Goal: Task Accomplishment & Management: Manage account settings

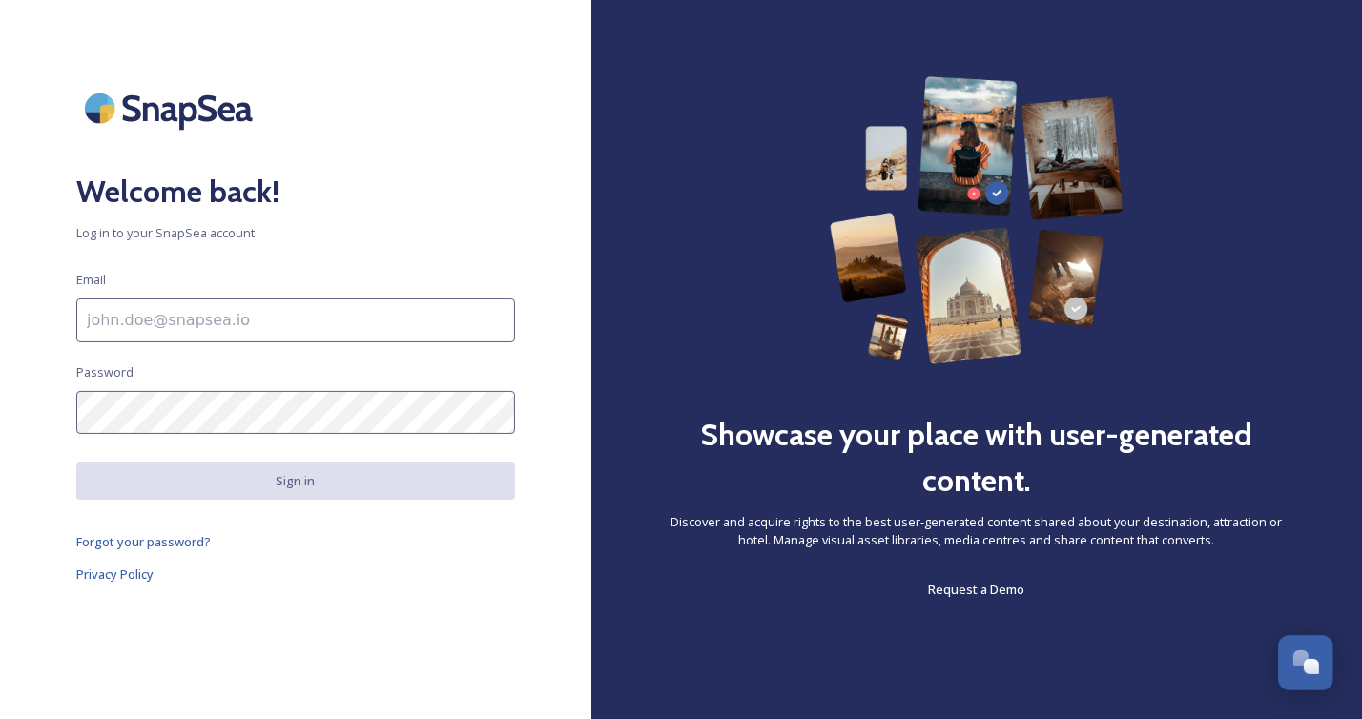
click at [126, 314] on input at bounding box center [295, 320] width 439 height 44
type input "abertinot@cstx.gov"
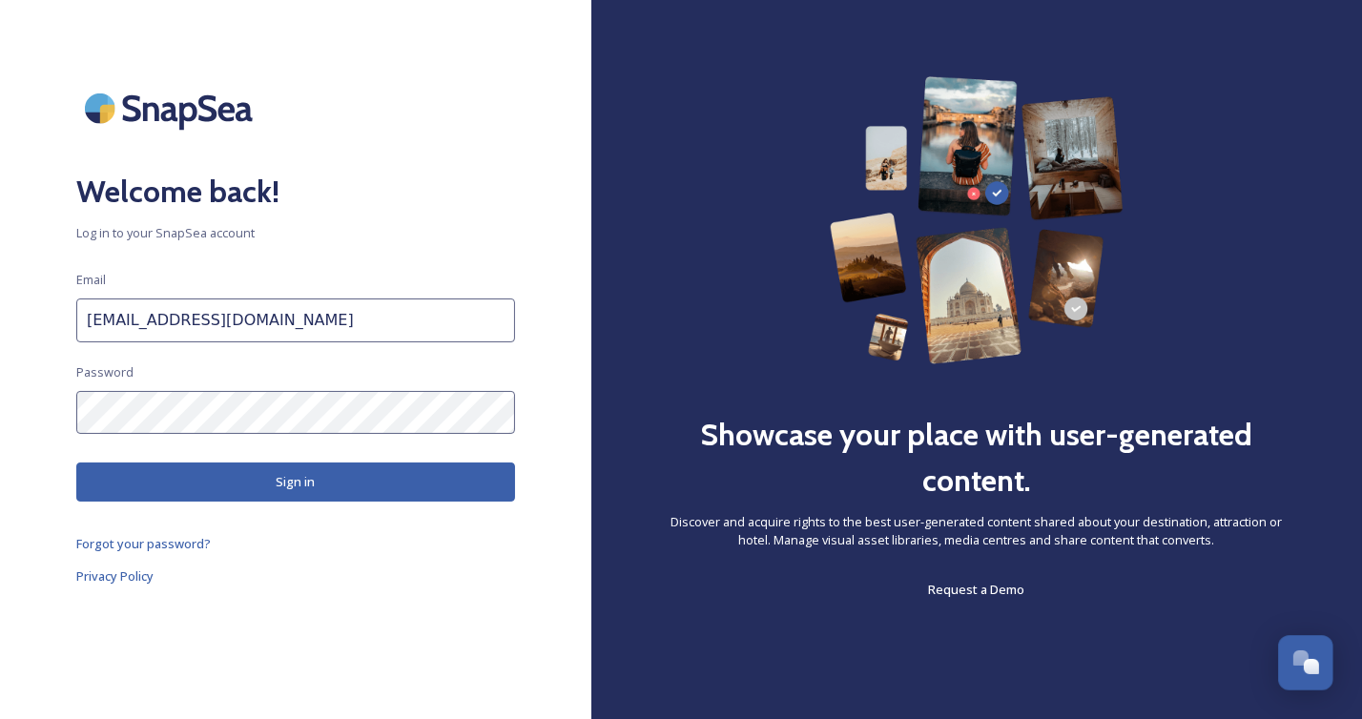
click at [180, 478] on button "Sign in" at bounding box center [295, 481] width 439 height 39
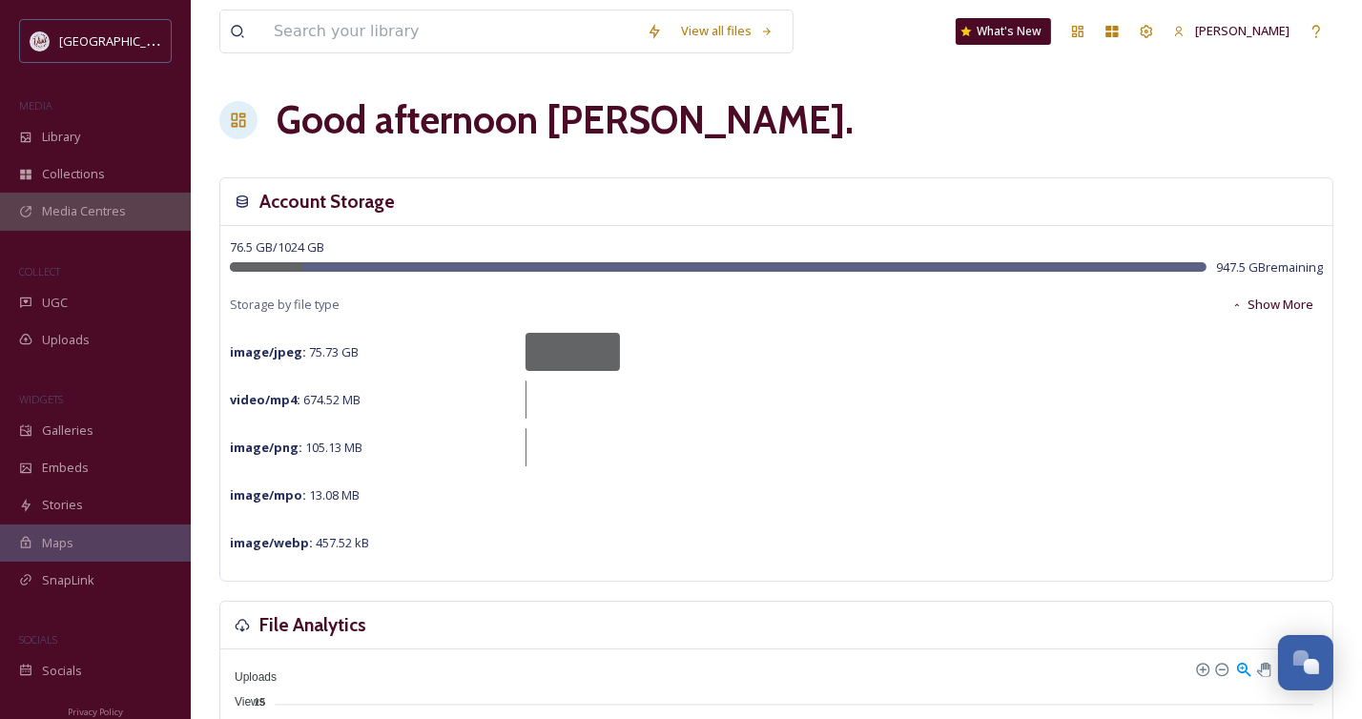
click at [87, 211] on span "Media Centres" at bounding box center [84, 211] width 84 height 18
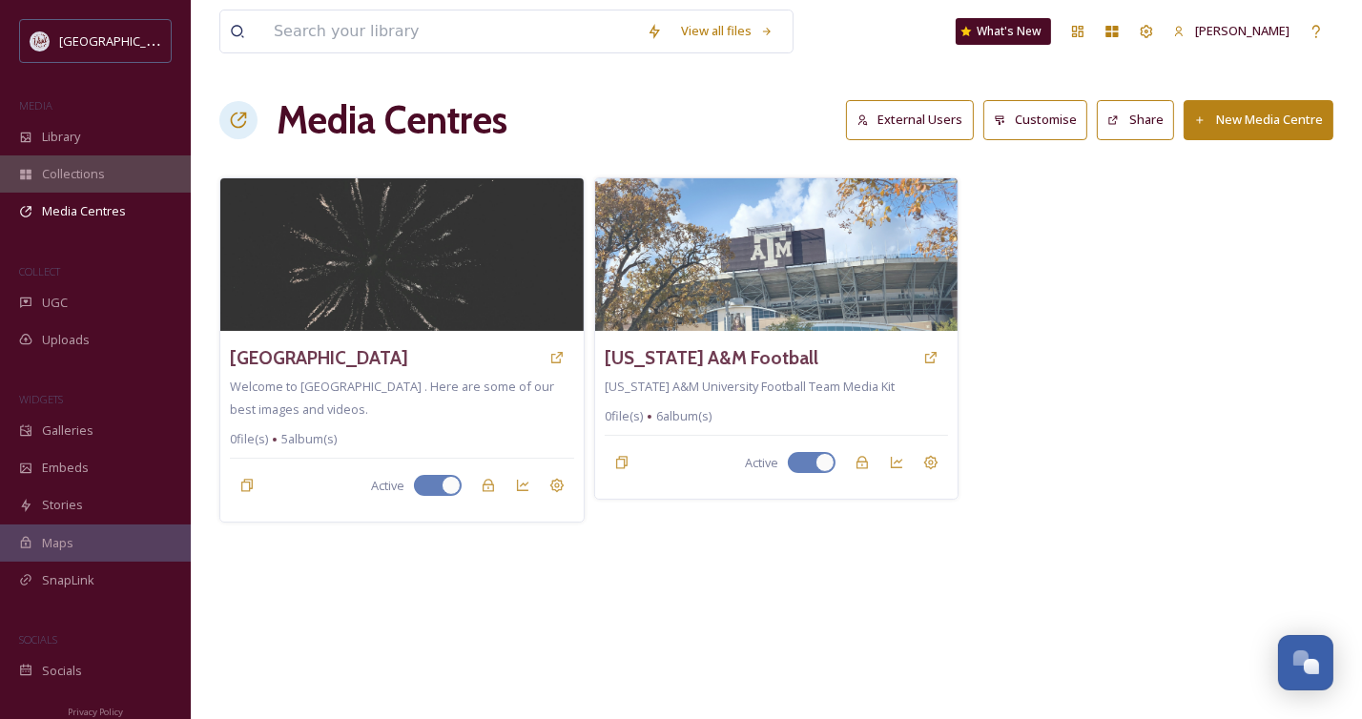
click at [86, 173] on span "Collections" at bounding box center [73, 174] width 63 height 18
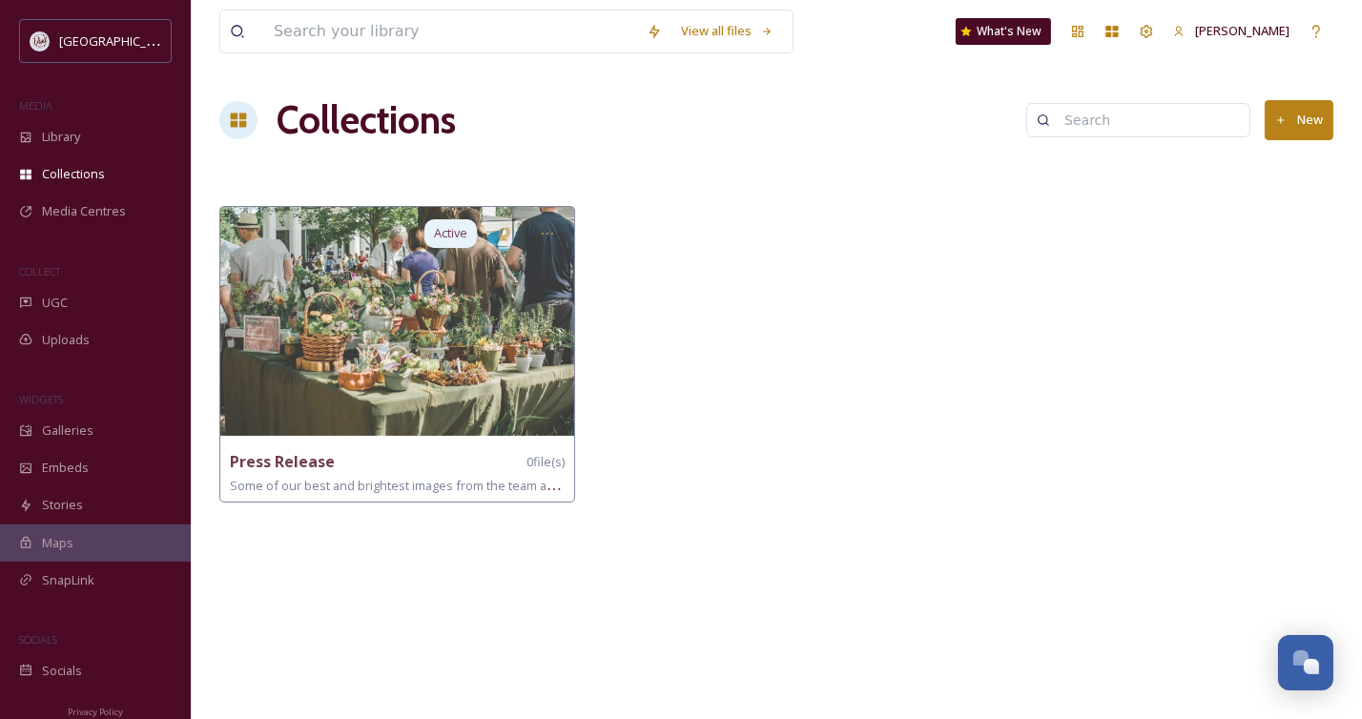
click at [1305, 127] on button "New" at bounding box center [1298, 119] width 69 height 39
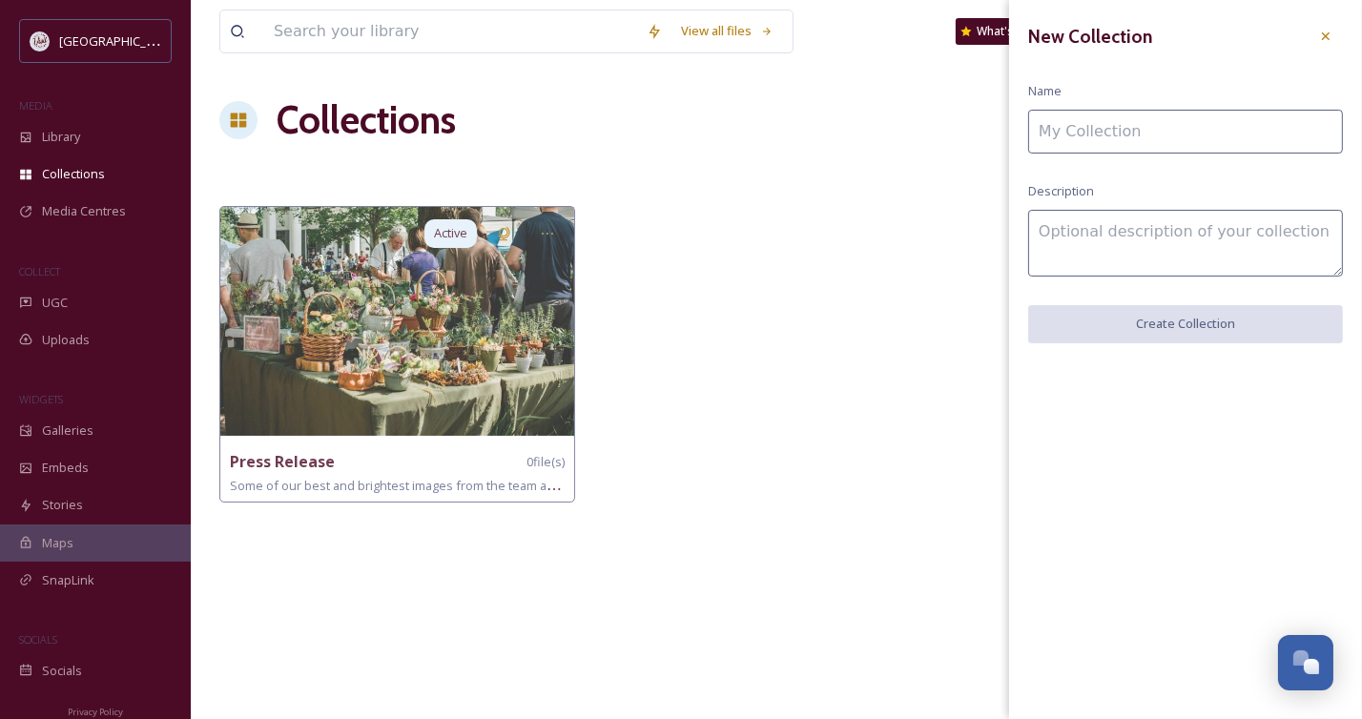
click at [1151, 143] on input at bounding box center [1185, 132] width 315 height 44
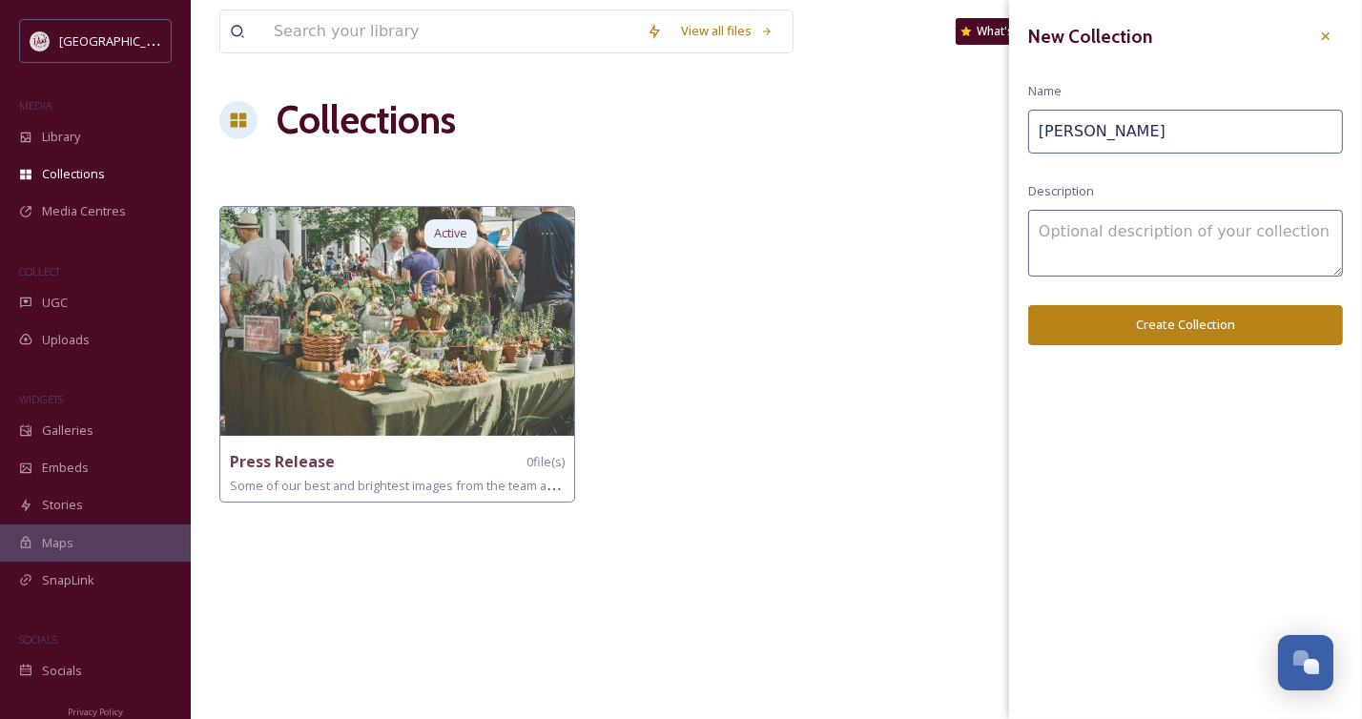
type input "Savanah Bananas"
click at [1154, 234] on textarea at bounding box center [1185, 243] width 315 height 67
type textarea "Photos to only be used by VCS and for media purposes"
click at [1202, 322] on button "Create Collection" at bounding box center [1185, 324] width 315 height 39
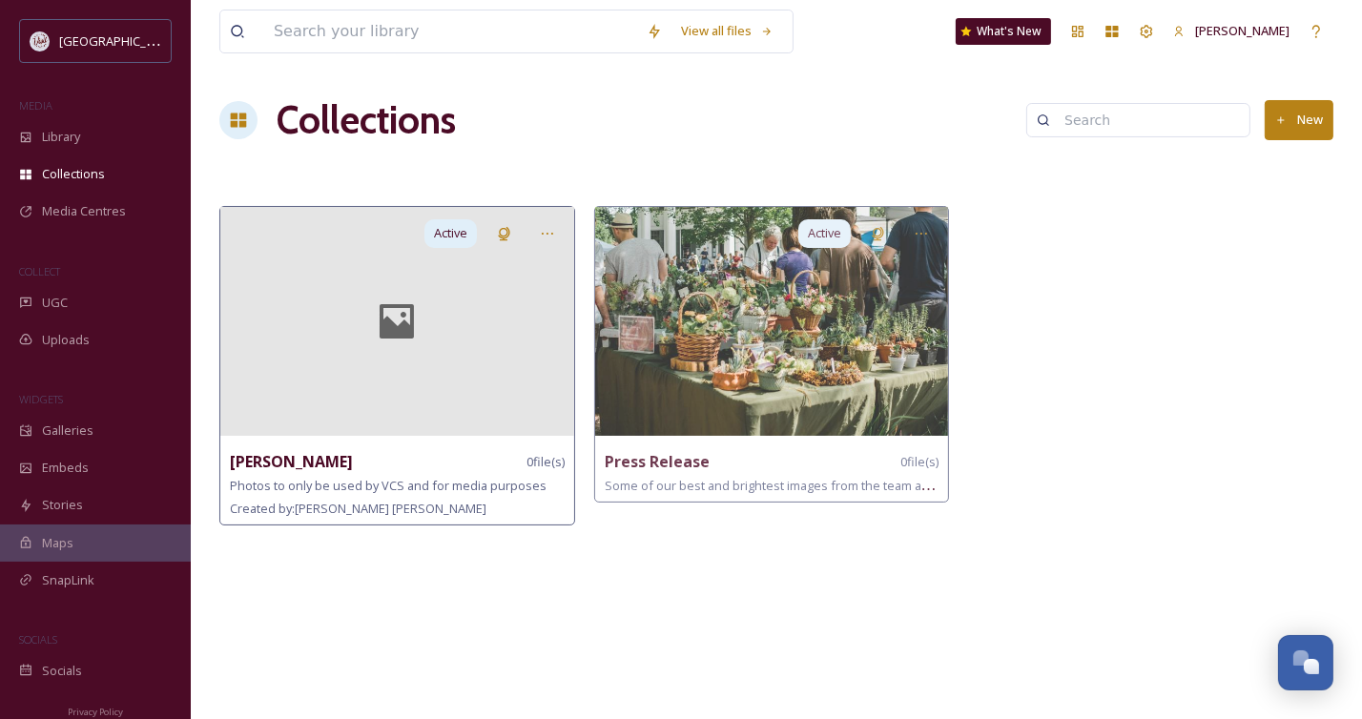
click at [391, 340] on icon at bounding box center [396, 321] width 71 height 46
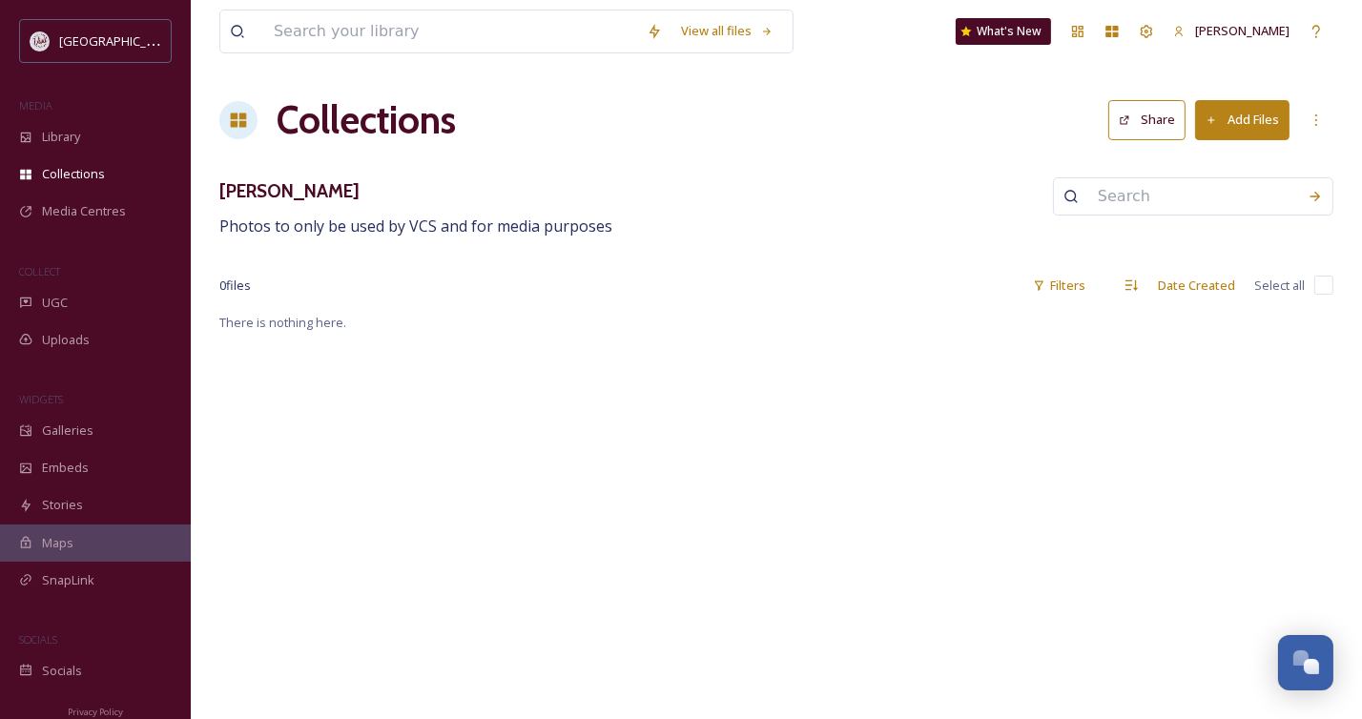
click at [1238, 122] on button "Add Files" at bounding box center [1242, 119] width 94 height 39
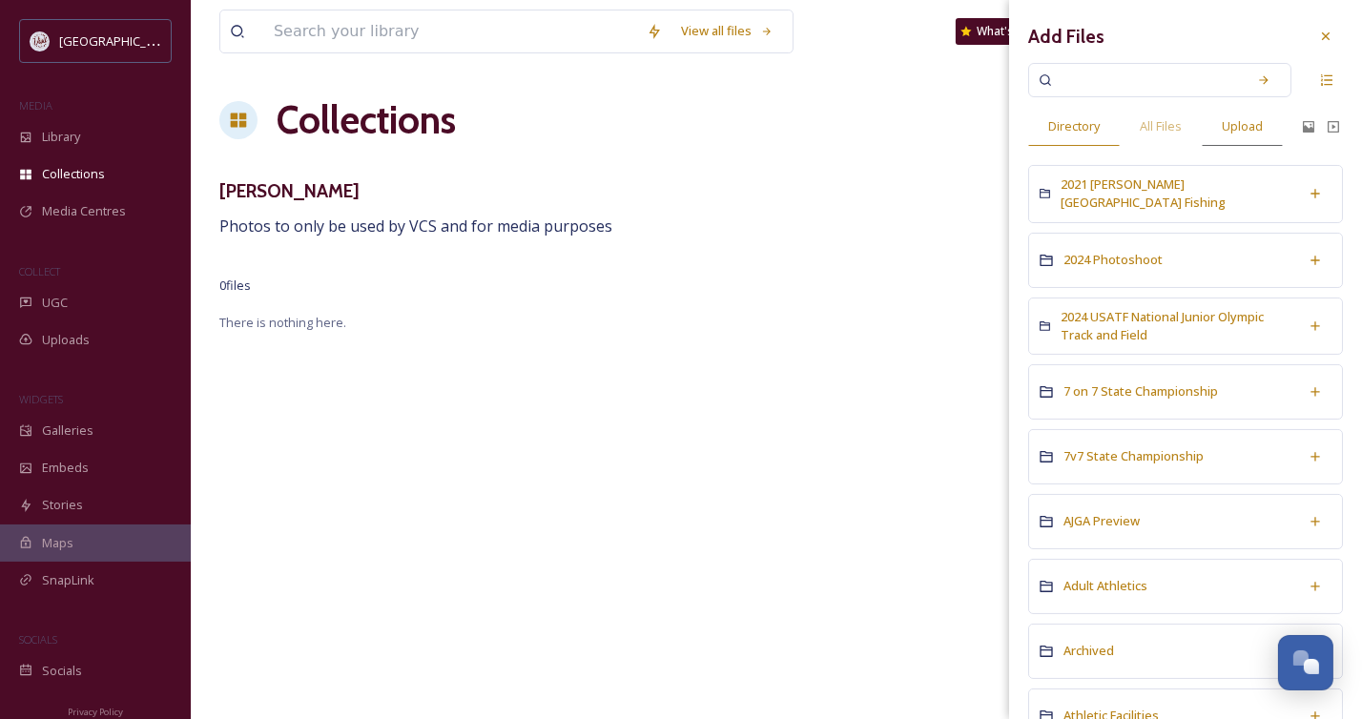
click at [1238, 127] on span "Upload" at bounding box center [1242, 126] width 41 height 18
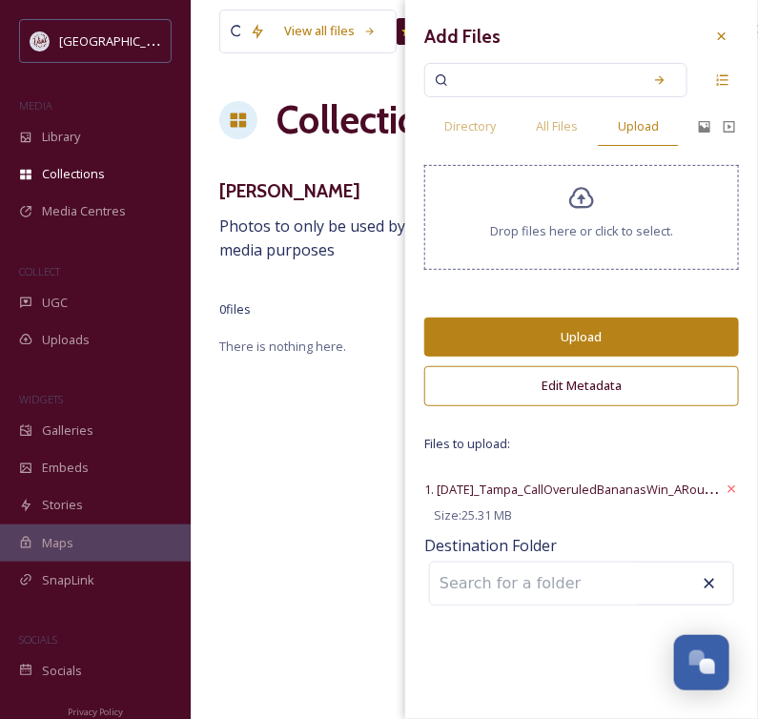
click at [554, 333] on button "Upload" at bounding box center [581, 337] width 315 height 39
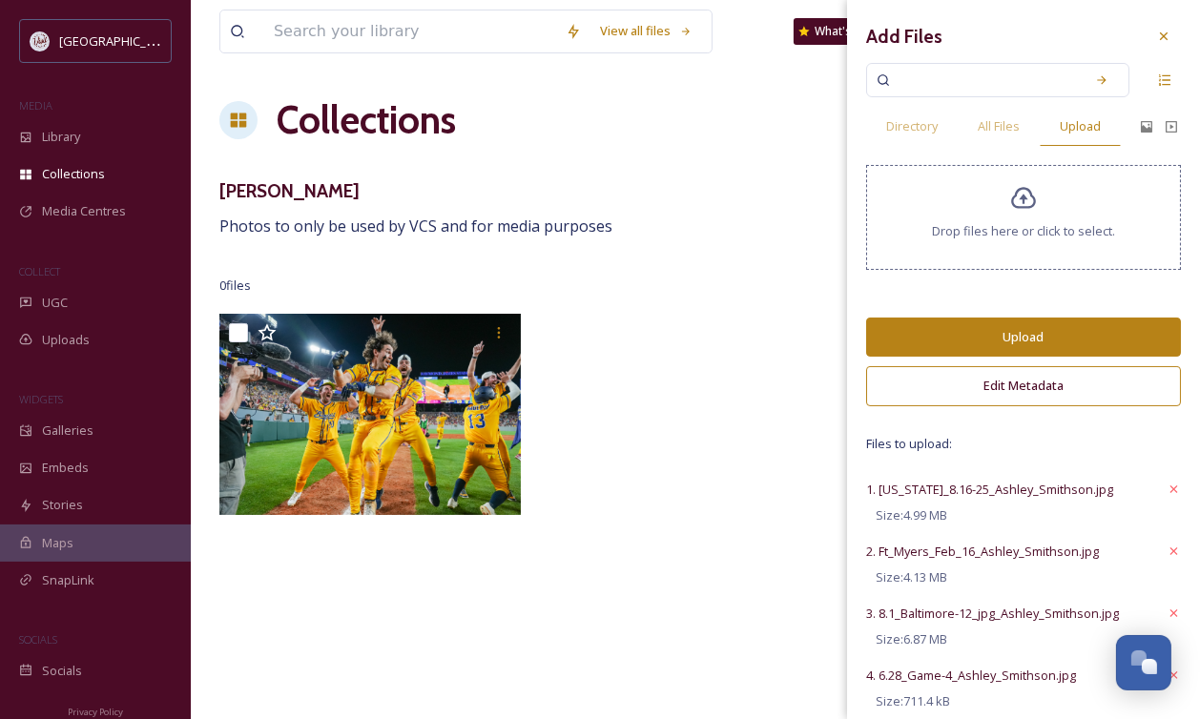
click at [1040, 336] on button "Upload" at bounding box center [1023, 337] width 315 height 39
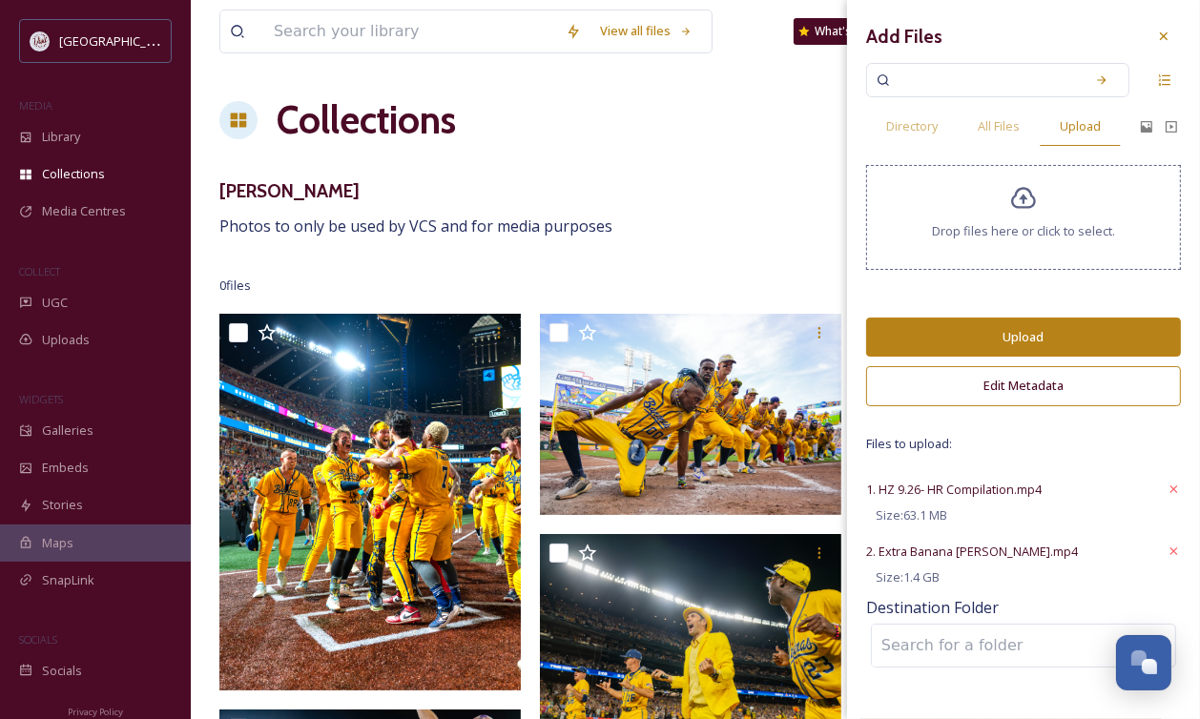
click at [1003, 334] on button "Upload" at bounding box center [1023, 337] width 315 height 39
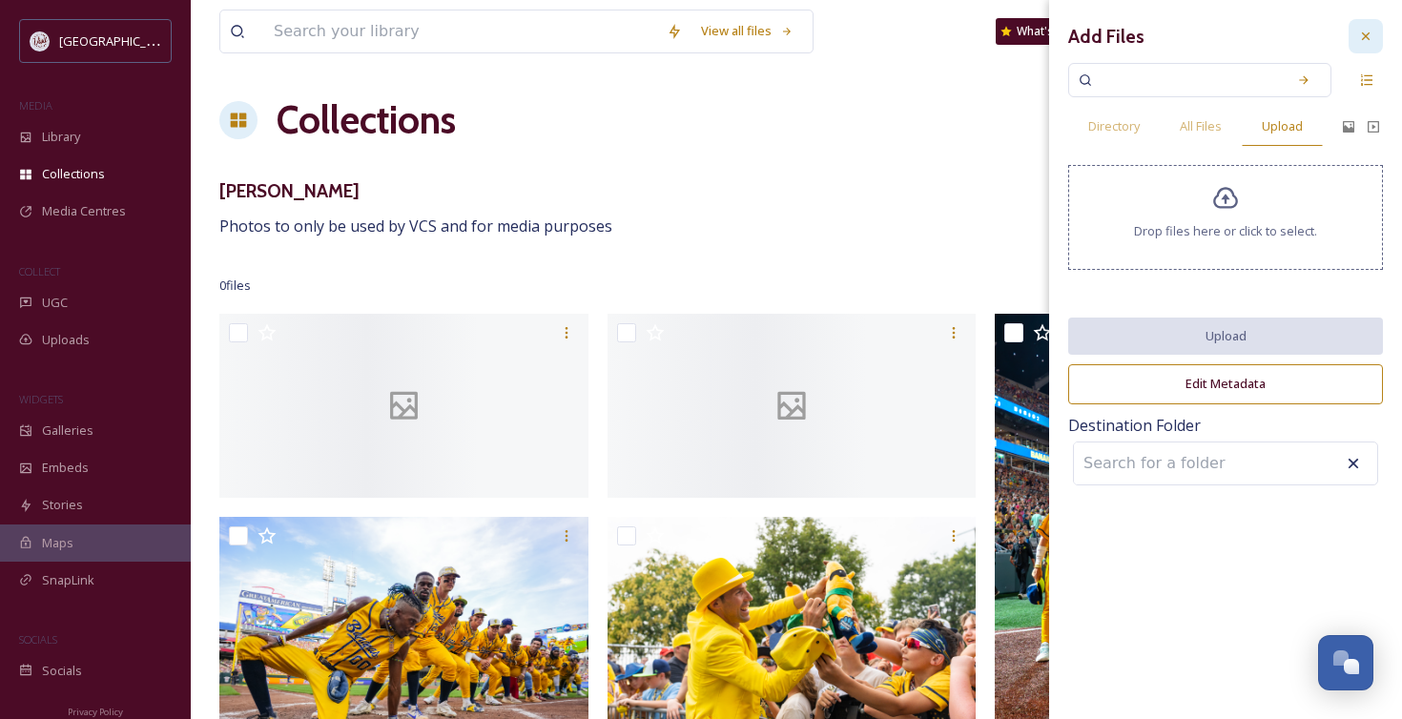
click at [1361, 37] on icon at bounding box center [1365, 36] width 15 height 15
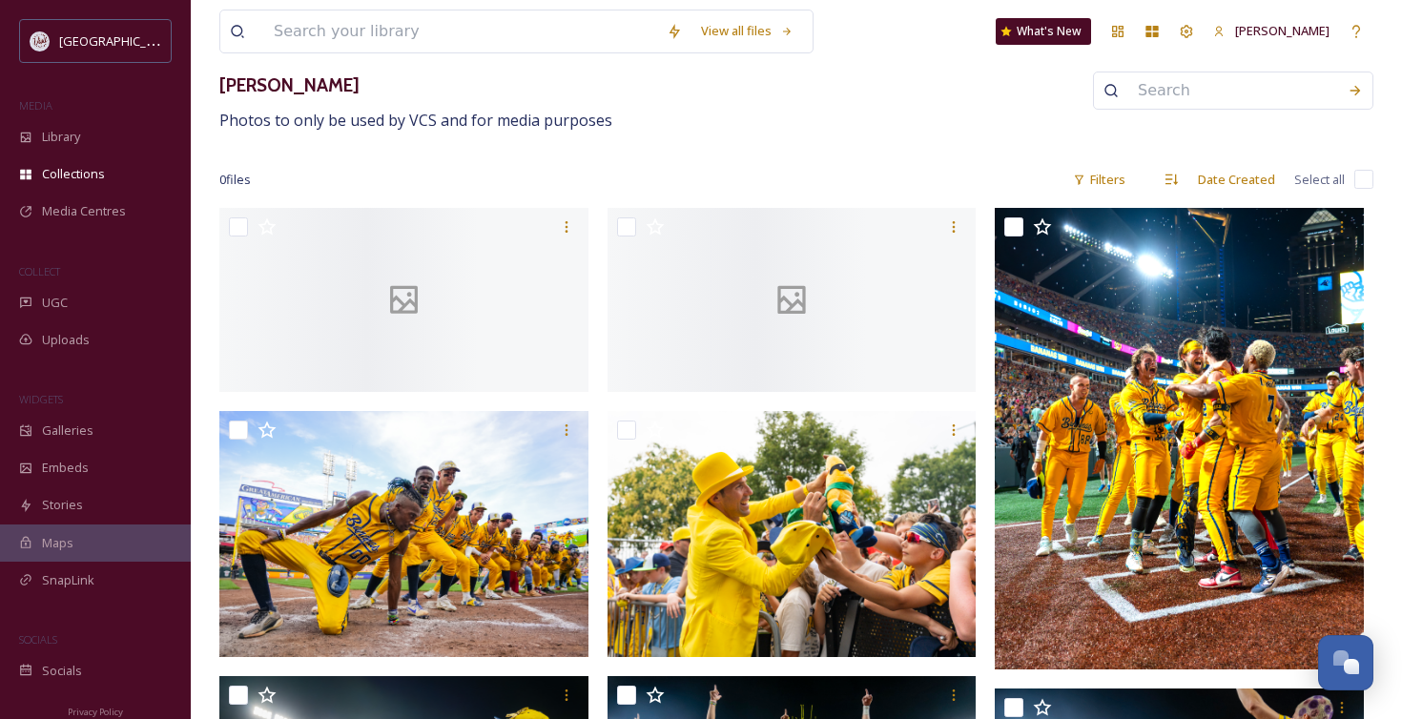
scroll to position [118, 0]
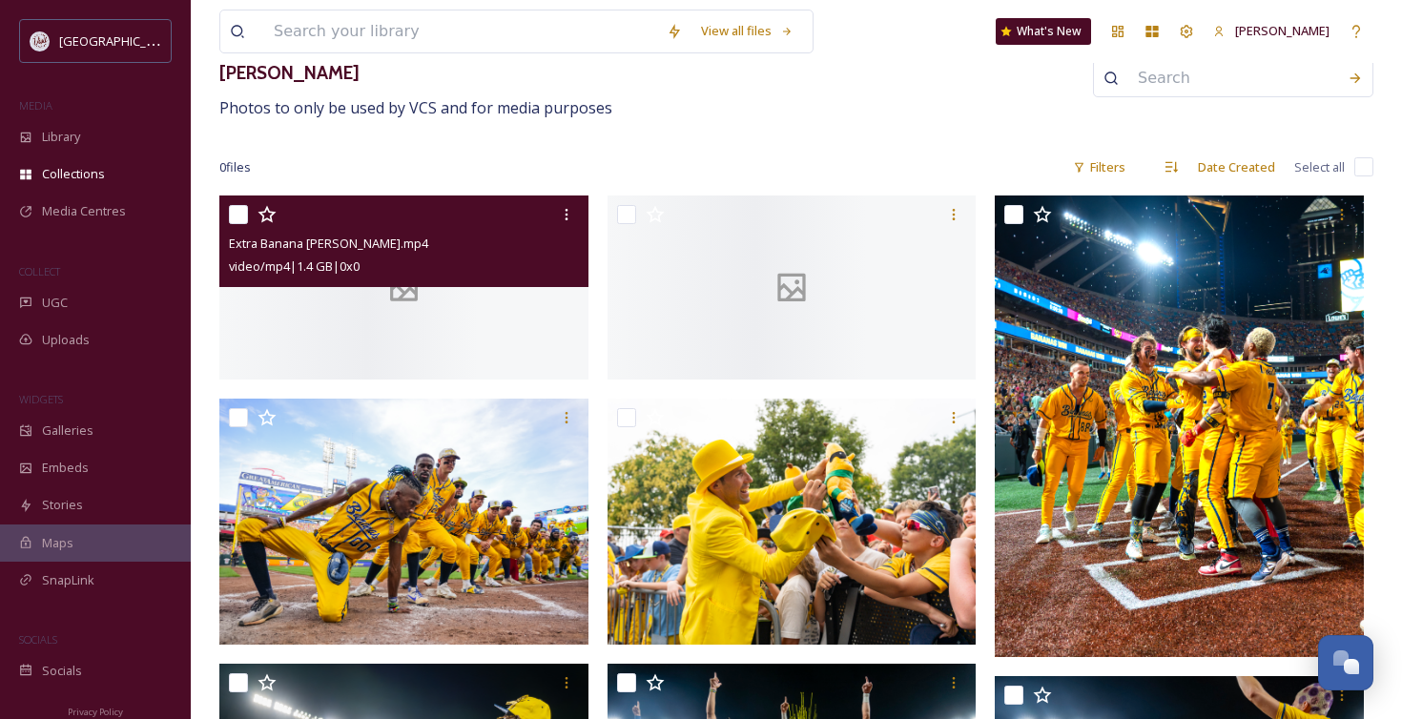
click at [472, 352] on div at bounding box center [403, 287] width 369 height 185
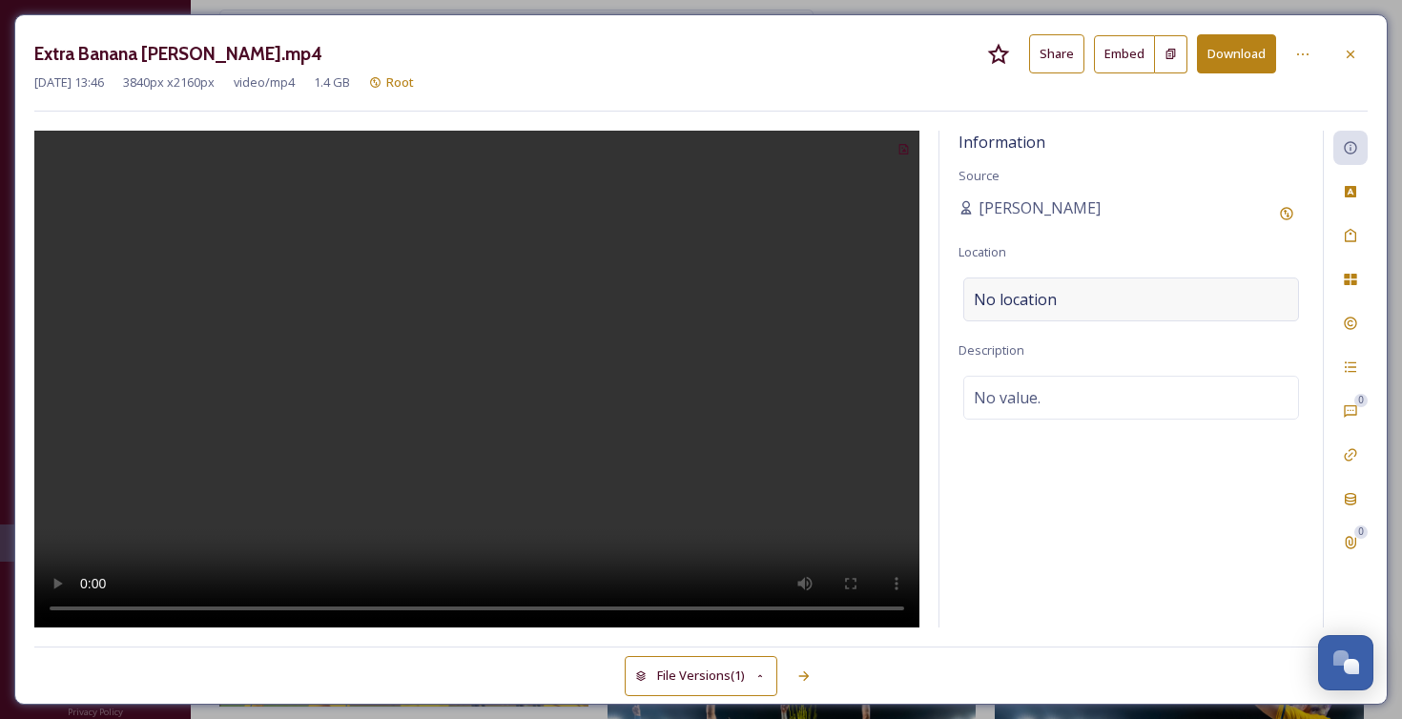
click at [1077, 306] on div "No location" at bounding box center [1131, 299] width 336 height 44
click at [1028, 391] on span "No value." at bounding box center [1007, 397] width 67 height 23
click at [1345, 51] on icon at bounding box center [1350, 54] width 15 height 15
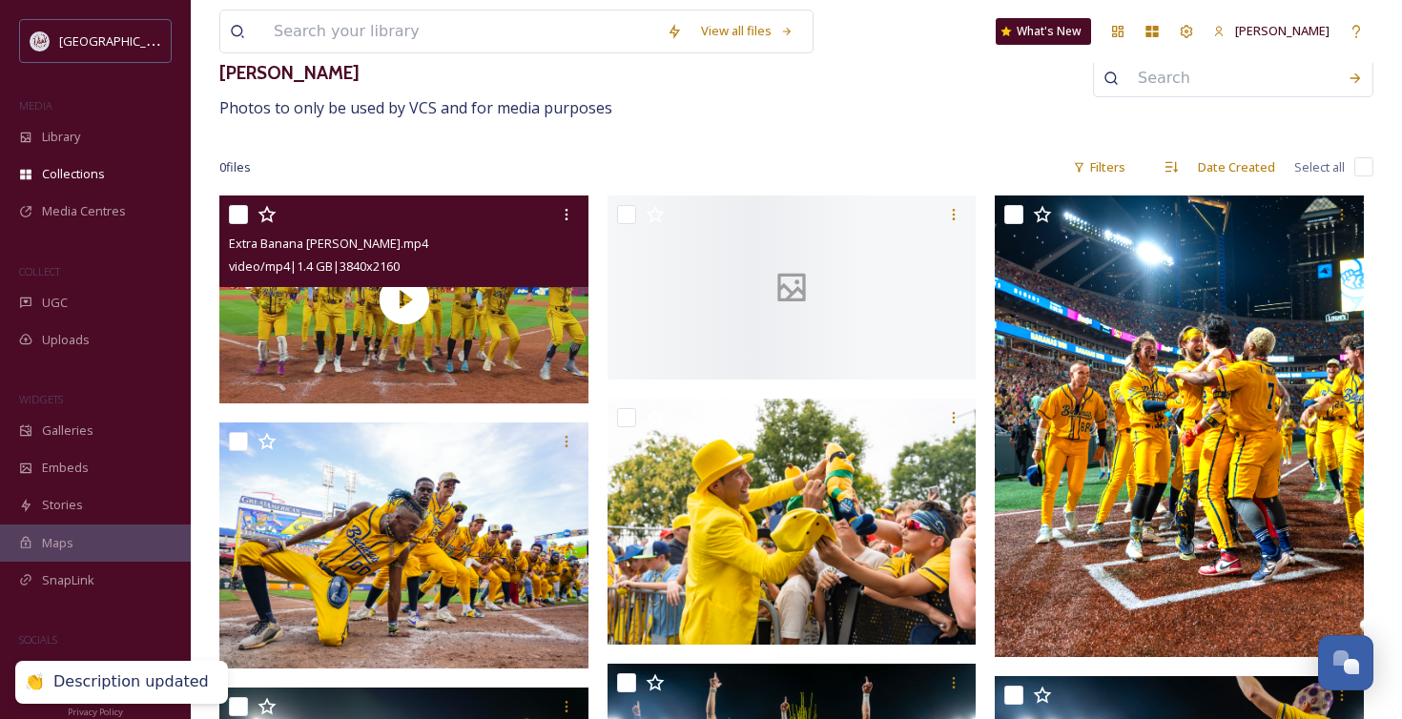
click at [1359, 168] on input "checkbox" at bounding box center [1363, 166] width 19 height 19
checkbox input "true"
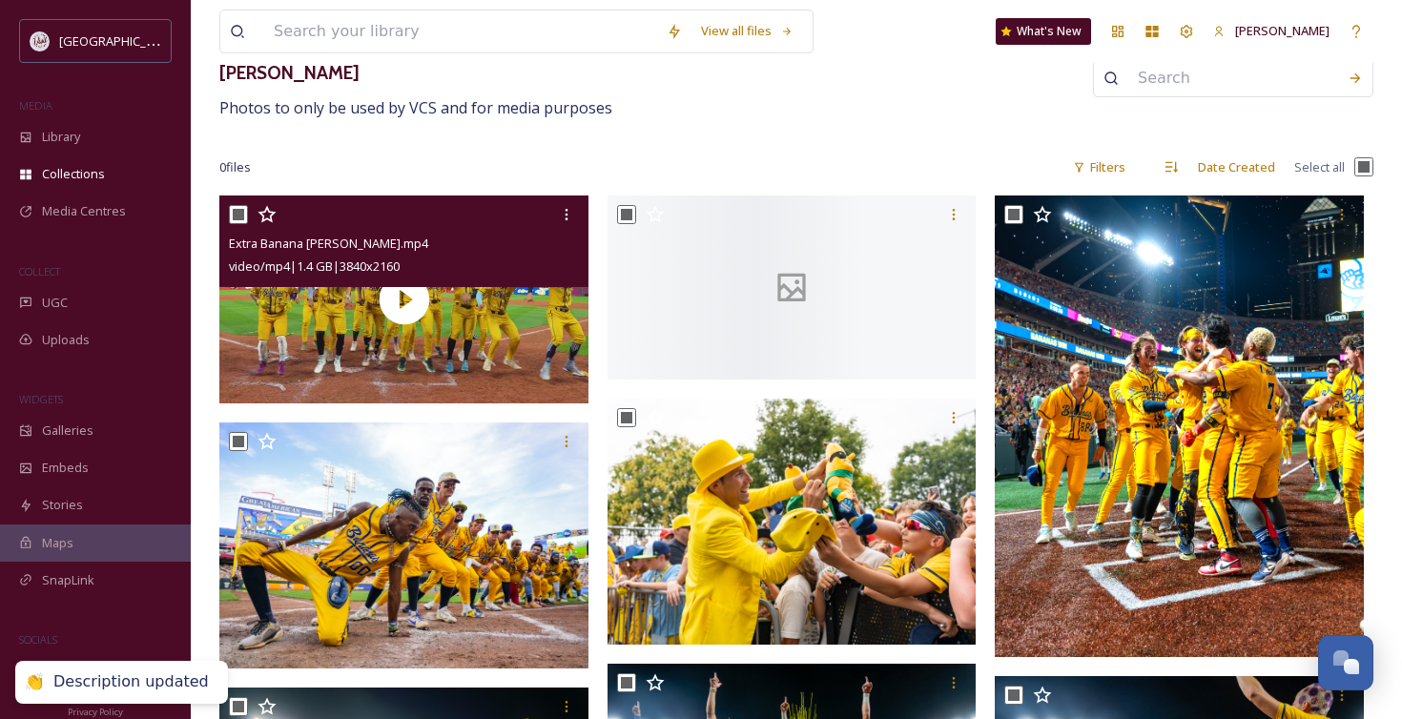
checkbox input "true"
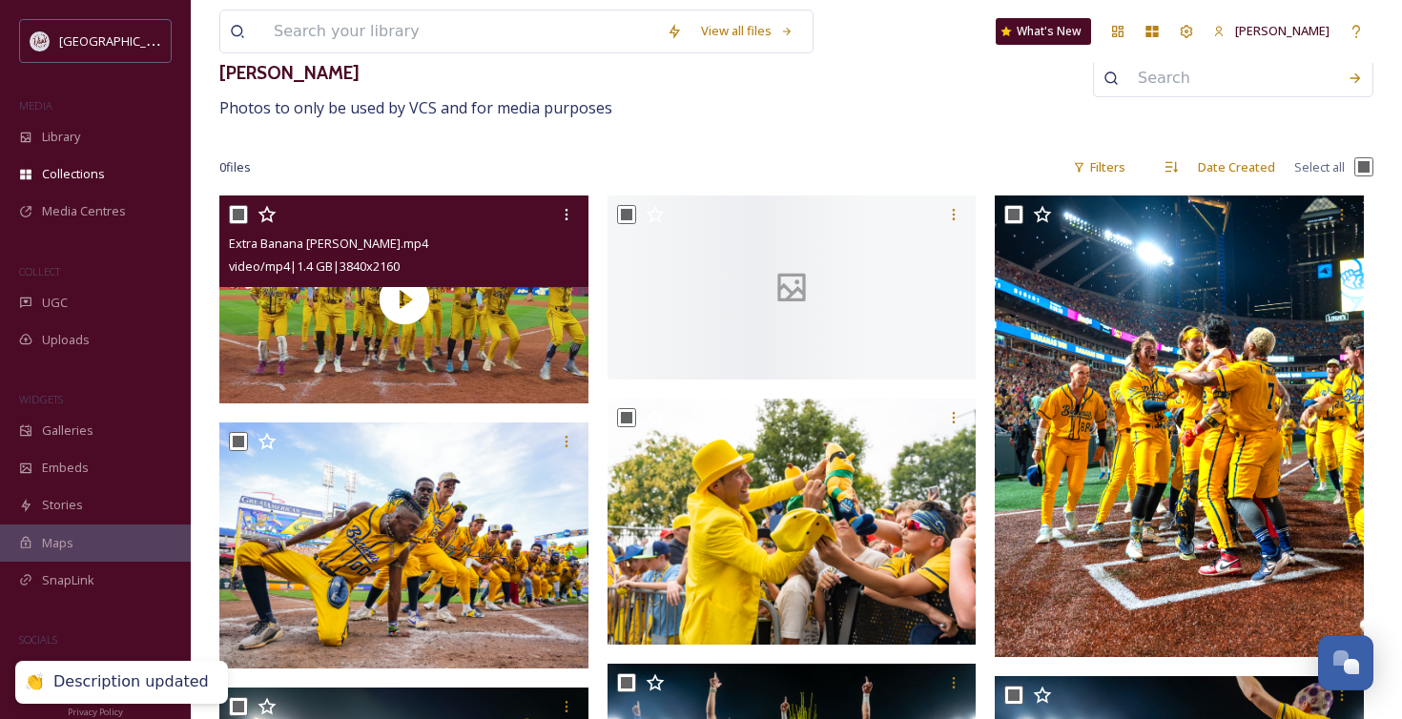
checkbox input "true"
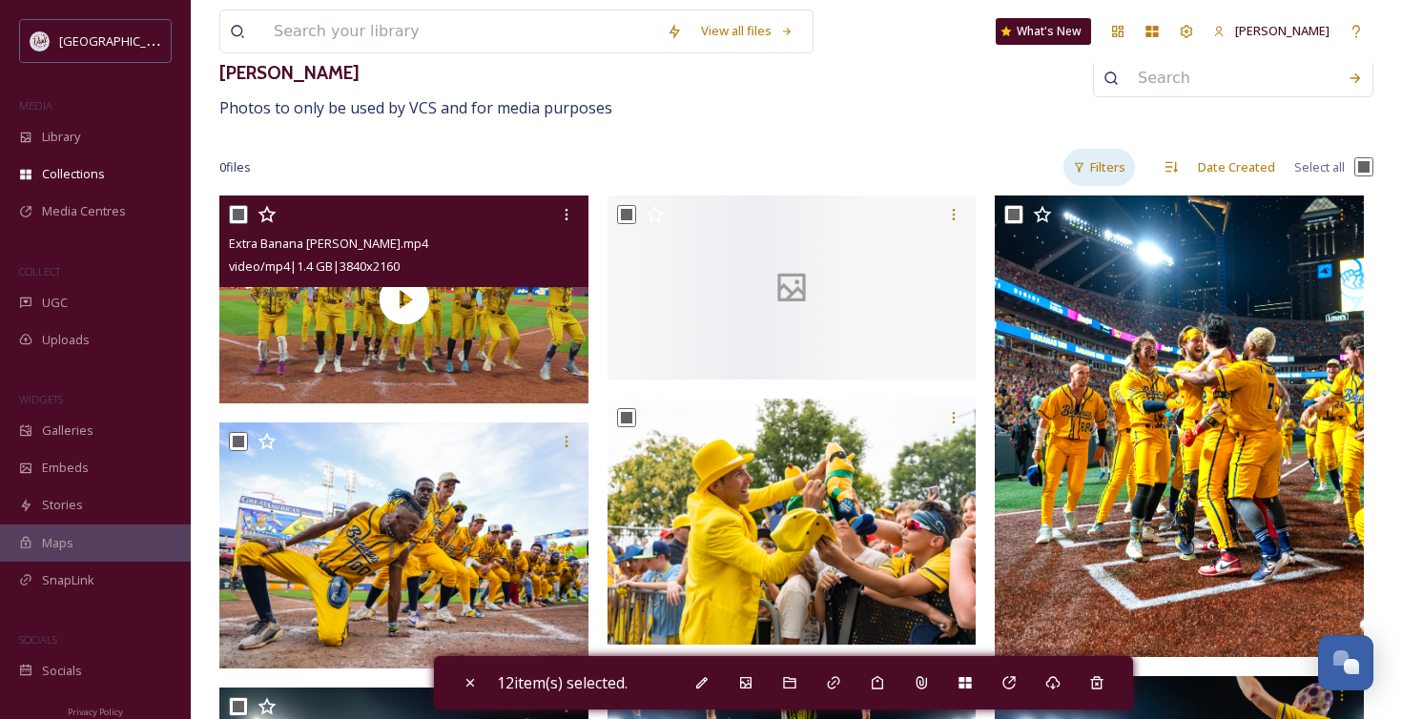
click at [1115, 164] on div "Filters" at bounding box center [1099, 167] width 72 height 37
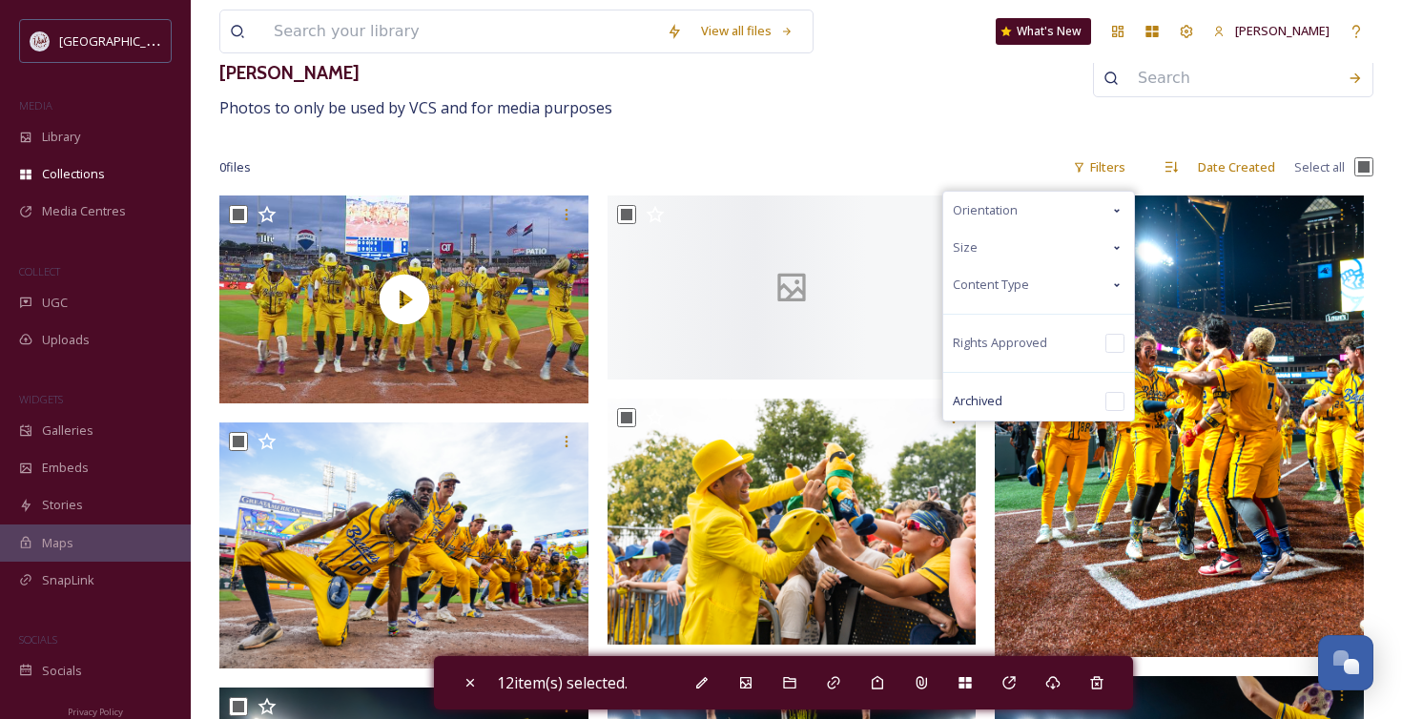
click at [1118, 281] on icon at bounding box center [1116, 284] width 15 height 15
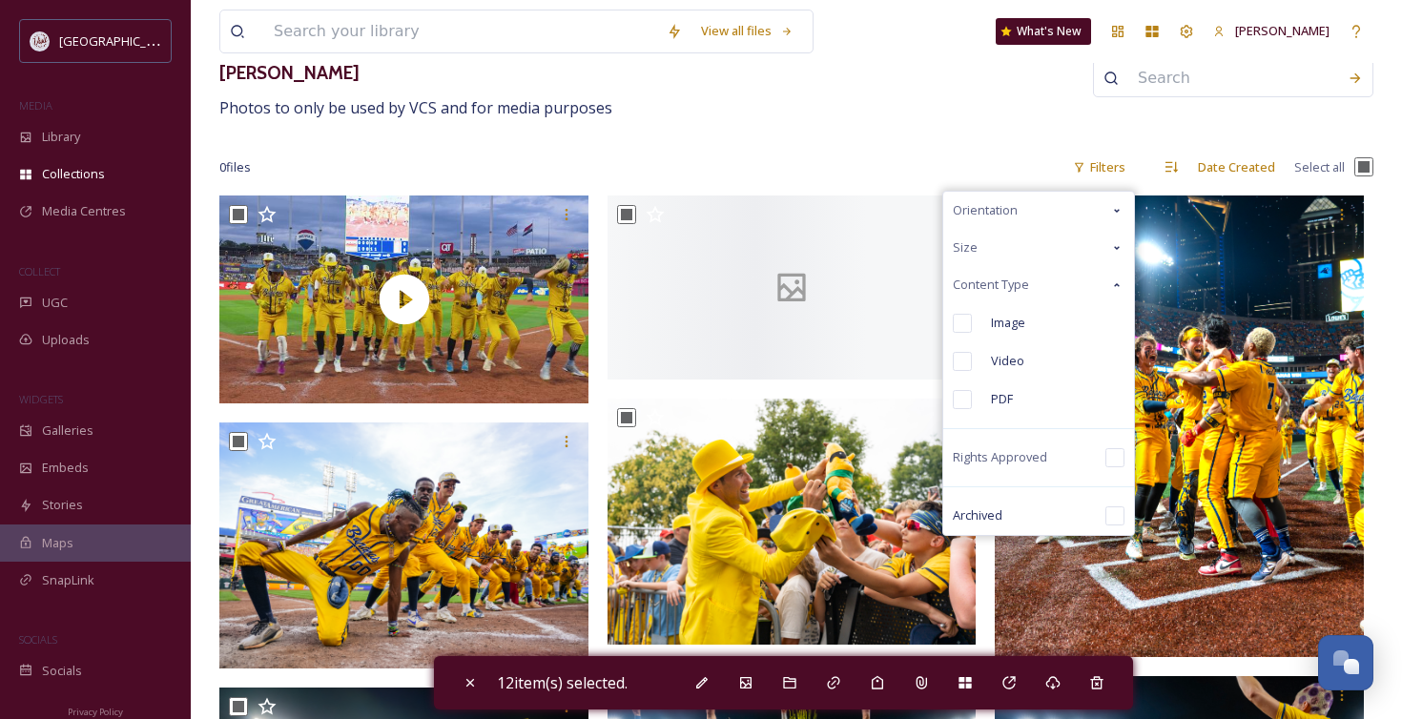
click at [1117, 284] on icon at bounding box center [1117, 285] width 6 height 4
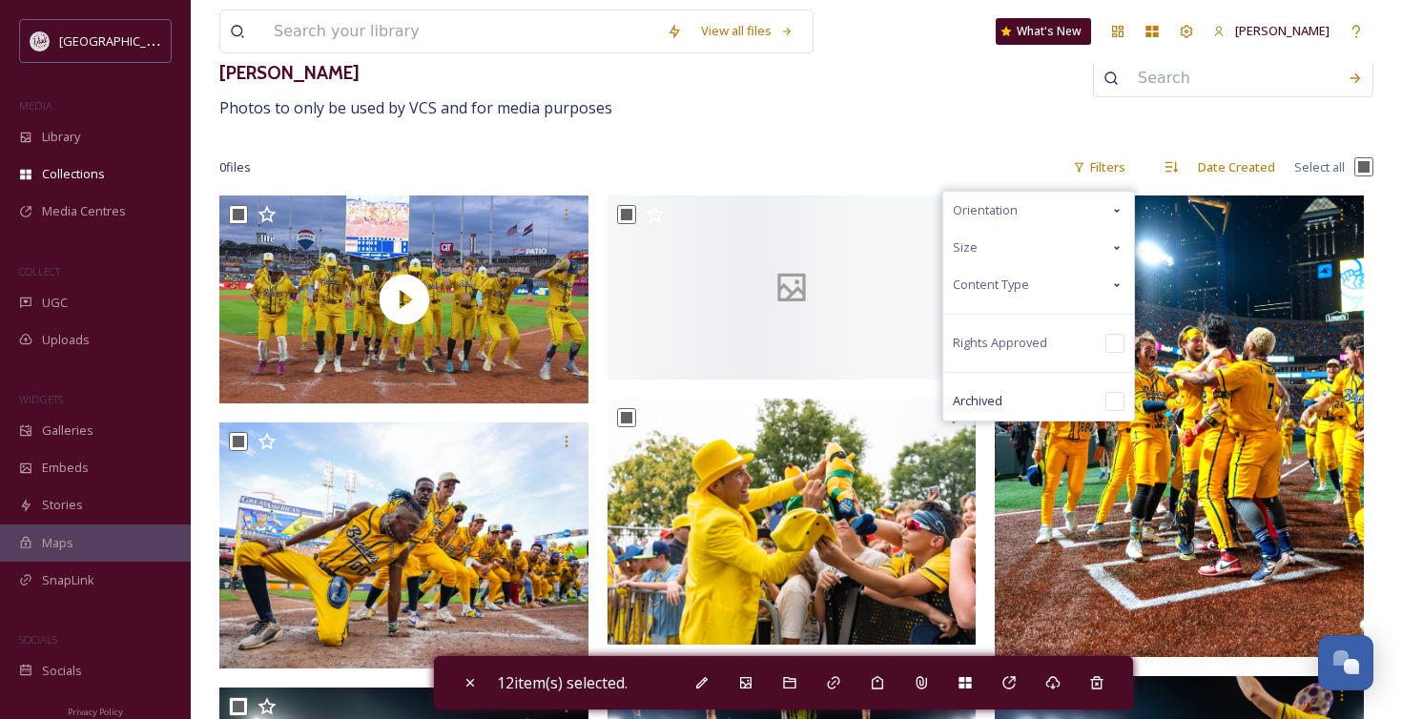
click at [1361, 160] on input "checkbox" at bounding box center [1363, 166] width 19 height 19
checkbox input "false"
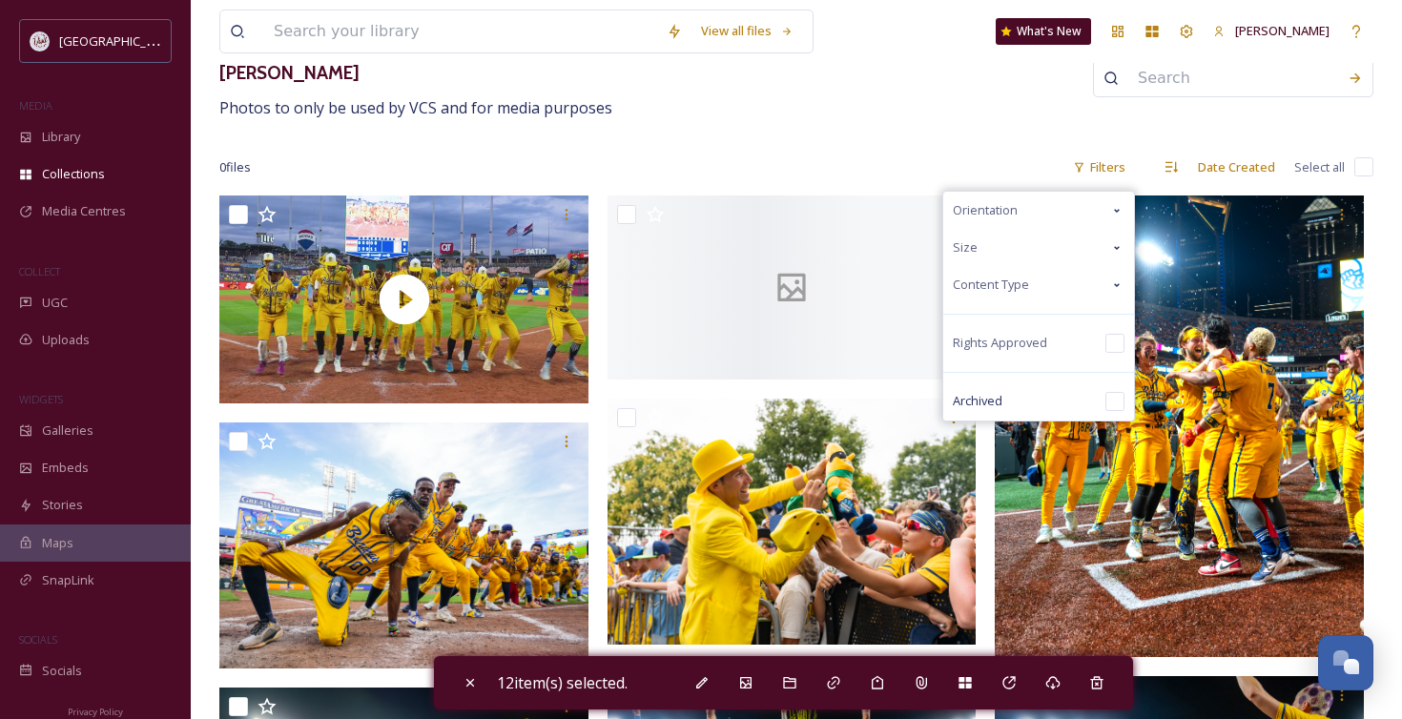
checkbox input "false"
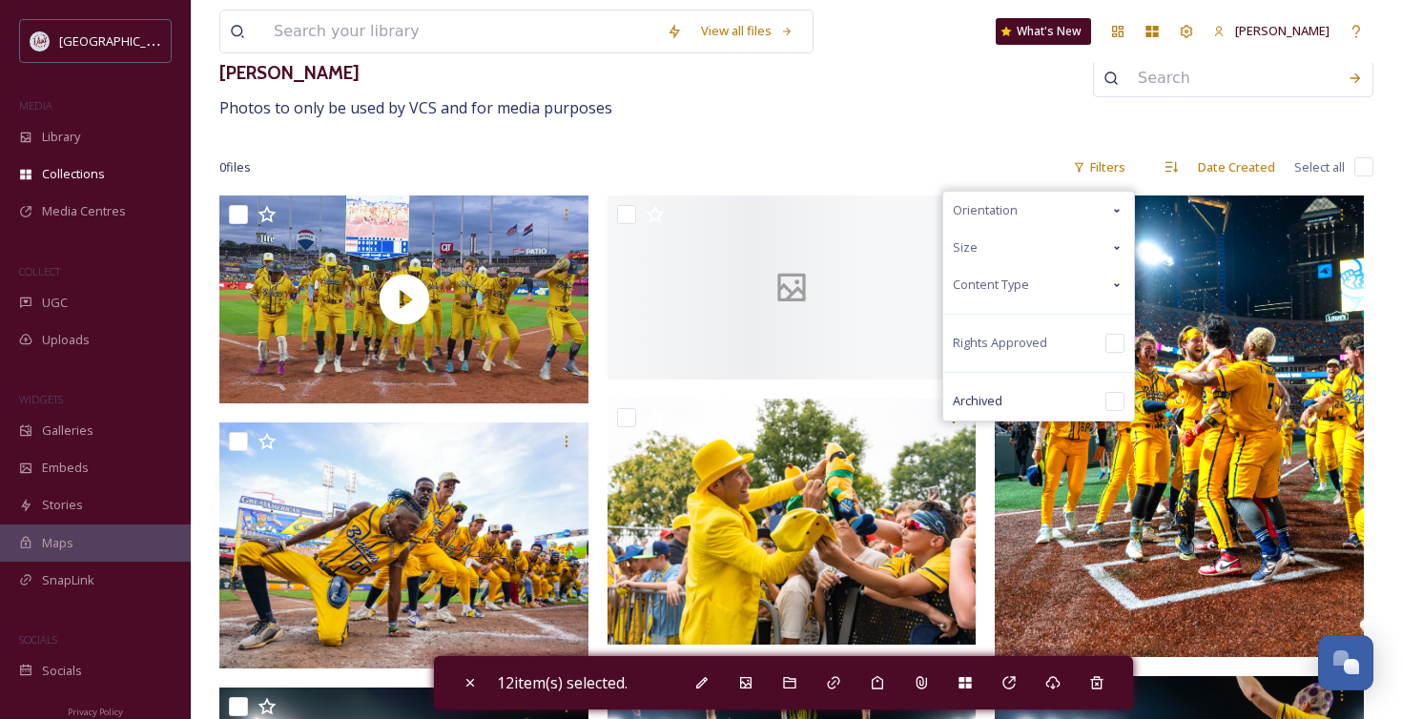
checkbox input "false"
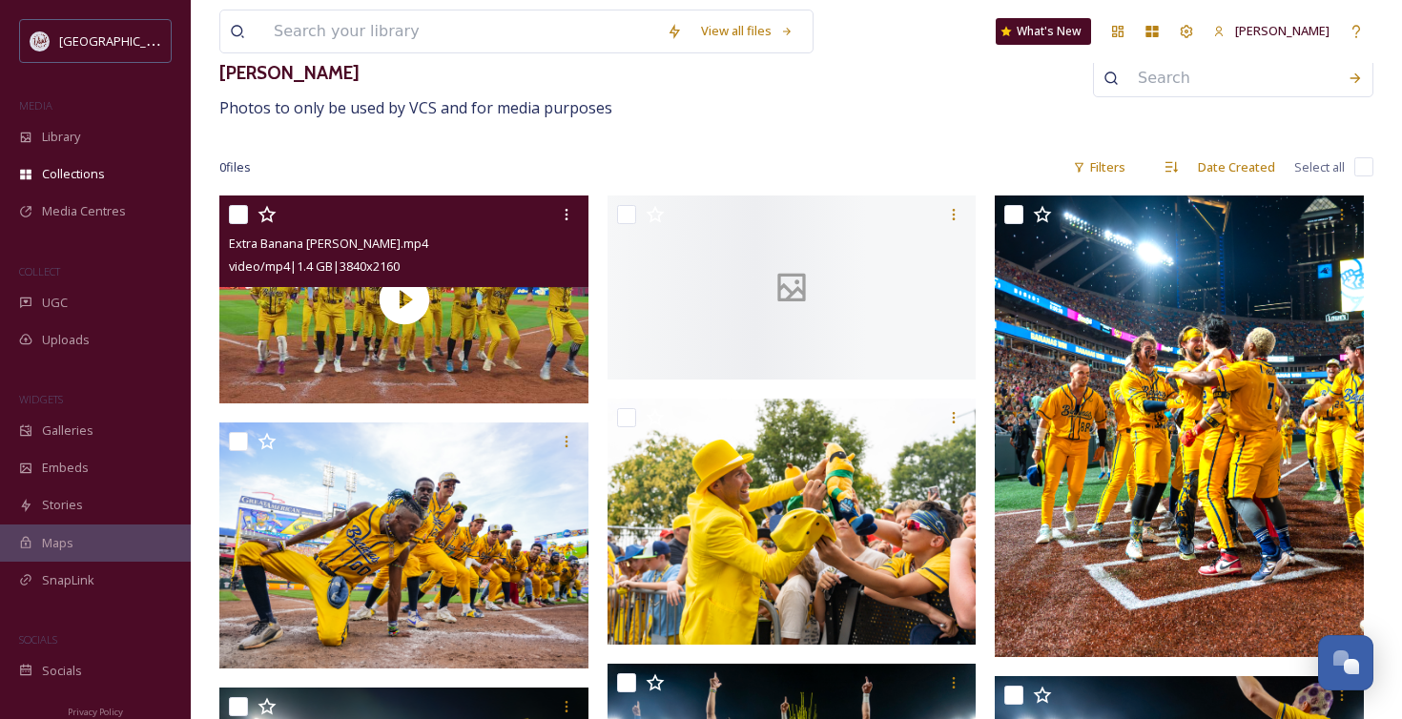
click at [242, 214] on input "checkbox" at bounding box center [238, 214] width 19 height 19
checkbox input "true"
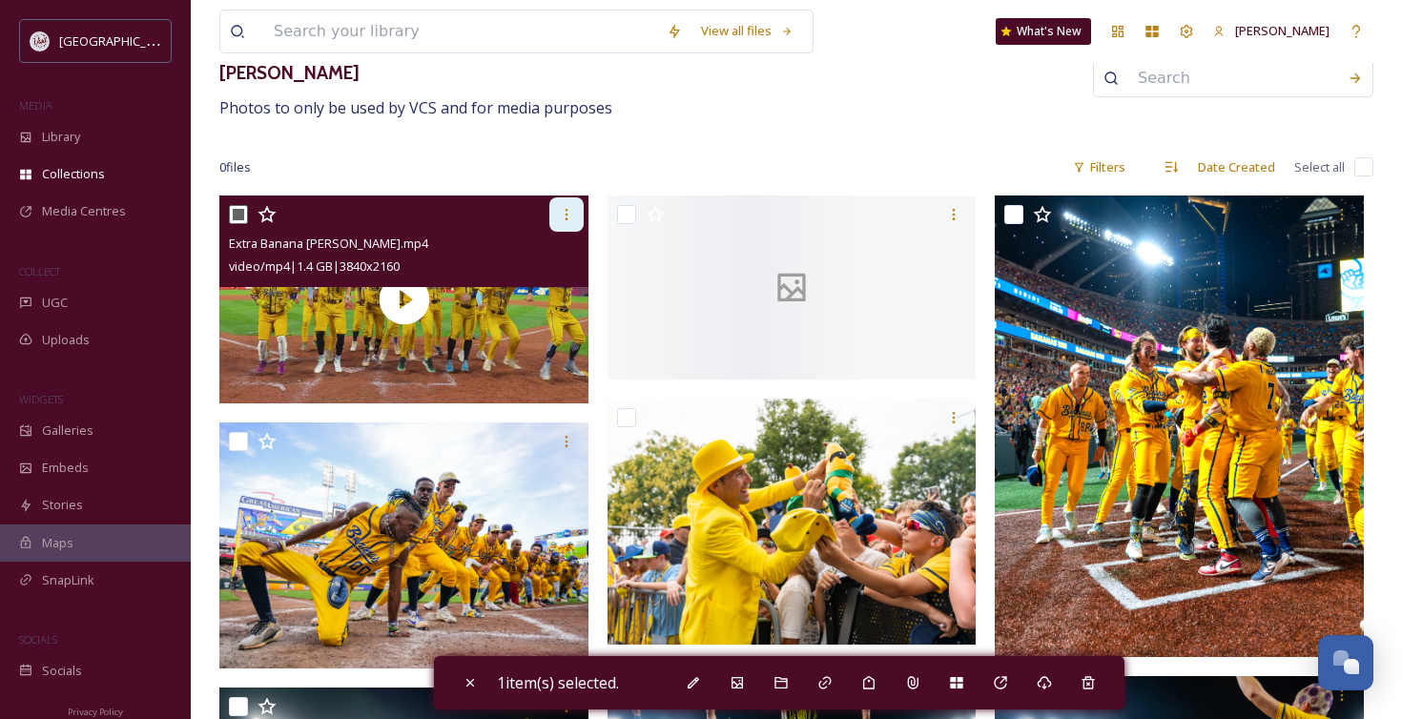
click at [559, 216] on icon at bounding box center [566, 214] width 15 height 15
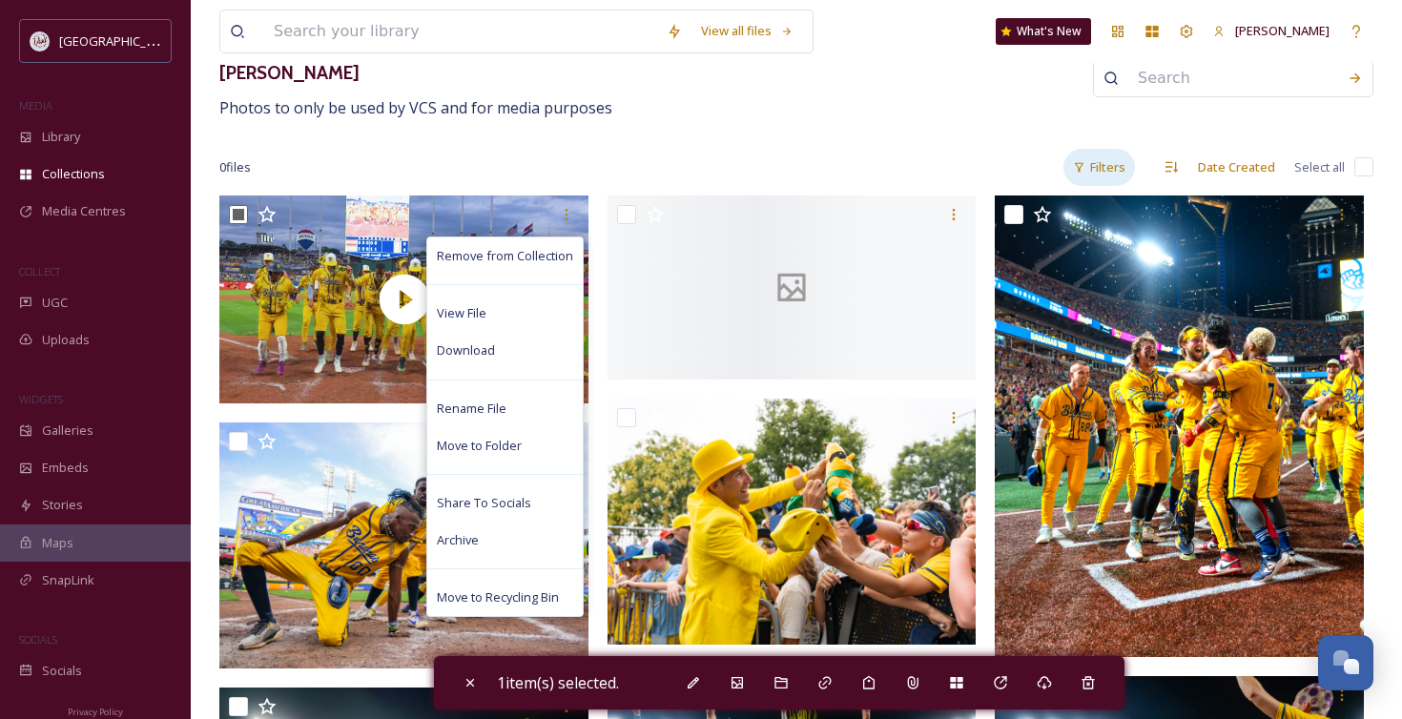
click at [1107, 171] on div "Filters" at bounding box center [1099, 167] width 72 height 37
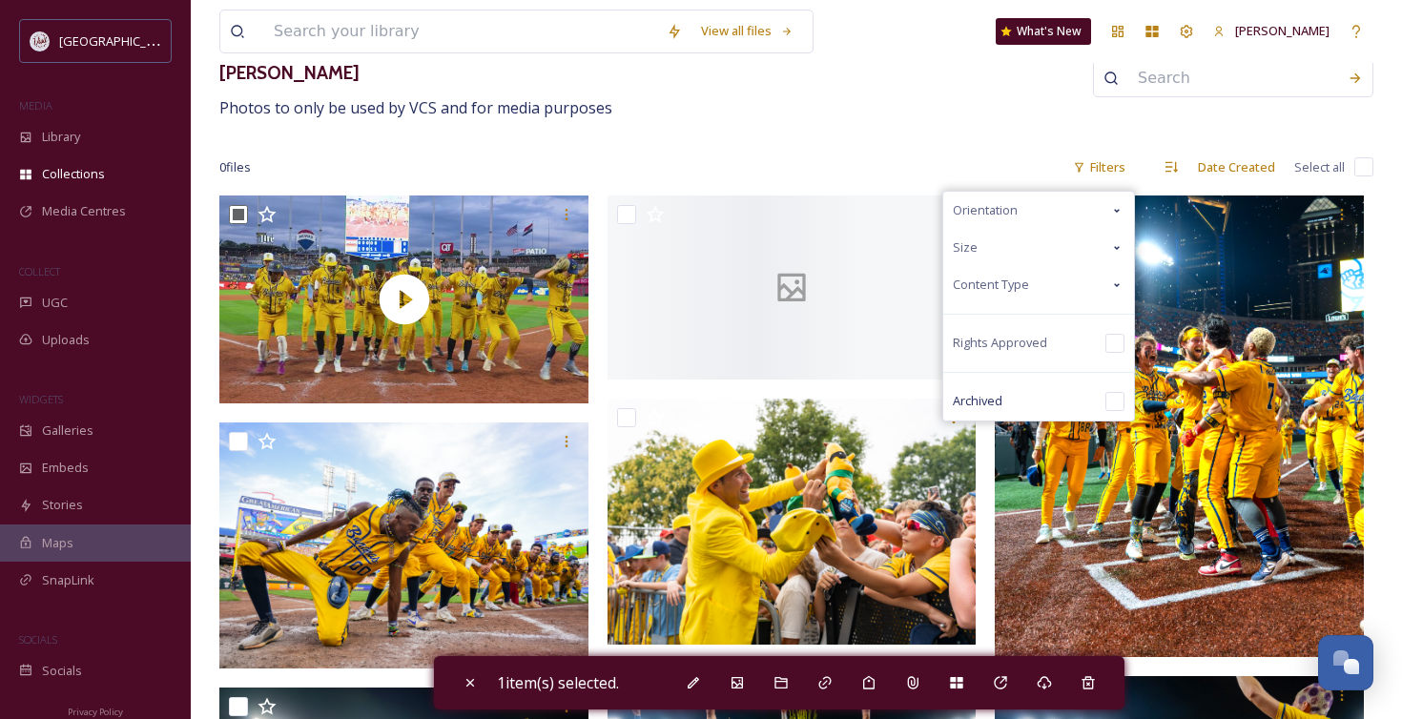
click at [1109, 287] on div "Content Type" at bounding box center [1038, 284] width 191 height 37
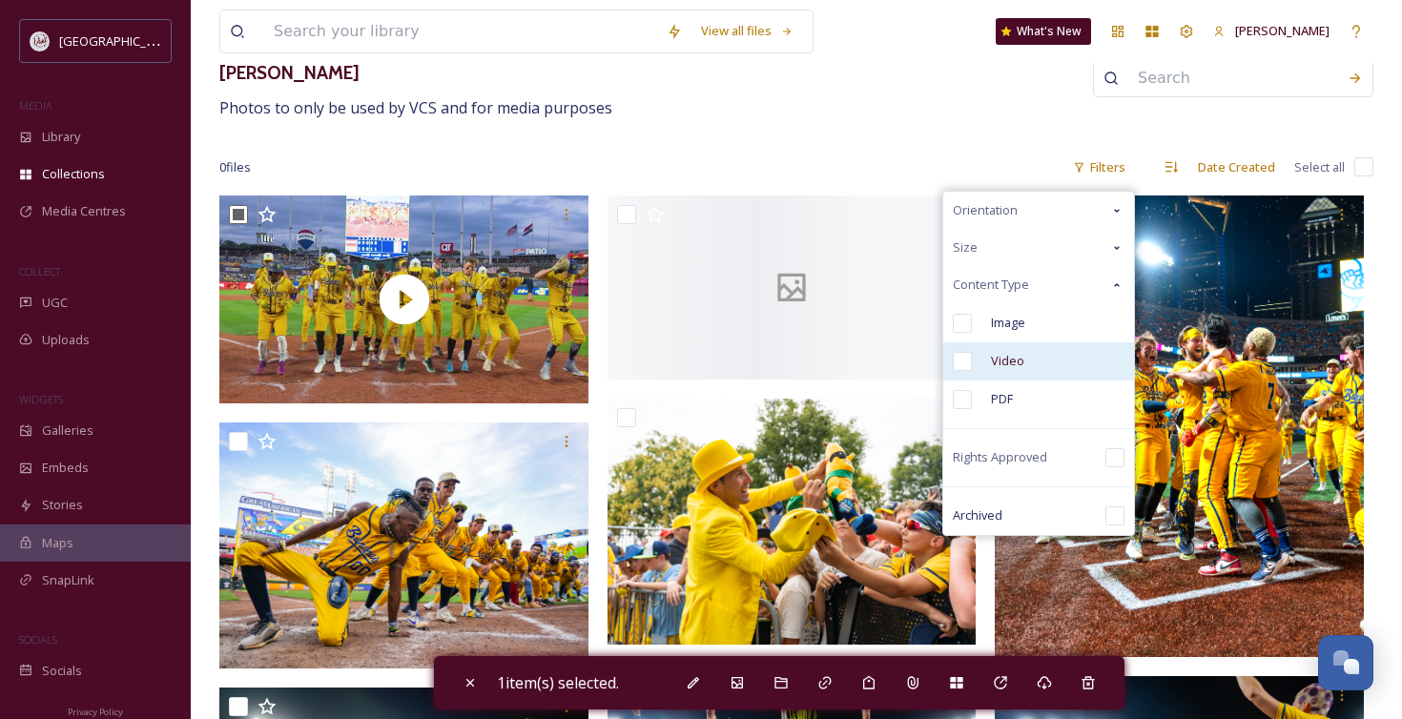
click at [974, 356] on div "Video" at bounding box center [1038, 361] width 191 height 38
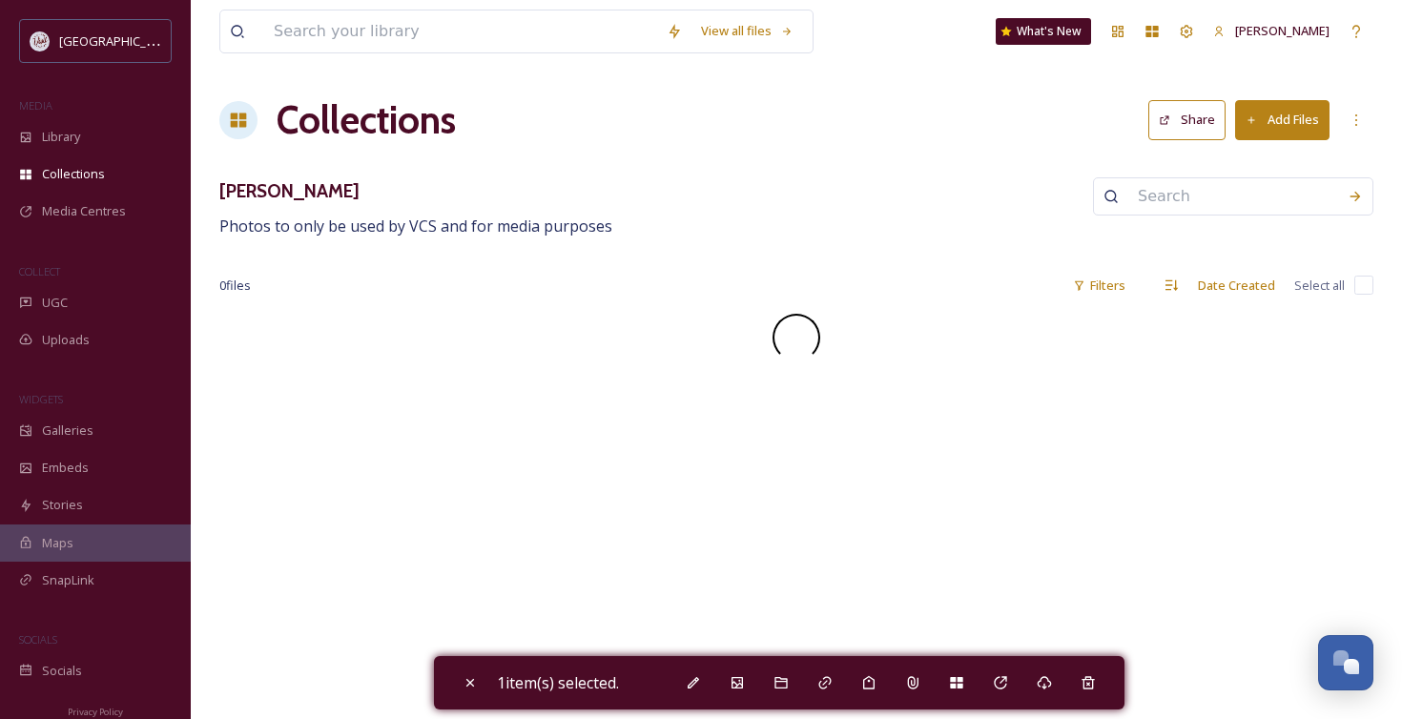
checkbox input "false"
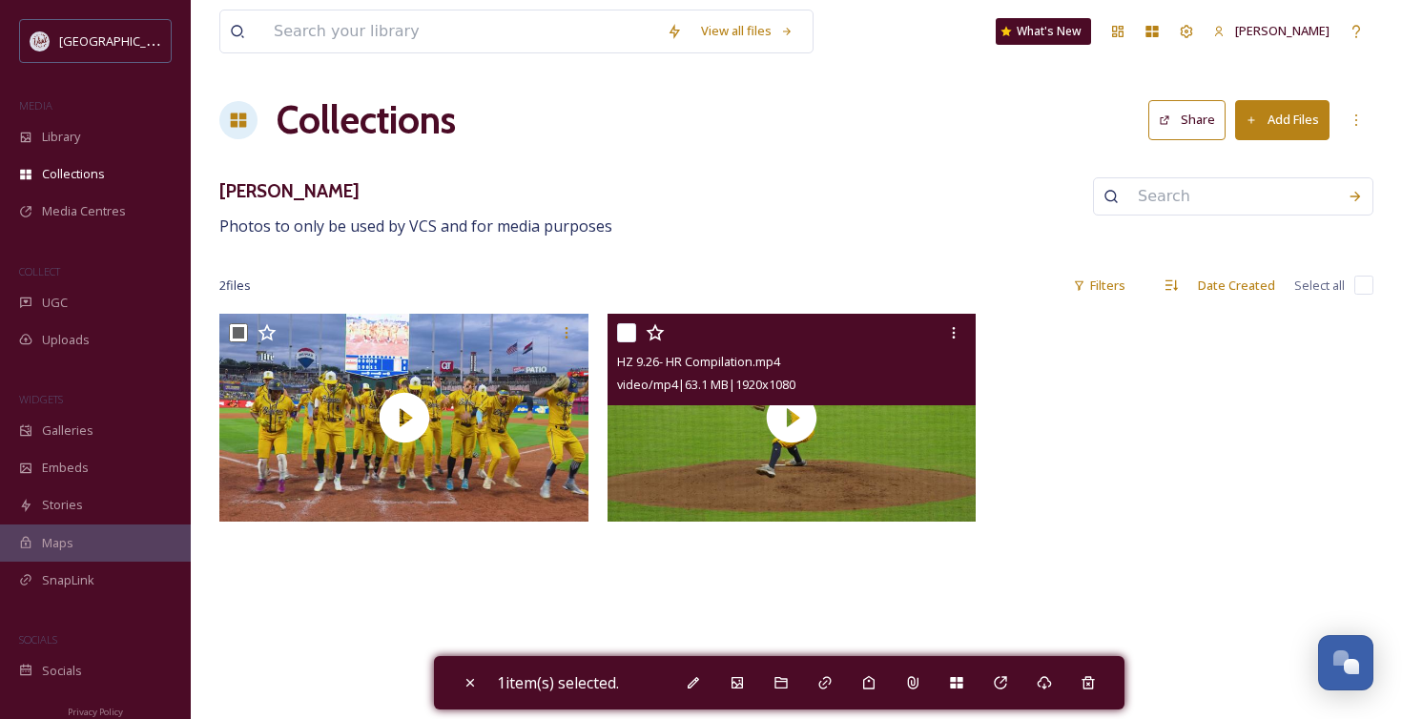
click at [626, 330] on input "checkbox" at bounding box center [626, 332] width 19 height 19
checkbox input "true"
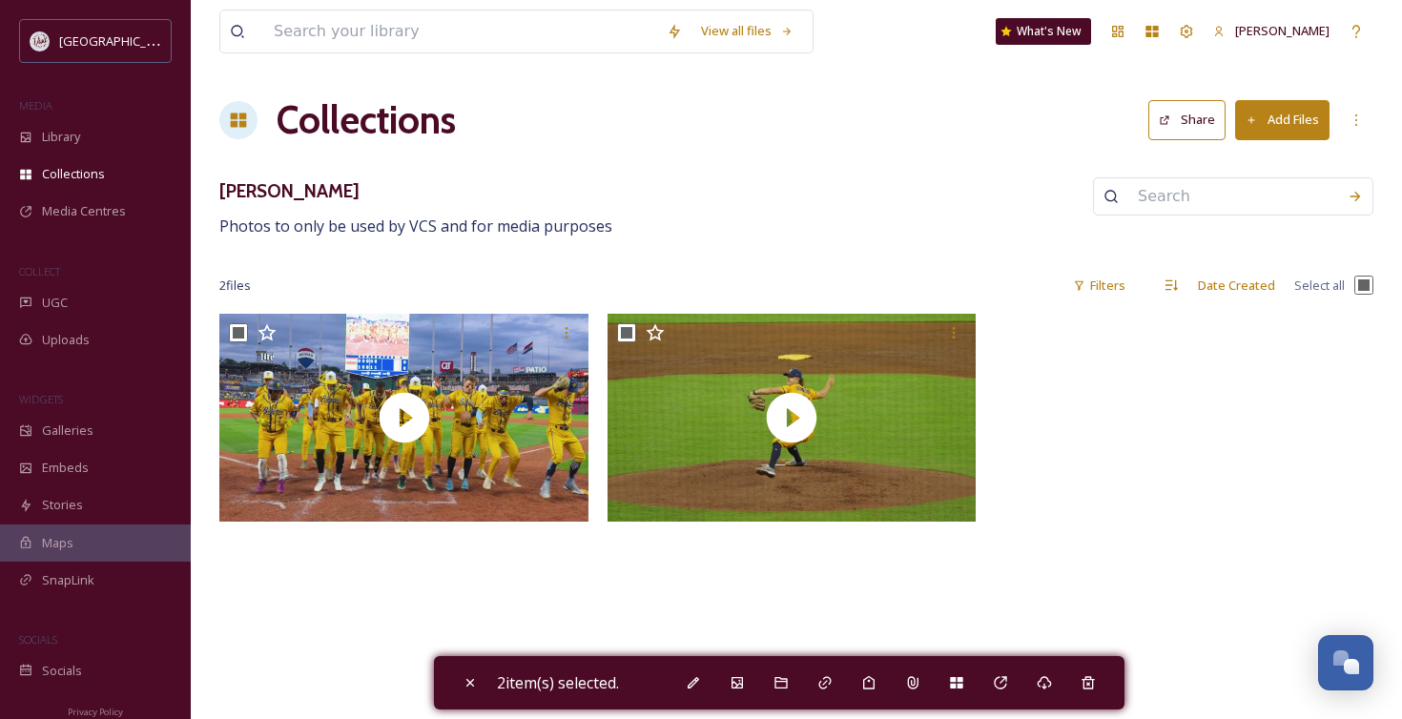
click at [305, 195] on h3 "Savanah Bananas" at bounding box center [415, 191] width 393 height 28
click at [245, 123] on icon at bounding box center [239, 120] width 16 height 14
click at [343, 123] on h1 "Collections" at bounding box center [366, 120] width 179 height 57
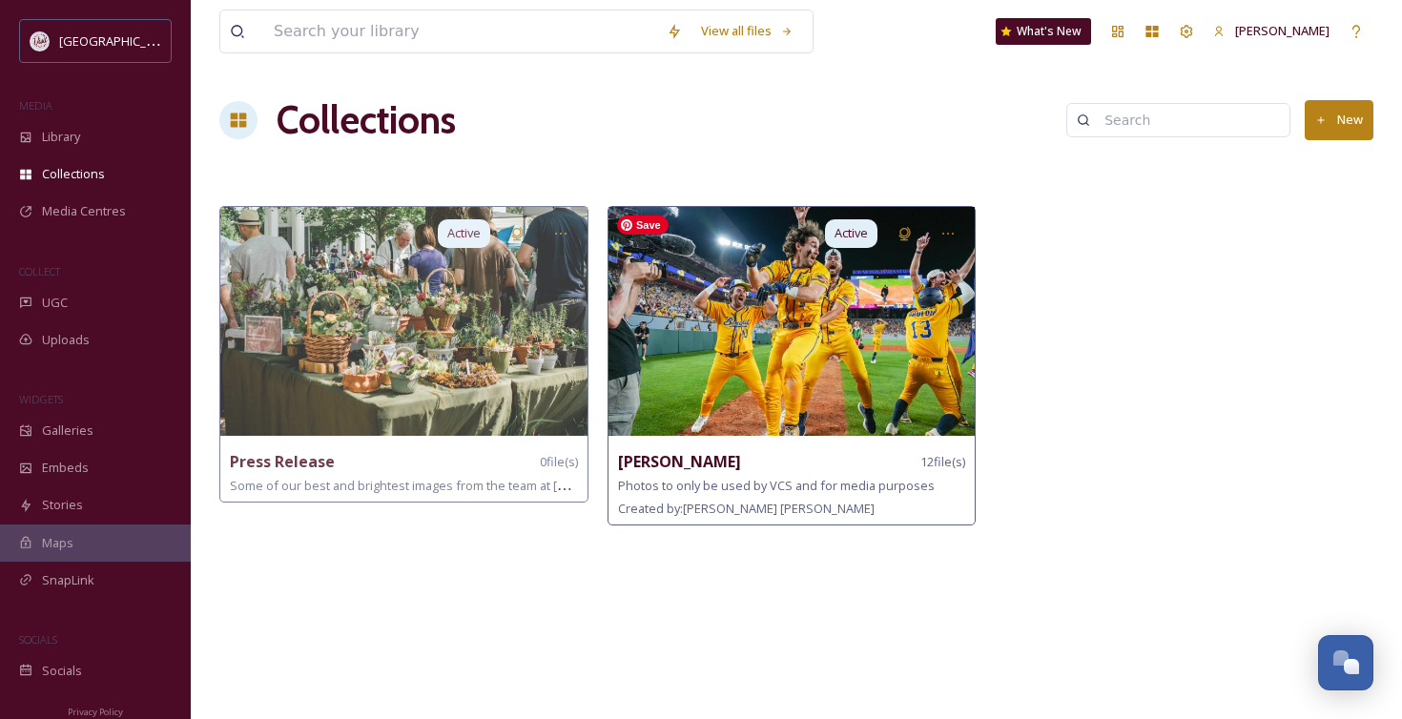
click at [680, 314] on img at bounding box center [791, 321] width 367 height 229
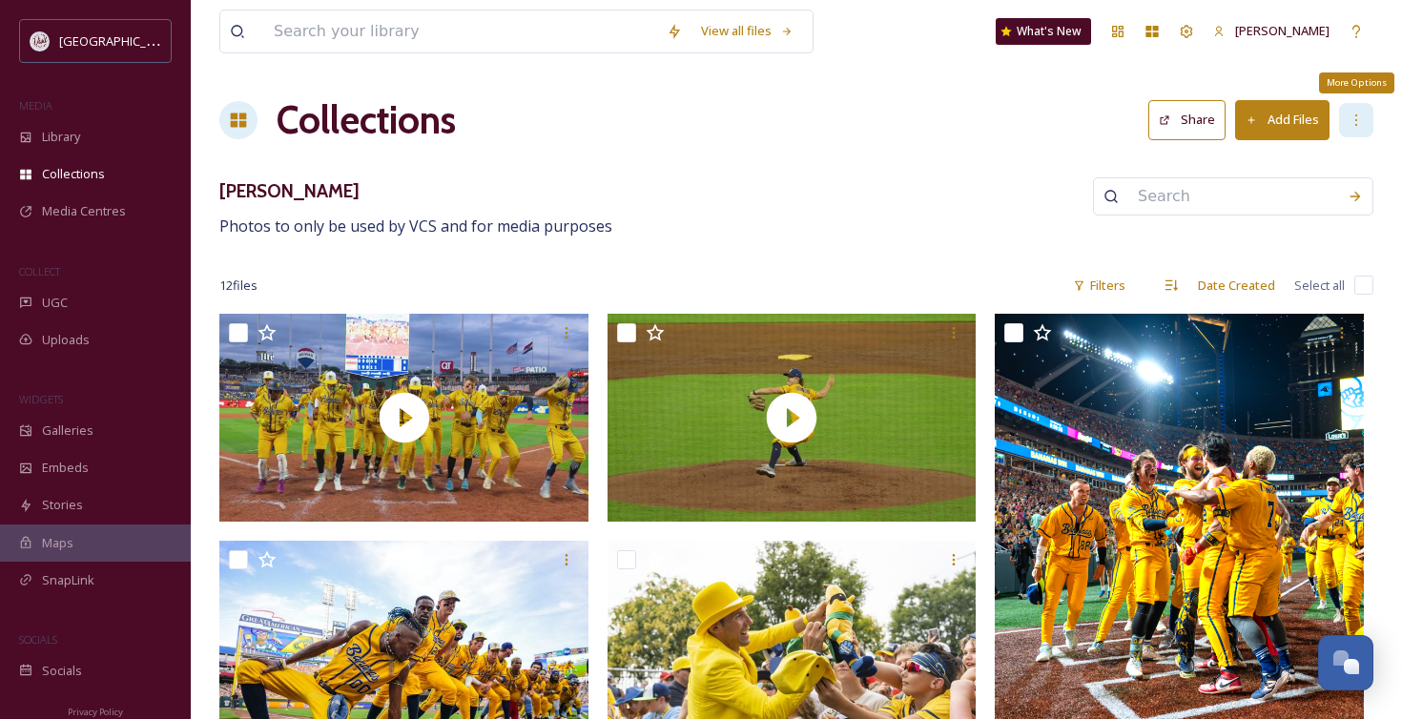
click at [1351, 120] on icon at bounding box center [1355, 120] width 15 height 15
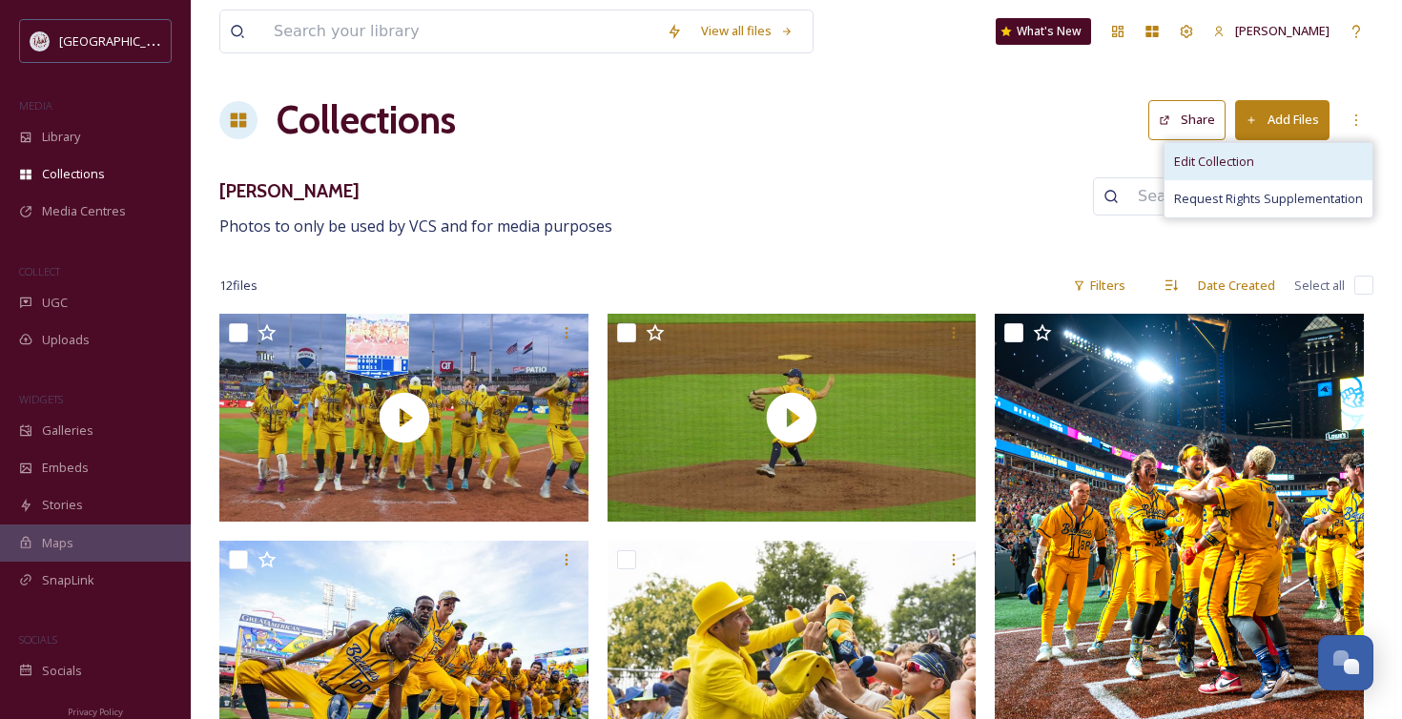
click at [1233, 156] on span "Edit Collection" at bounding box center [1214, 162] width 80 height 18
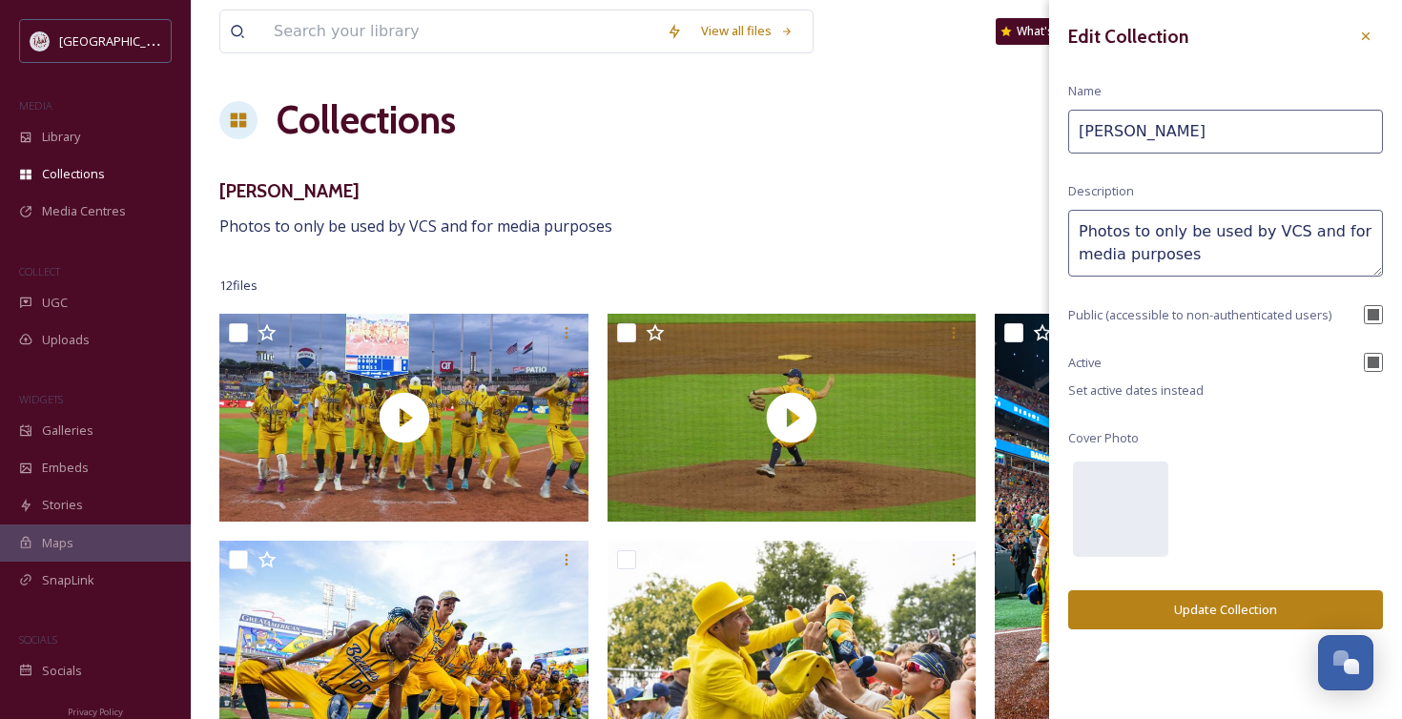
click at [1198, 257] on textarea "Photos to only be used by VCS and for media purposes" at bounding box center [1225, 243] width 315 height 67
click at [1201, 241] on textarea "Photos to only be used by VCS and for media purposes; photo credits are in phot…" at bounding box center [1225, 243] width 315 height 67
click at [1199, 240] on textarea "Photos to only be used by VCS and for media purposes; photo credits are in phot…" at bounding box center [1225, 243] width 315 height 67
click at [1189, 265] on textarea "Photos to only be used by VCS and for media purposes; photo credits are in phot…" at bounding box center [1225, 243] width 315 height 67
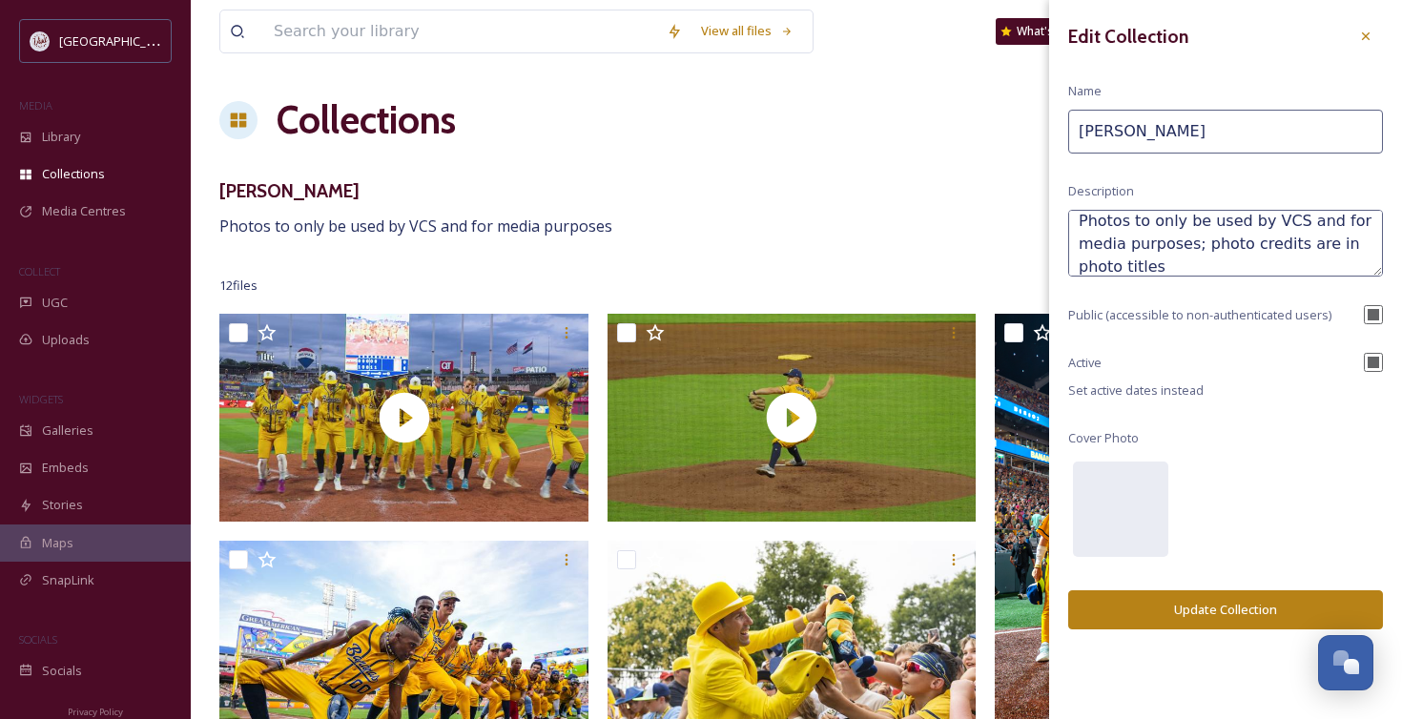
type textarea "Photos to only be used by VCS and for media purposes; photo credits are in phot…"
click at [1361, 309] on input "checkbox" at bounding box center [1373, 314] width 19 height 19
checkbox input "false"
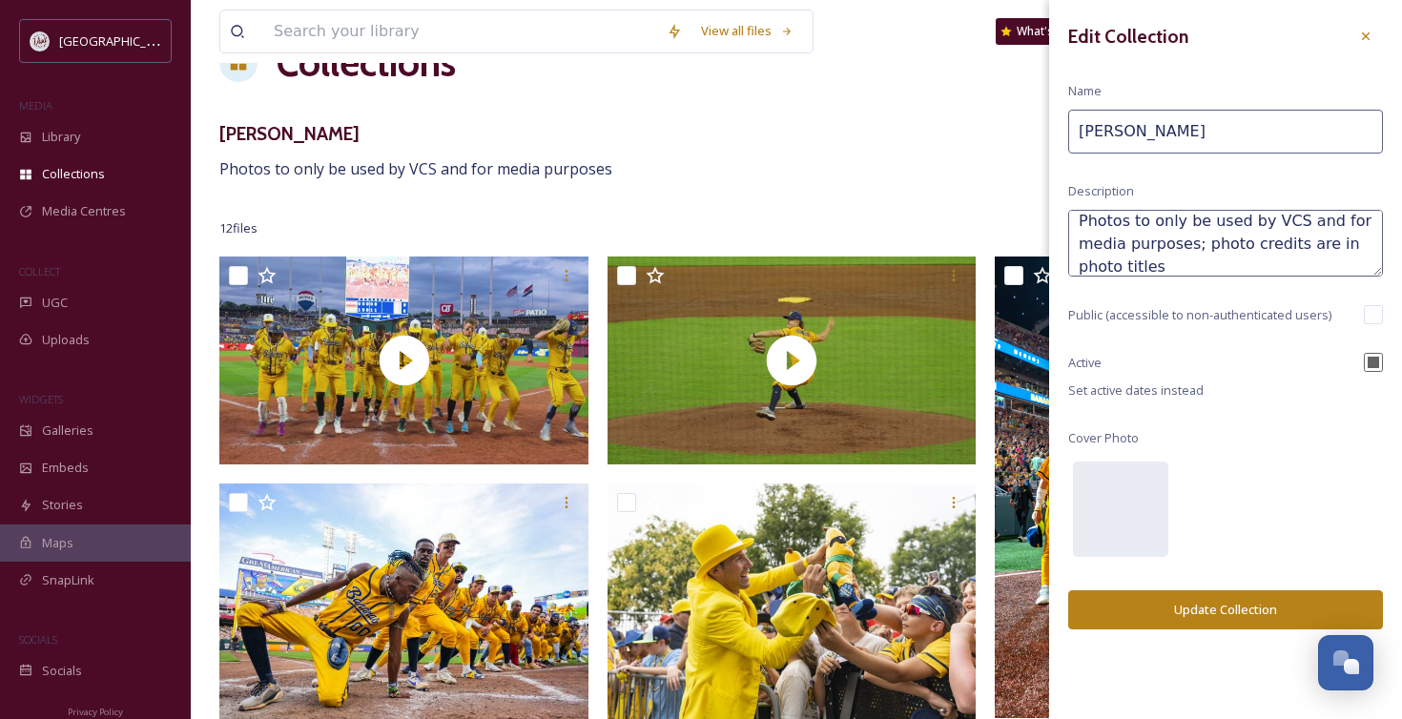
scroll to position [16, 0]
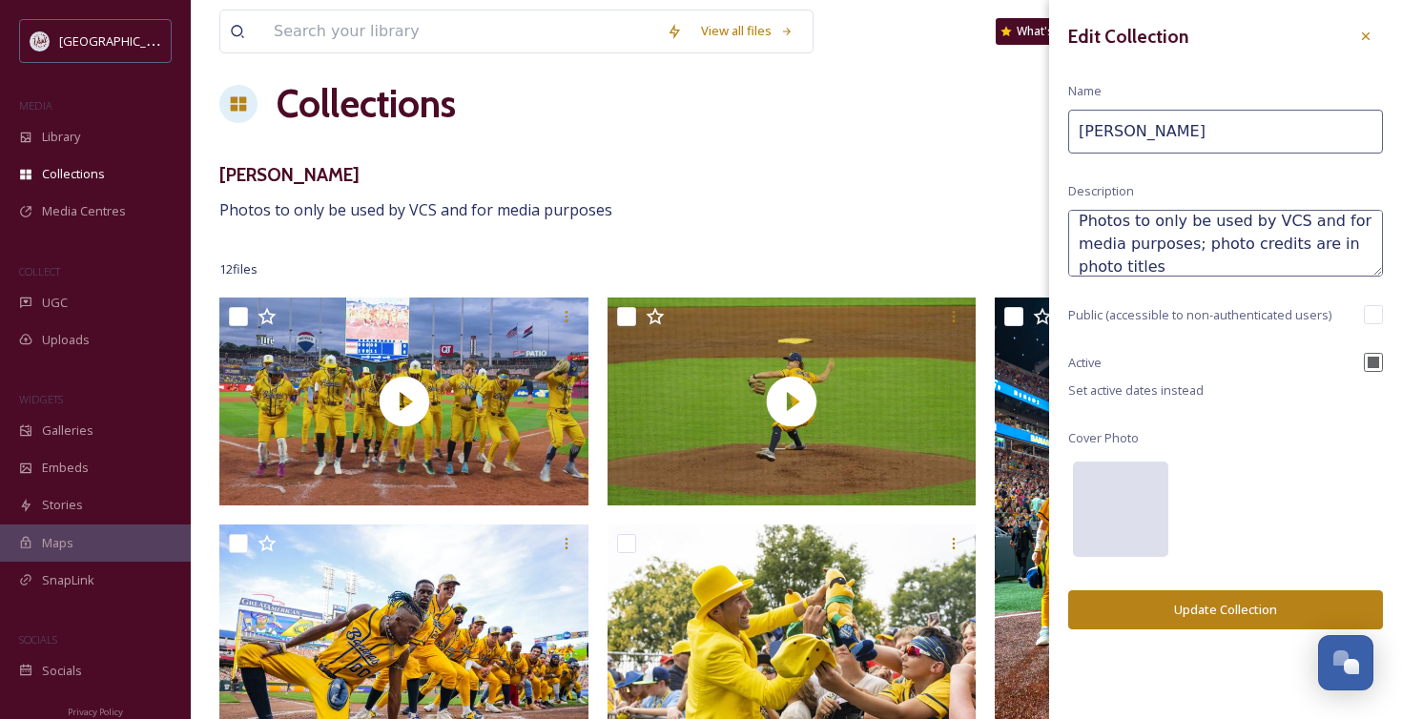
click at [1119, 489] on div at bounding box center [1120, 509] width 95 height 95
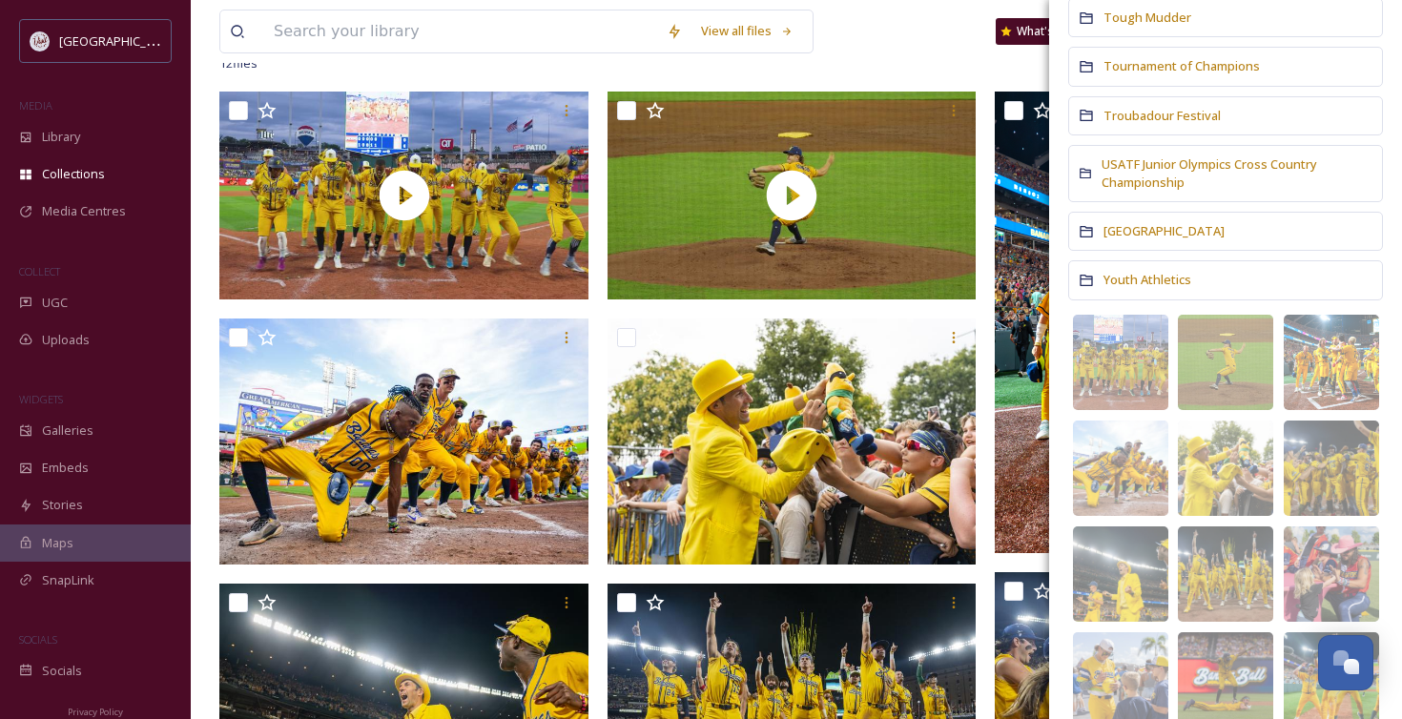
scroll to position [223, 0]
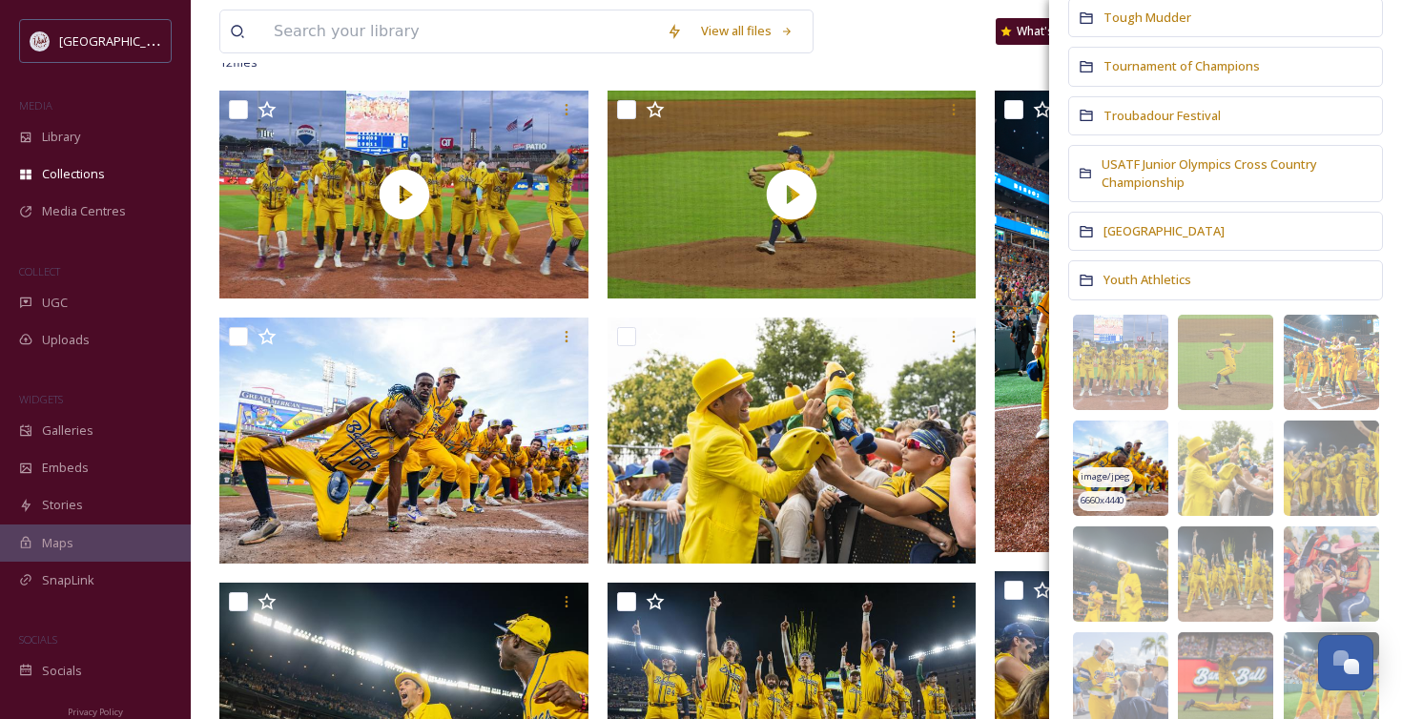
click at [1120, 430] on img at bounding box center [1120, 468] width 95 height 95
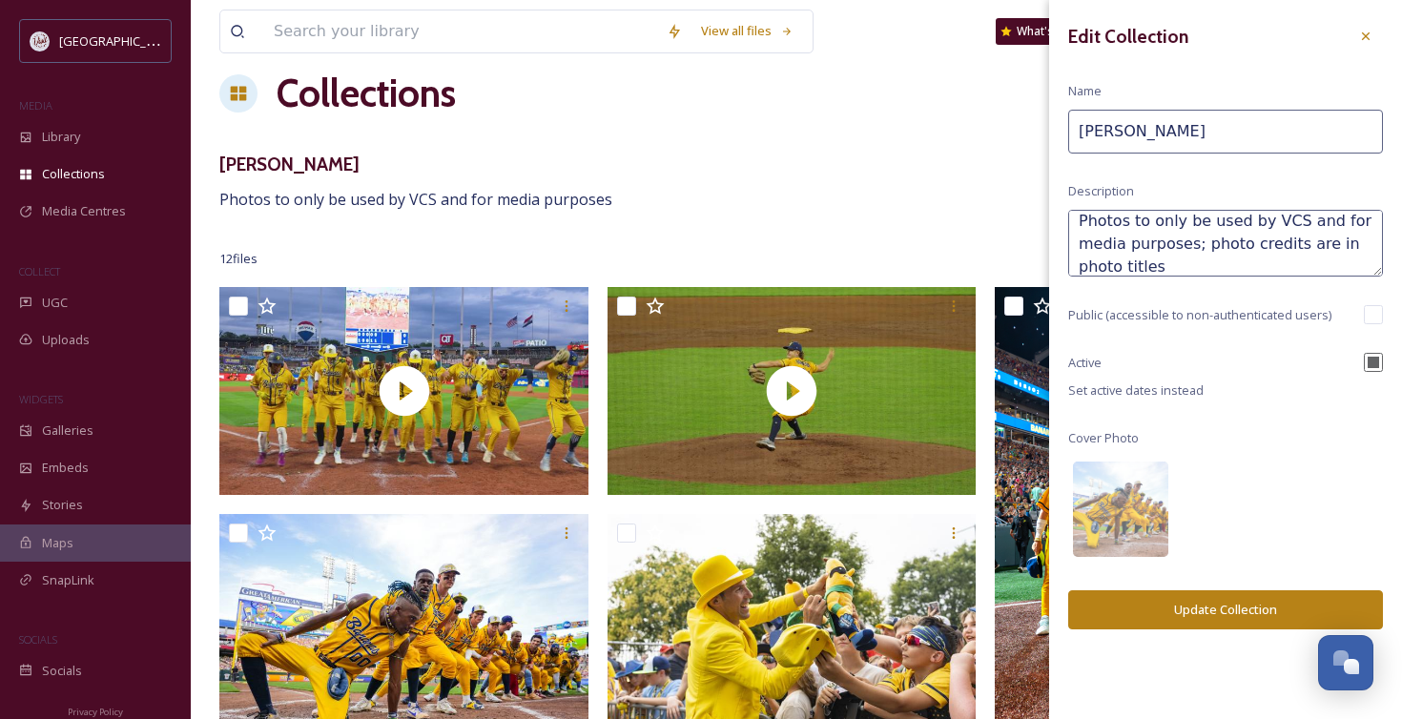
scroll to position [26, 0]
click at [1238, 608] on button "Update Collection" at bounding box center [1225, 609] width 315 height 39
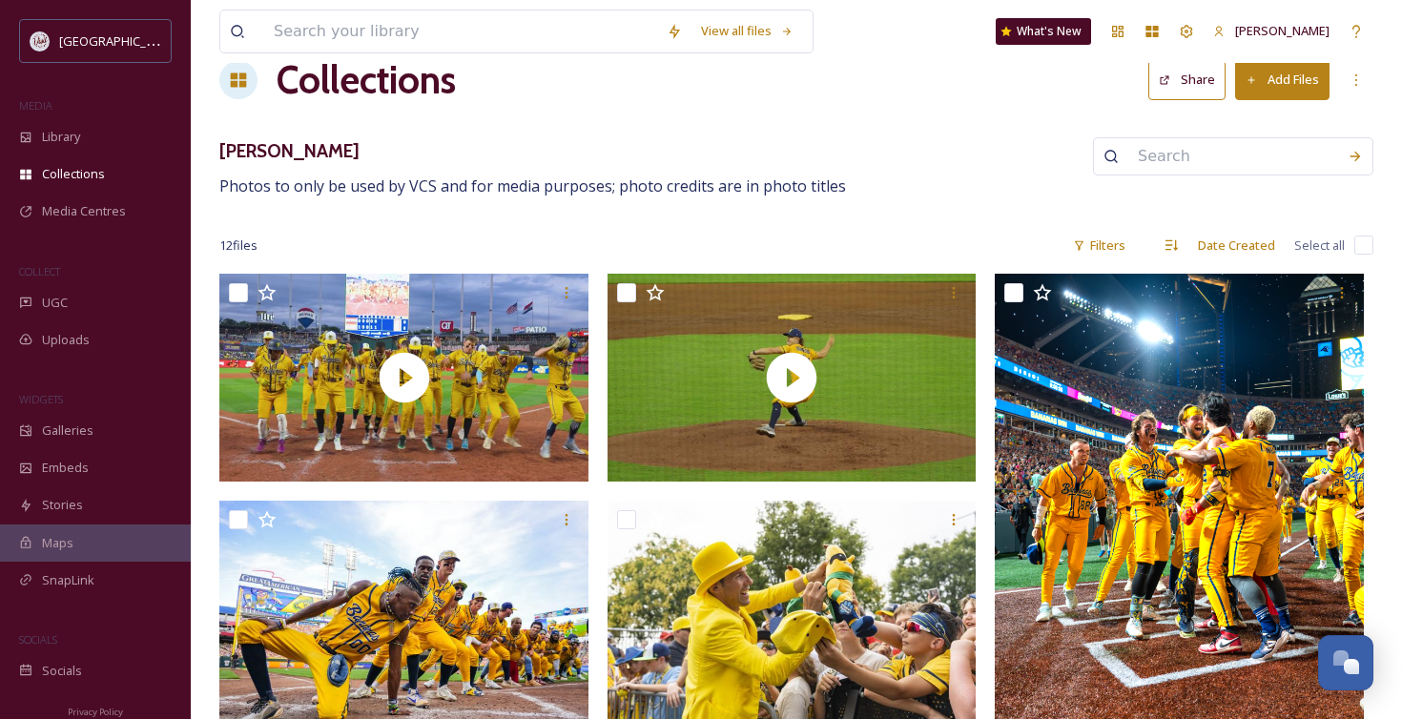
scroll to position [0, 0]
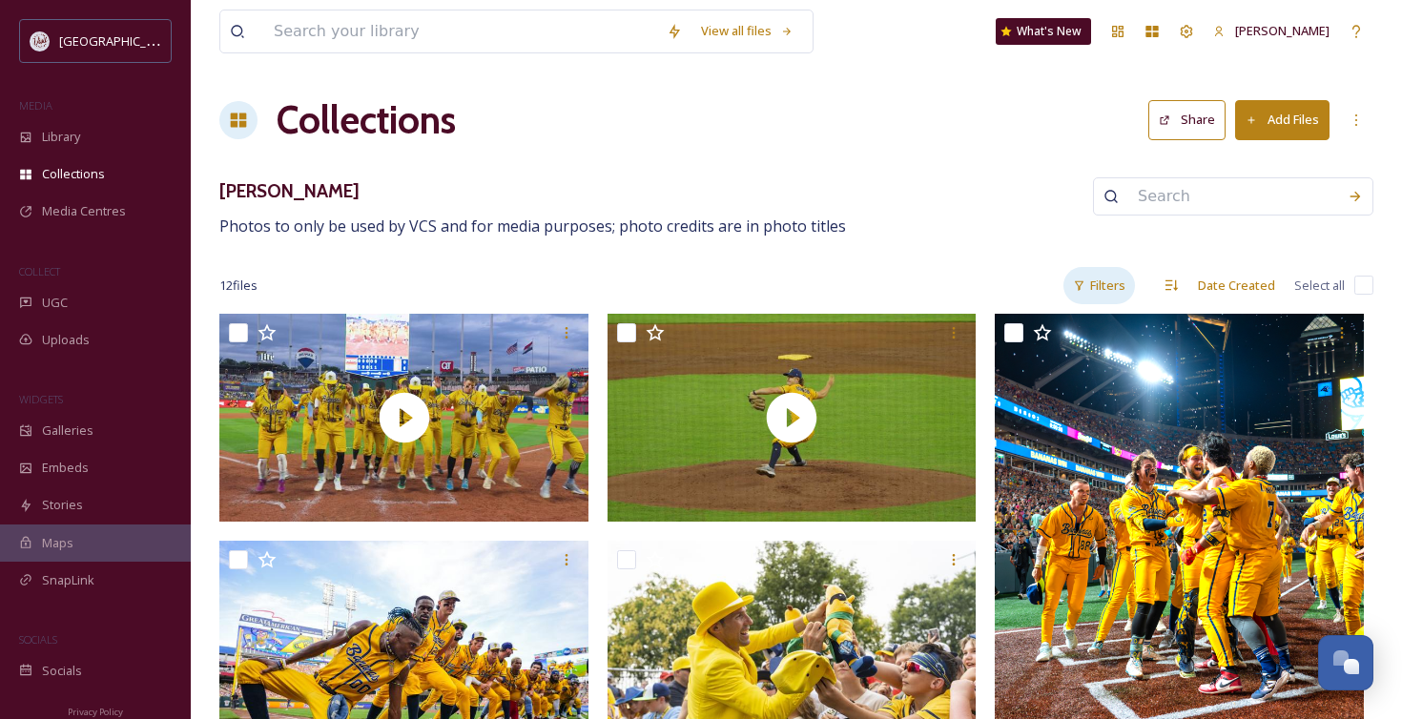
click at [1110, 282] on div "Filters" at bounding box center [1099, 285] width 72 height 37
click at [1077, 225] on div "Savanah Bananas Photos to only be used by VCS and for media purposes; photo cre…" at bounding box center [796, 207] width 1154 height 61
click at [1357, 120] on icon at bounding box center [1355, 120] width 15 height 15
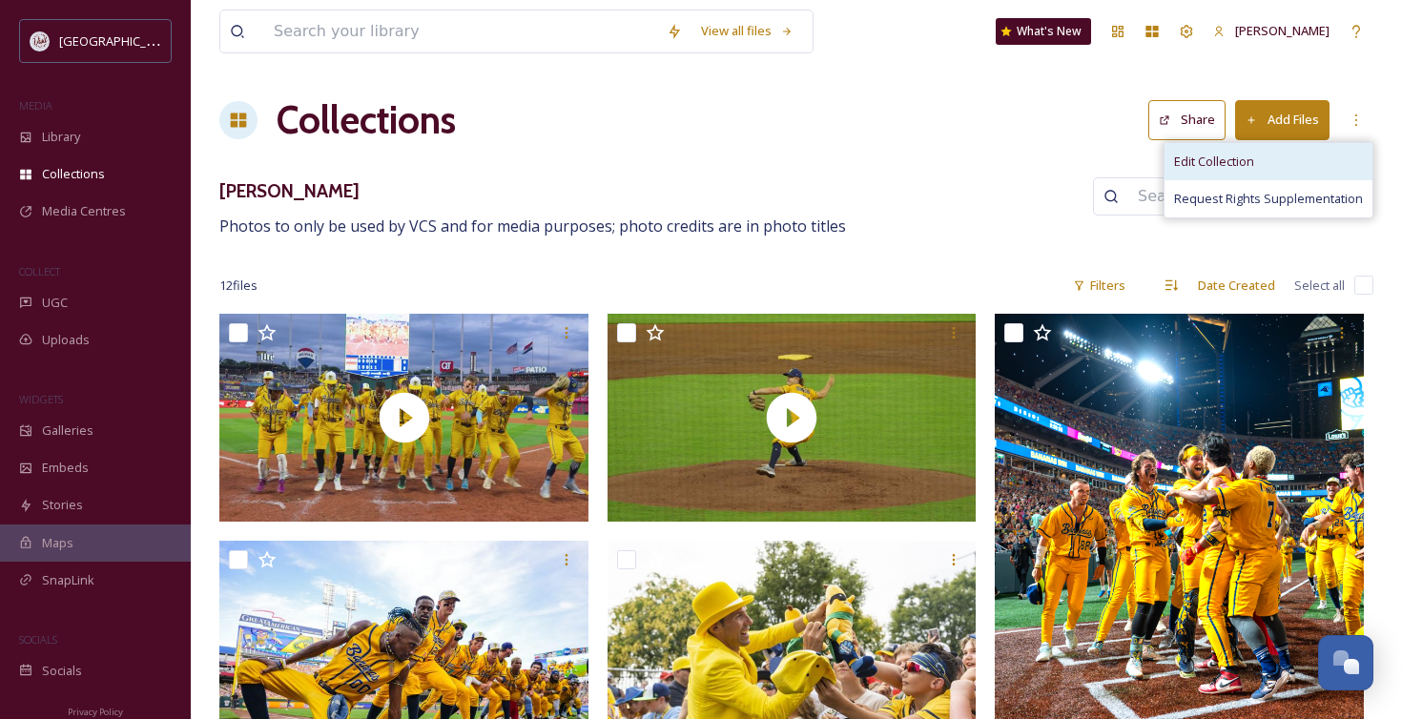
click at [1233, 167] on span "Edit Collection" at bounding box center [1214, 162] width 80 height 18
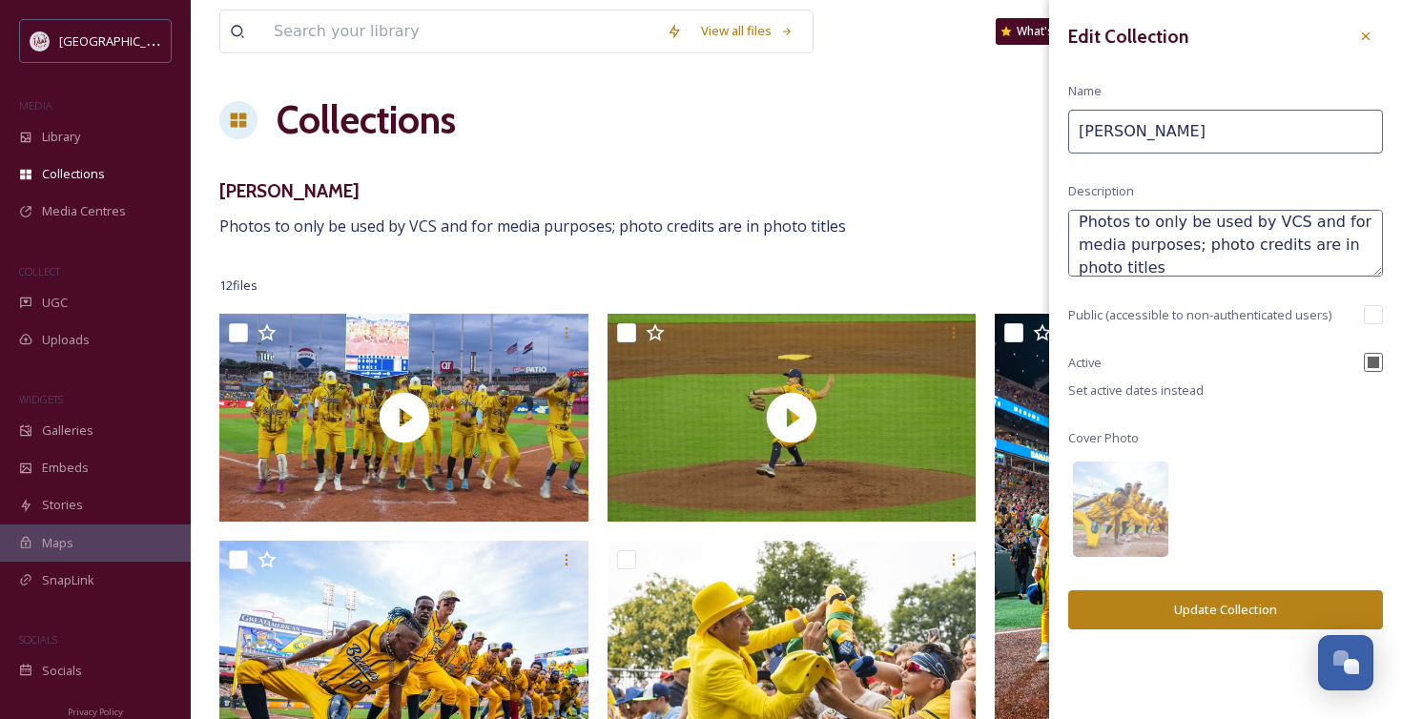
scroll to position [17, 0]
click at [1199, 237] on textarea "Photos to only be used by VCS and for media purposes; photo credits are in phot…" at bounding box center [1225, 243] width 315 height 67
type textarea "Photos to only be used by VCS and for media purposes; use only content with [PE…"
click at [1240, 609] on button "Update Collection" at bounding box center [1225, 609] width 315 height 39
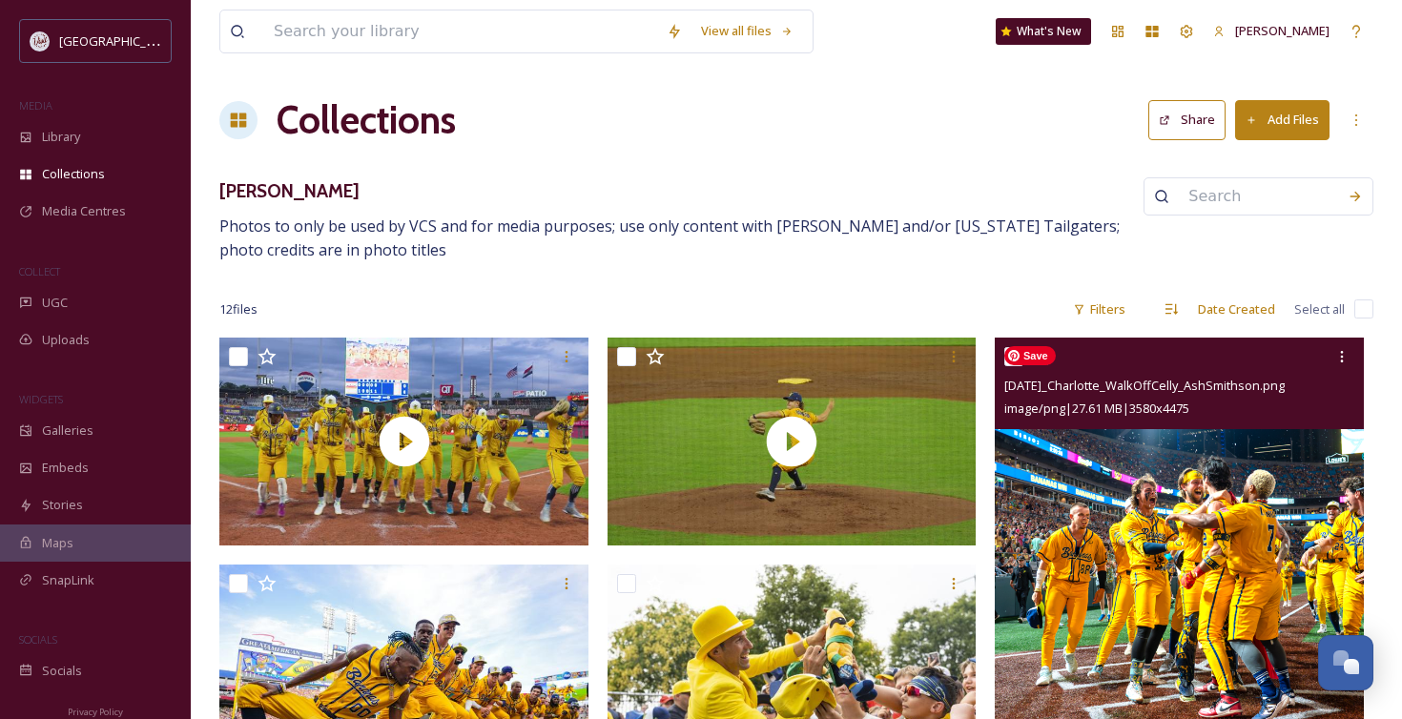
click at [1118, 526] on img at bounding box center [1179, 569] width 369 height 462
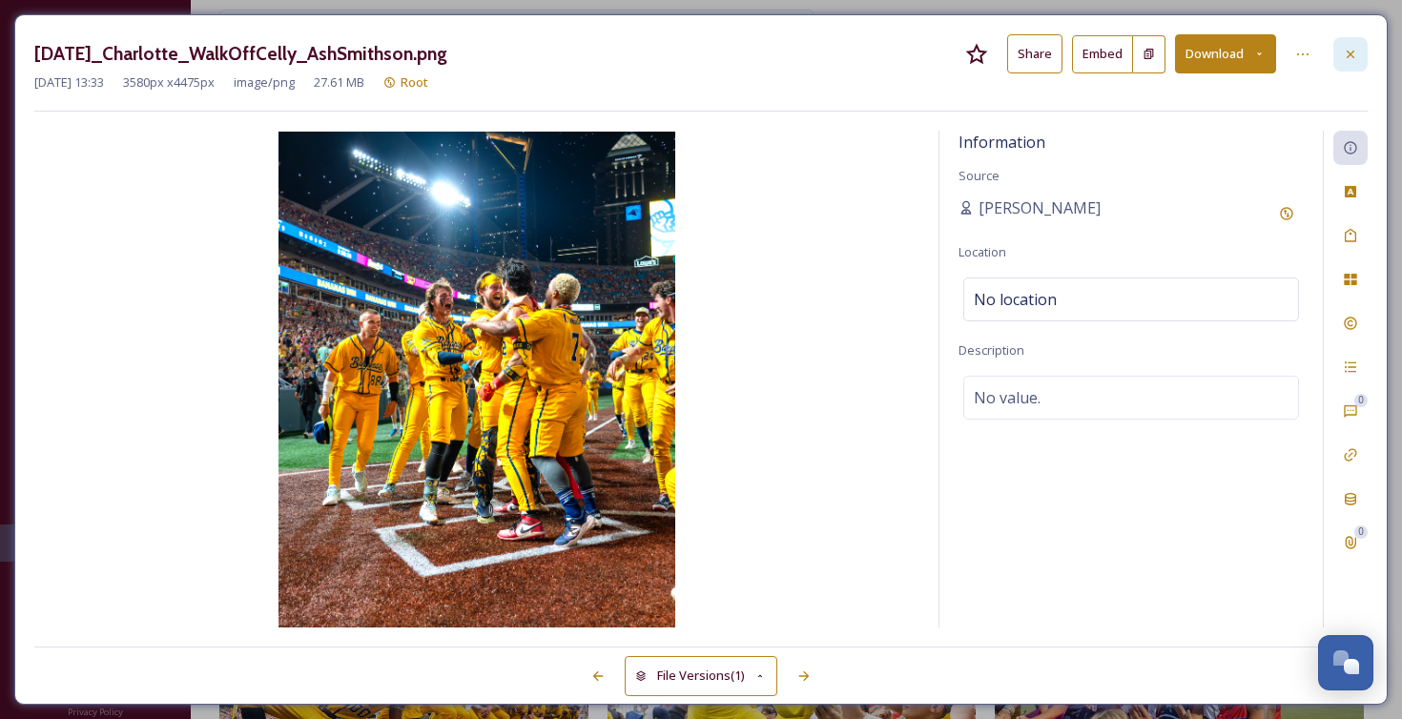
click at [1355, 51] on icon at bounding box center [1350, 54] width 15 height 15
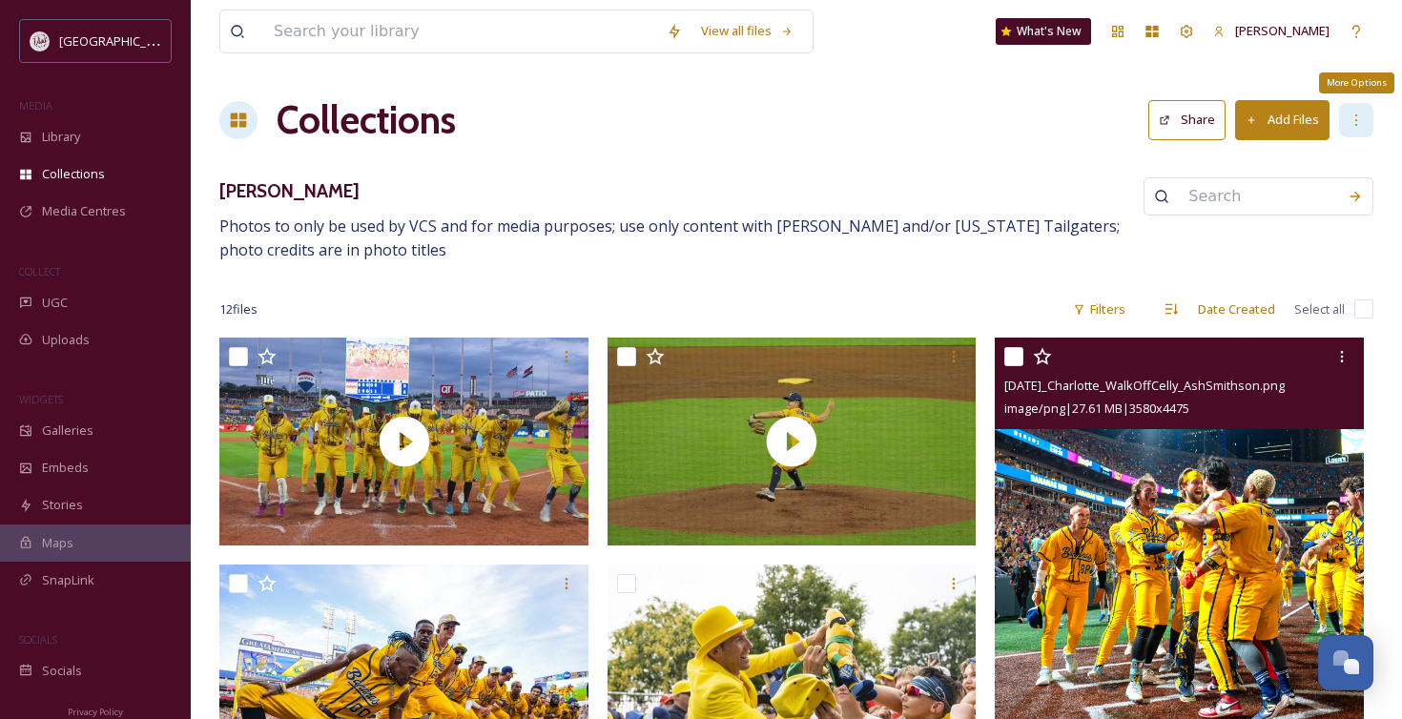
click at [1358, 124] on icon at bounding box center [1355, 120] width 15 height 15
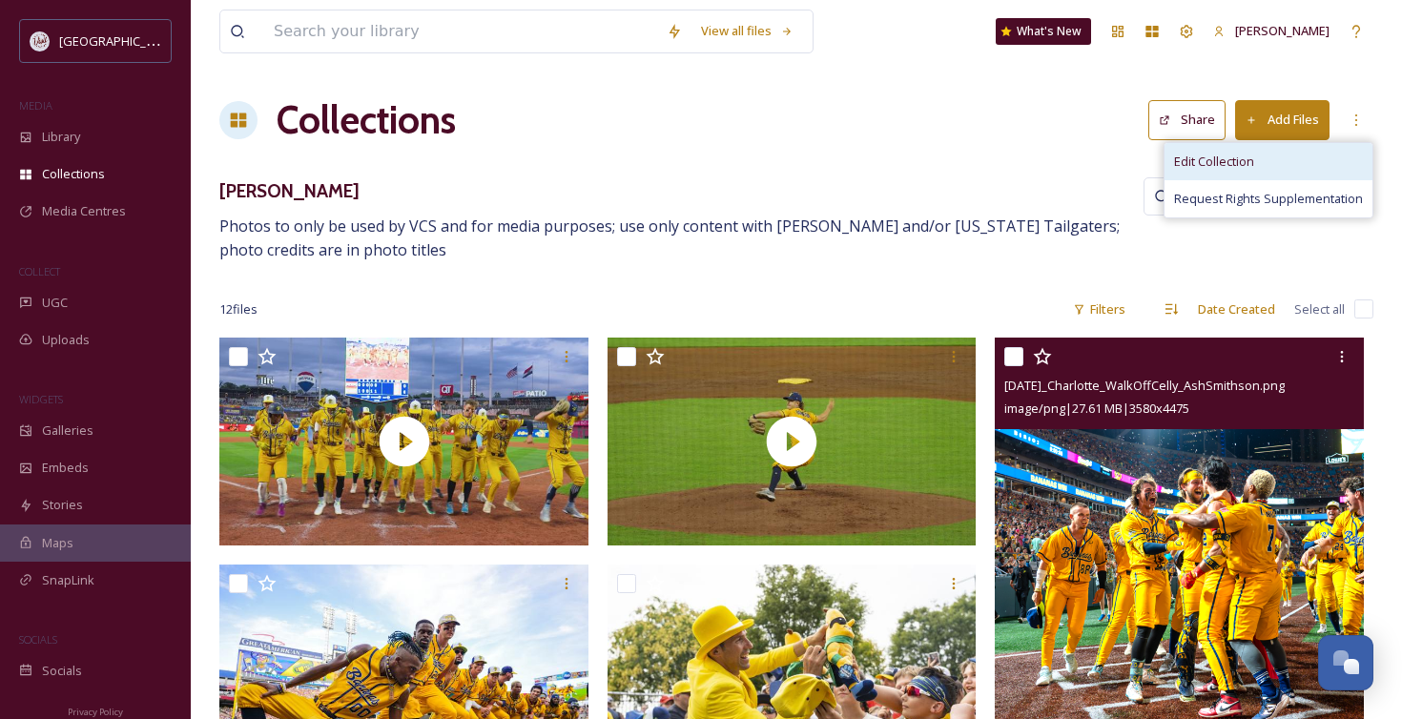
click at [1195, 165] on span "Edit Collection" at bounding box center [1214, 162] width 80 height 18
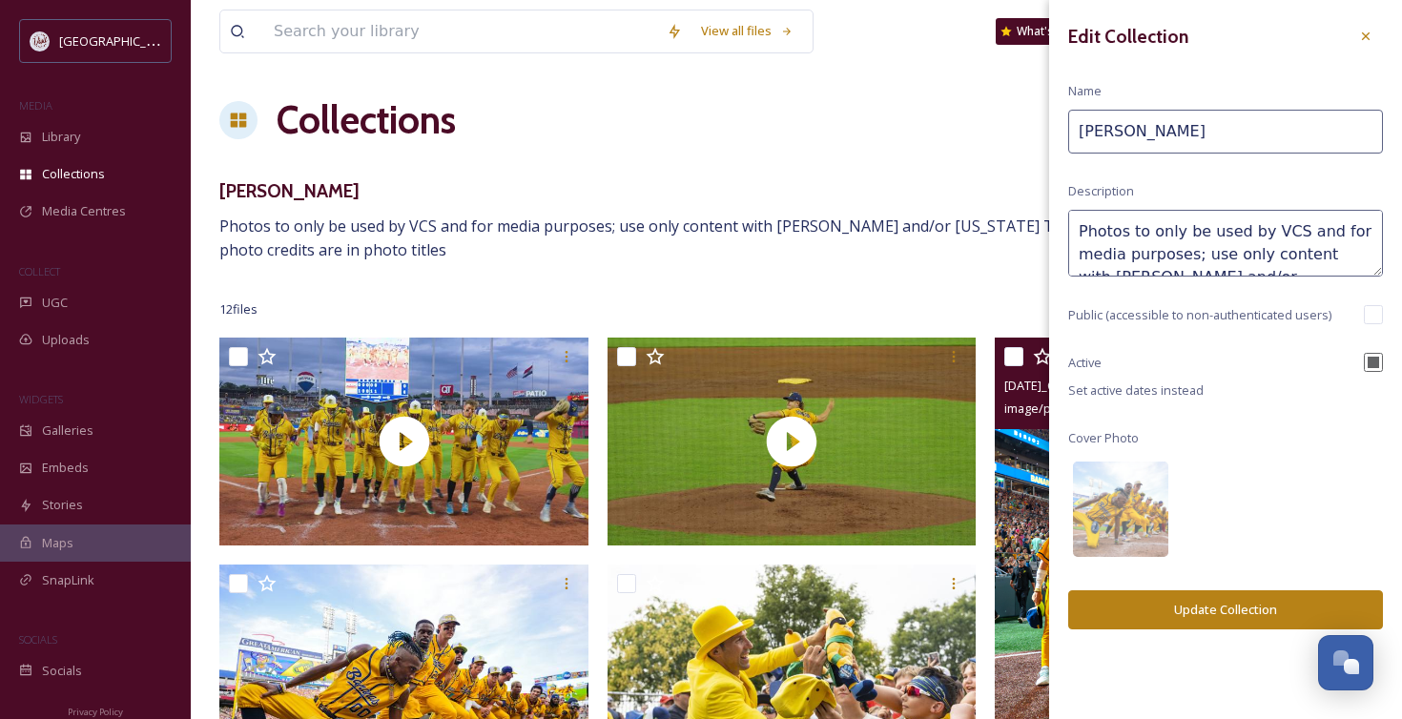
click at [1219, 140] on input "Savanah Bananas" at bounding box center [1225, 132] width 315 height 44
type input "Savanah Bananas at Kyle Field (May 2)"
click at [1222, 602] on button "Update Collection" at bounding box center [1225, 609] width 315 height 39
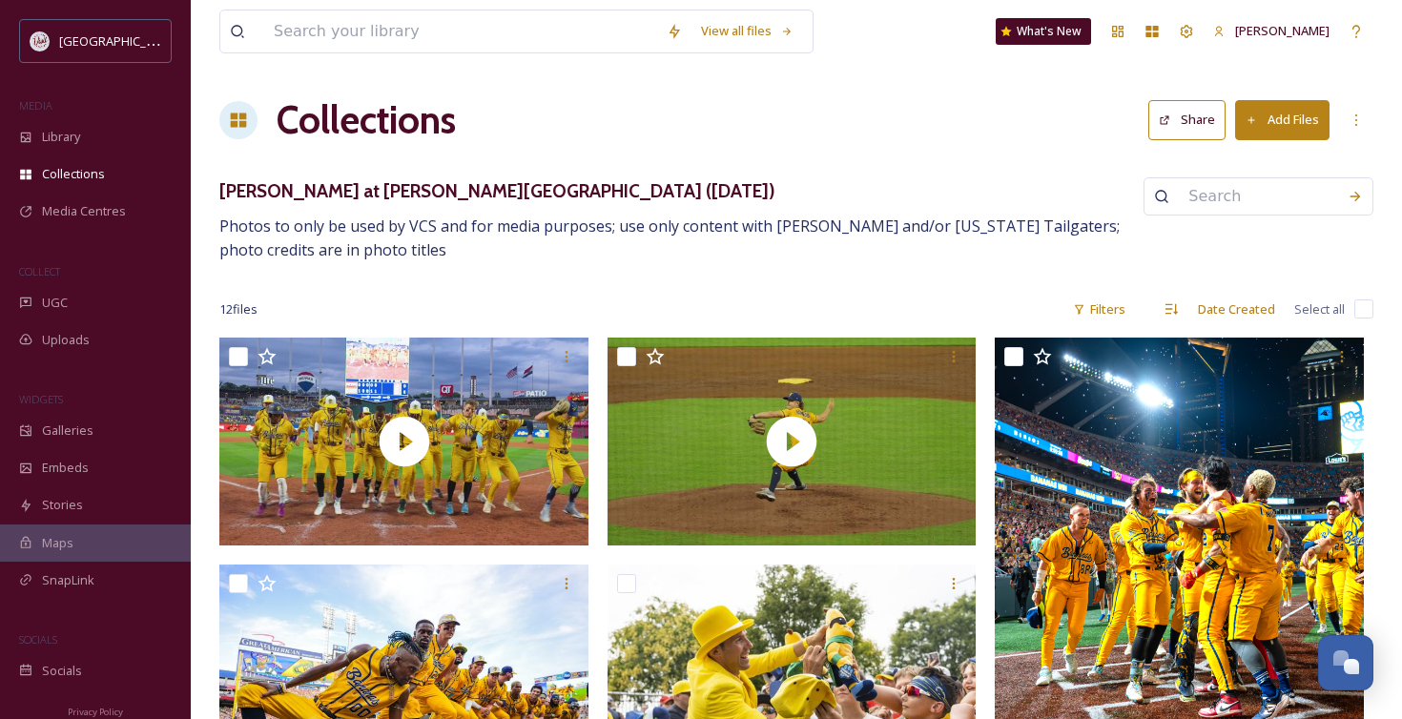
click at [1197, 116] on button "Share" at bounding box center [1186, 119] width 77 height 39
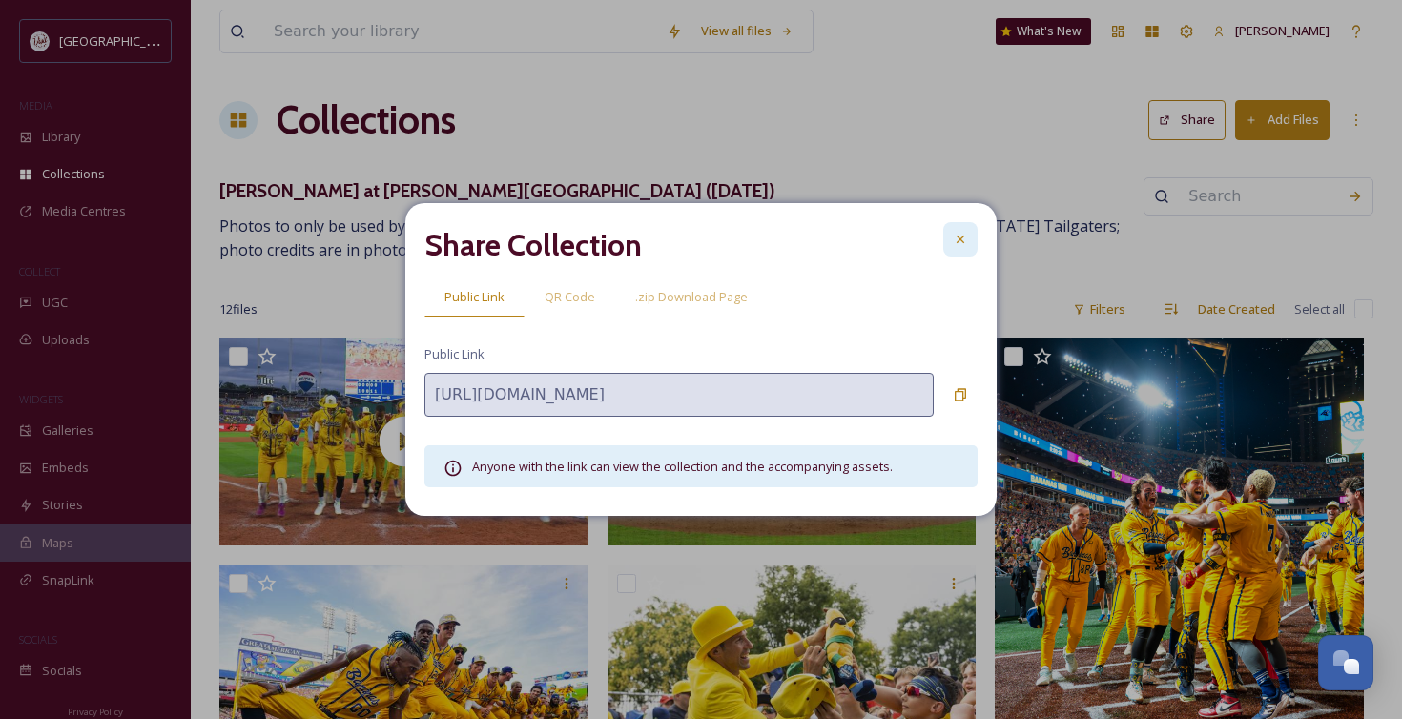
click at [958, 241] on icon at bounding box center [960, 240] width 8 height 8
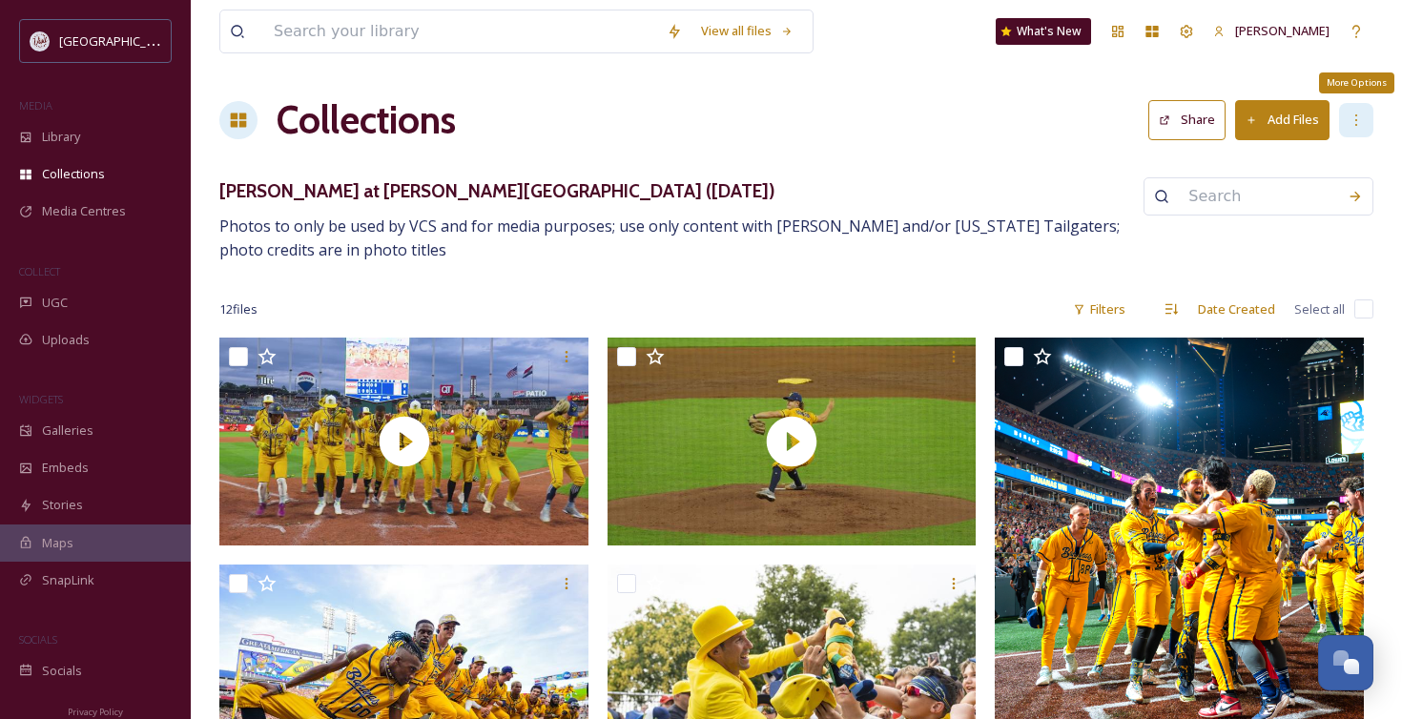
click at [1357, 126] on icon at bounding box center [1355, 120] width 15 height 15
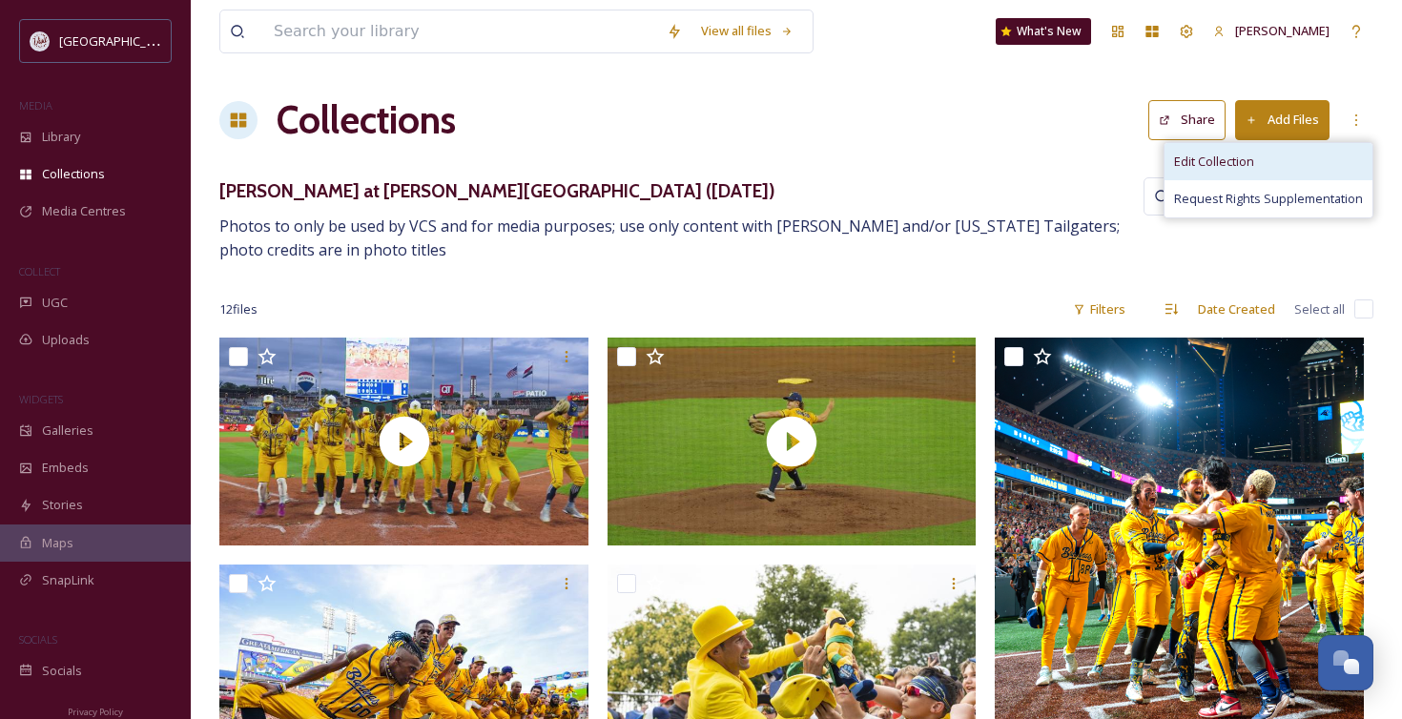
click at [1218, 160] on span "Edit Collection" at bounding box center [1214, 162] width 80 height 18
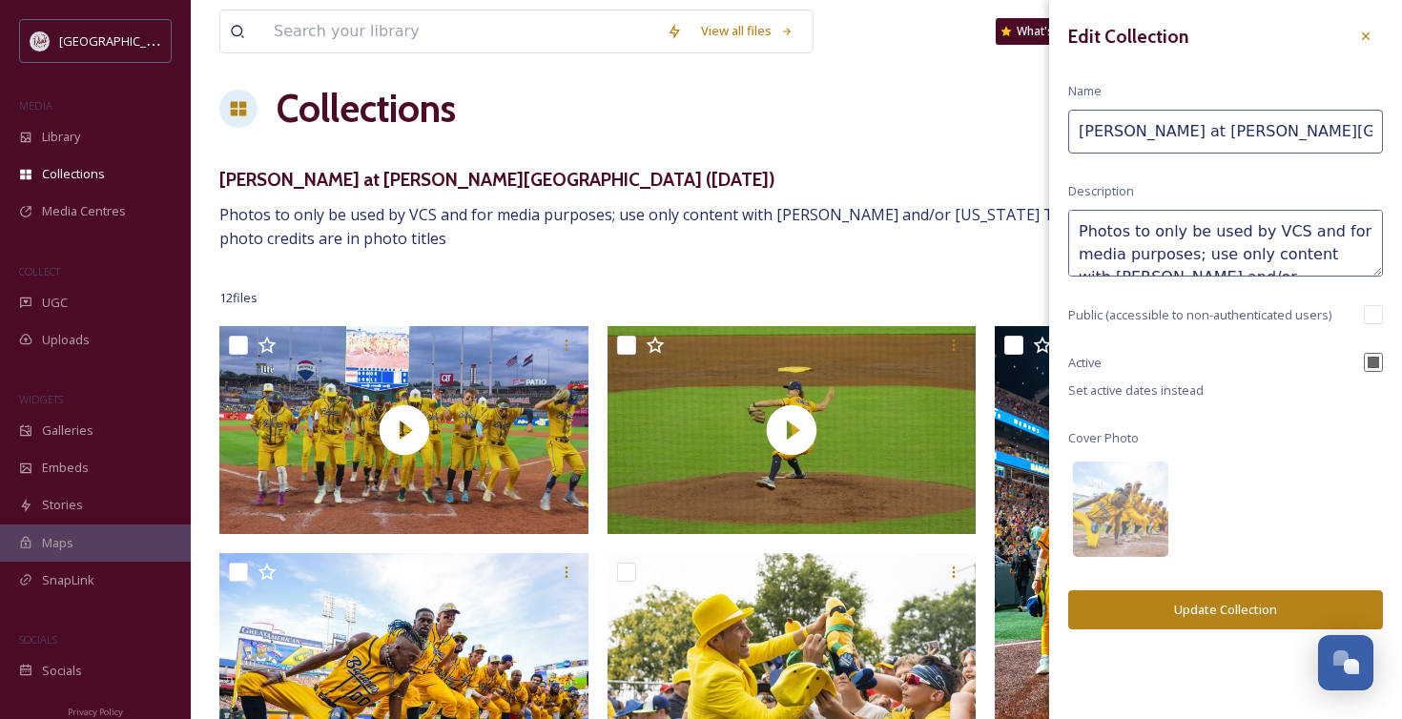
scroll to position [8, 0]
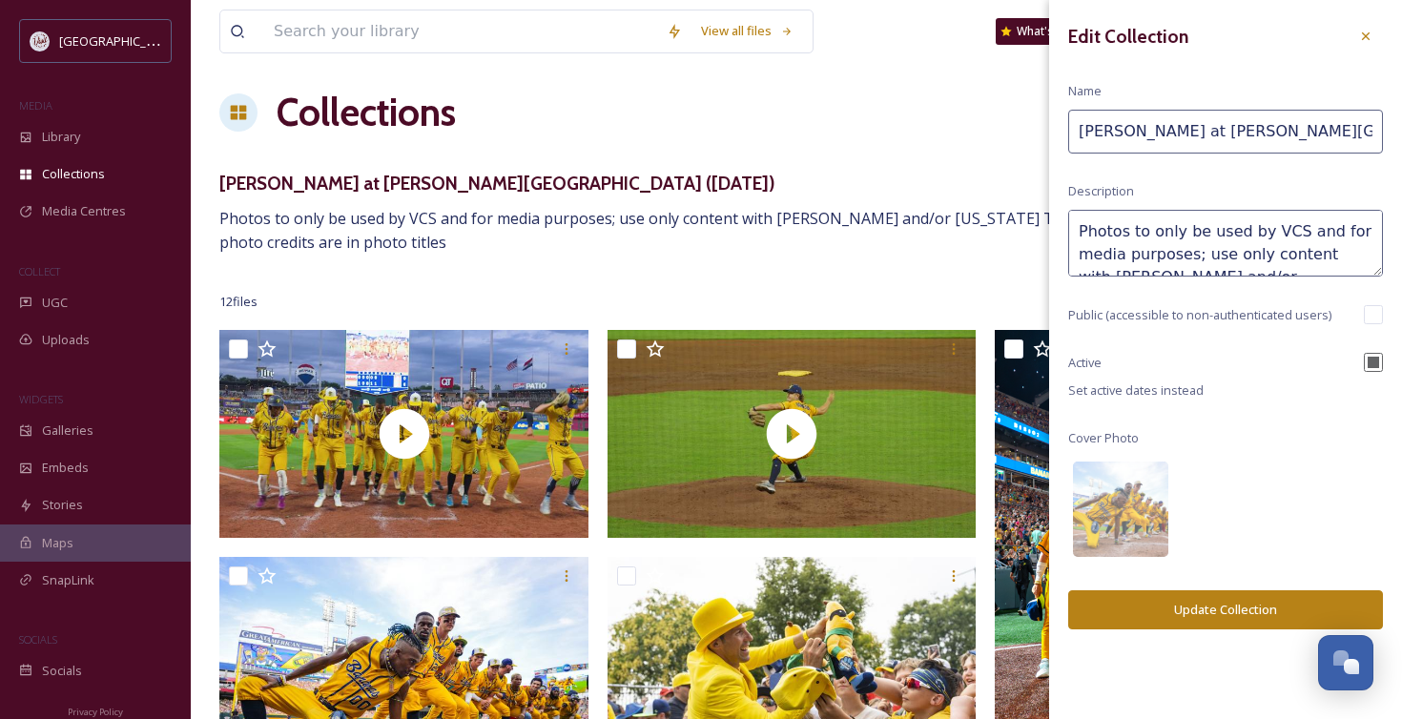
click at [1252, 316] on span "Public (accessible to non-authenticated users)" at bounding box center [1199, 315] width 263 height 18
click at [1360, 38] on icon at bounding box center [1365, 36] width 15 height 15
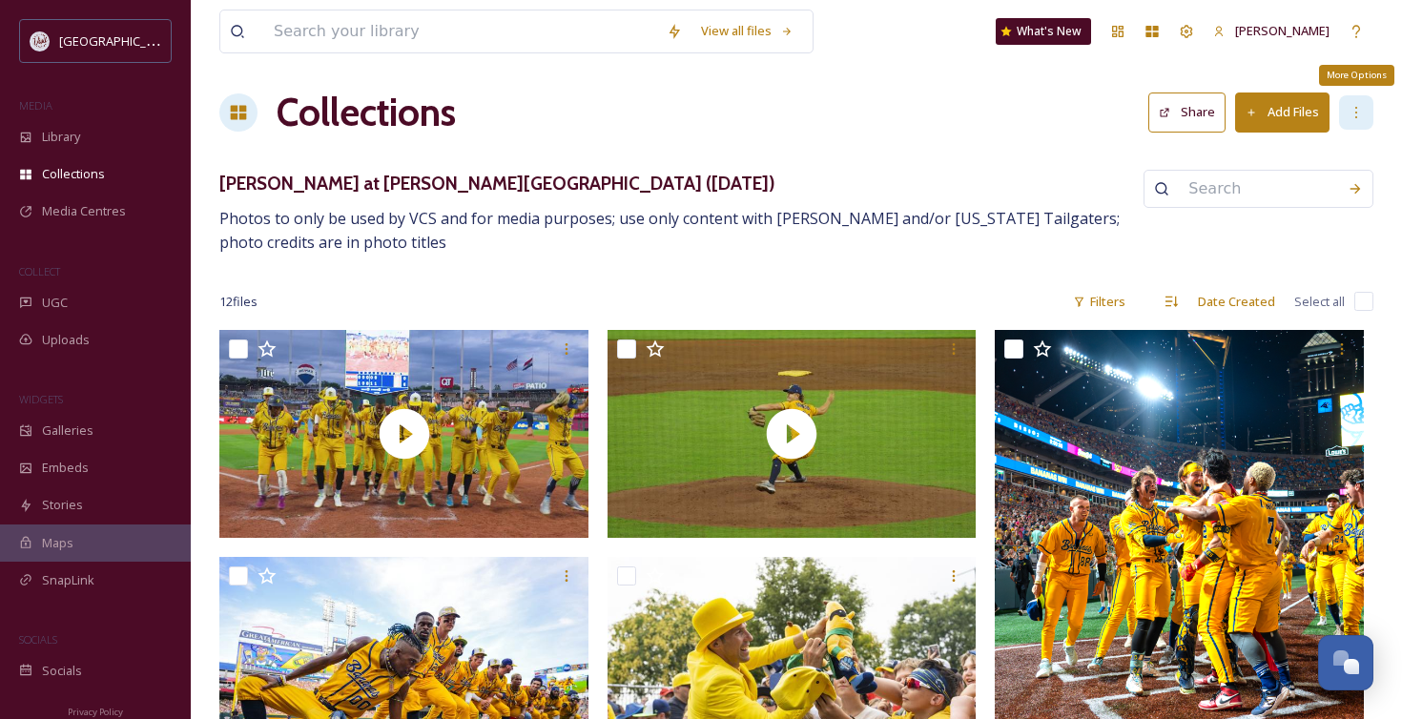
click at [1355, 116] on icon at bounding box center [1356, 112] width 2 height 11
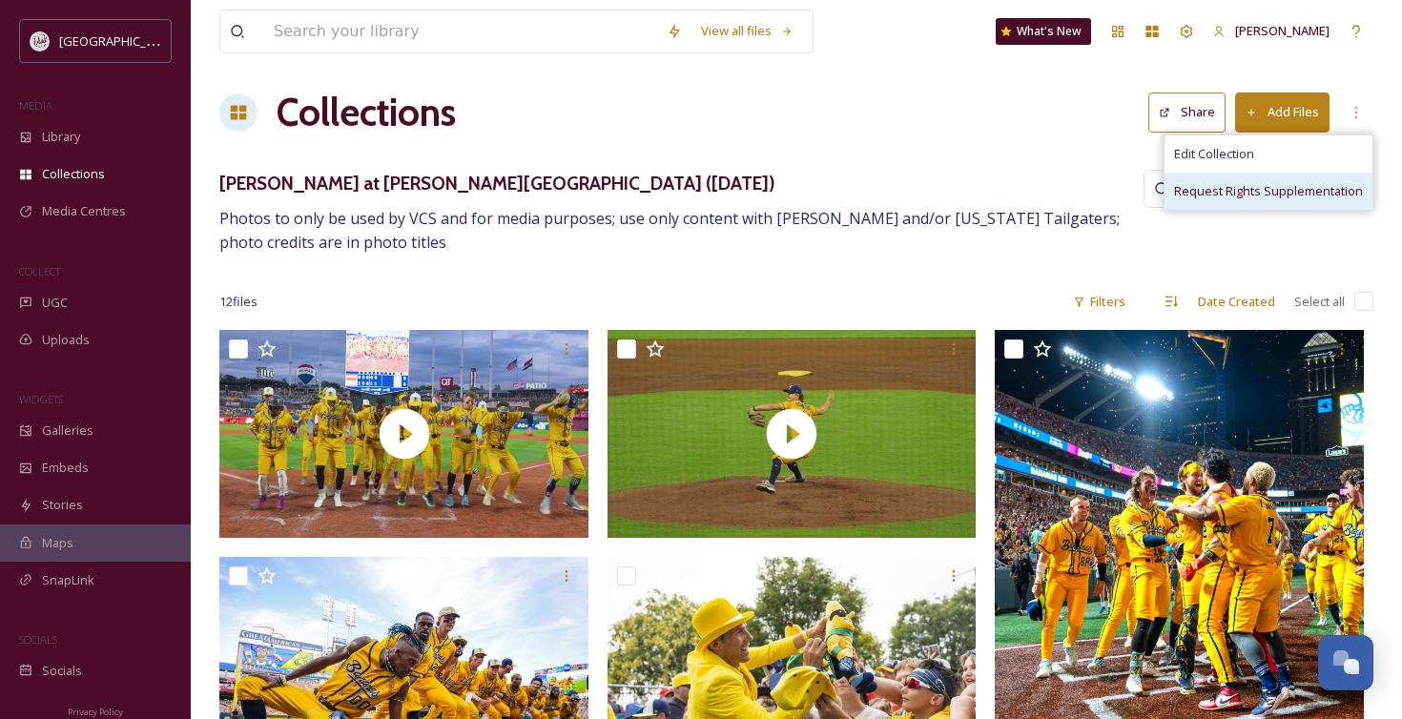
click at [1275, 185] on span "Request Rights Supplementation" at bounding box center [1268, 191] width 189 height 18
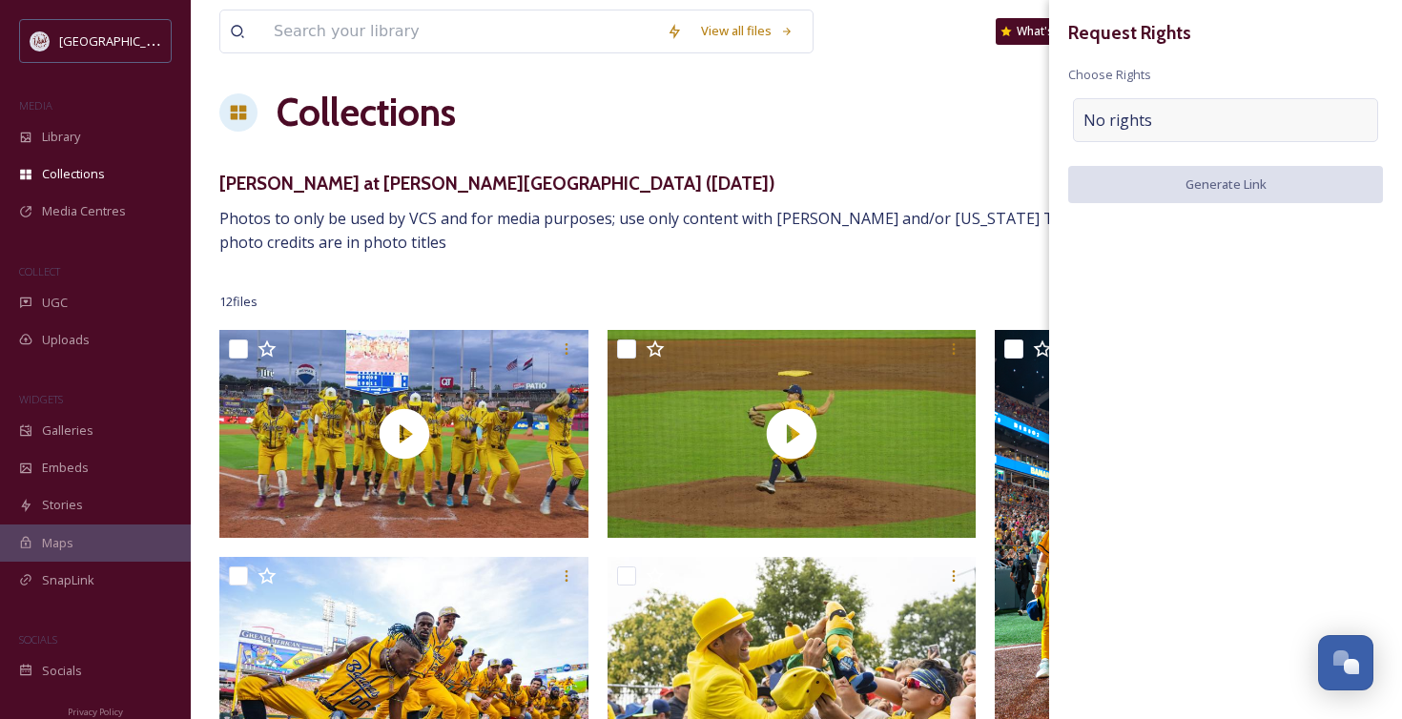
click at [1195, 127] on div "No rights" at bounding box center [1225, 120] width 305 height 44
click at [1168, 122] on input at bounding box center [1183, 125] width 210 height 42
click at [1141, 135] on input at bounding box center [1183, 125] width 210 height 42
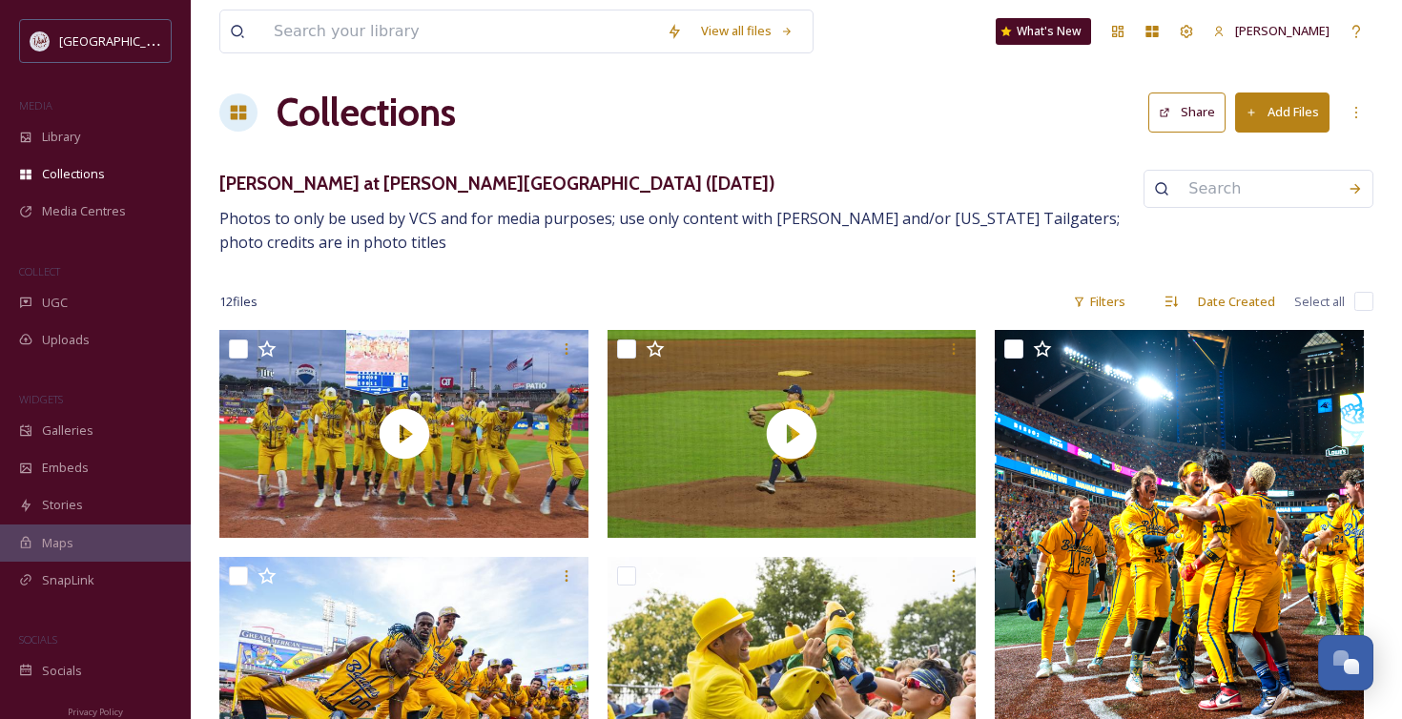
click at [1013, 86] on div "Collections Share Add Files" at bounding box center [796, 112] width 1154 height 57
click at [1194, 107] on button "Share" at bounding box center [1186, 111] width 77 height 39
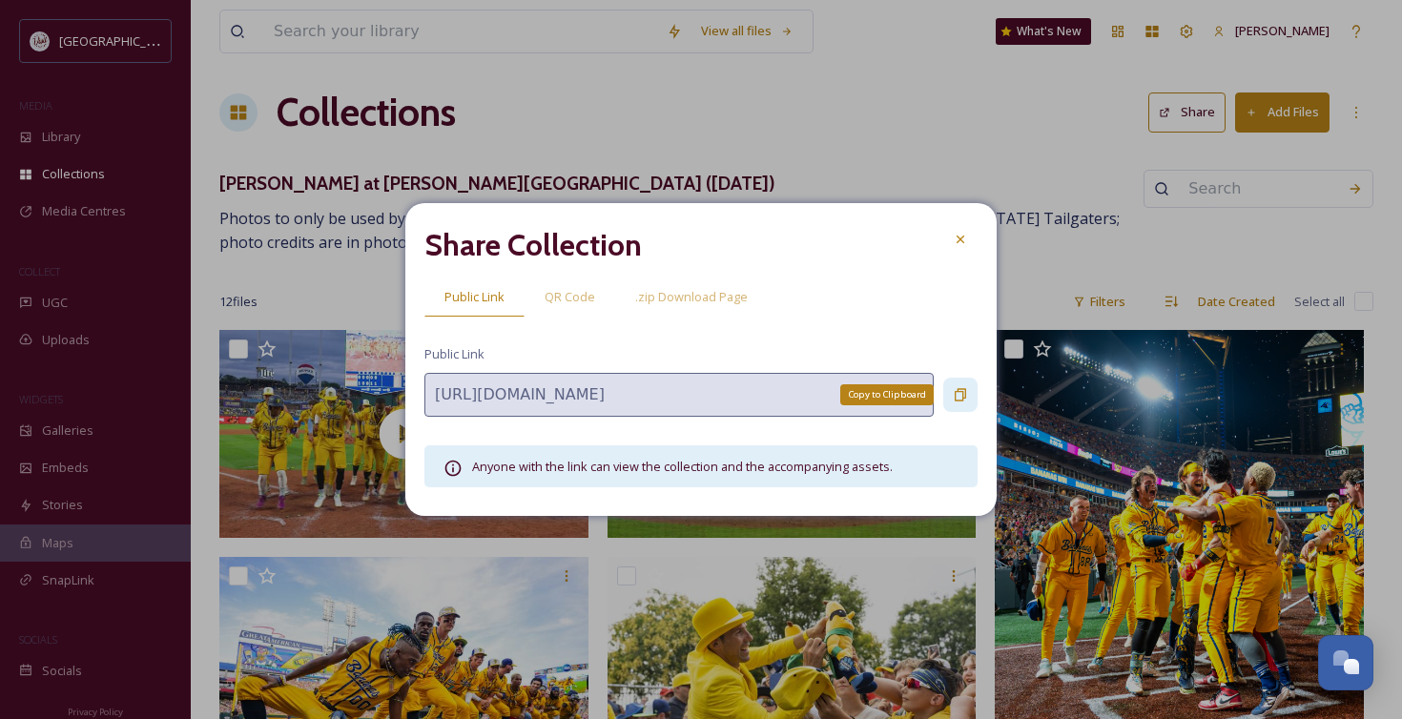
click at [962, 396] on icon at bounding box center [960, 395] width 11 height 12
click at [962, 396] on icon at bounding box center [960, 394] width 15 height 15
click at [962, 241] on icon at bounding box center [960, 240] width 8 height 8
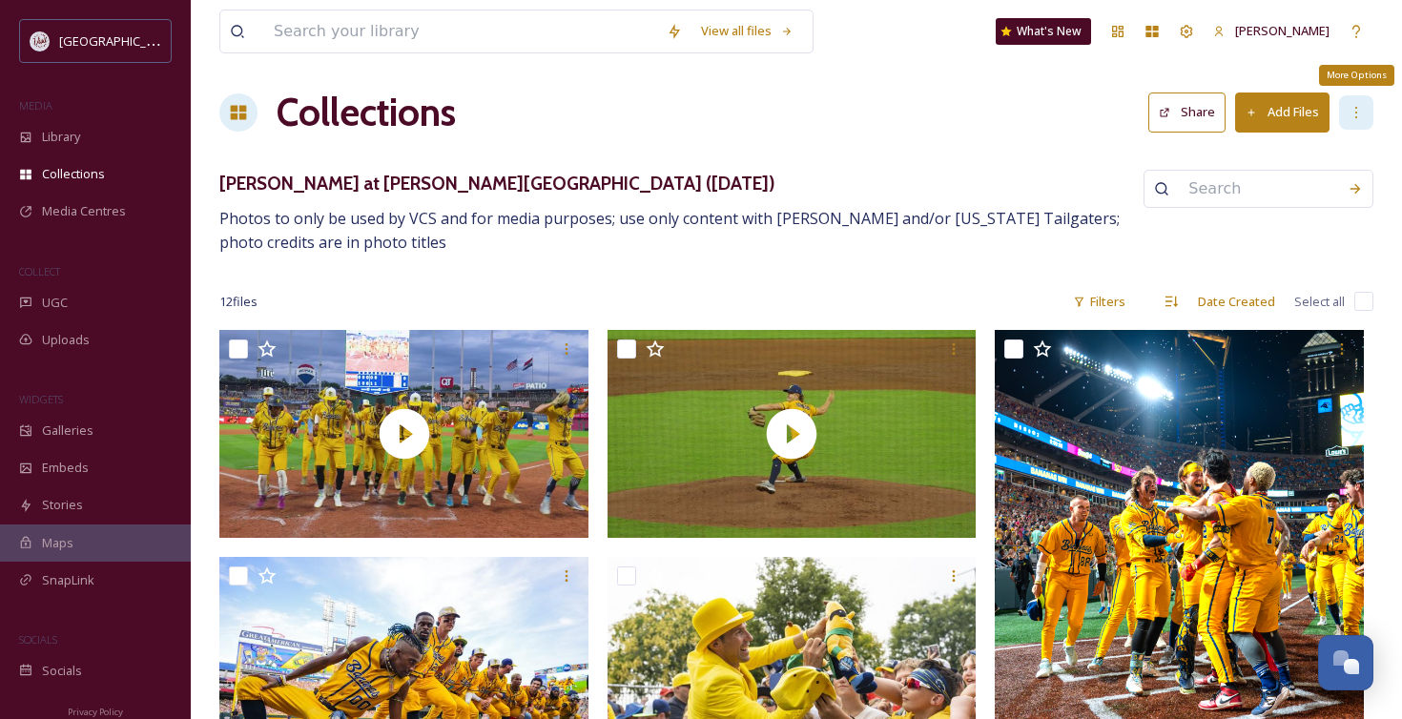
click at [1354, 110] on icon at bounding box center [1355, 112] width 15 height 15
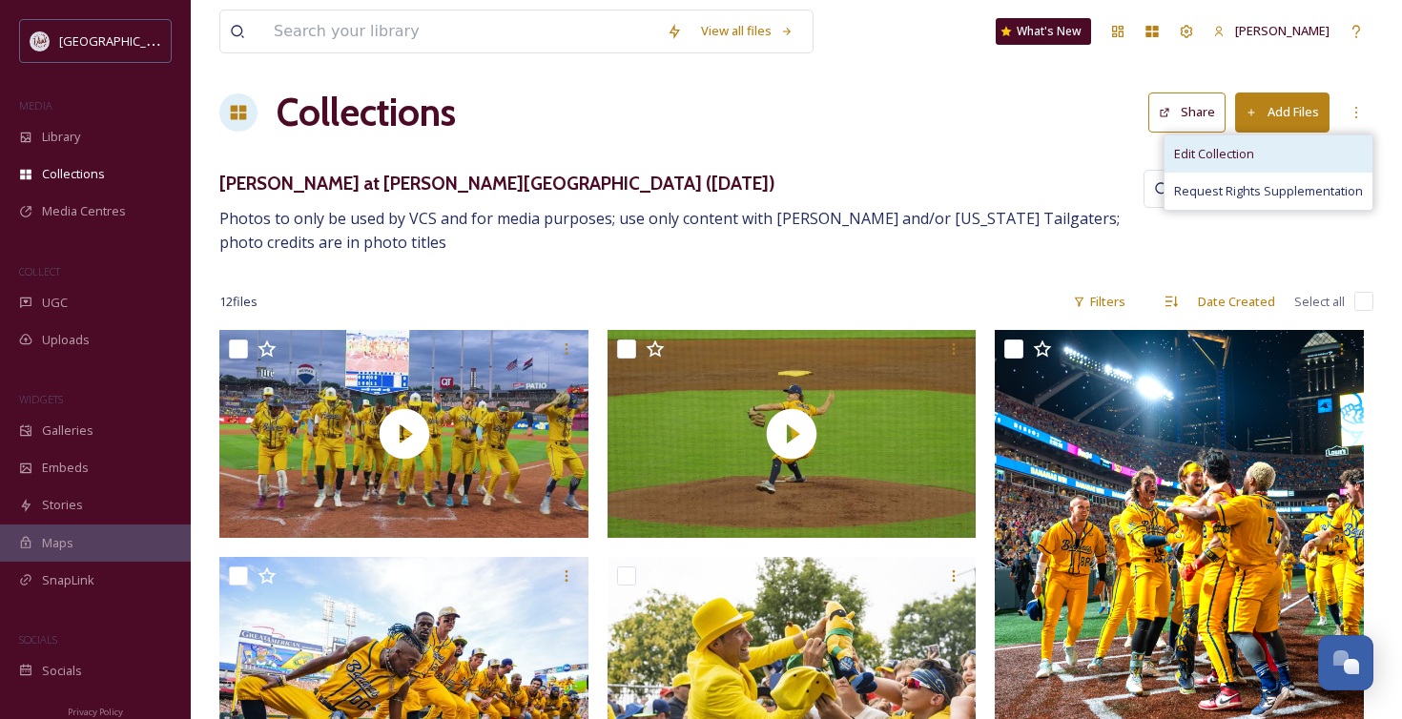
click at [1244, 148] on span "Edit Collection" at bounding box center [1214, 154] width 80 height 18
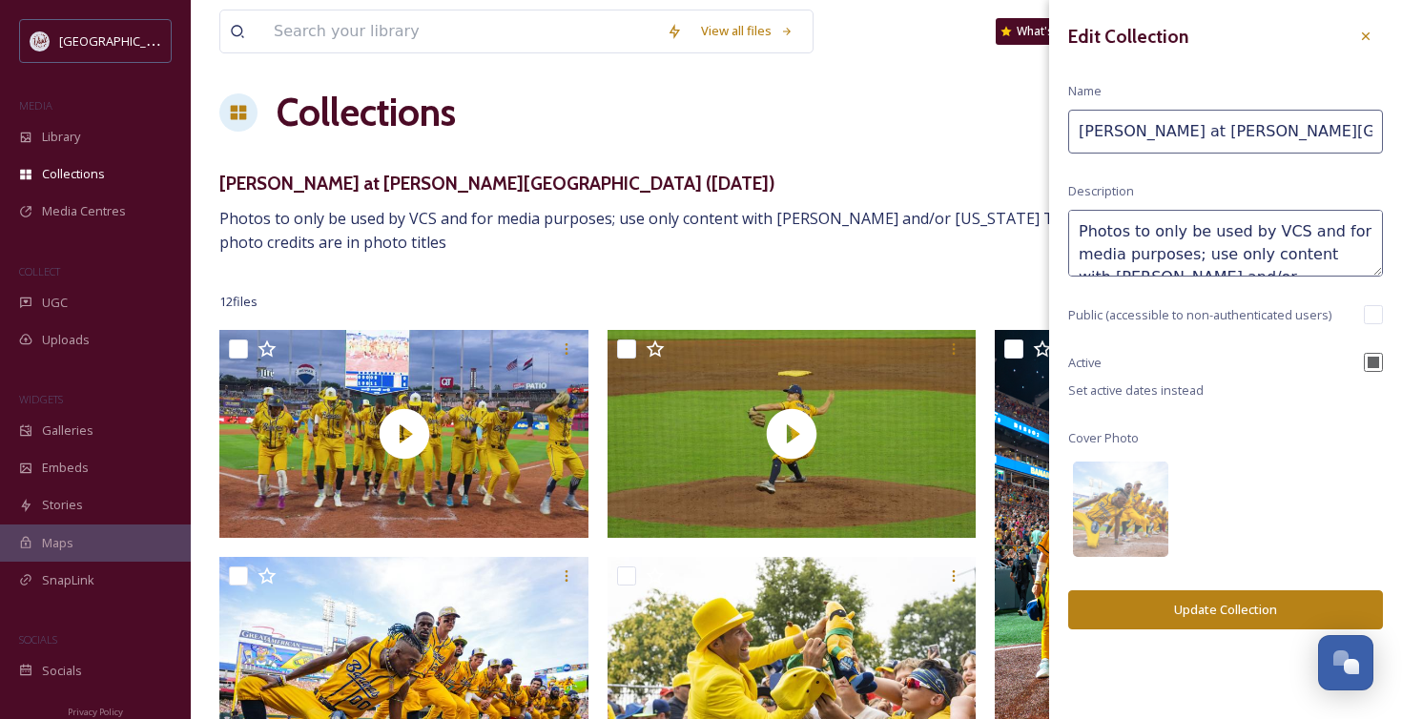
click at [1117, 135] on input "Savanah Bananas at Kyle Field (May 2)" at bounding box center [1225, 132] width 315 height 44
type input "[PERSON_NAME] at [PERSON_NAME] ([DATE])"
click at [1191, 611] on button "Update Collection" at bounding box center [1225, 609] width 315 height 39
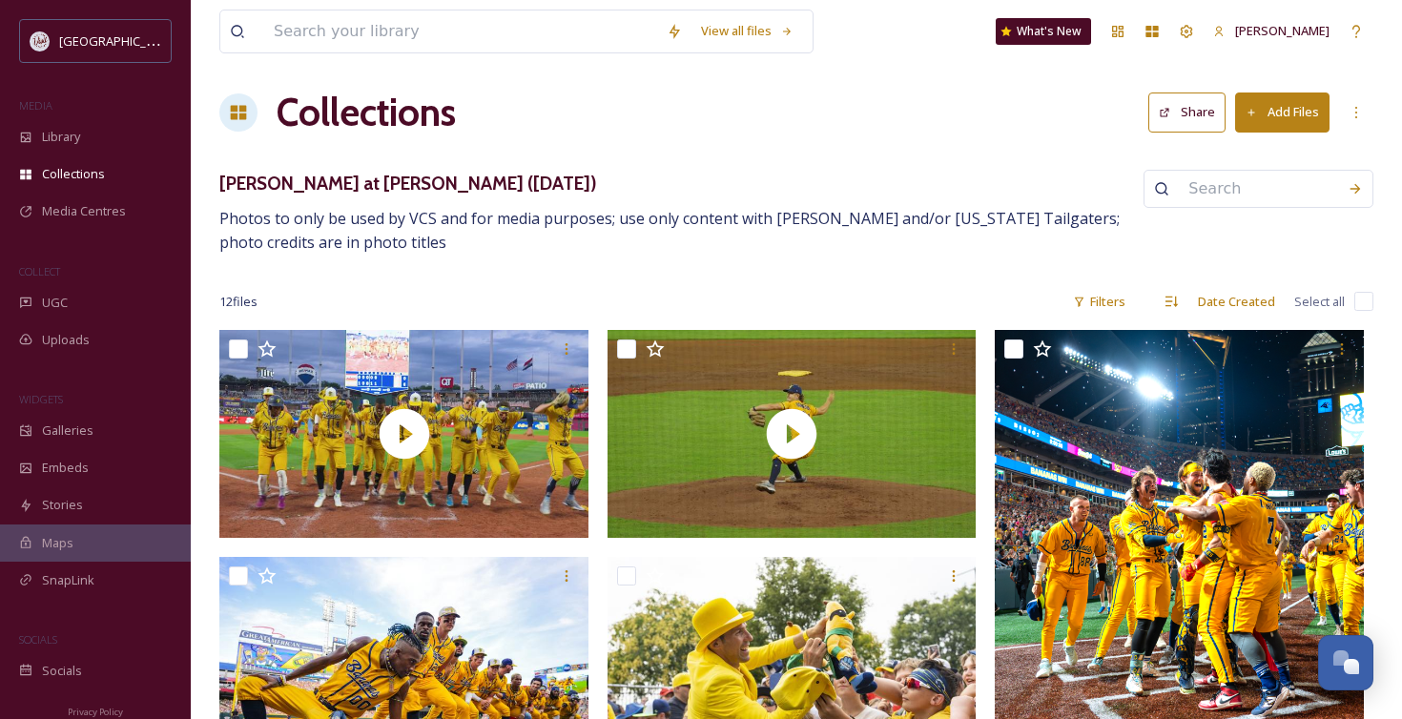
click at [1195, 126] on button "Share" at bounding box center [1186, 111] width 77 height 39
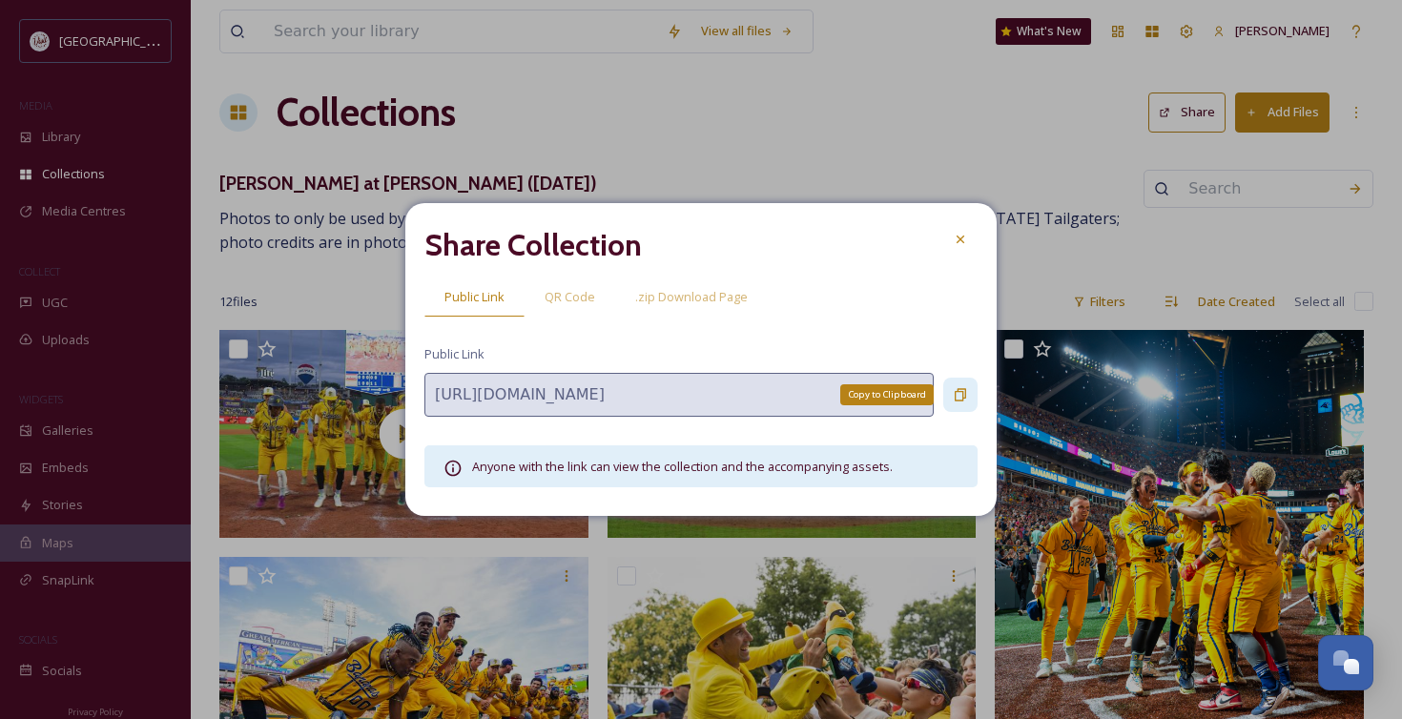
click at [965, 390] on icon at bounding box center [960, 395] width 11 height 12
click at [957, 242] on icon at bounding box center [960, 240] width 8 height 8
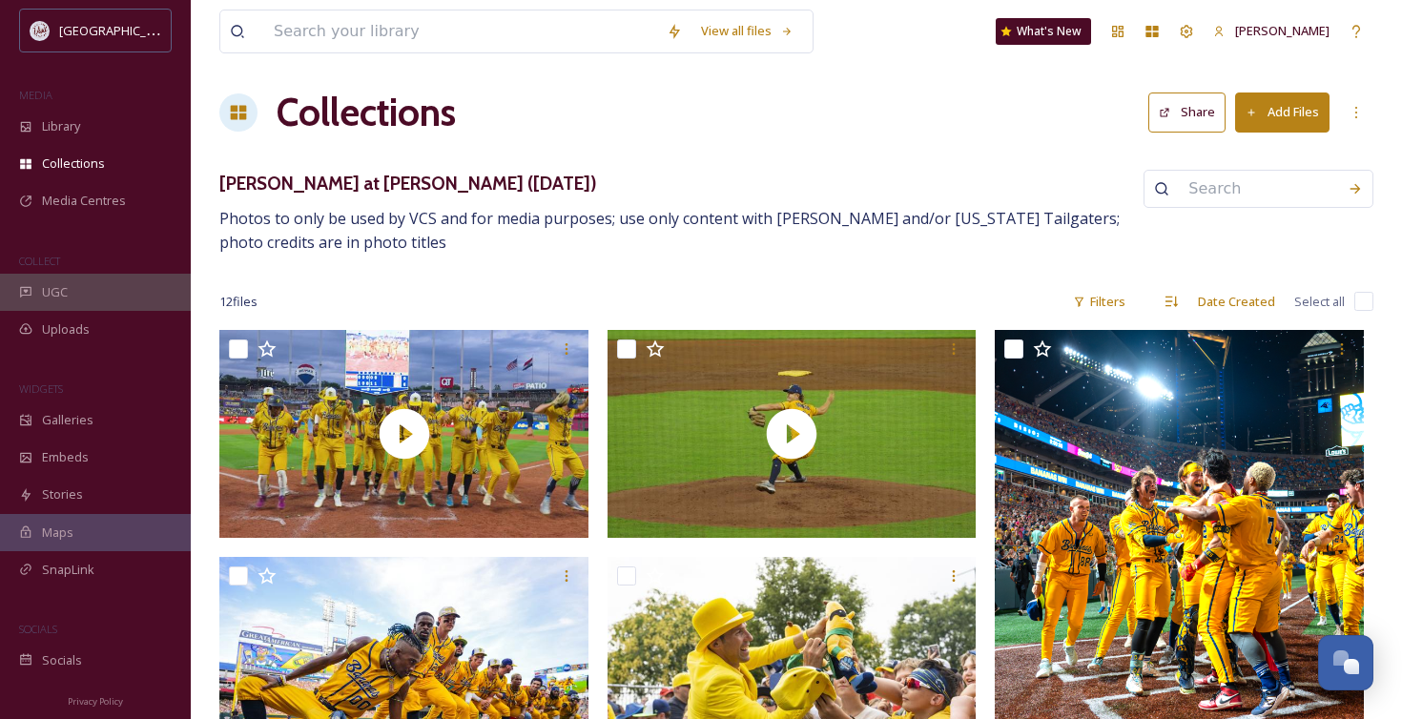
scroll to position [0, 0]
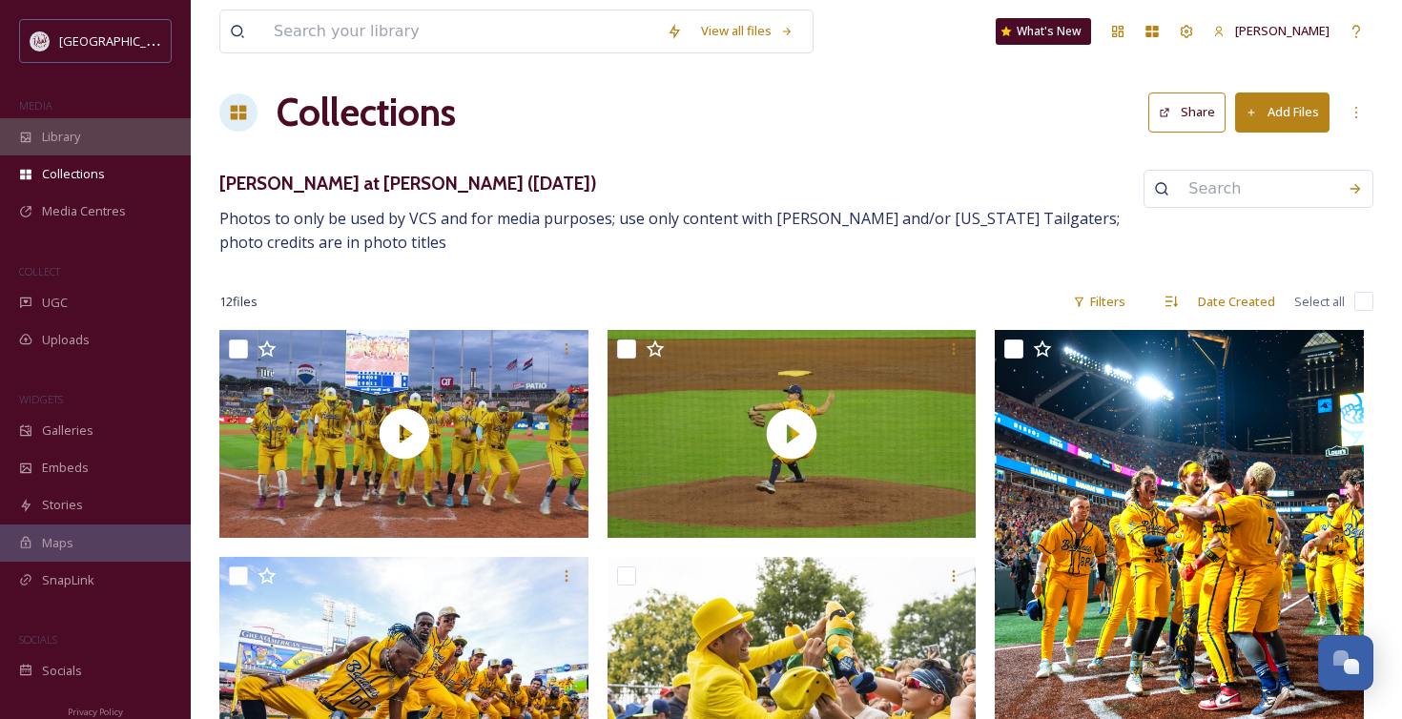
click at [63, 136] on span "Library" at bounding box center [61, 137] width 38 height 18
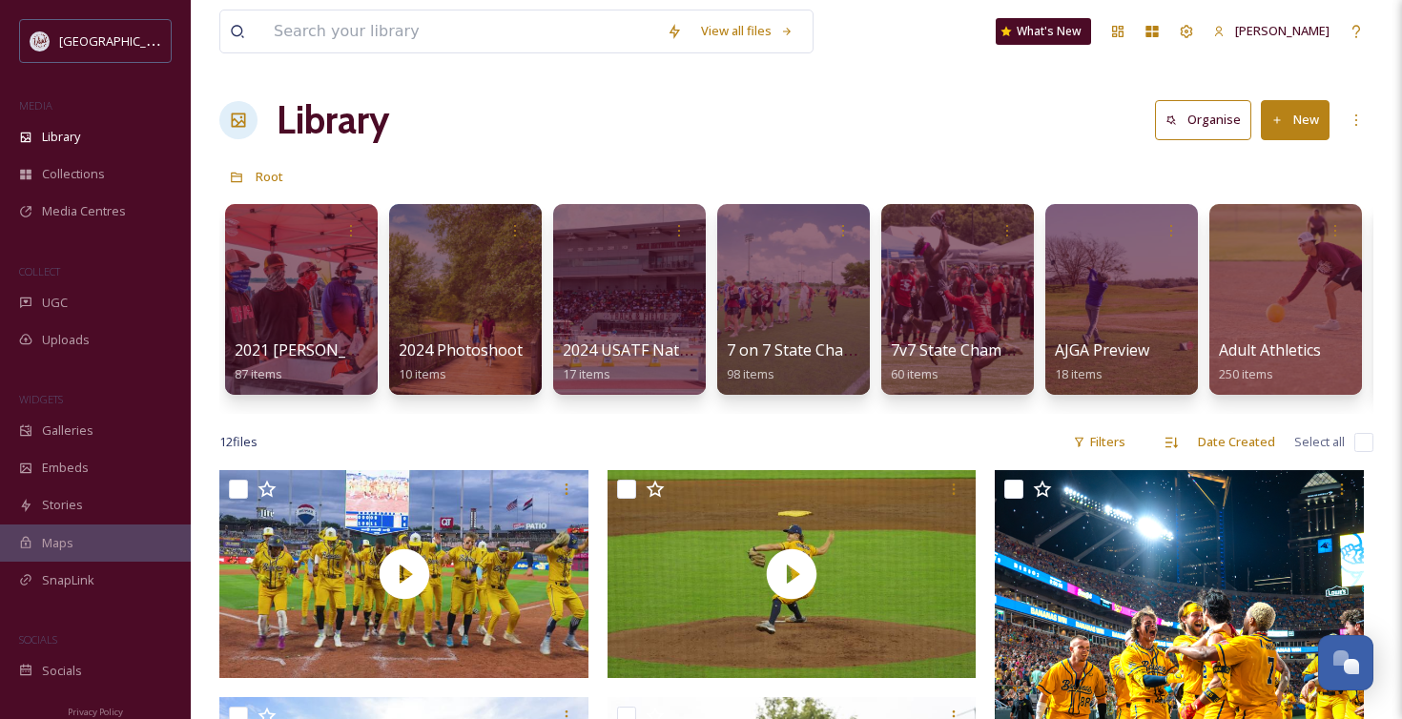
click at [1298, 113] on button "New" at bounding box center [1295, 119] width 69 height 39
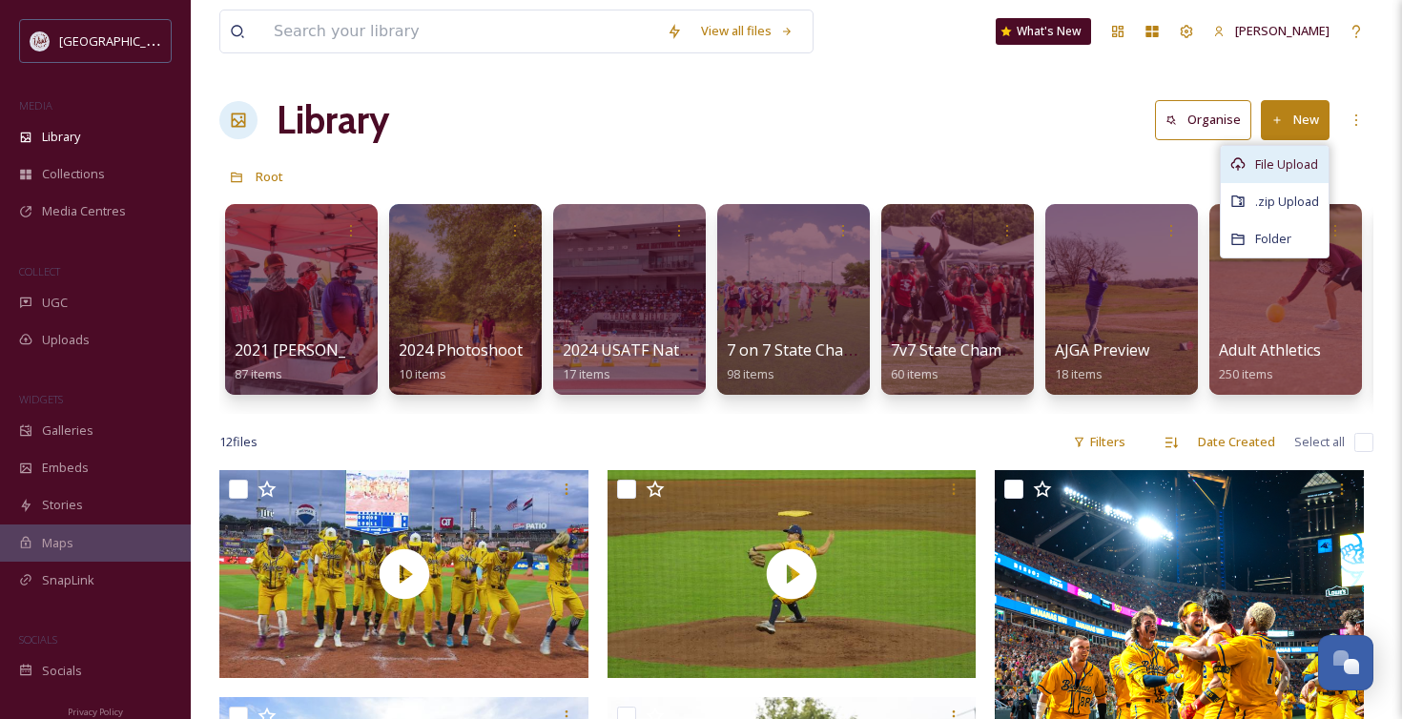
click at [1265, 155] on span "File Upload" at bounding box center [1286, 164] width 63 height 18
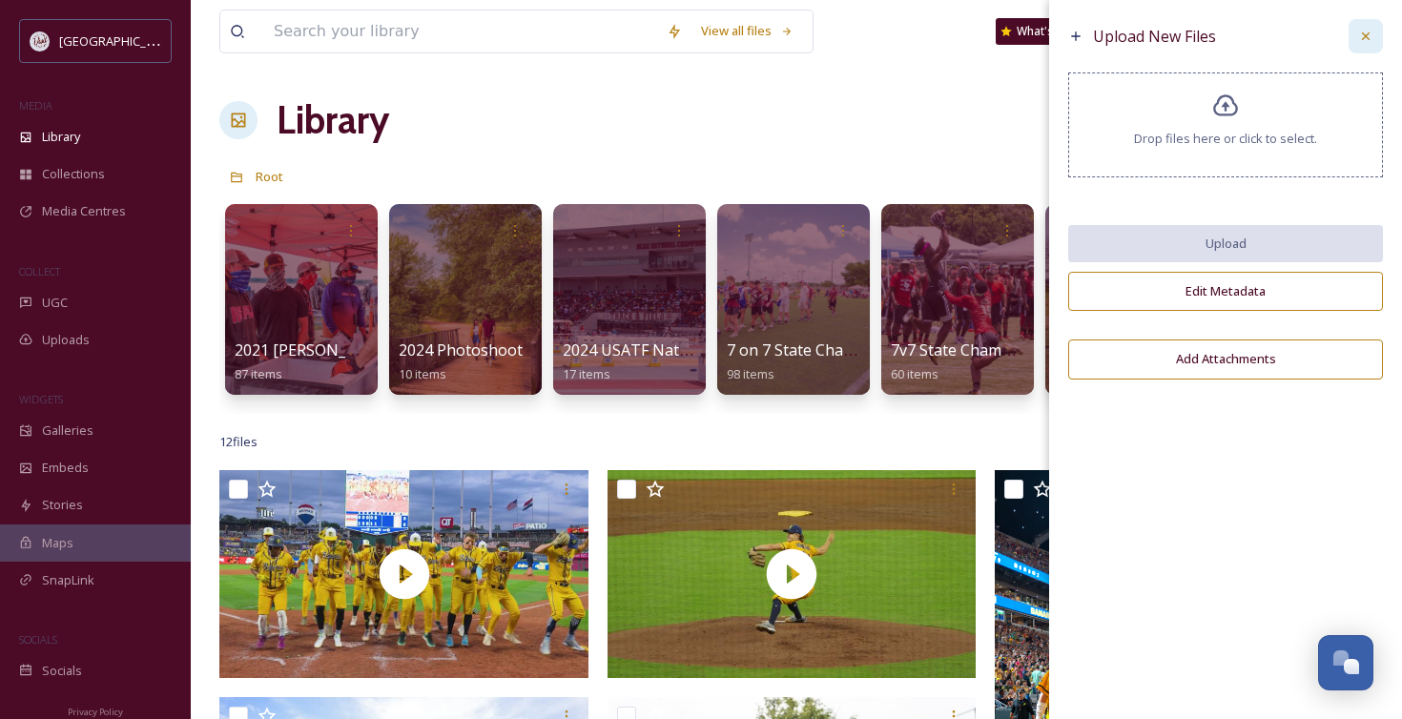
click at [1361, 32] on icon at bounding box center [1366, 36] width 8 height 8
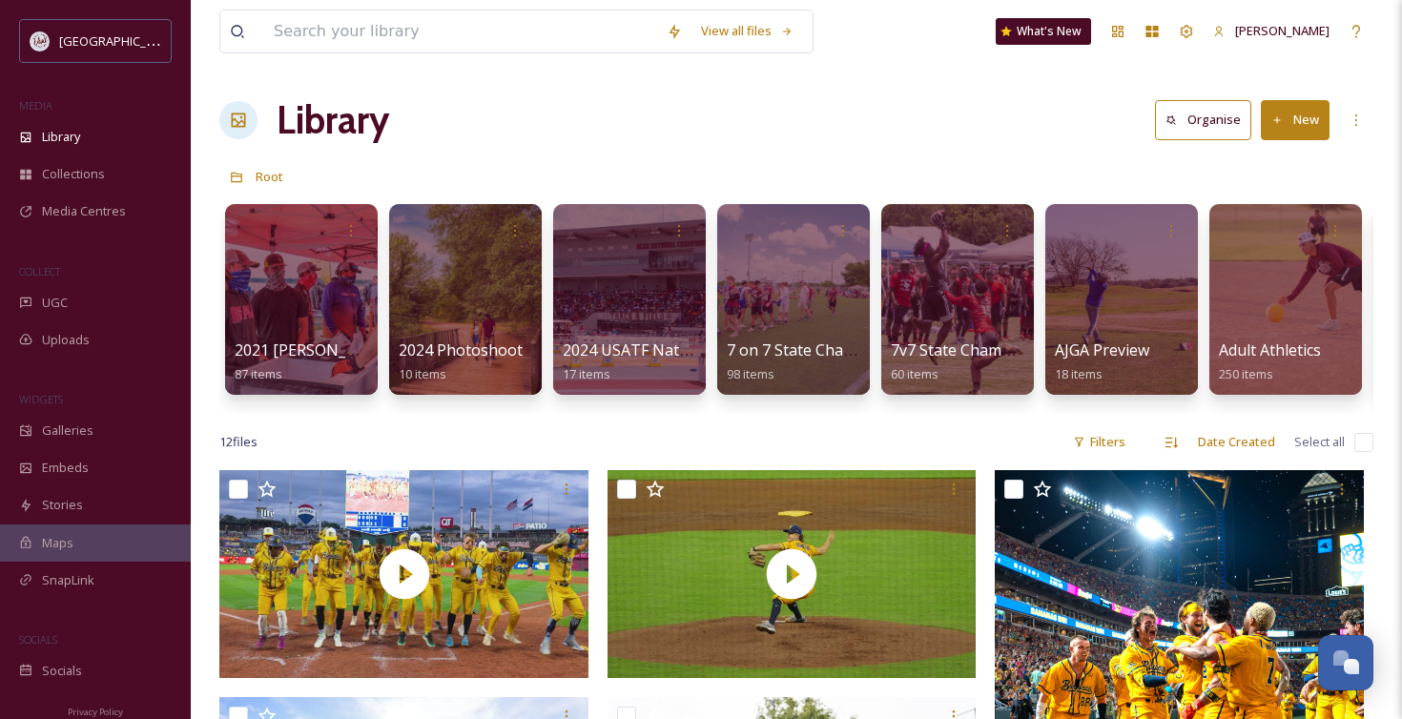
click at [1304, 124] on button "New" at bounding box center [1295, 119] width 69 height 39
click at [1265, 235] on span "Folder" at bounding box center [1273, 239] width 36 height 18
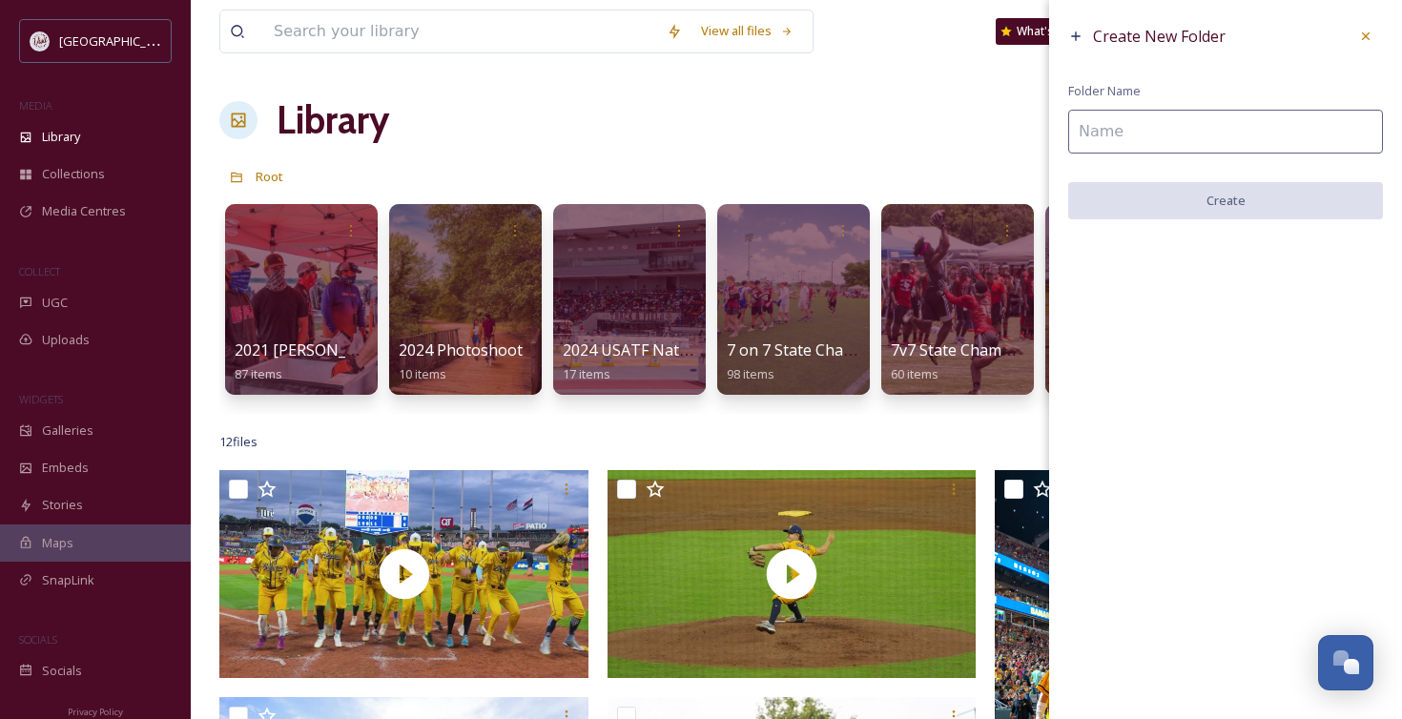
click at [1170, 133] on input at bounding box center [1225, 132] width 315 height 44
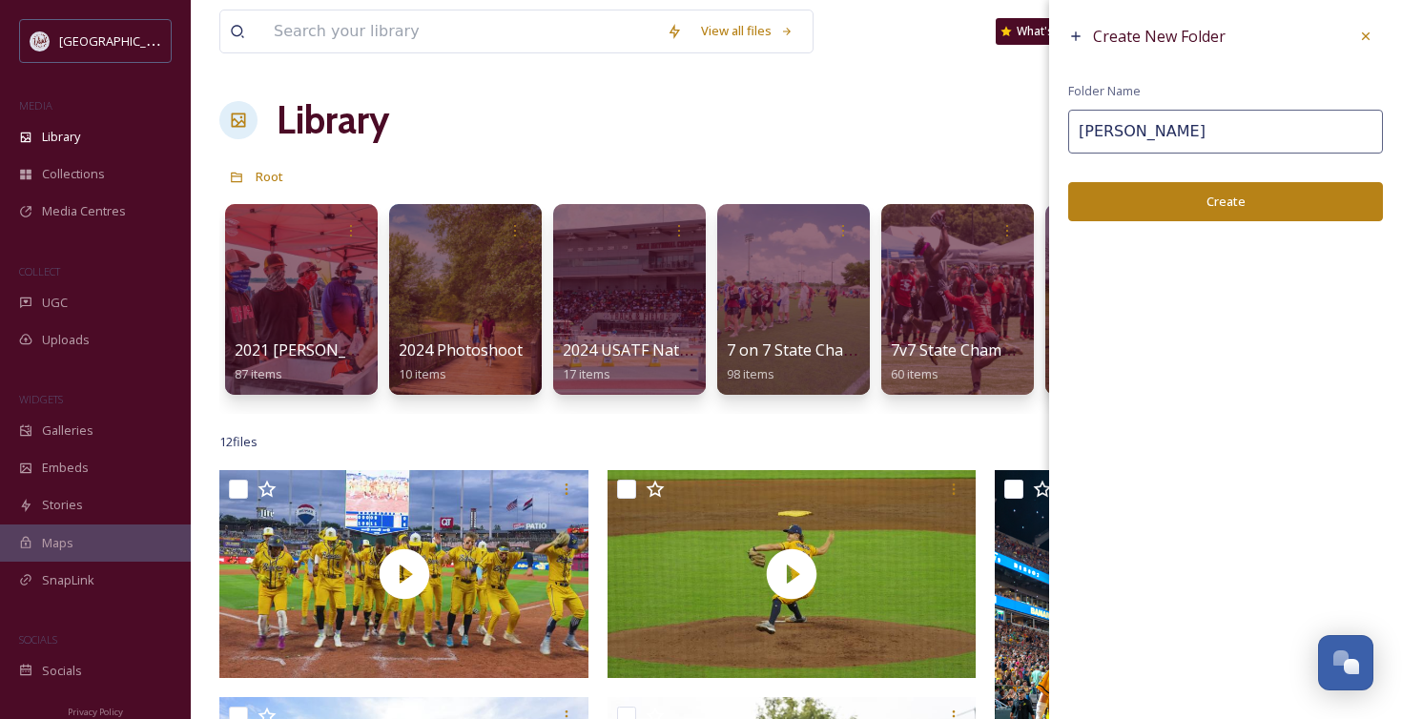
type input "Savannah Bananas"
click at [1242, 209] on button "Create" at bounding box center [1225, 201] width 315 height 39
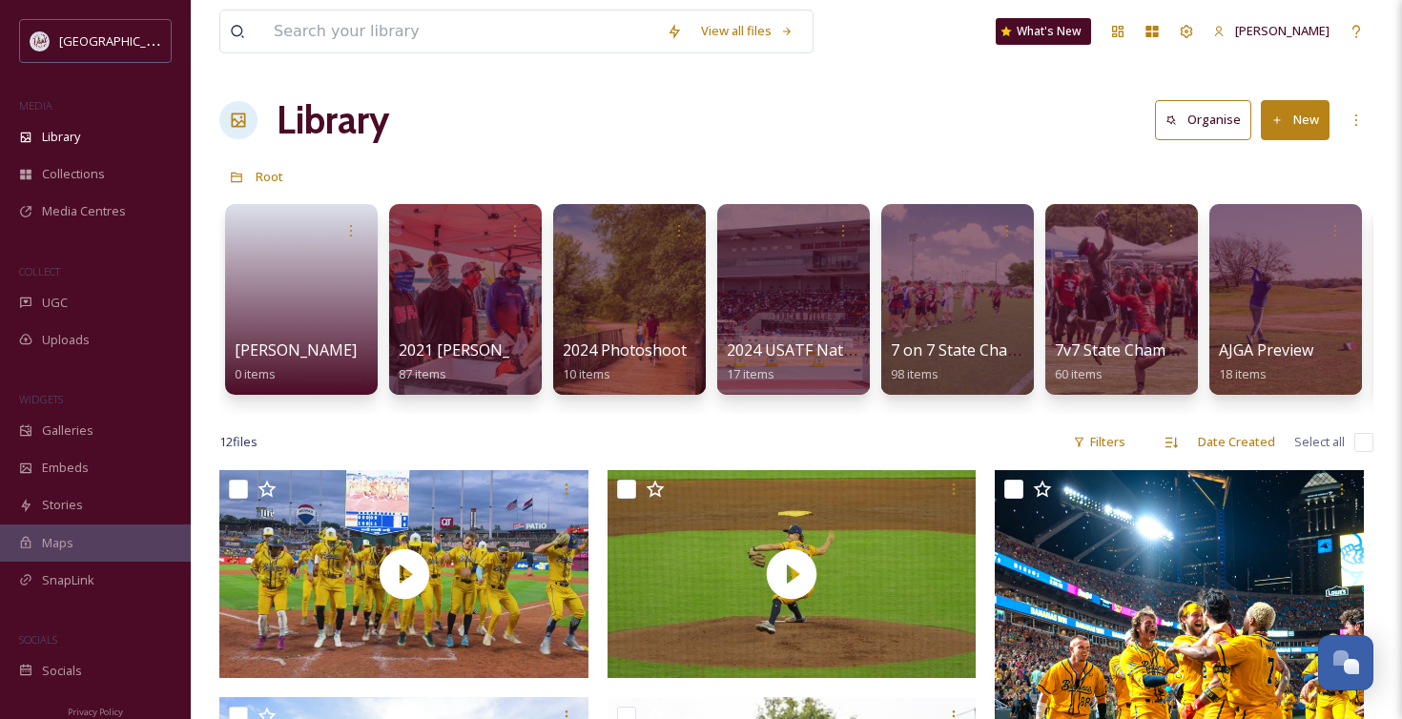
click at [1313, 442] on span "Select all" at bounding box center [1319, 442] width 51 height 18
click at [1354, 442] on input "checkbox" at bounding box center [1363, 442] width 19 height 19
checkbox input "true"
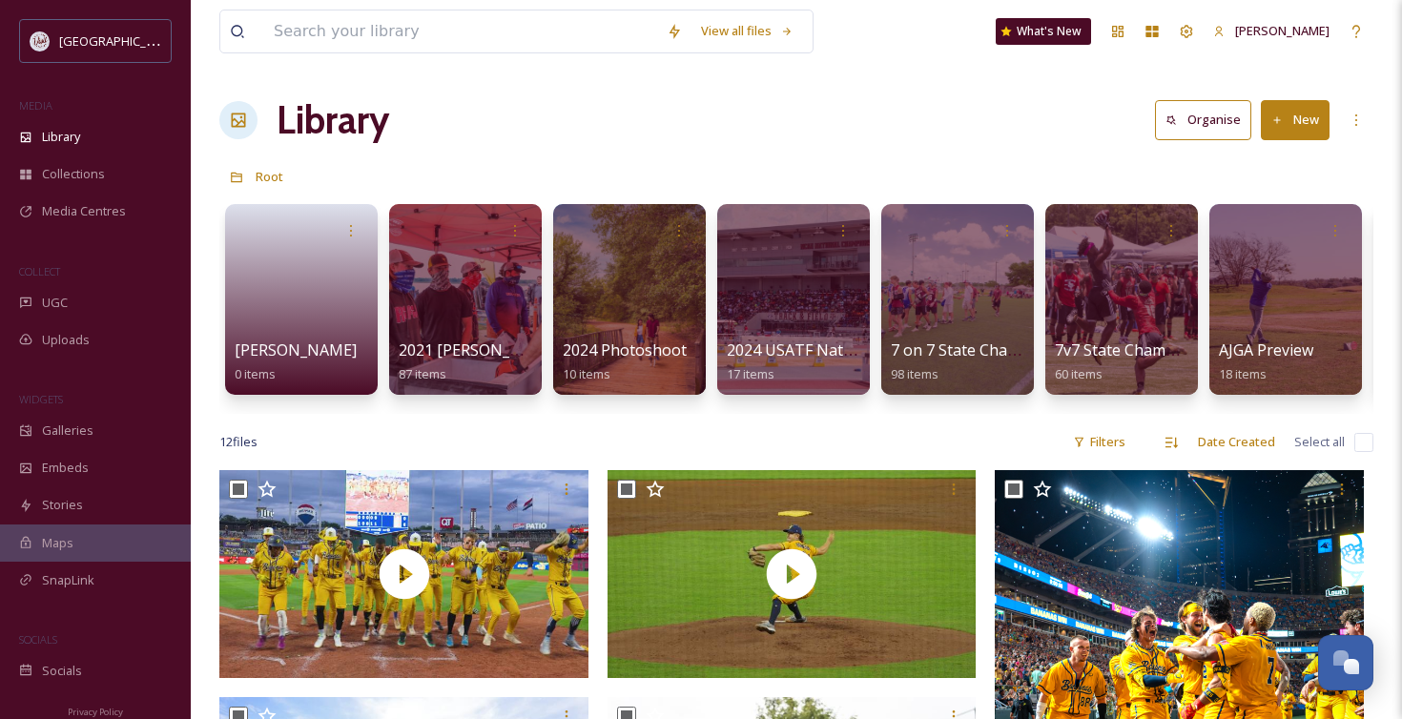
checkbox input "true"
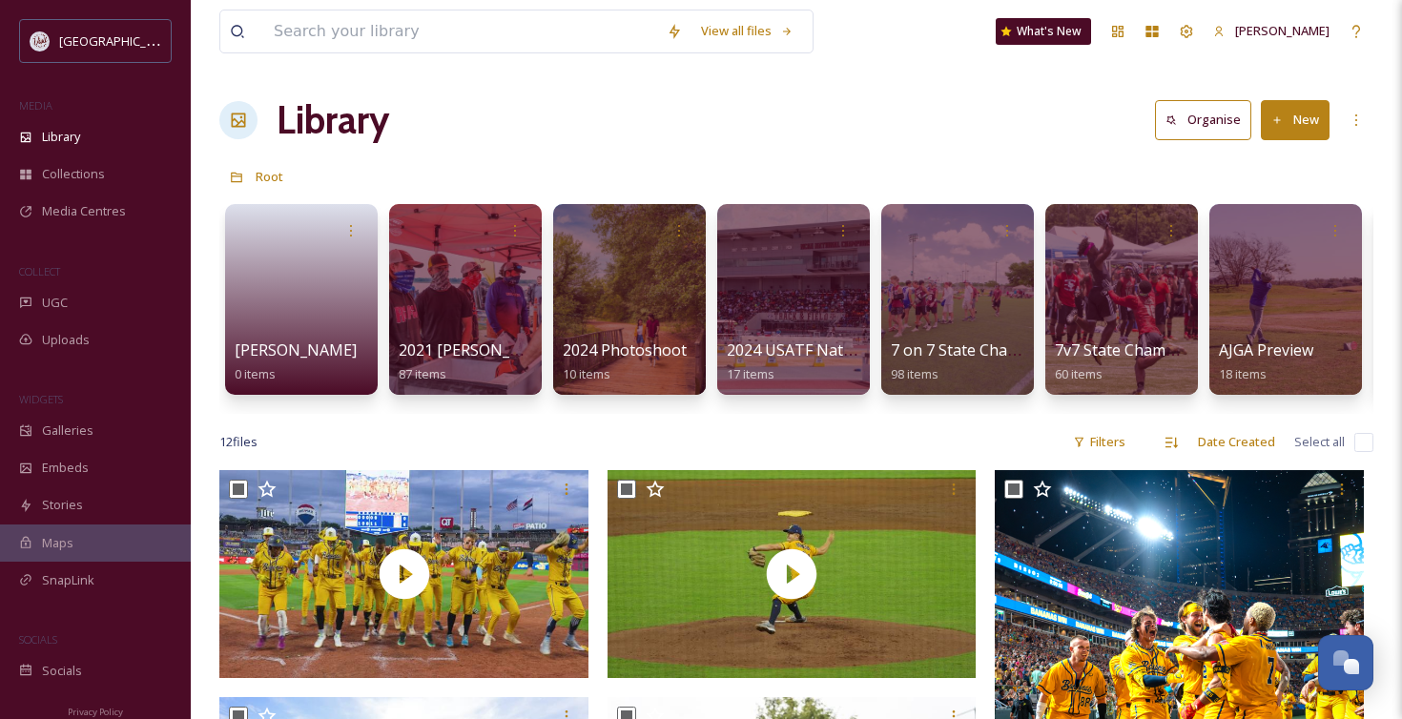
checkbox input "true"
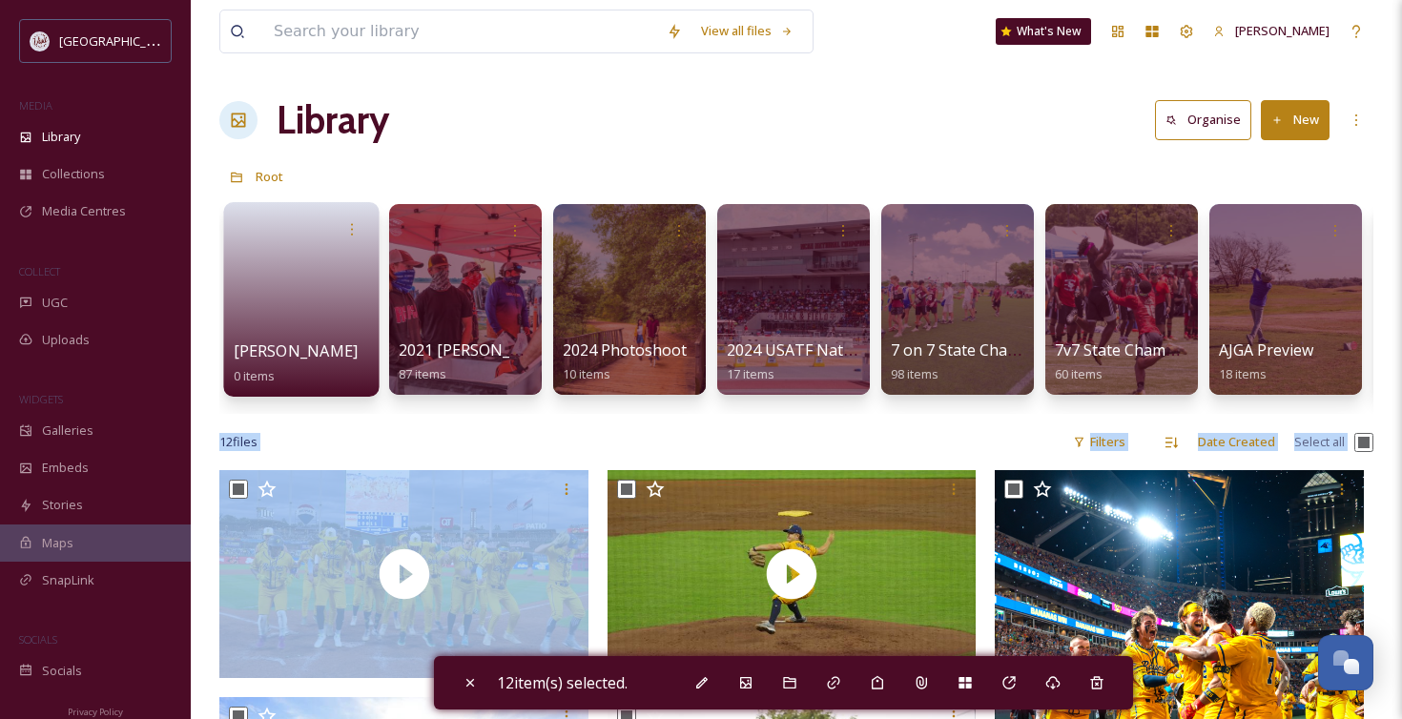
drag, startPoint x: 407, startPoint y: 500, endPoint x: 283, endPoint y: 299, distance: 235.5
click at [1361, 442] on input "checkbox" at bounding box center [1363, 442] width 19 height 19
checkbox input "false"
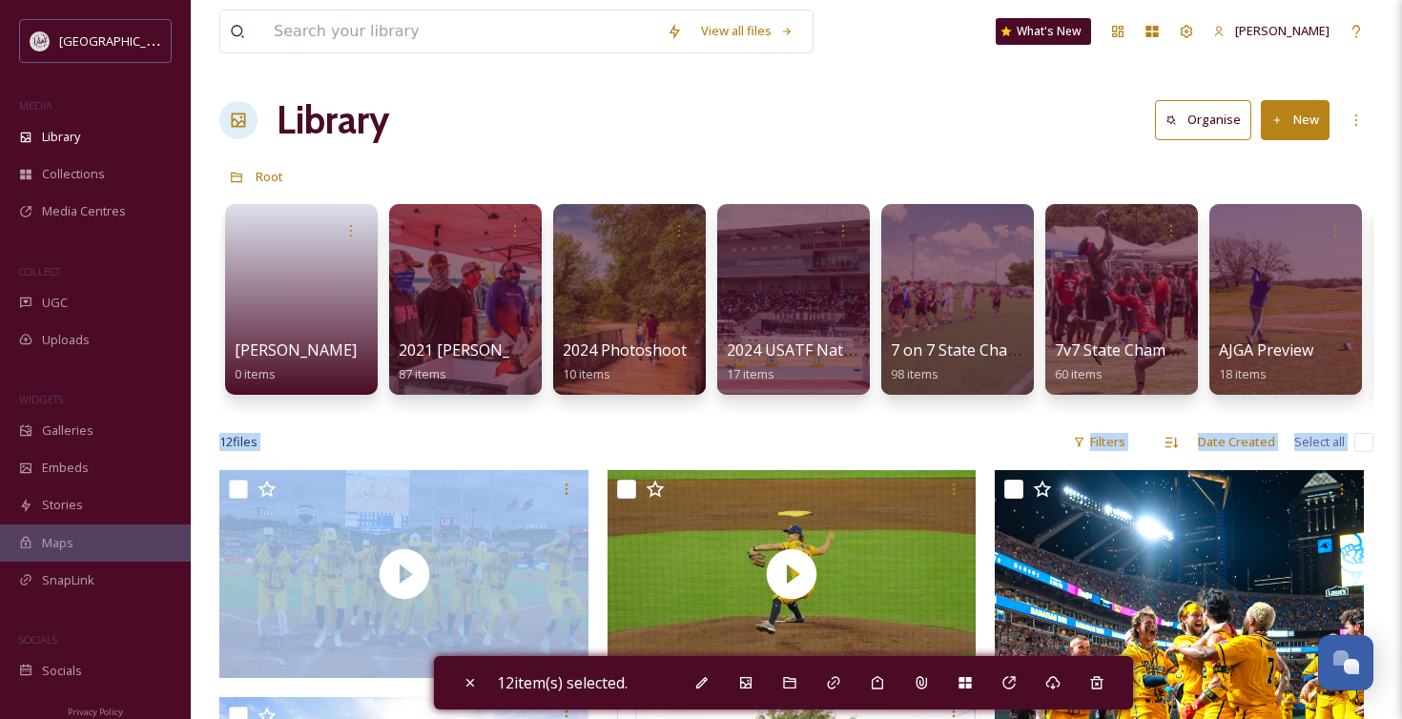
checkbox input "false"
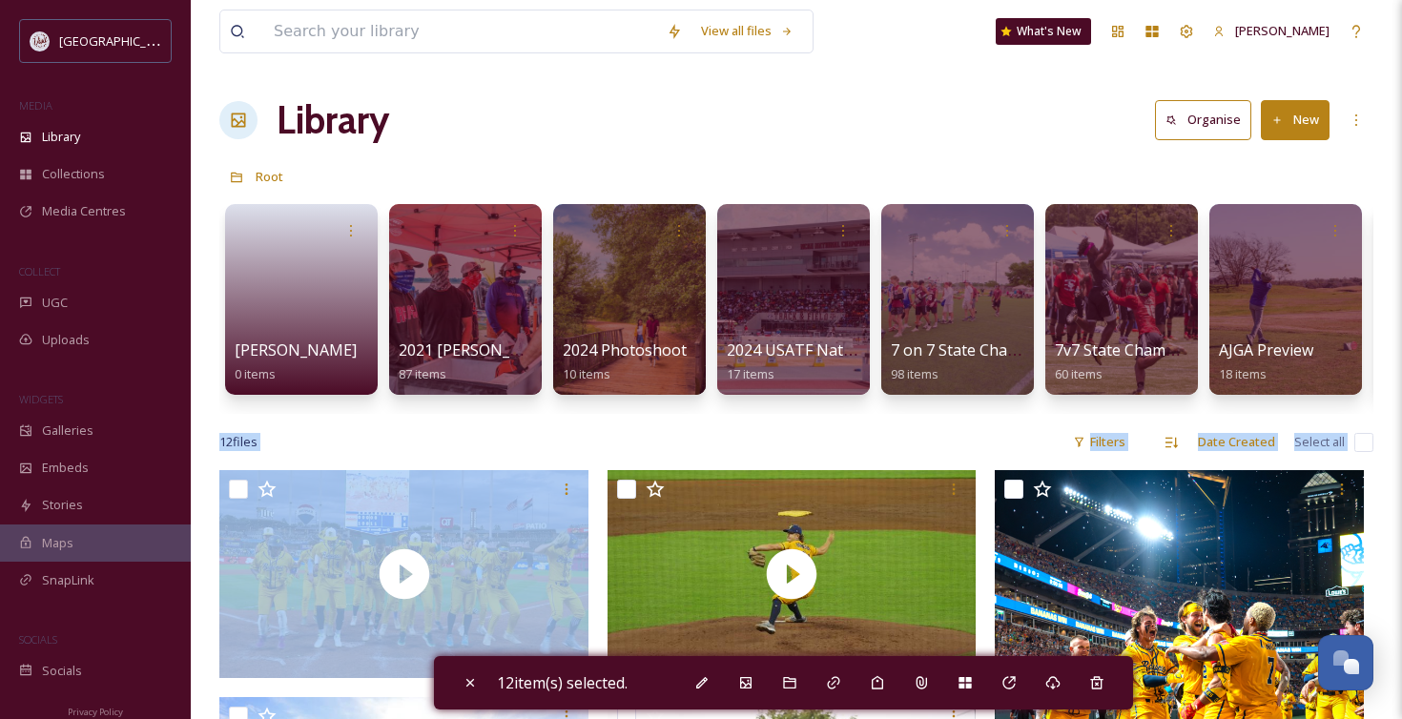
checkbox input "false"
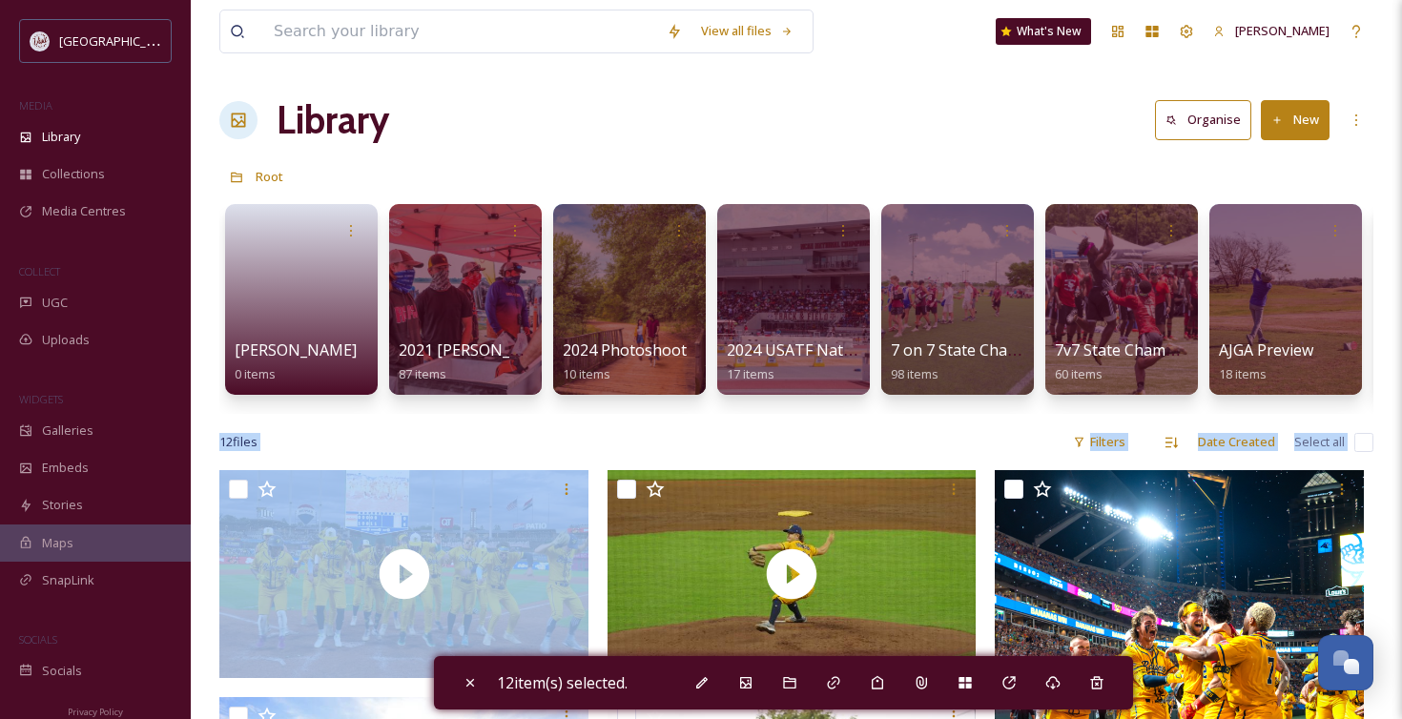
checkbox input "false"
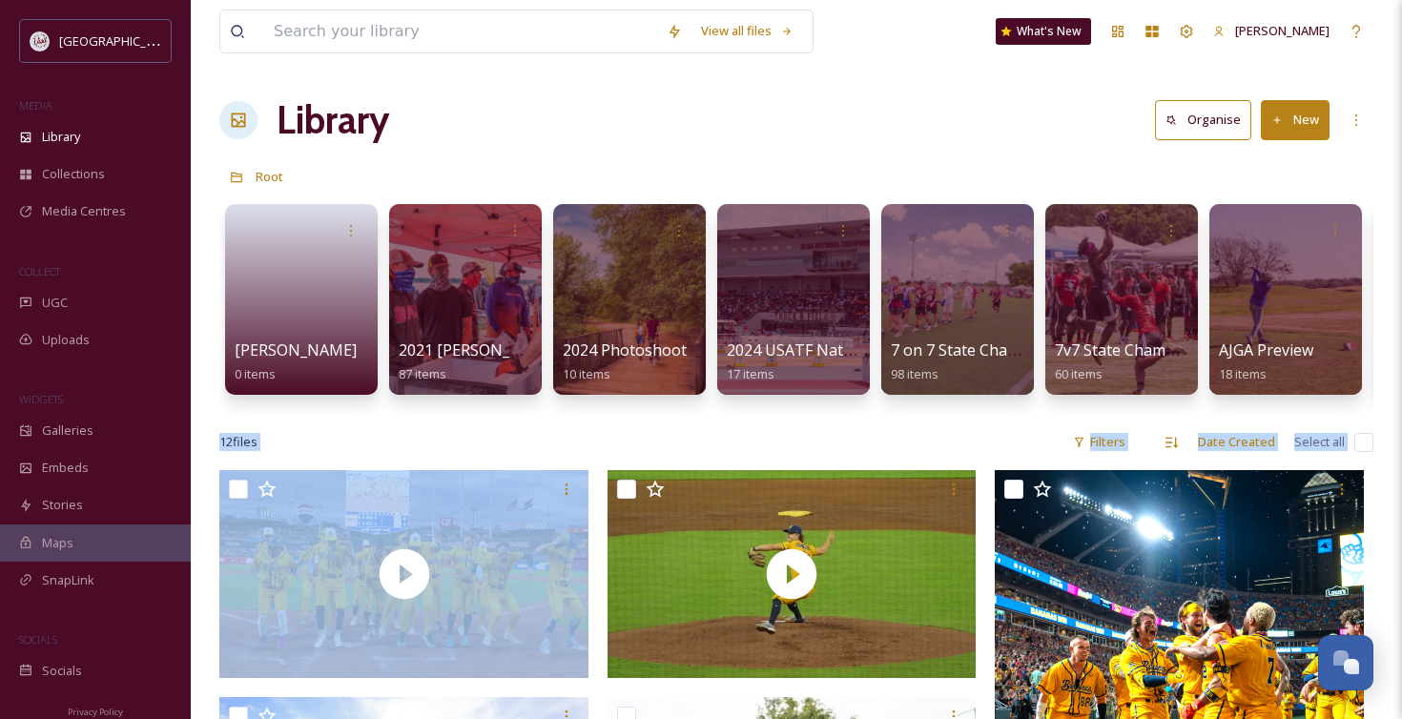
click at [1361, 440] on input "checkbox" at bounding box center [1363, 442] width 19 height 19
checkbox input "true"
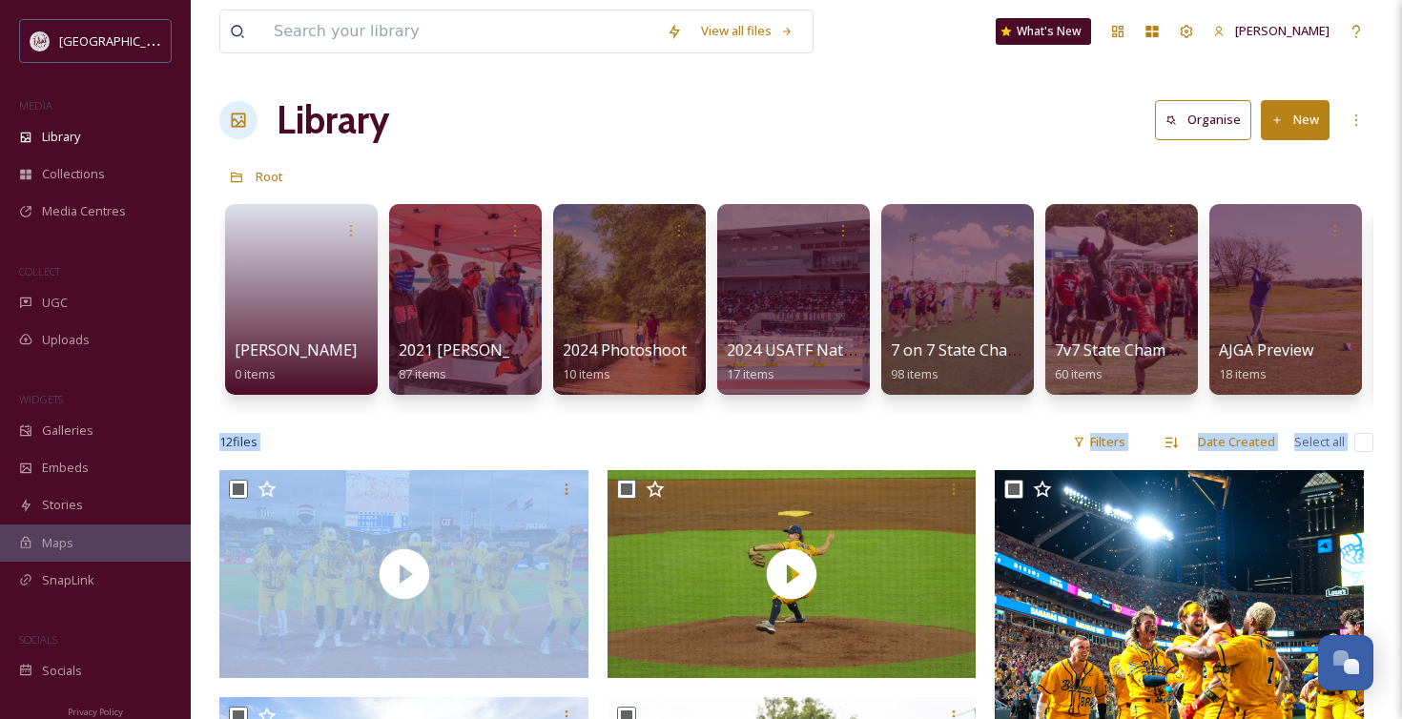
checkbox input "true"
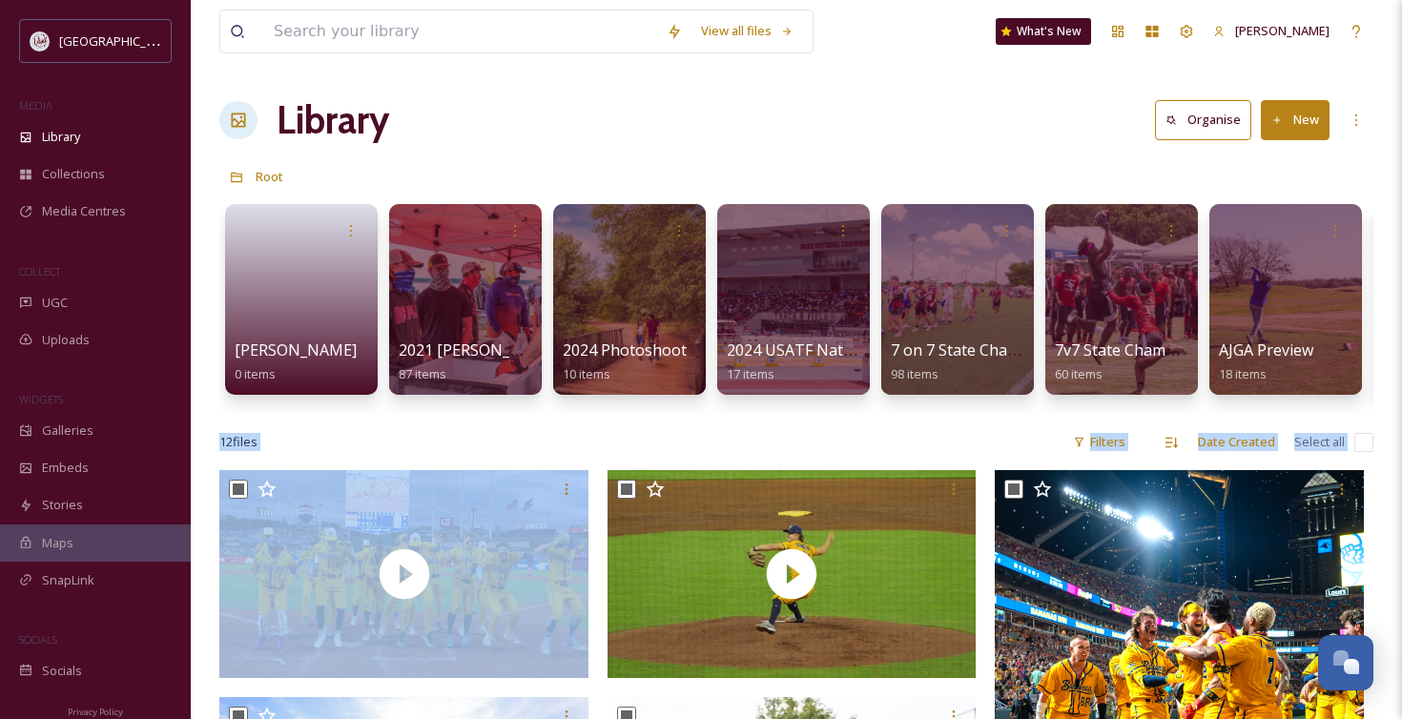
checkbox input "true"
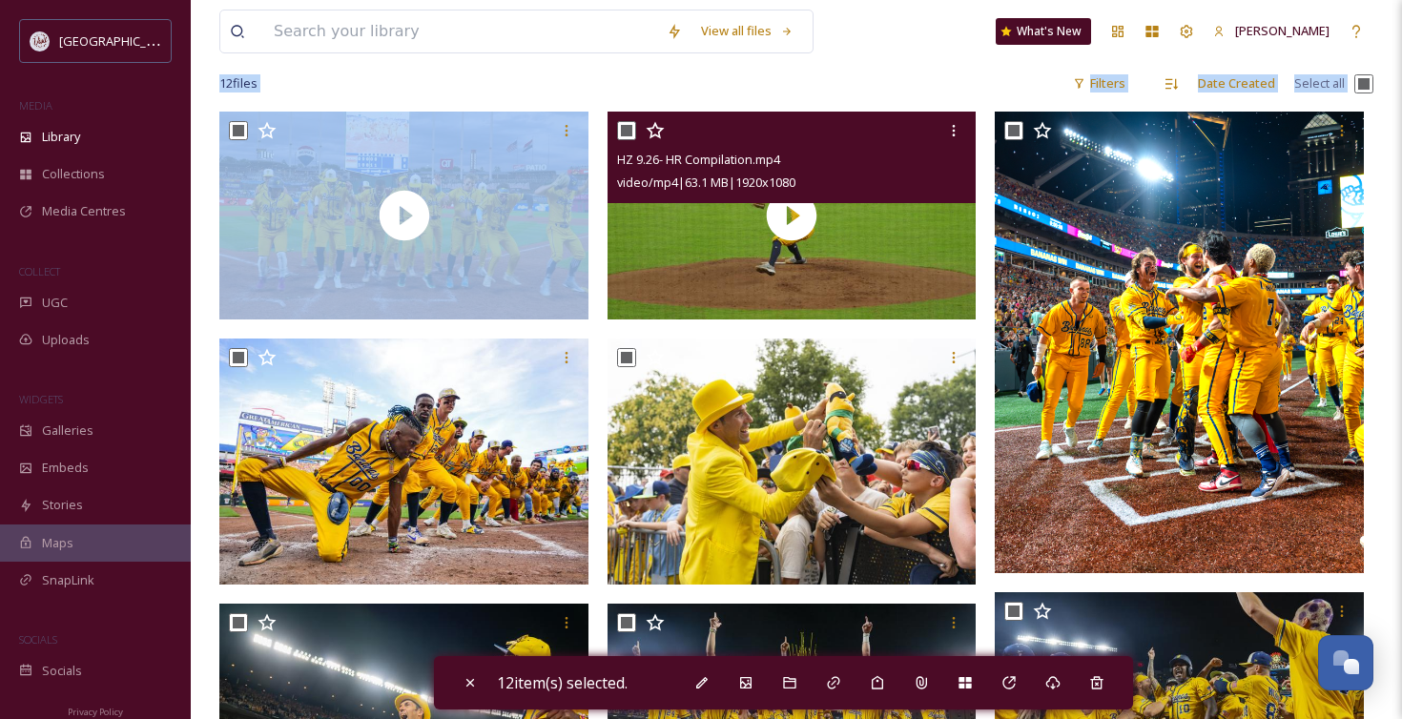
scroll to position [362, 0]
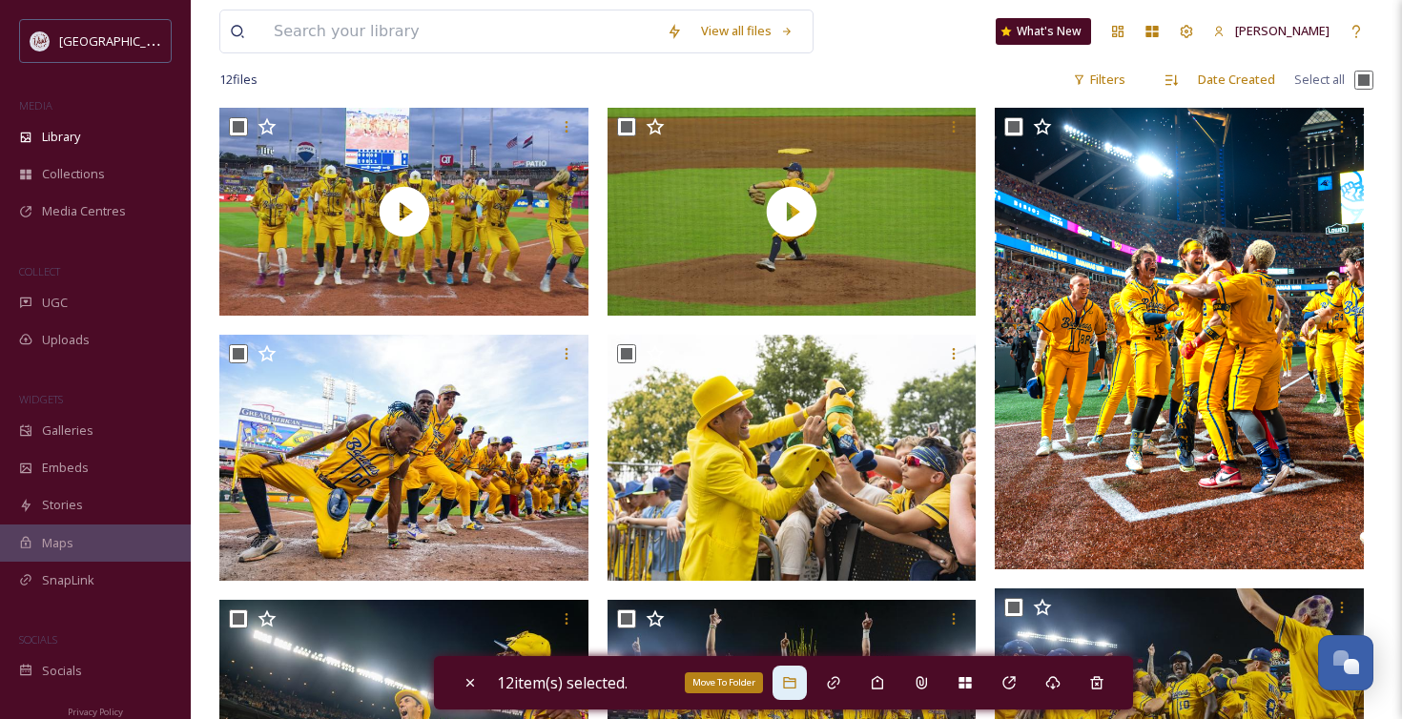
click at [797, 688] on icon at bounding box center [789, 682] width 15 height 15
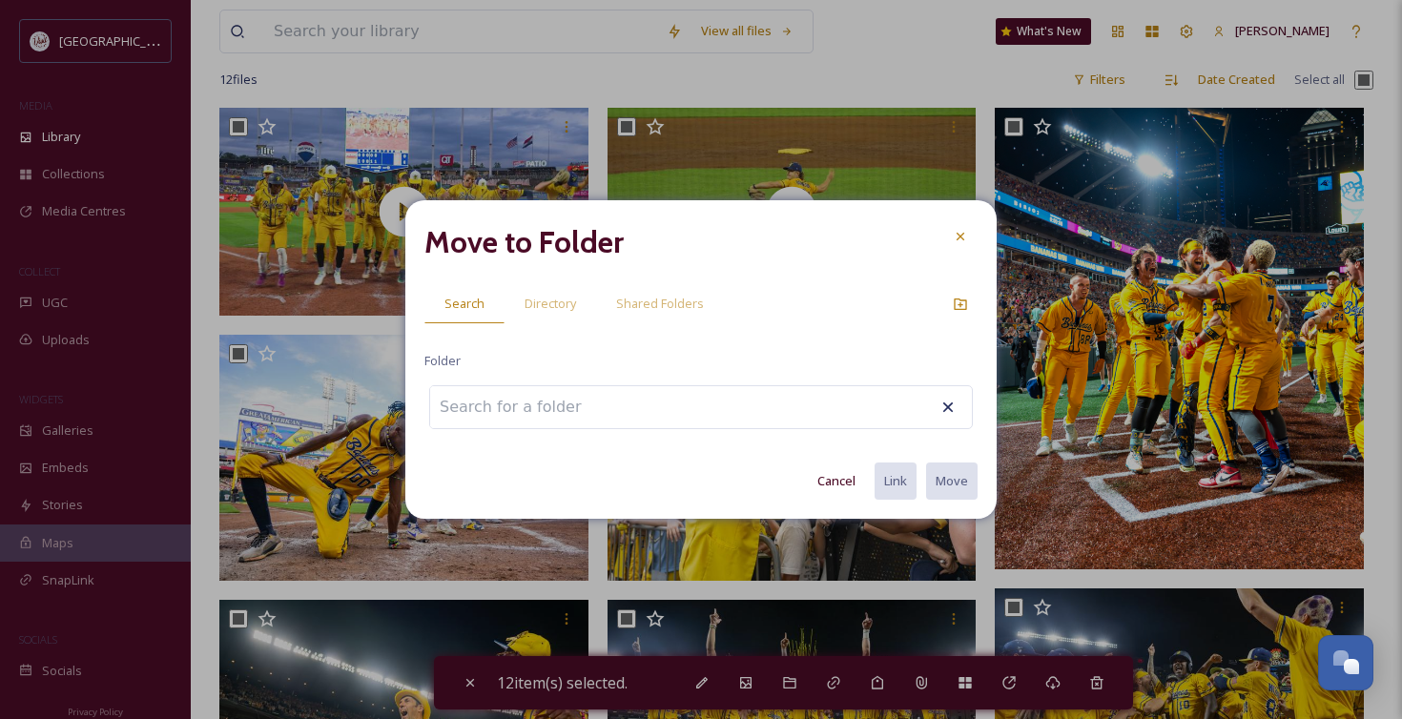
click at [535, 411] on input at bounding box center [535, 407] width 210 height 42
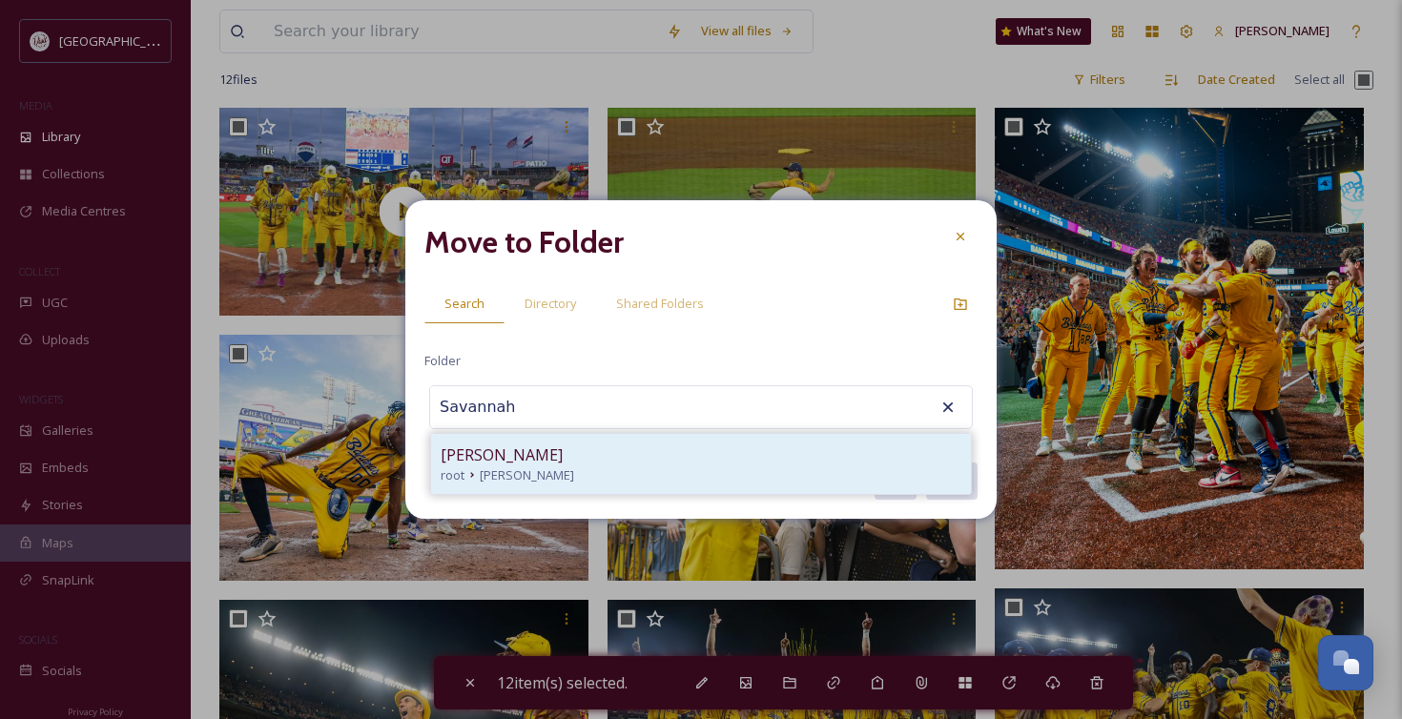
click at [538, 460] on span "Savannah Bananas" at bounding box center [502, 454] width 122 height 23
type input "Savannah Bananas"
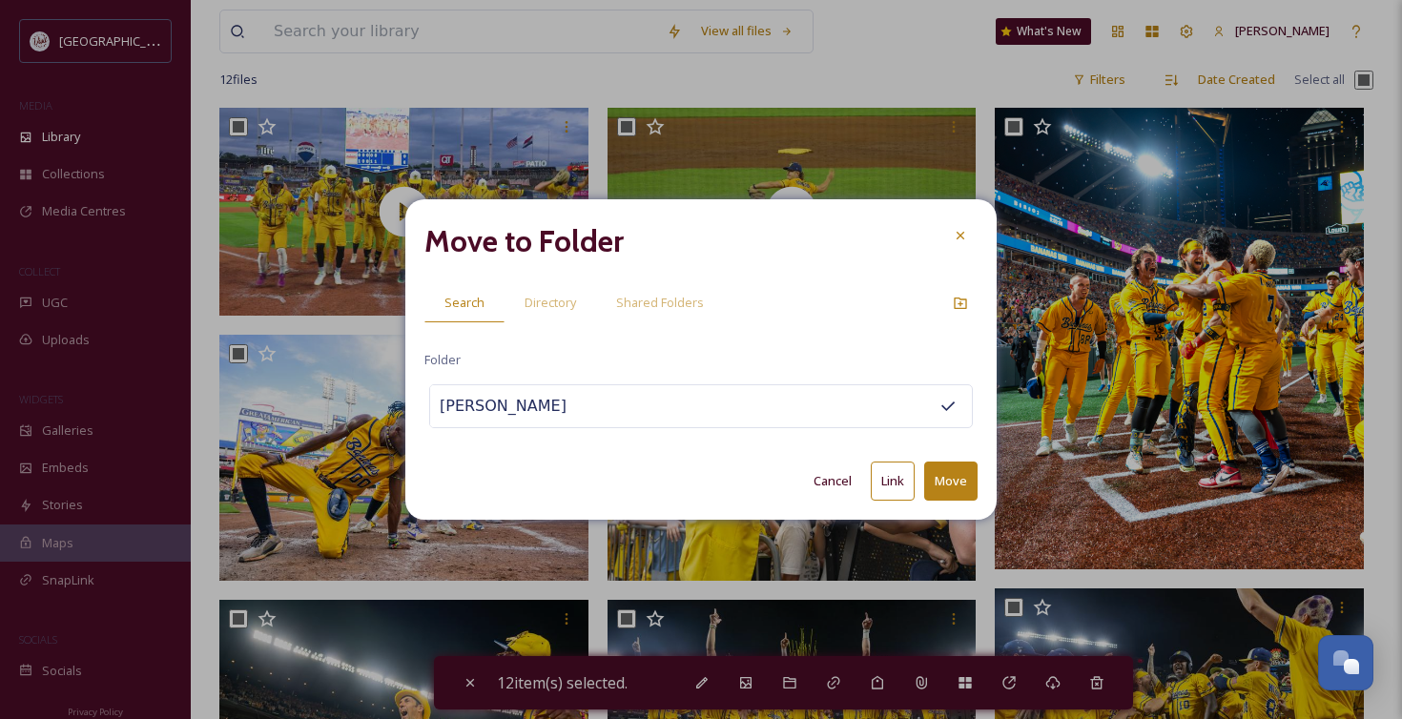
click at [950, 482] on button "Move" at bounding box center [950, 481] width 53 height 39
checkbox input "false"
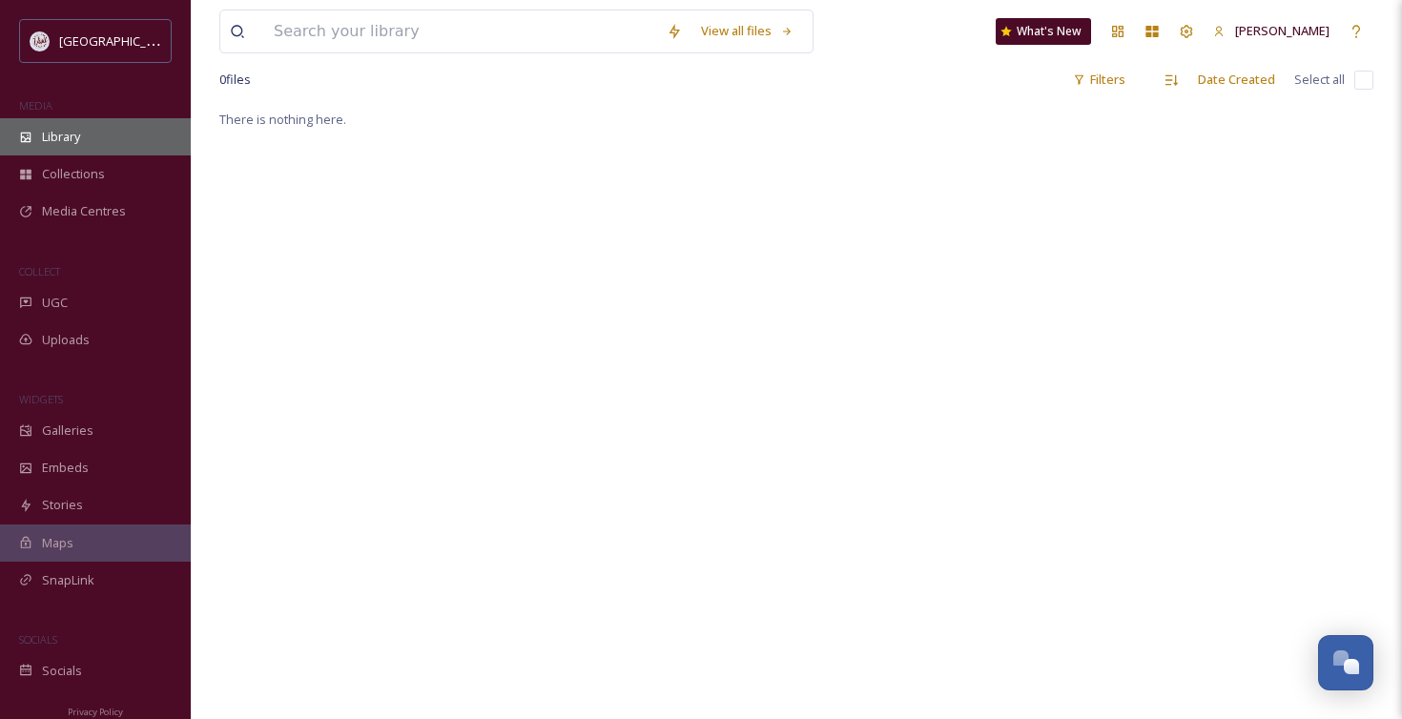
click at [59, 133] on span "Library" at bounding box center [61, 137] width 38 height 18
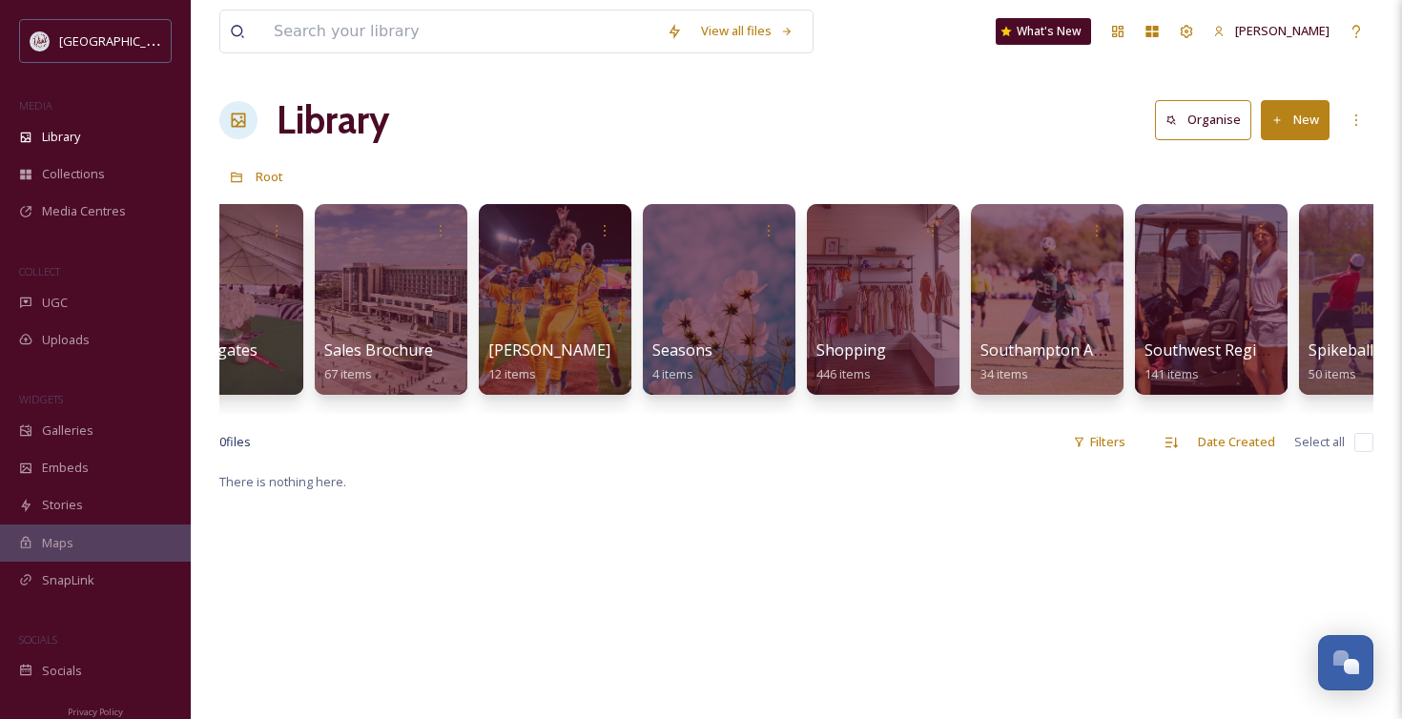
scroll to position [0, 9096]
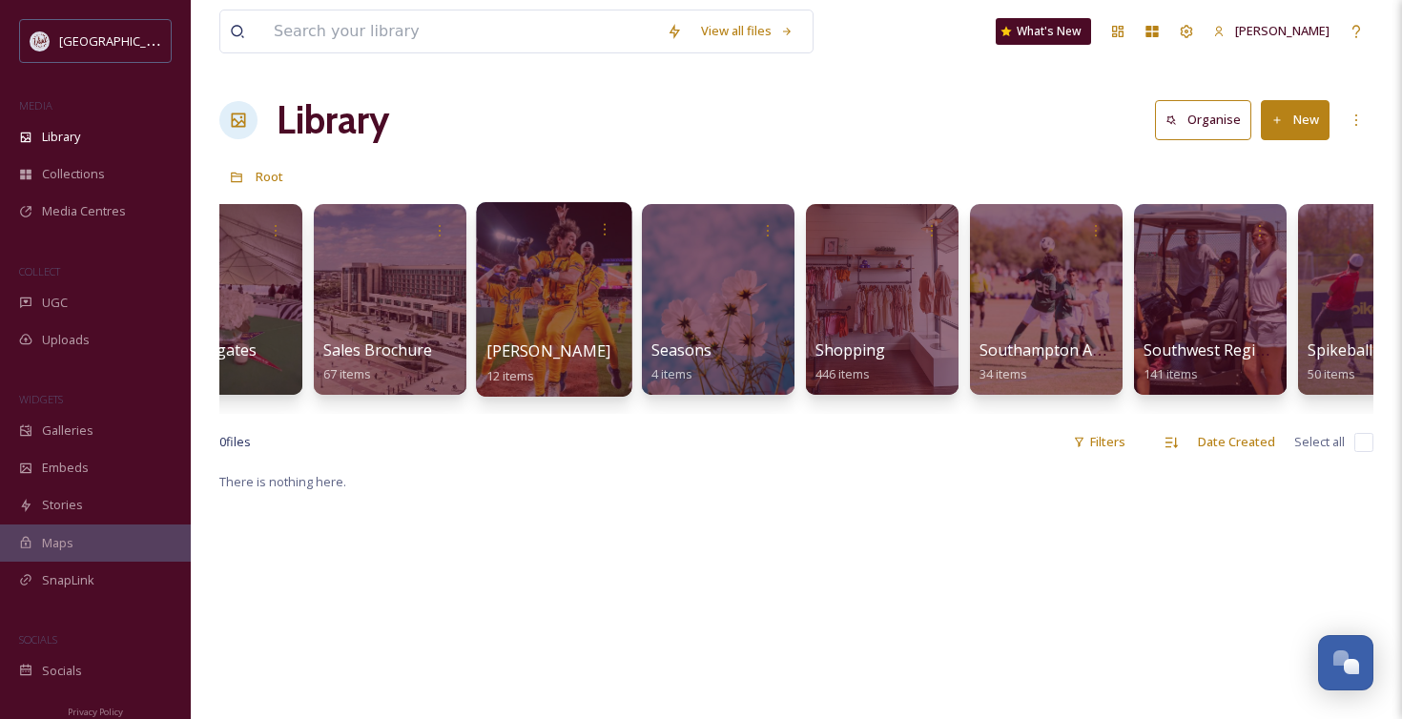
click at [534, 287] on div at bounding box center [553, 299] width 155 height 195
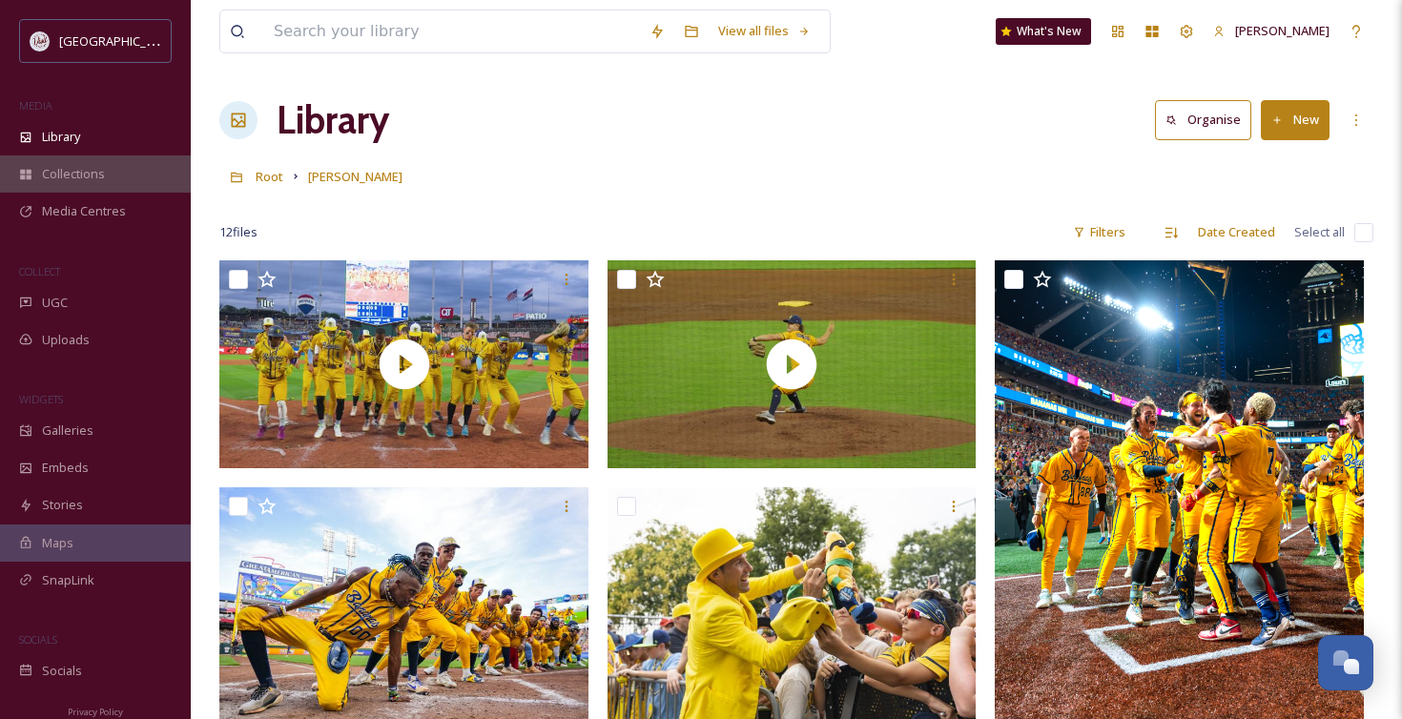
click at [88, 172] on span "Collections" at bounding box center [73, 174] width 63 height 18
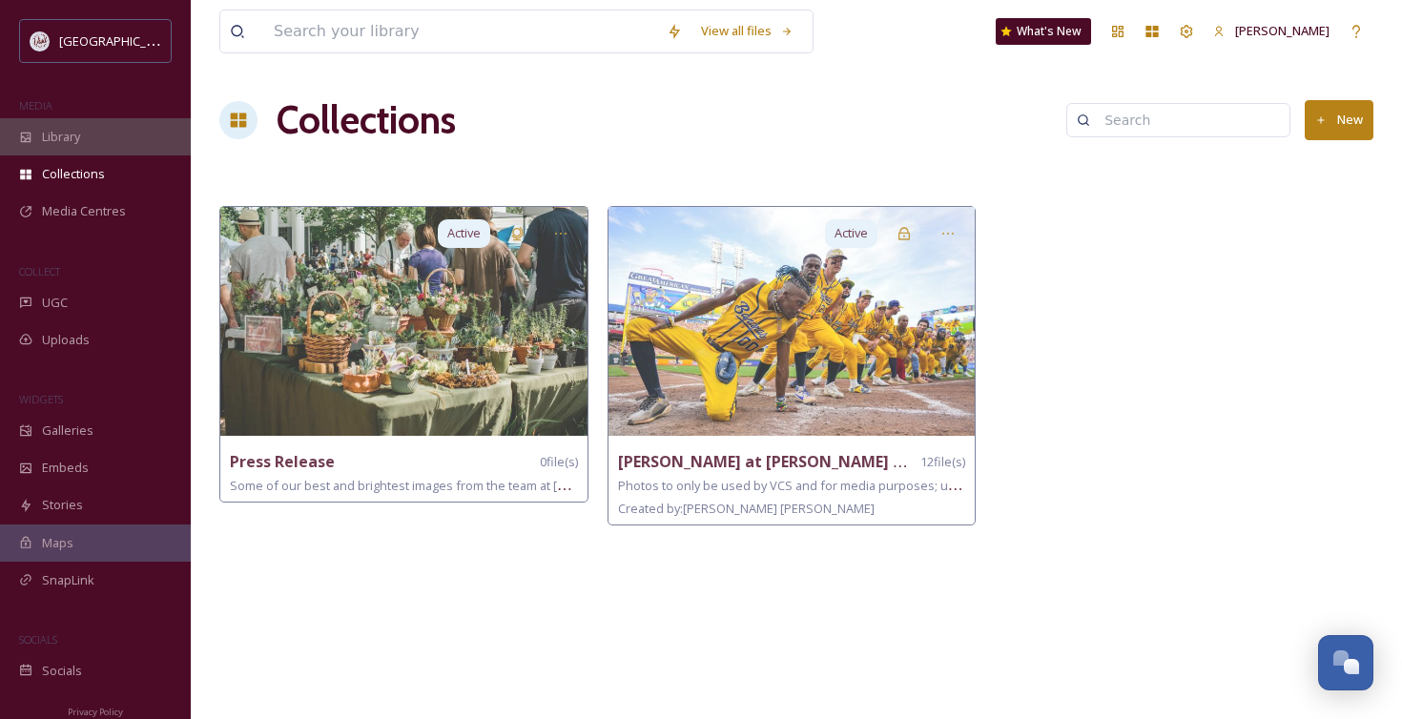
click at [52, 137] on span "Library" at bounding box center [61, 137] width 38 height 18
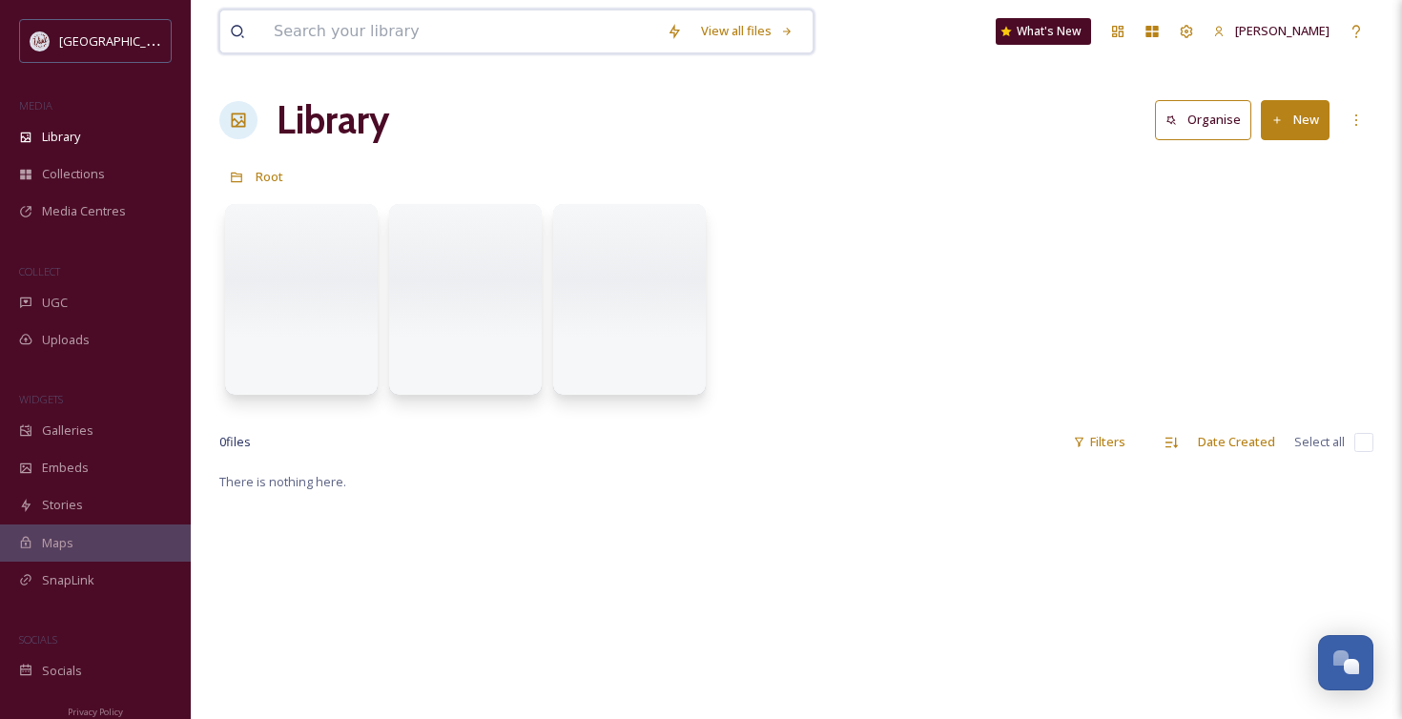
click at [313, 32] on input at bounding box center [460, 31] width 393 height 42
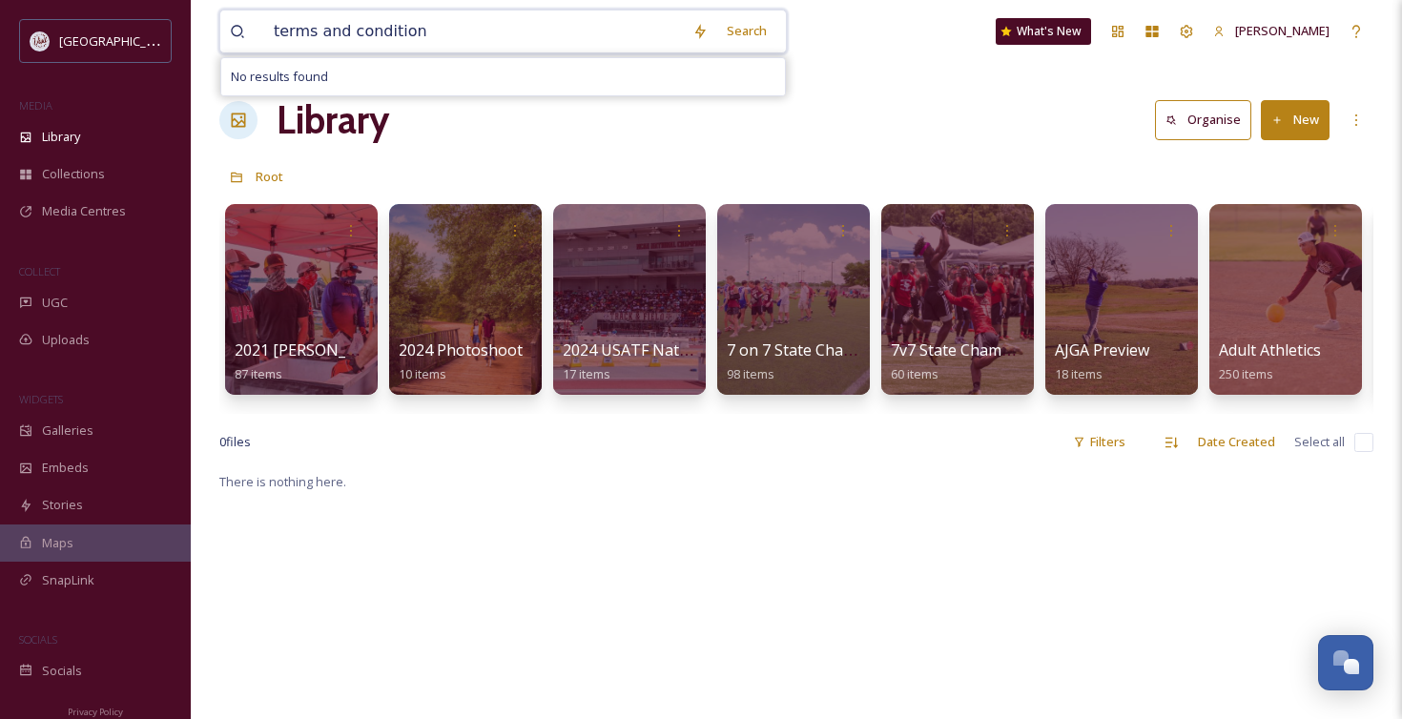
type input "terms and conditions"
click at [440, 28] on input at bounding box center [574, 31] width 337 height 42
click at [365, 23] on span "terms and conditions" at bounding box center [334, 31] width 140 height 28
drag, startPoint x: 406, startPoint y: 28, endPoint x: 392, endPoint y: 29, distance: 14.3
click at [392, 29] on div "terms and conditions" at bounding box center [503, 31] width 479 height 42
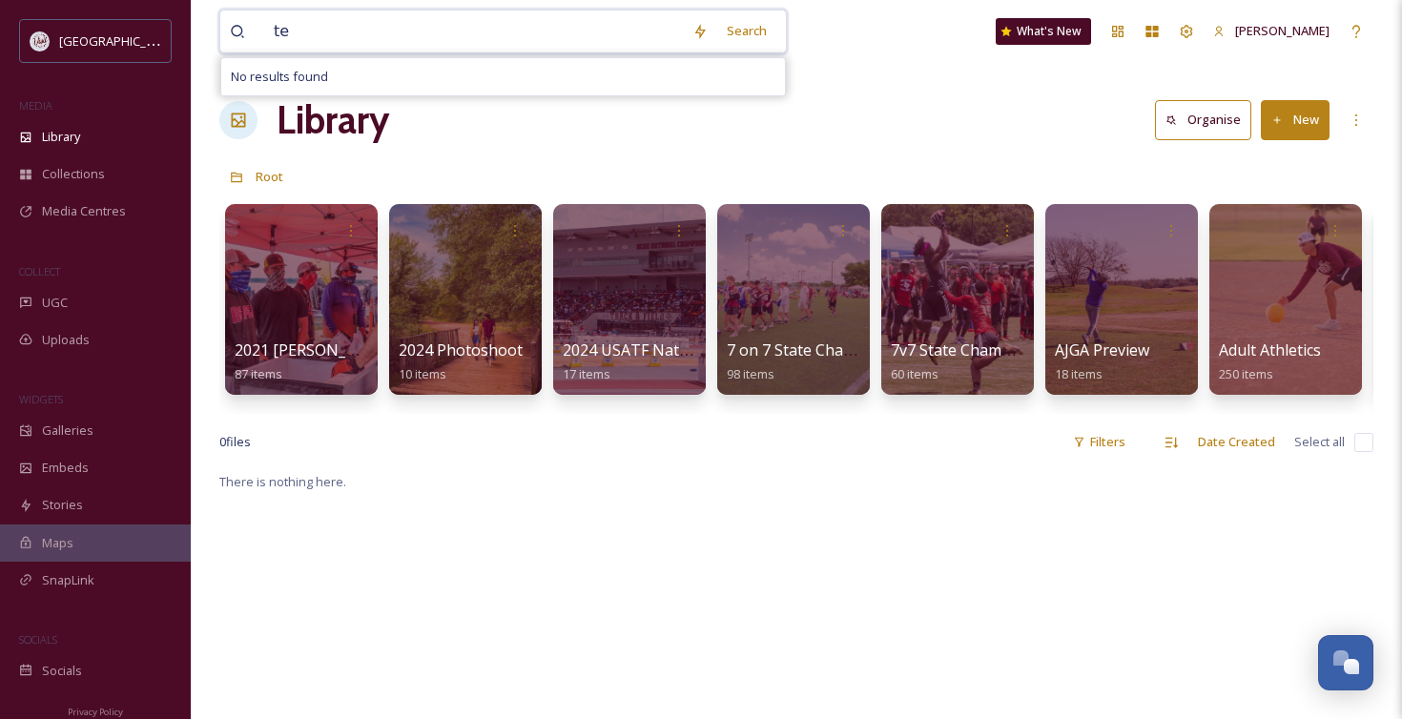
type input "t"
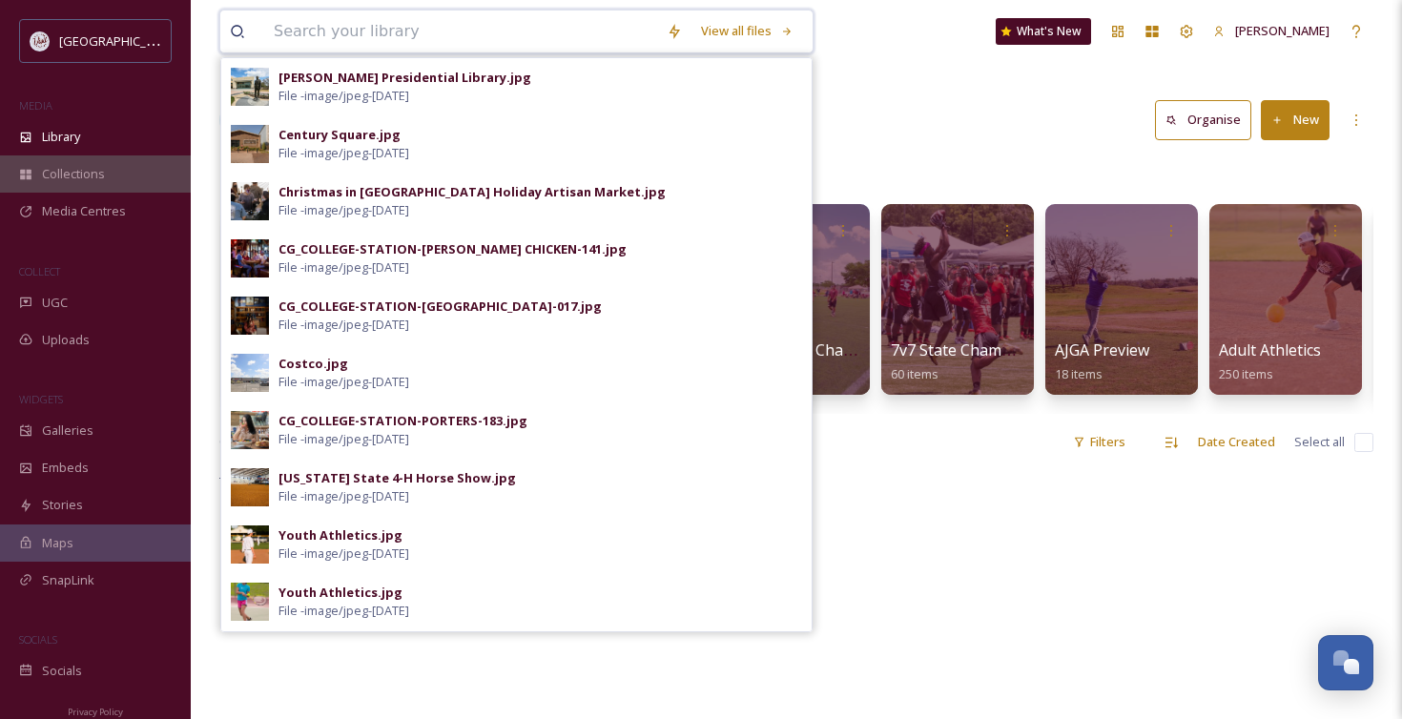
scroll to position [10, 0]
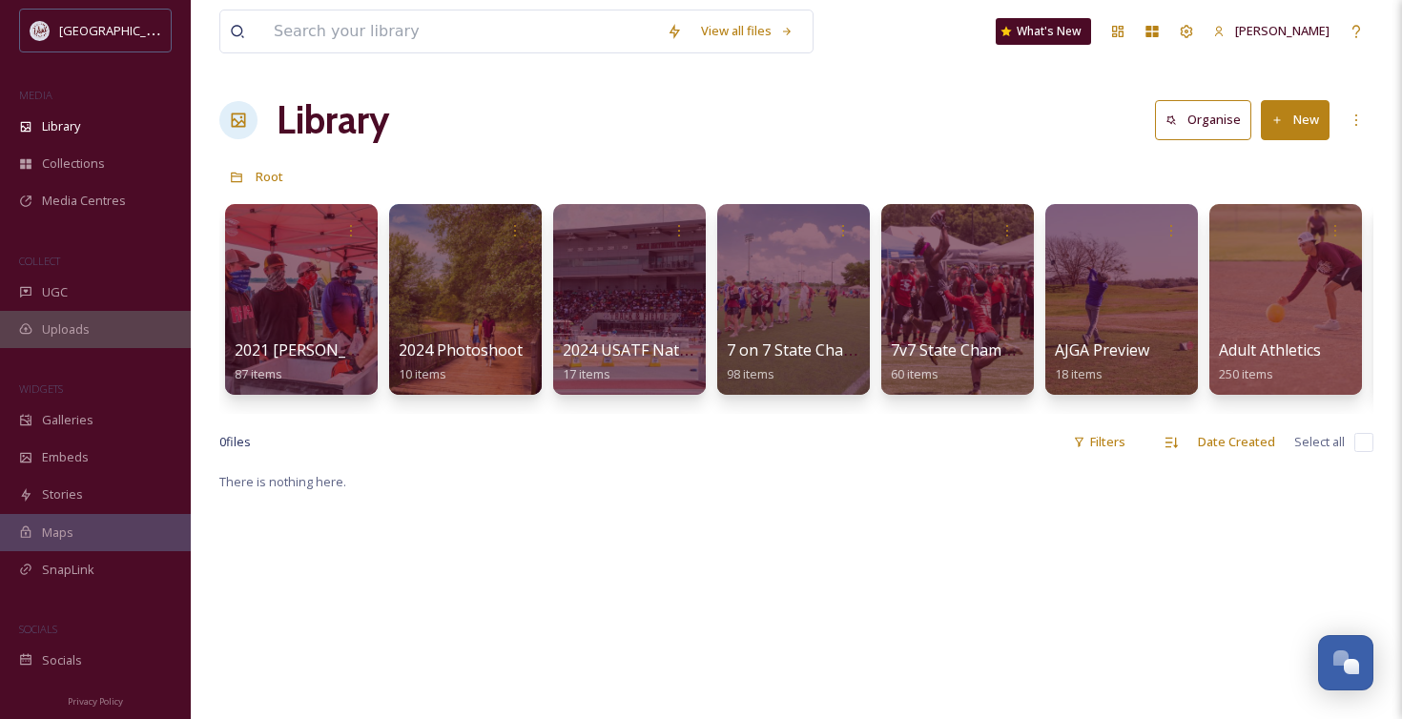
click at [51, 332] on span "Uploads" at bounding box center [66, 329] width 48 height 18
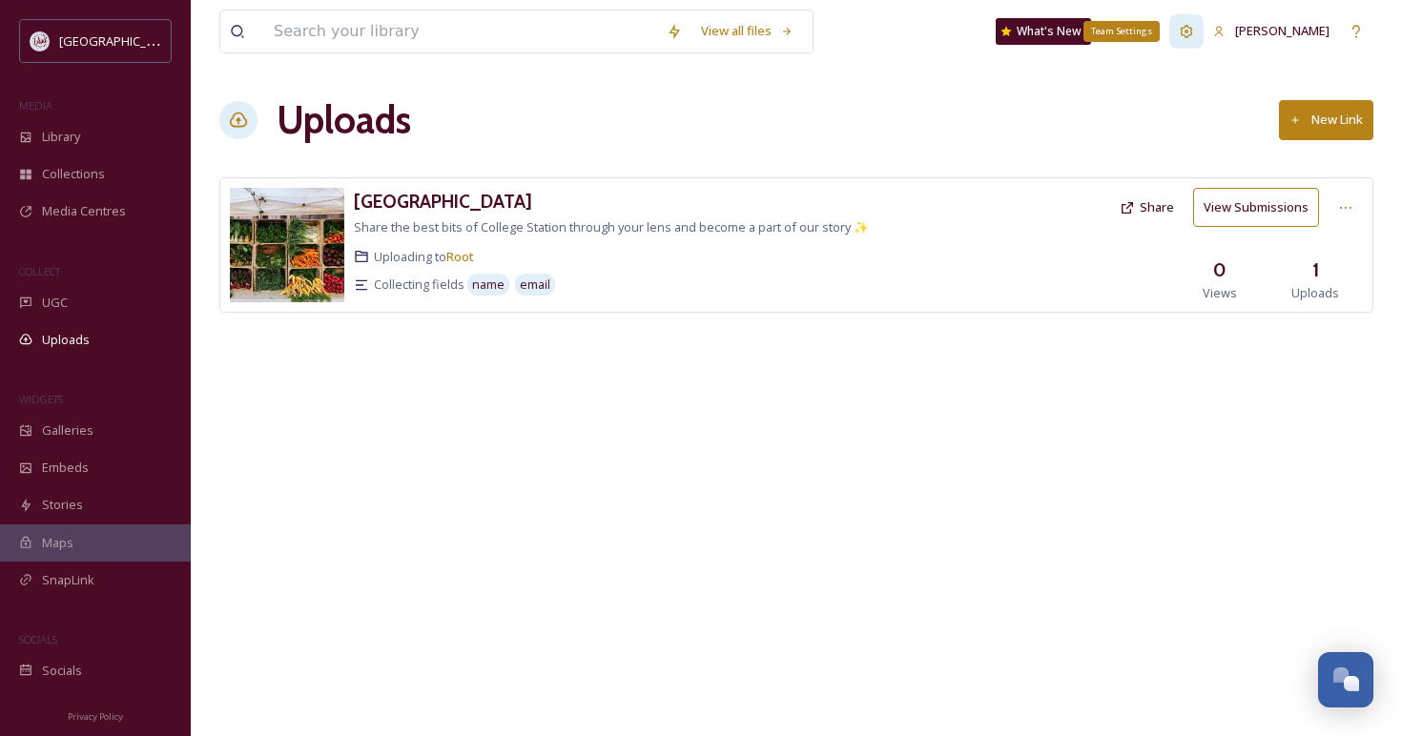
click at [1194, 30] on icon at bounding box center [1186, 31] width 15 height 15
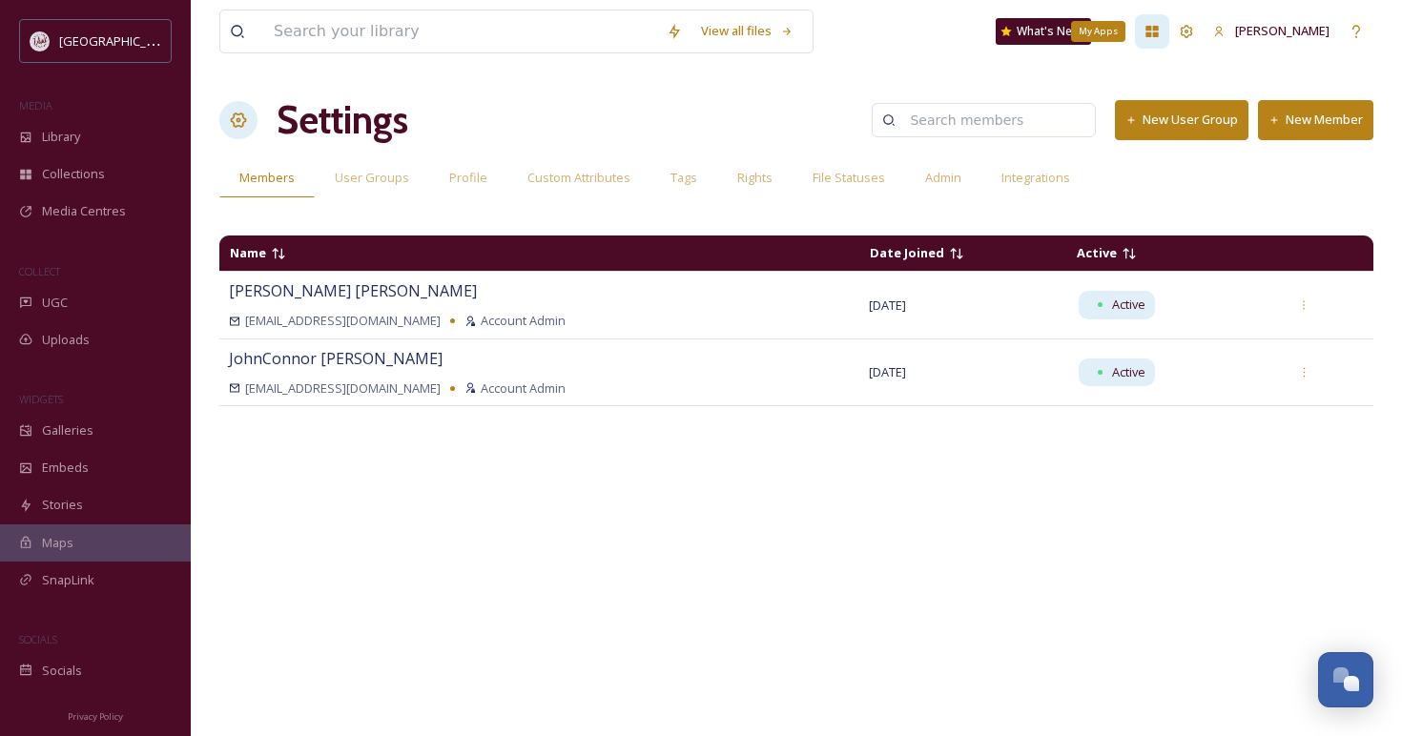
click at [1159, 32] on icon at bounding box center [1152, 31] width 12 height 11
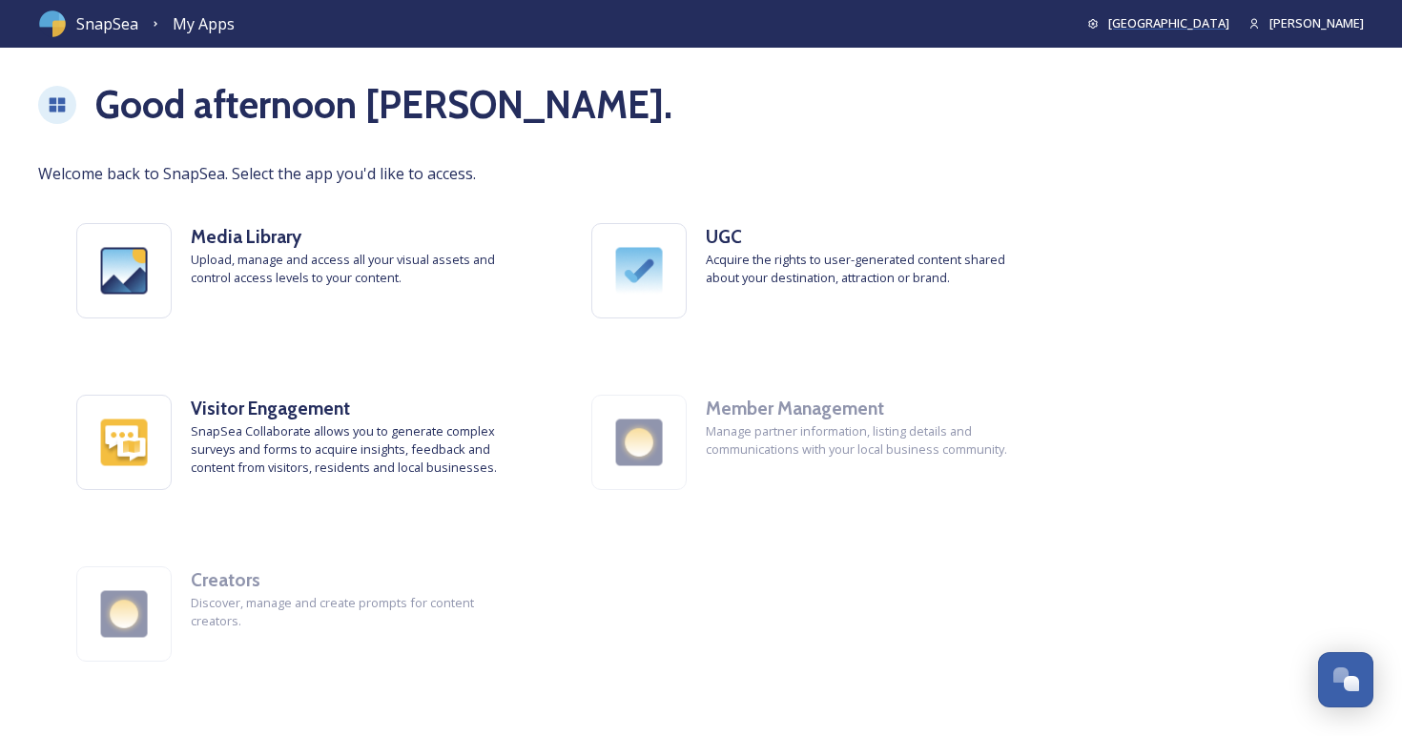
click at [1190, 22] on span "[GEOGRAPHIC_DATA]" at bounding box center [1168, 22] width 121 height 17
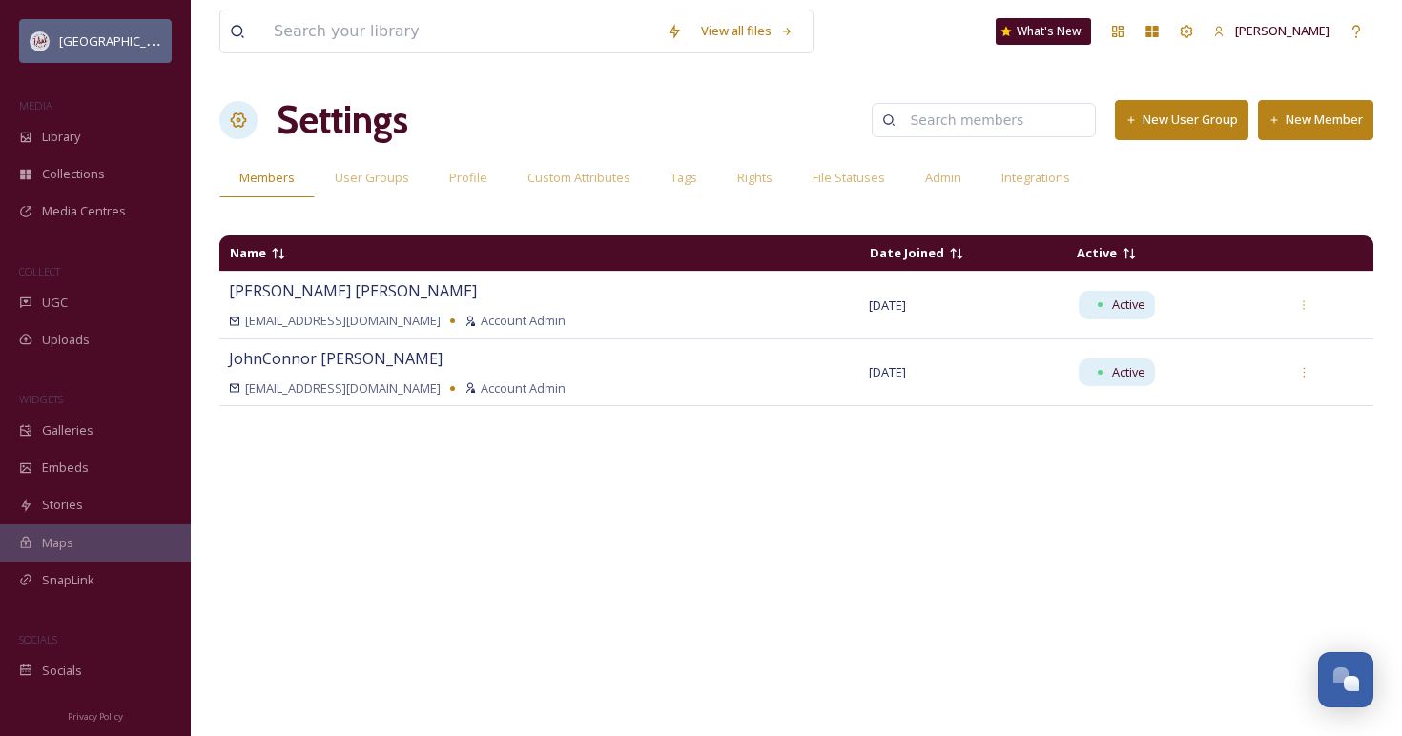
click at [96, 43] on span "[GEOGRAPHIC_DATA]" at bounding box center [119, 40] width 121 height 18
click at [748, 178] on span "Rights" at bounding box center [754, 178] width 35 height 18
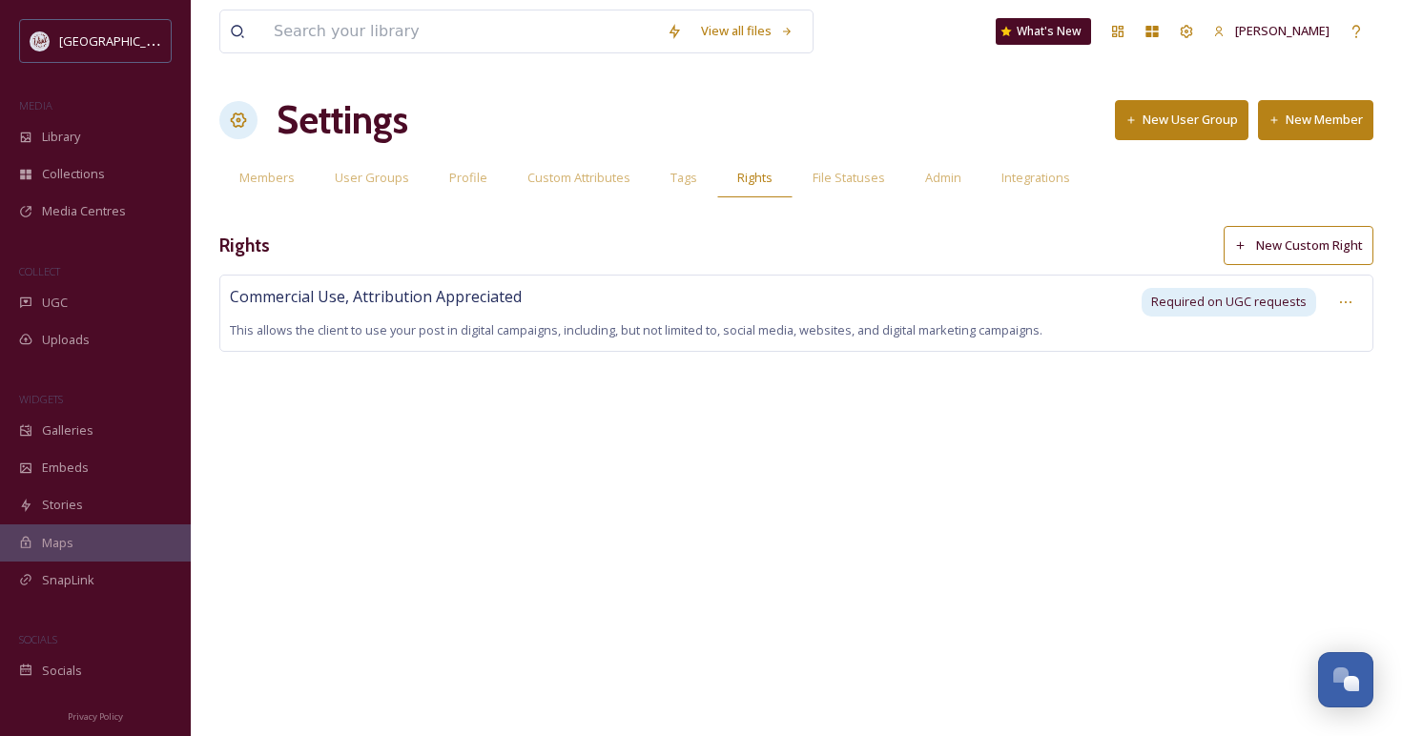
click at [1255, 246] on button "New Custom Right" at bounding box center [1298, 245] width 150 height 39
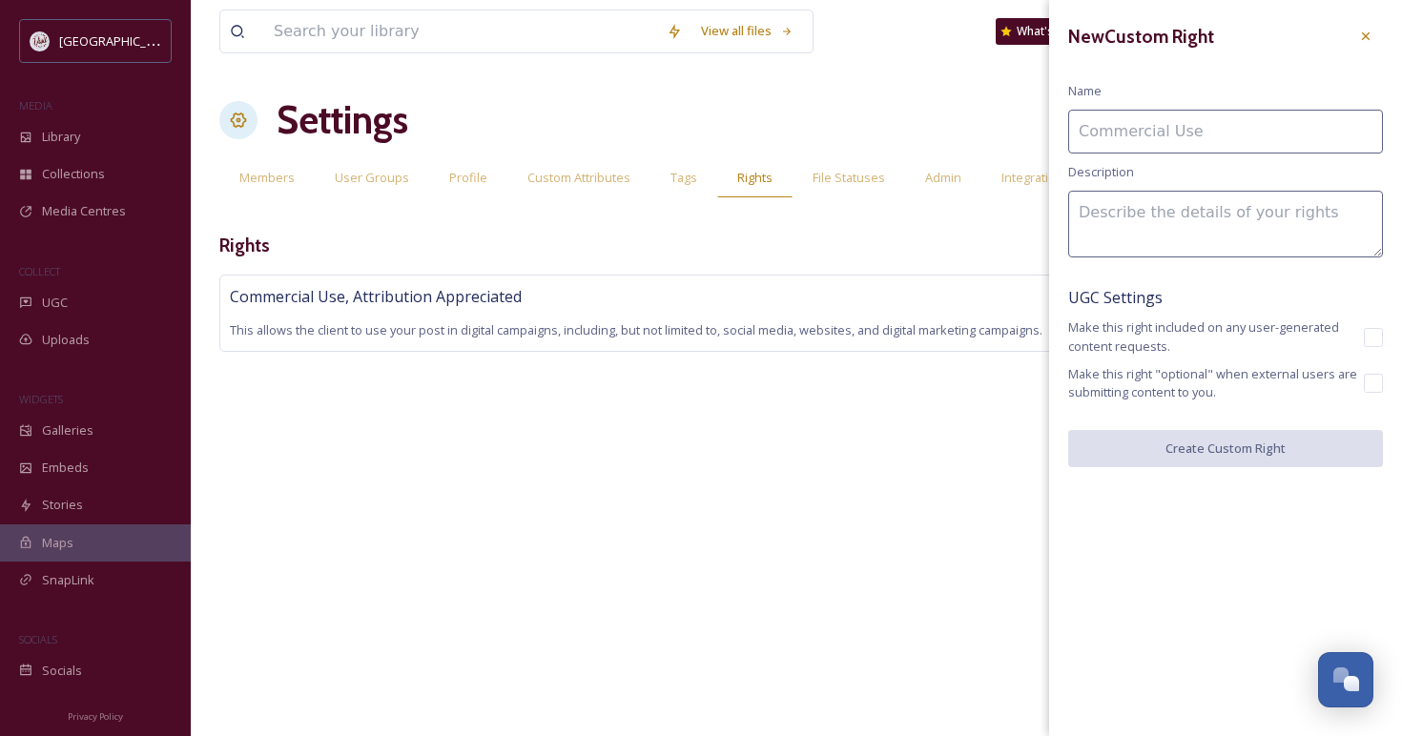
click at [1132, 137] on input at bounding box center [1225, 132] width 315 height 44
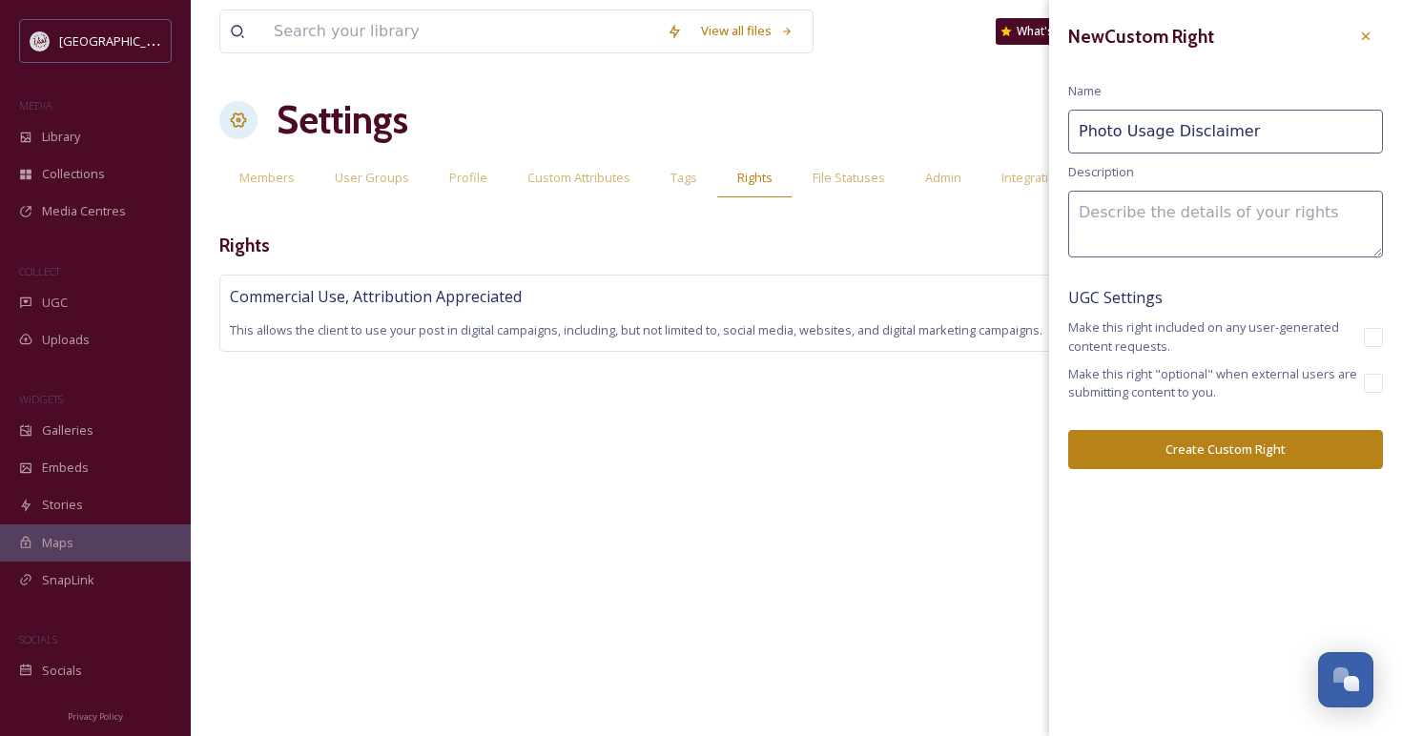
type input "Photo Usage Disclaimer"
click at [1169, 447] on button "Create Custom Right" at bounding box center [1225, 449] width 315 height 39
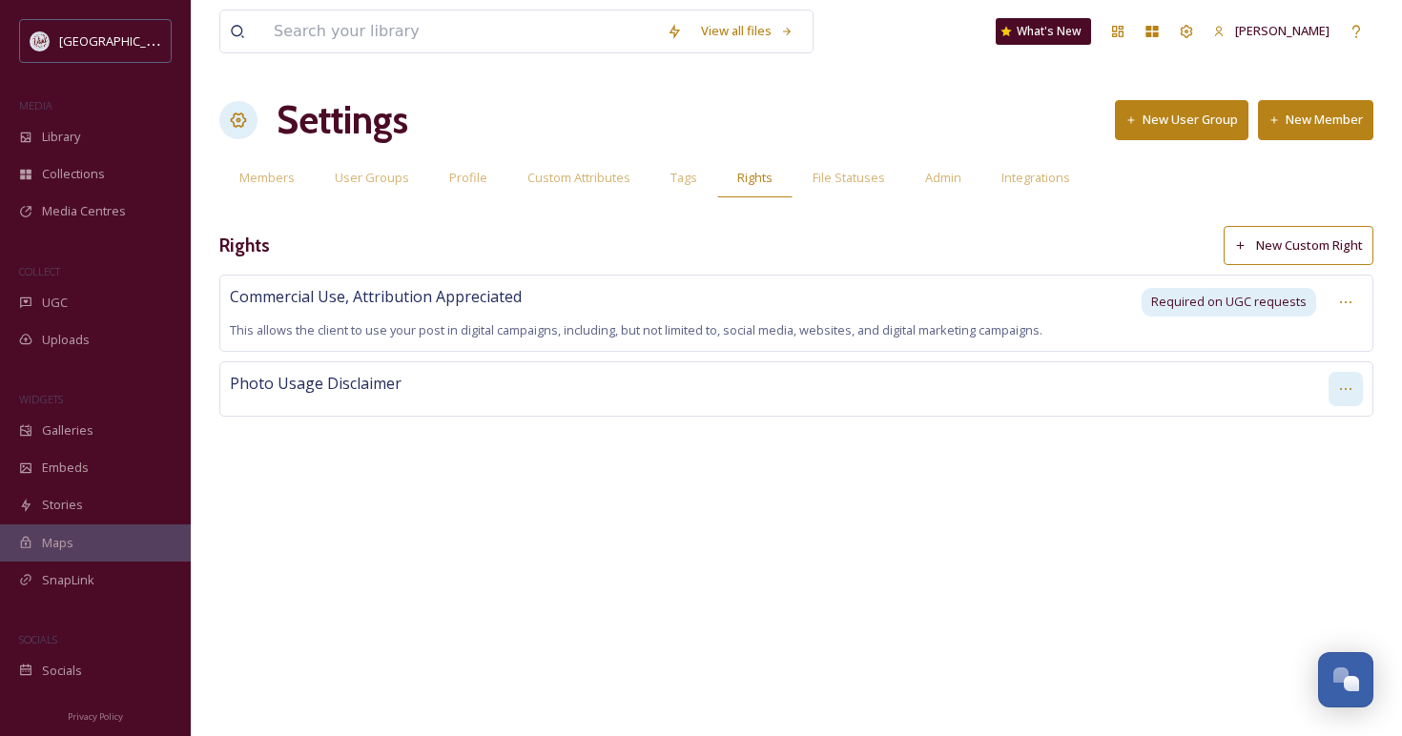
click at [1345, 388] on icon at bounding box center [1345, 389] width 11 height 2
click at [1312, 462] on span "Edit Right" at bounding box center [1300, 469] width 52 height 18
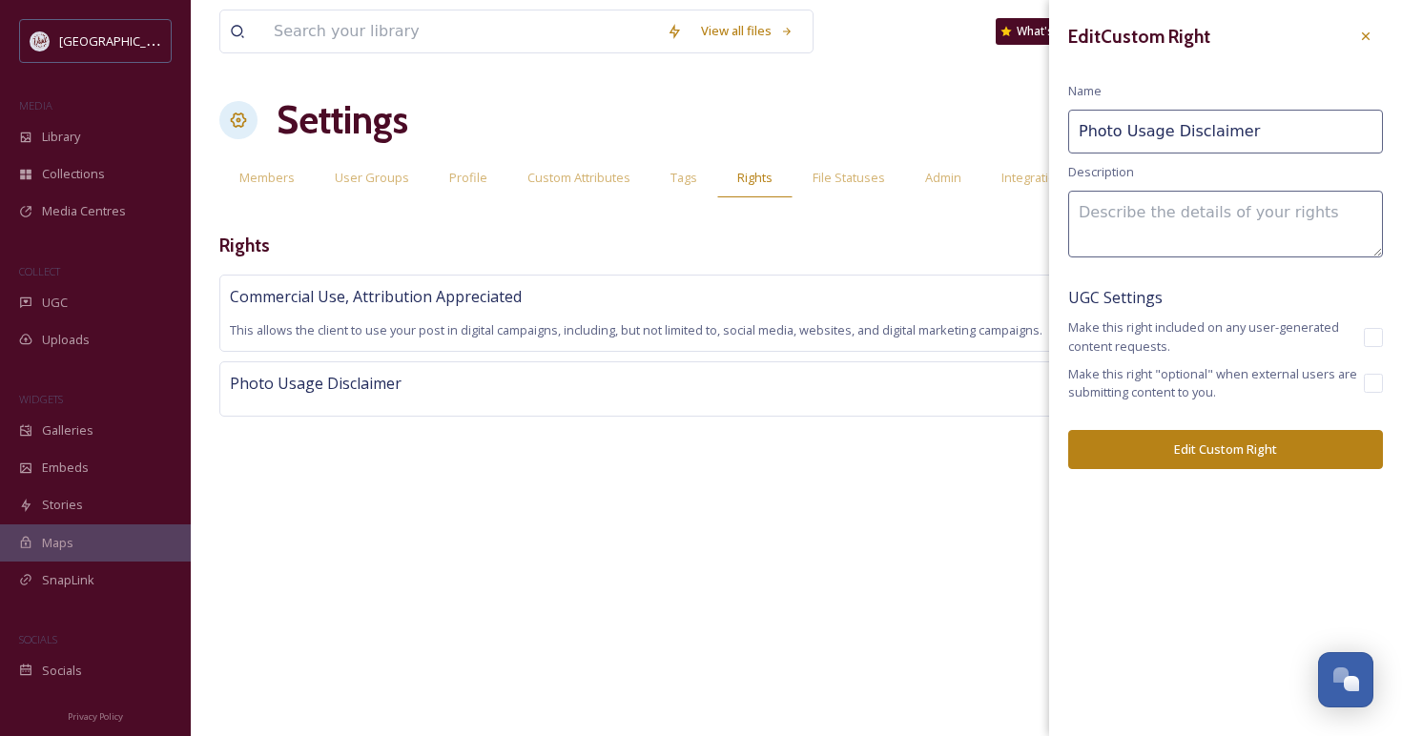
click at [1182, 222] on textarea at bounding box center [1225, 224] width 315 height 67
type textarea "Photography provided may only be used to"
click at [1249, 131] on input "Photo Usage Disclaimer" at bounding box center [1225, 132] width 315 height 44
type input "Photo Usage Disclaimer"
click at [1149, 246] on textarea "Photography provided may only be used to" at bounding box center [1225, 224] width 315 height 67
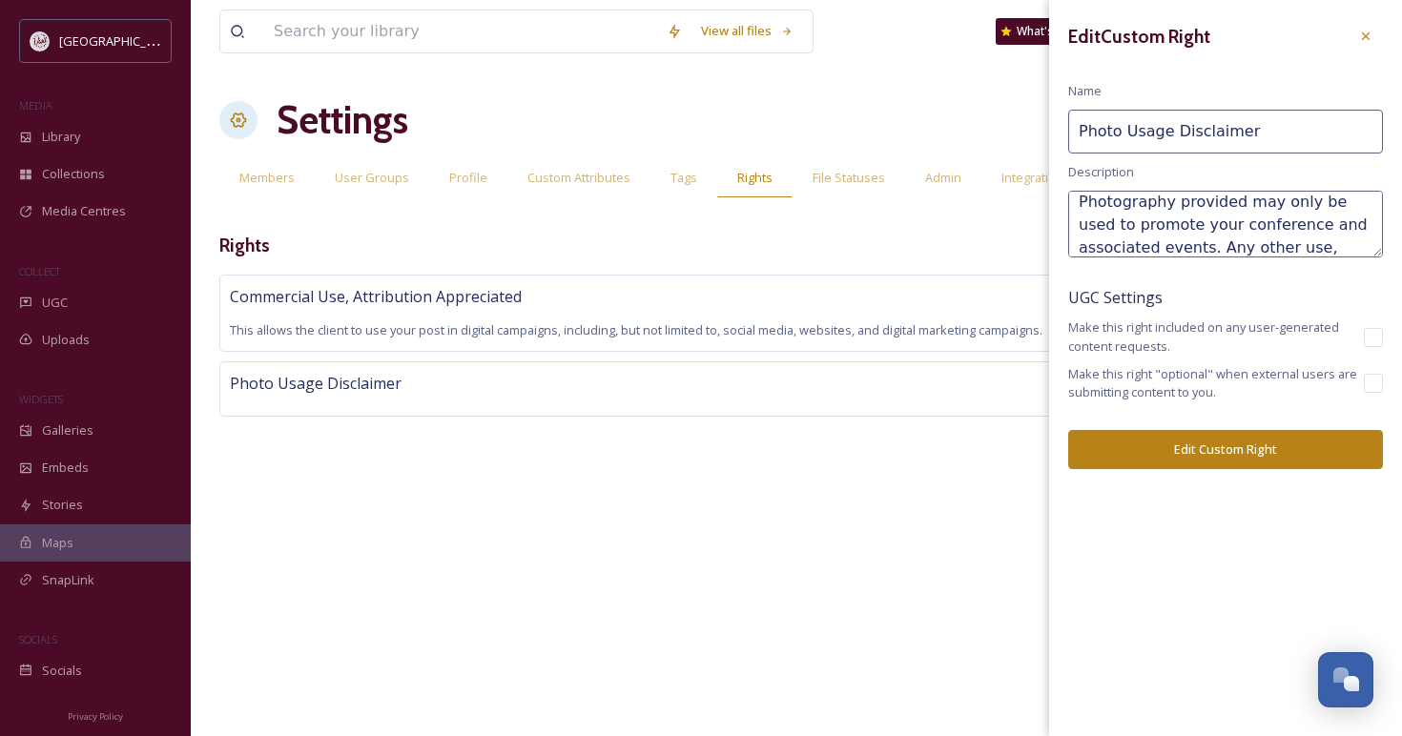
scroll to position [33, 0]
click at [1145, 251] on textarea "Photography provided may only be used to promote your conference and associated…" at bounding box center [1225, 224] width 315 height 67
click at [1273, 250] on textarea "Photography provided may only be used to promote your conference and associated…" at bounding box center [1225, 224] width 315 height 67
click at [1133, 244] on textarea "Photography provided may only be used to promote your conference and associated…" at bounding box center [1225, 224] width 315 height 67
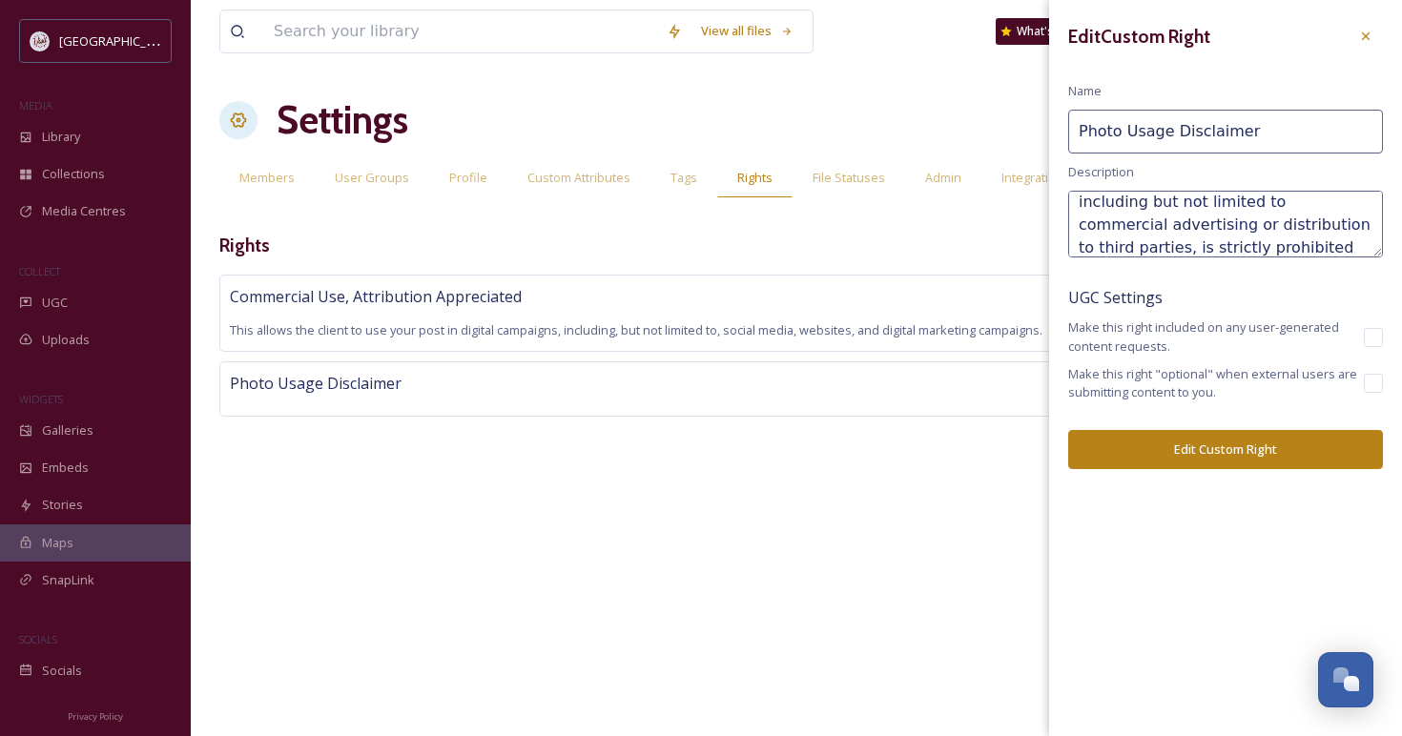
click at [1216, 247] on textarea "Photography provided may only be used to promote your conference and associated…" at bounding box center [1225, 224] width 315 height 67
type textarea "Photography provided may only be used to promote your conference and associated…"
click at [1217, 454] on button "Edit Custom Right" at bounding box center [1225, 449] width 315 height 39
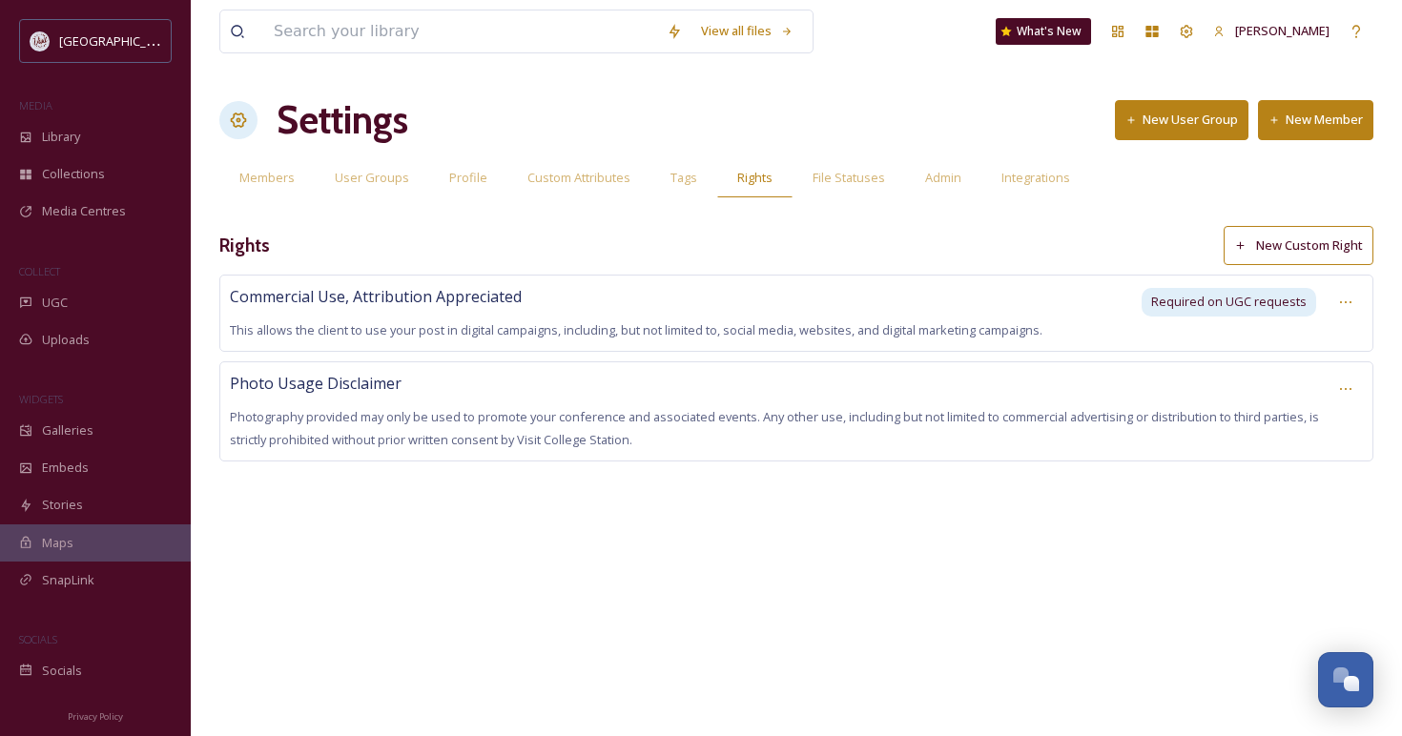
click at [1299, 250] on button "New Custom Right" at bounding box center [1298, 245] width 150 height 39
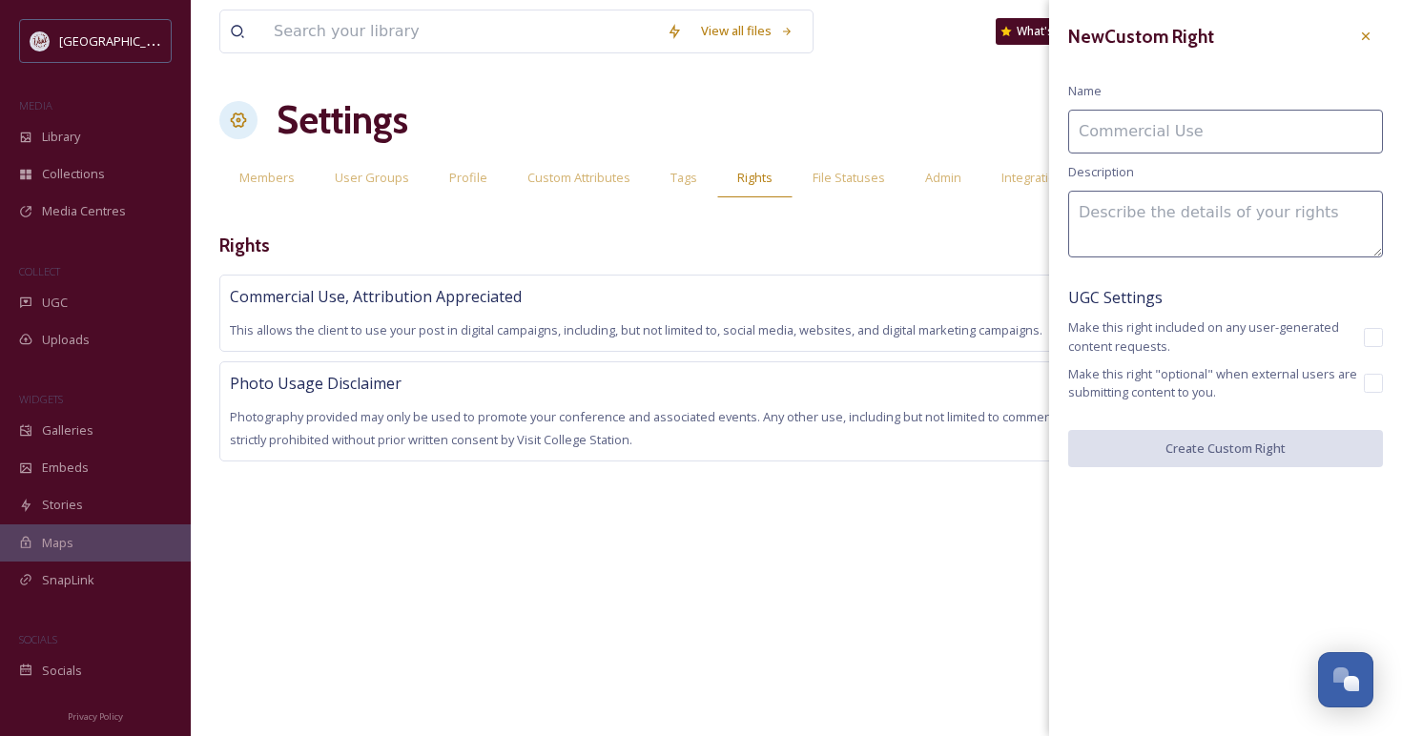
click at [1148, 124] on input at bounding box center [1225, 132] width 315 height 44
type input "N"
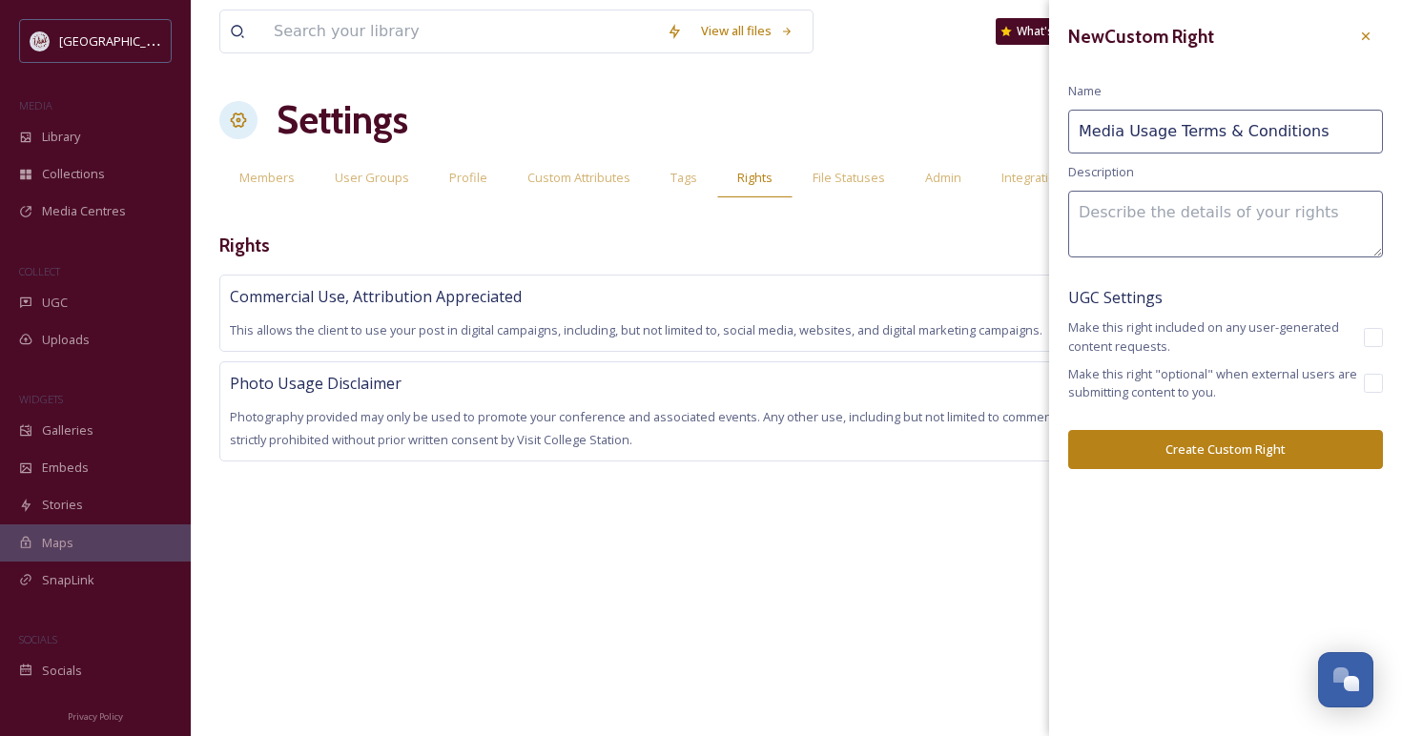
type input "Media Usage Terms & Conditions"
click at [1180, 201] on textarea at bounding box center [1225, 224] width 315 height 67
paste textarea "All media assets provided by Visit College Station, including photographs, vide…"
drag, startPoint x: 1163, startPoint y: 249, endPoint x: 1163, endPoint y: 178, distance: 70.6
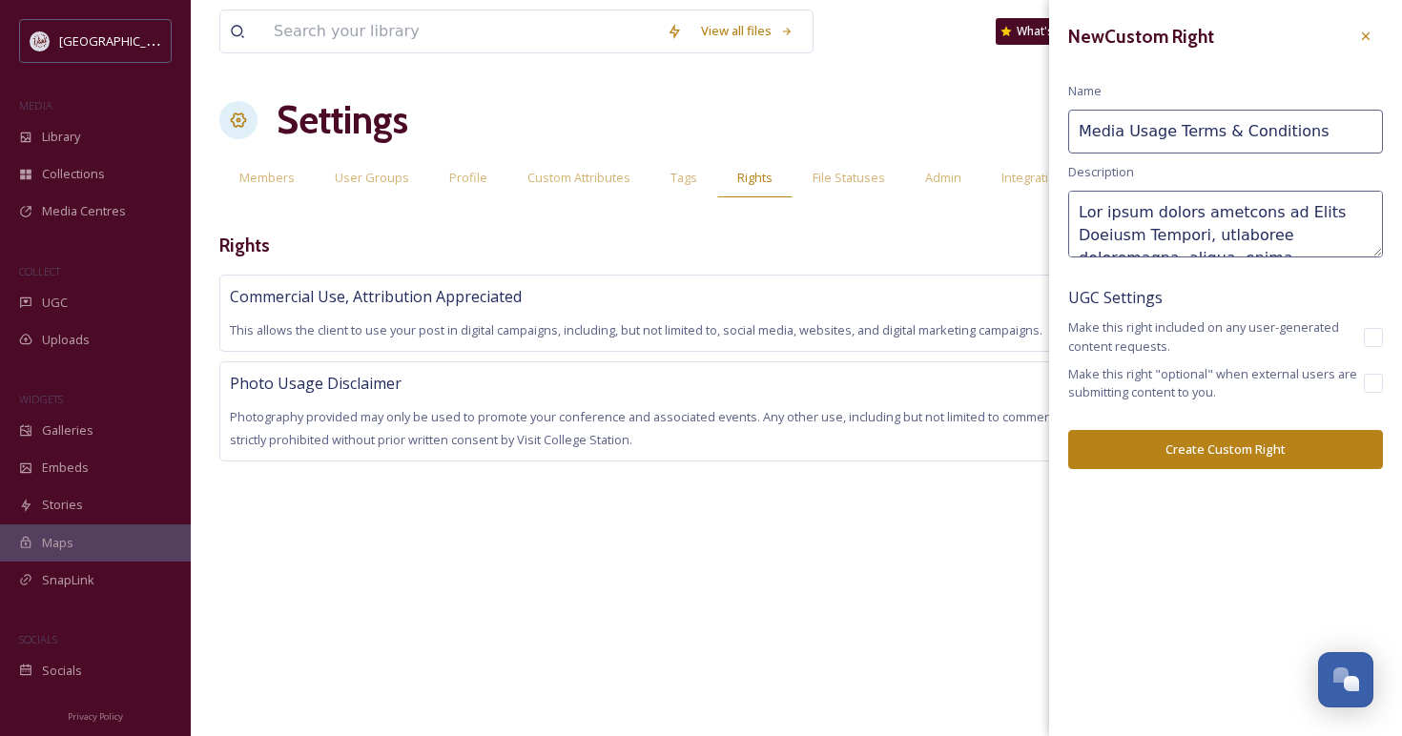
click at [1163, 178] on div "New Custom Right Name Media Usage Terms & Conditions Description UGC Settings M…" at bounding box center [1225, 244] width 353 height 488
click at [1361, 227] on textarea at bounding box center [1225, 224] width 315 height 67
click at [1189, 234] on textarea at bounding box center [1225, 224] width 315 height 67
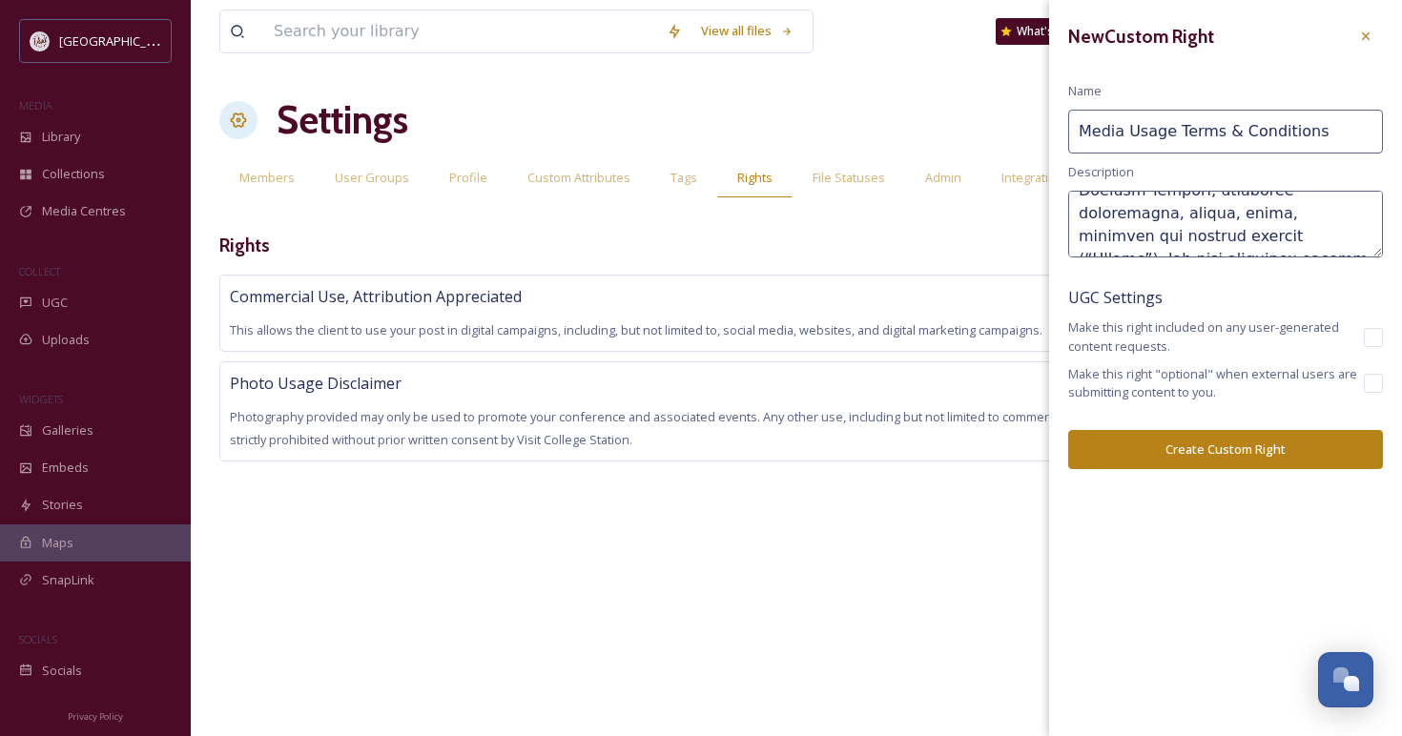
click at [1095, 232] on textarea at bounding box center [1225, 224] width 315 height 67
drag, startPoint x: 1080, startPoint y: 235, endPoint x: 1144, endPoint y: 230, distance: 64.1
click at [1144, 230] on textarea at bounding box center [1225, 224] width 315 height 67
click at [1199, 227] on textarea at bounding box center [1225, 224] width 315 height 67
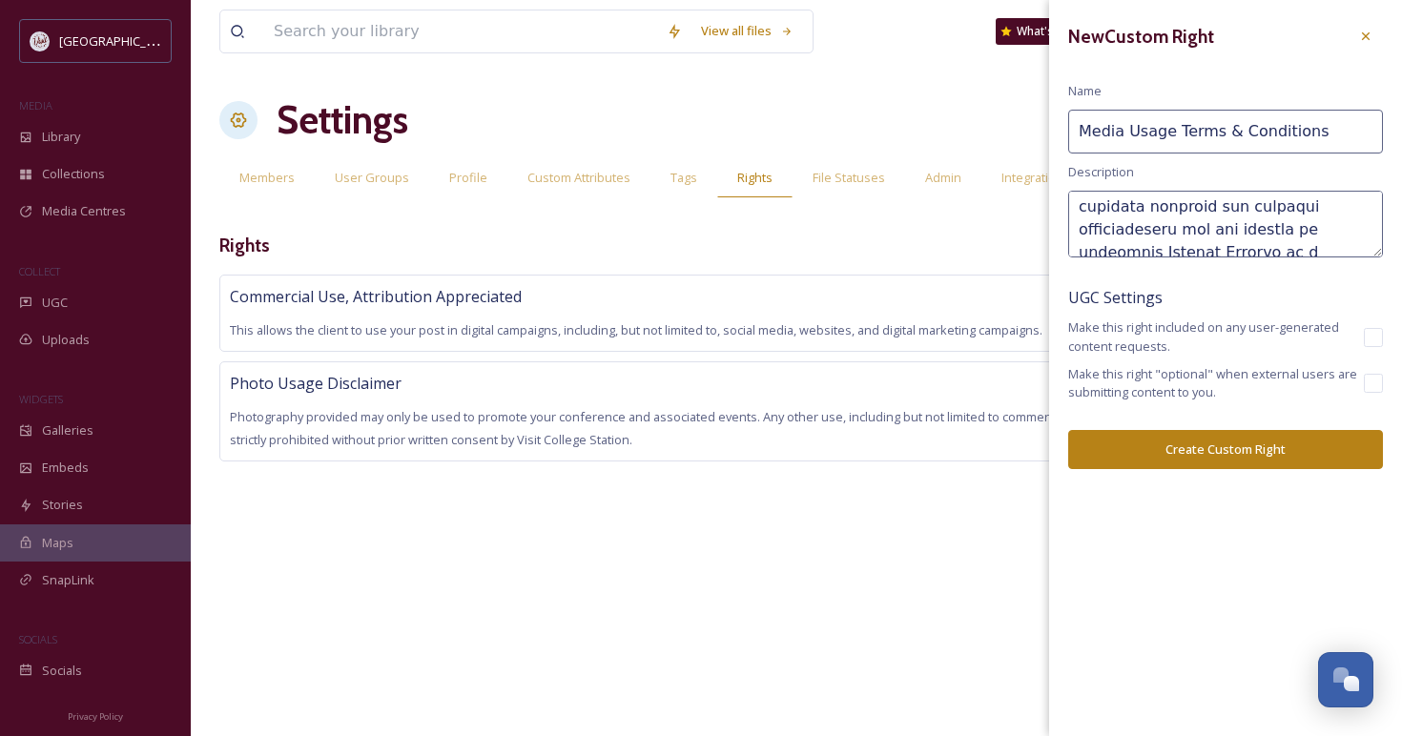
scroll to position [151, 0]
click at [1330, 223] on textarea at bounding box center [1225, 224] width 315 height 67
click at [1329, 217] on textarea at bounding box center [1225, 224] width 315 height 67
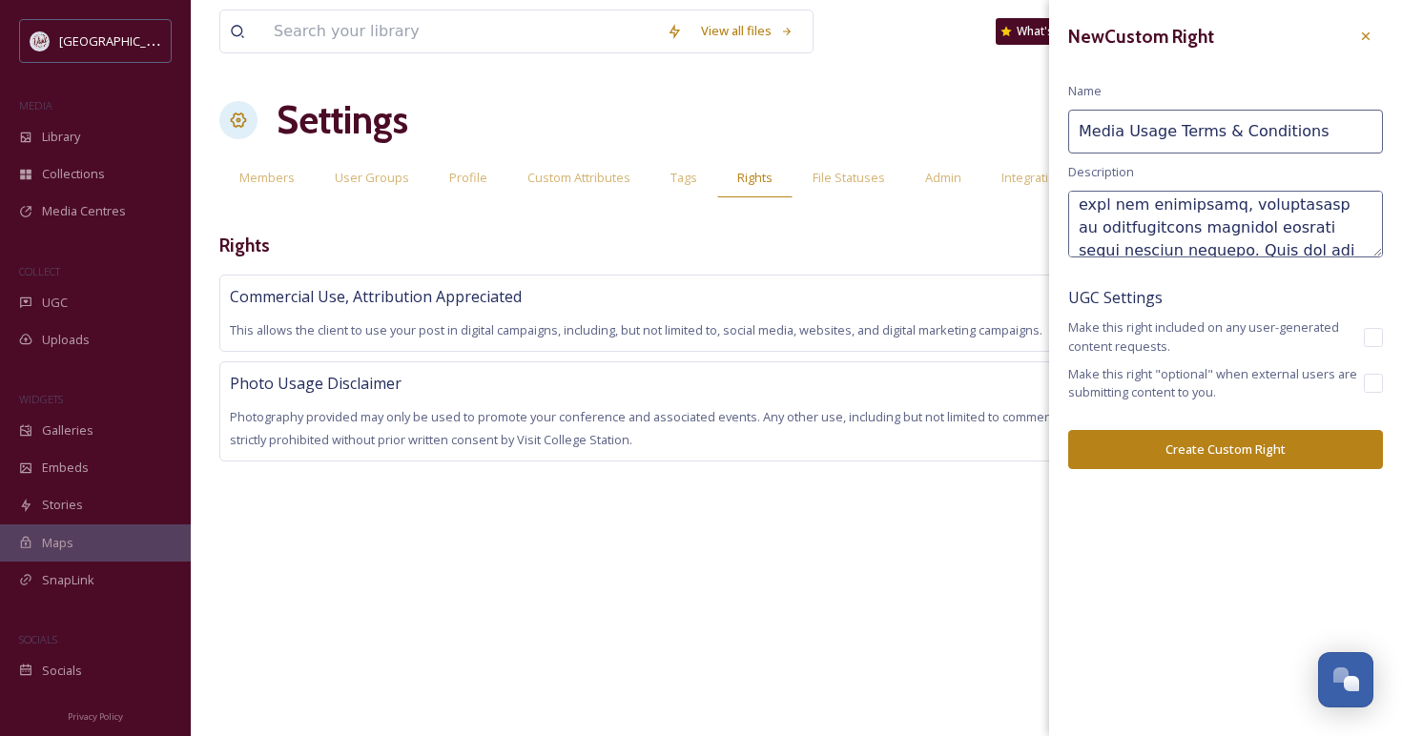
click at [1147, 228] on textarea at bounding box center [1225, 224] width 315 height 67
click at [1325, 214] on textarea at bounding box center [1225, 224] width 315 height 67
click at [1197, 216] on textarea at bounding box center [1225, 224] width 315 height 67
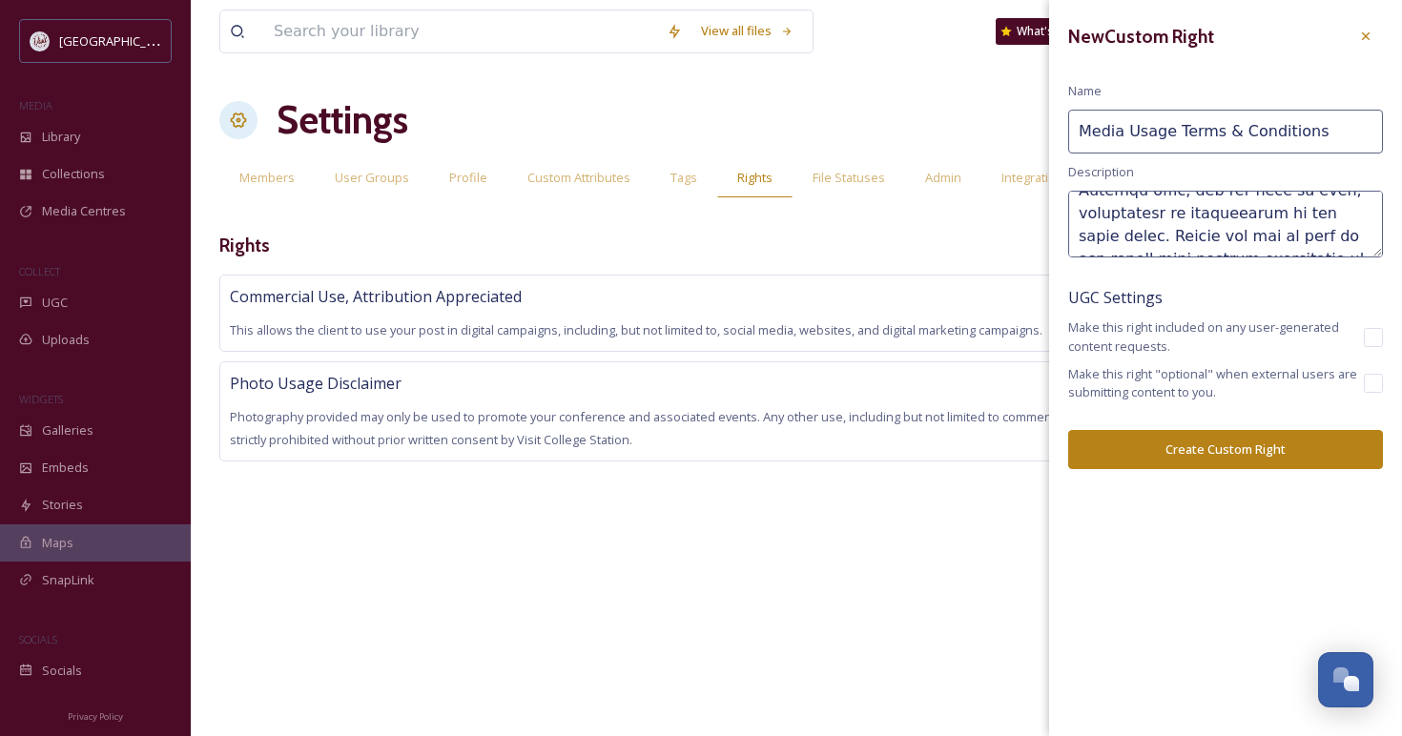
scroll to position [420, 0]
click at [1131, 232] on textarea at bounding box center [1225, 224] width 315 height 67
drag, startPoint x: 1189, startPoint y: 244, endPoint x: 1123, endPoint y: 222, distance: 69.4
click at [1123, 222] on textarea at bounding box center [1225, 224] width 315 height 67
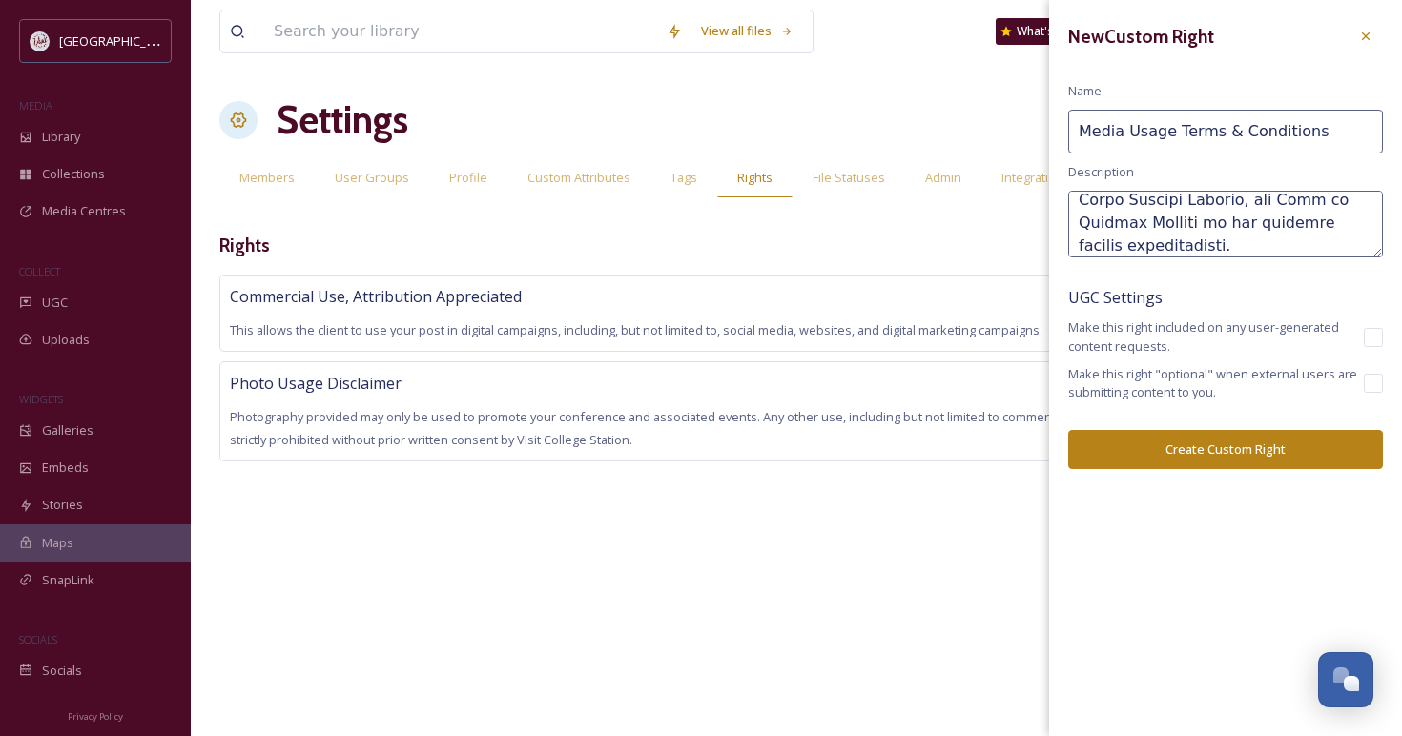
drag, startPoint x: 1251, startPoint y: 220, endPoint x: 1210, endPoint y: 222, distance: 41.0
click at [1210, 222] on textarea at bounding box center [1225, 224] width 315 height 67
click at [1123, 235] on textarea at bounding box center [1225, 224] width 315 height 67
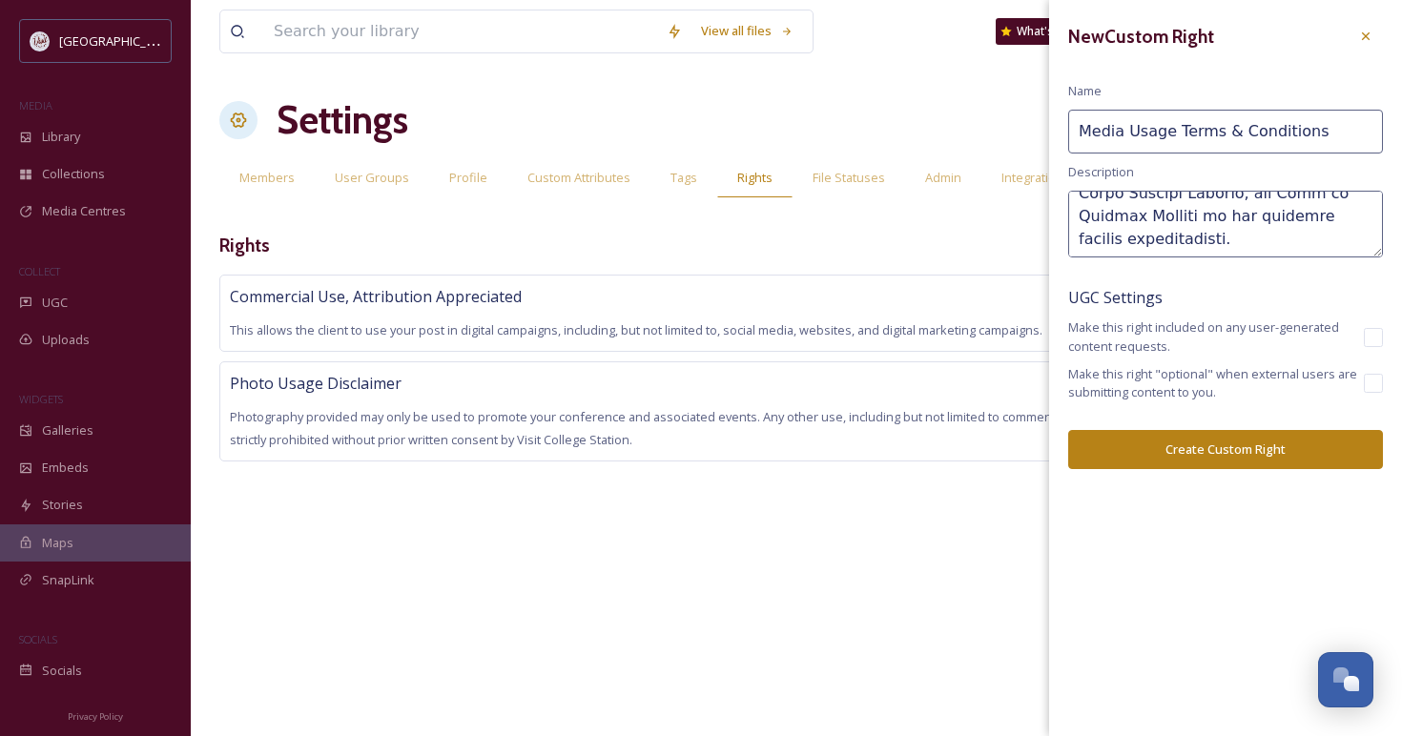
drag, startPoint x: 1190, startPoint y: 225, endPoint x: 1329, endPoint y: 219, distance: 139.3
click at [1329, 219] on textarea at bounding box center [1225, 224] width 315 height 67
click at [1080, 238] on textarea at bounding box center [1225, 224] width 315 height 67
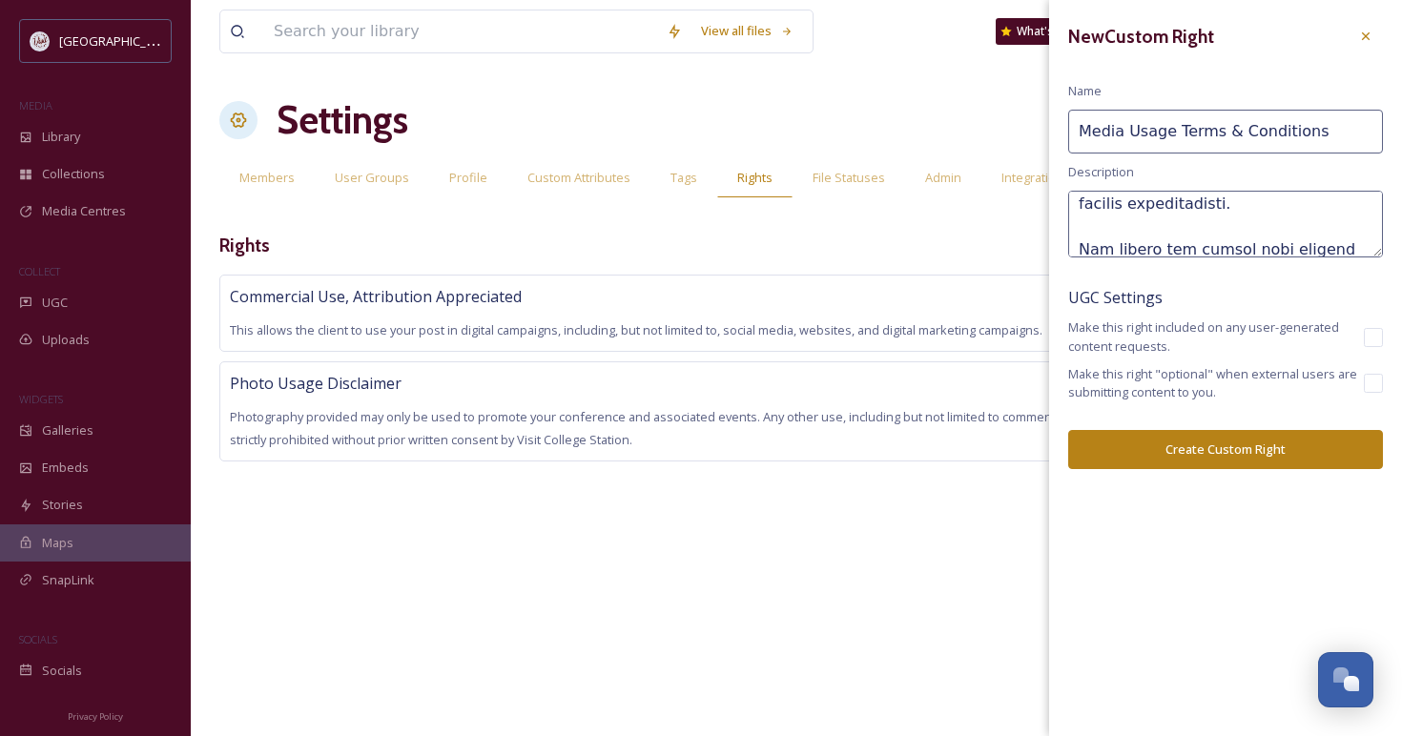
scroll to position [536, 0]
drag, startPoint x: 1306, startPoint y: 225, endPoint x: 1354, endPoint y: 207, distance: 51.0
click at [1354, 207] on textarea at bounding box center [1225, 224] width 315 height 67
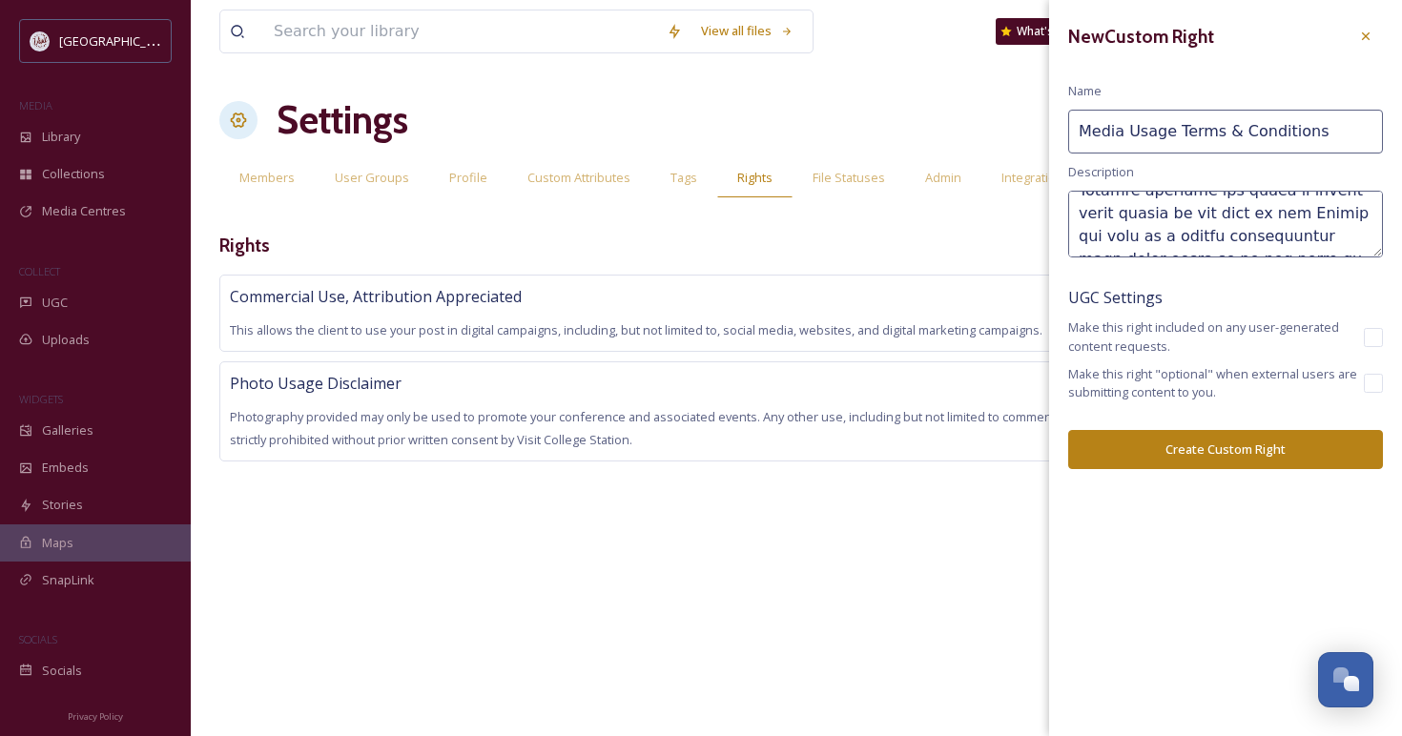
scroll to position [873, 0]
click at [1283, 215] on textarea at bounding box center [1225, 224] width 315 height 67
type textarea "All media assets provided by Visit College Station, including photographs, vide…"
drag, startPoint x: 1127, startPoint y: 133, endPoint x: 1071, endPoint y: 133, distance: 56.3
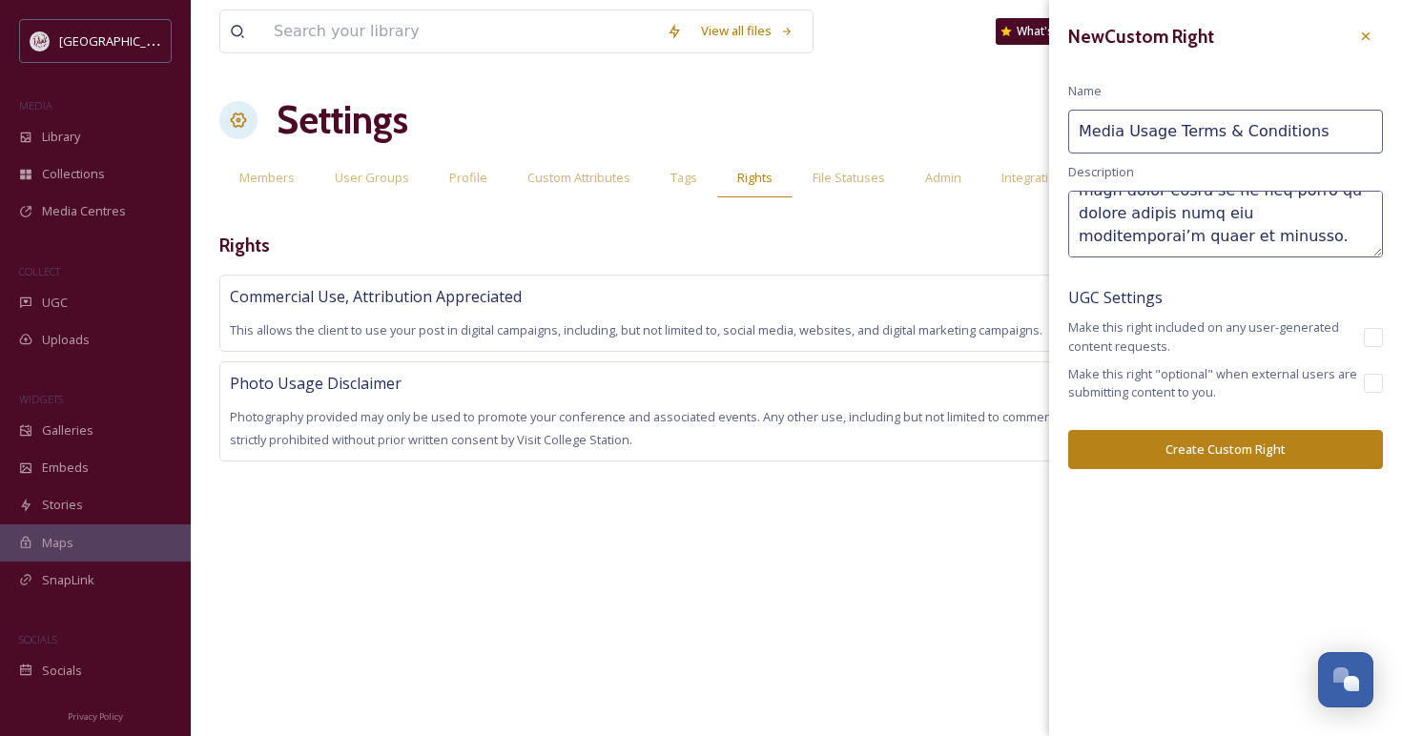
click at [1071, 133] on input "Media Usage Terms & Conditions" at bounding box center [1225, 132] width 315 height 44
click at [1211, 450] on button "Create Custom Right" at bounding box center [1225, 449] width 315 height 39
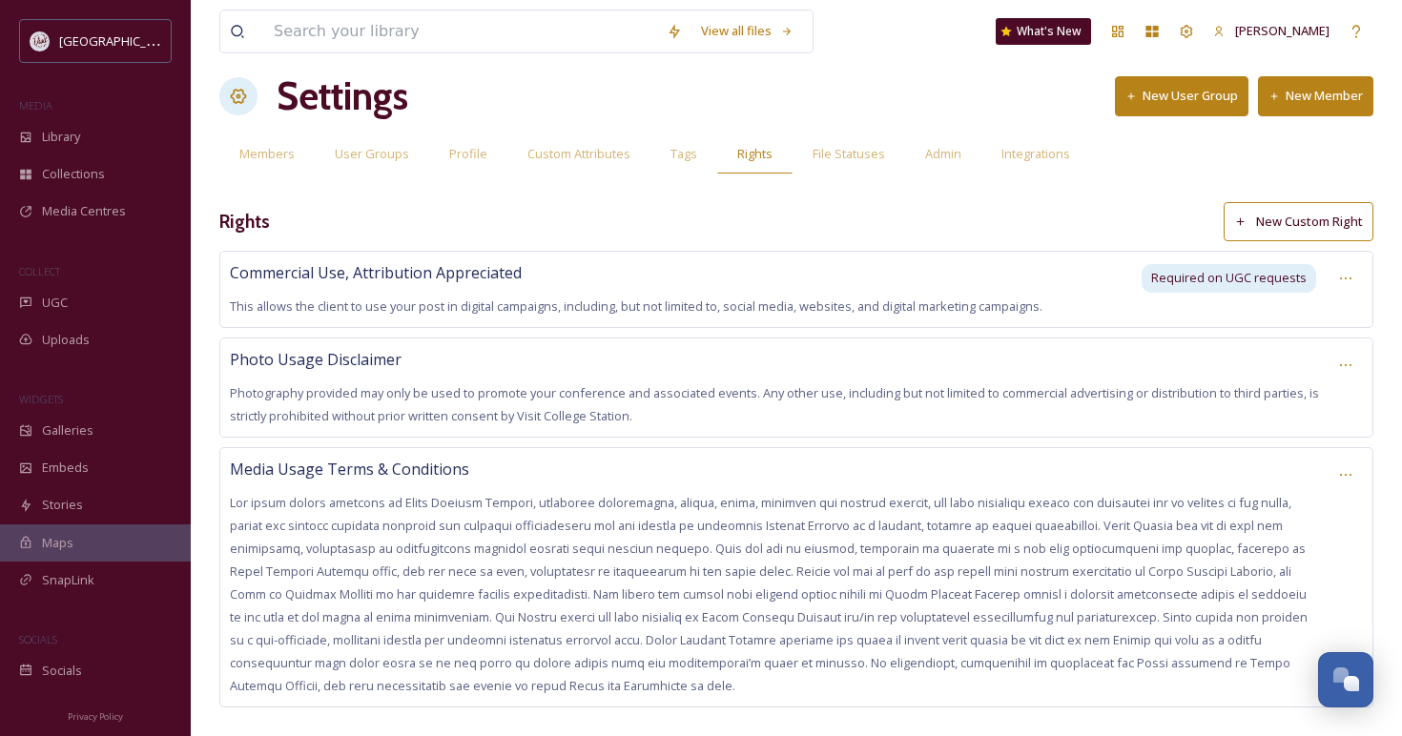
scroll to position [49, 0]
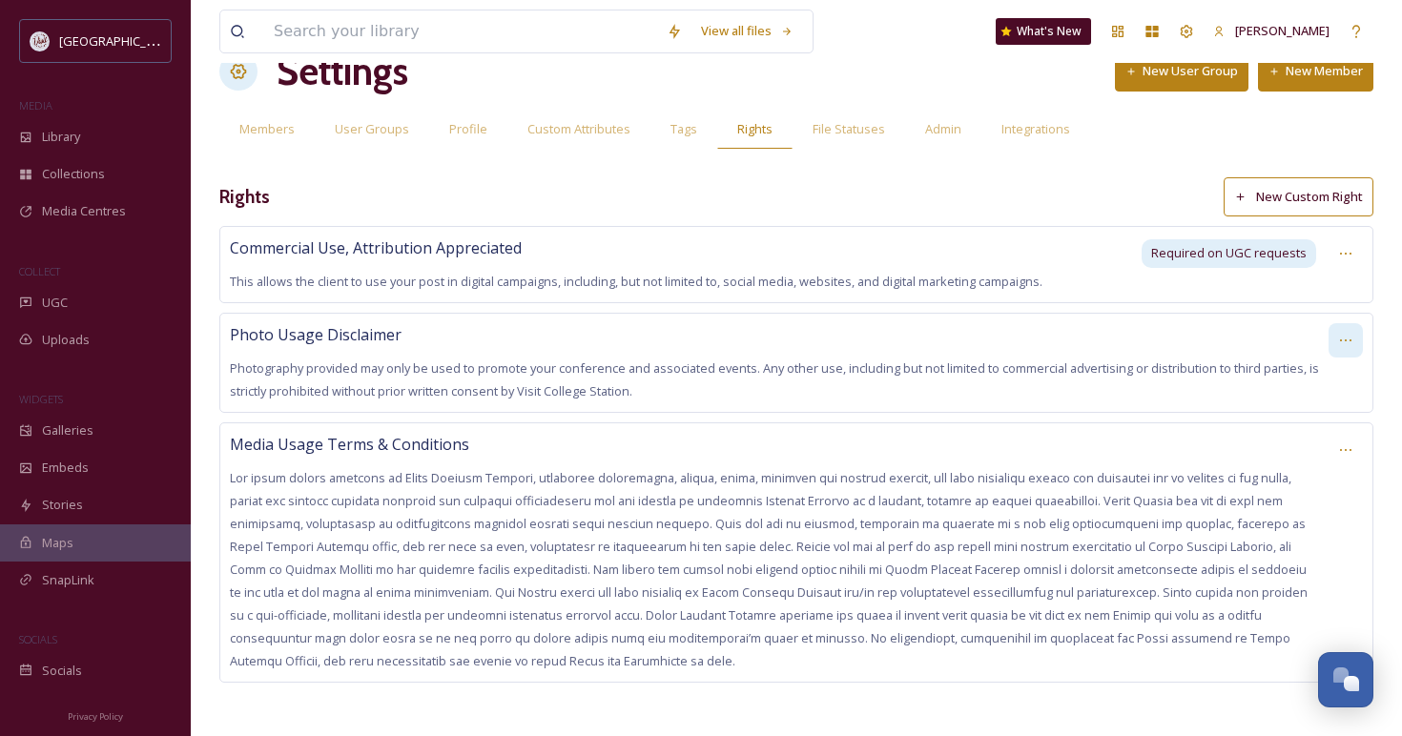
click at [1342, 333] on icon at bounding box center [1345, 340] width 15 height 15
click at [1311, 472] on span "Remove Right" at bounding box center [1313, 477] width 78 height 18
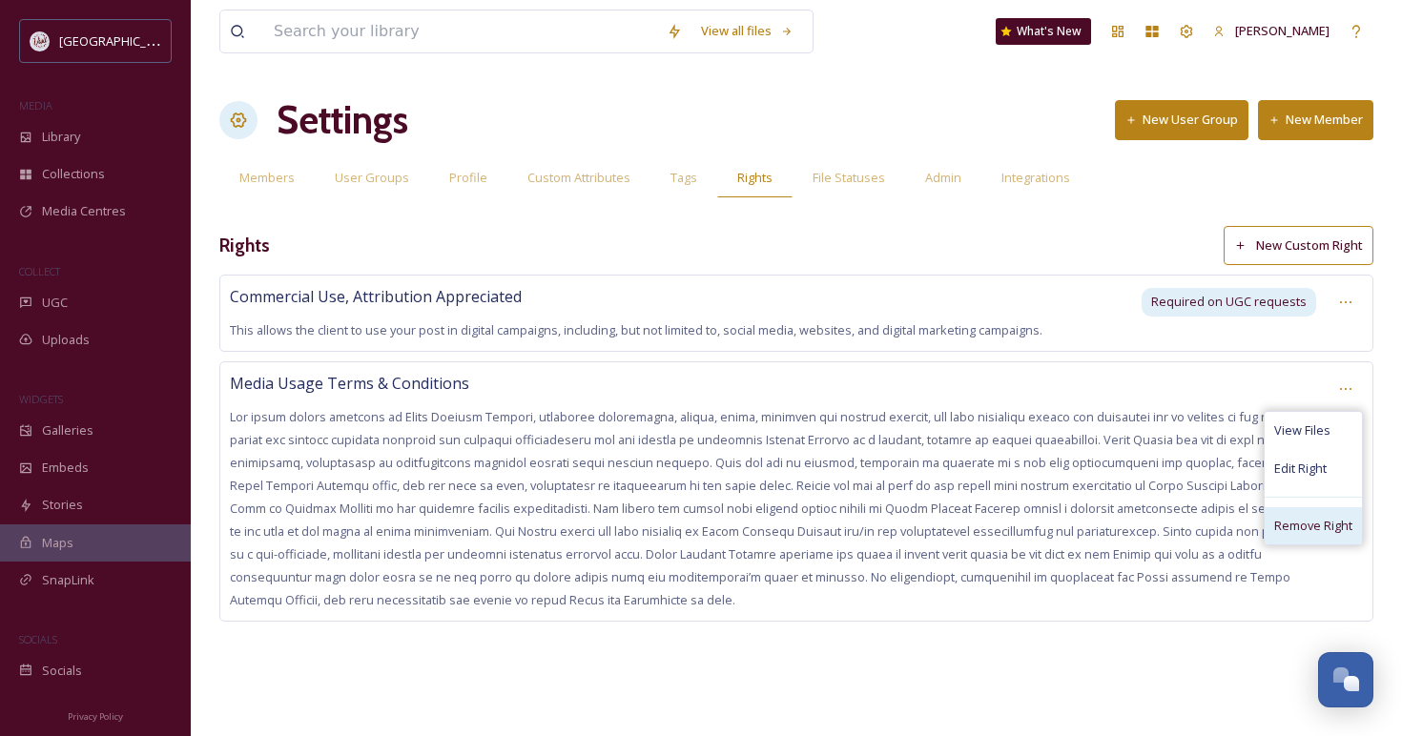
scroll to position [0, 0]
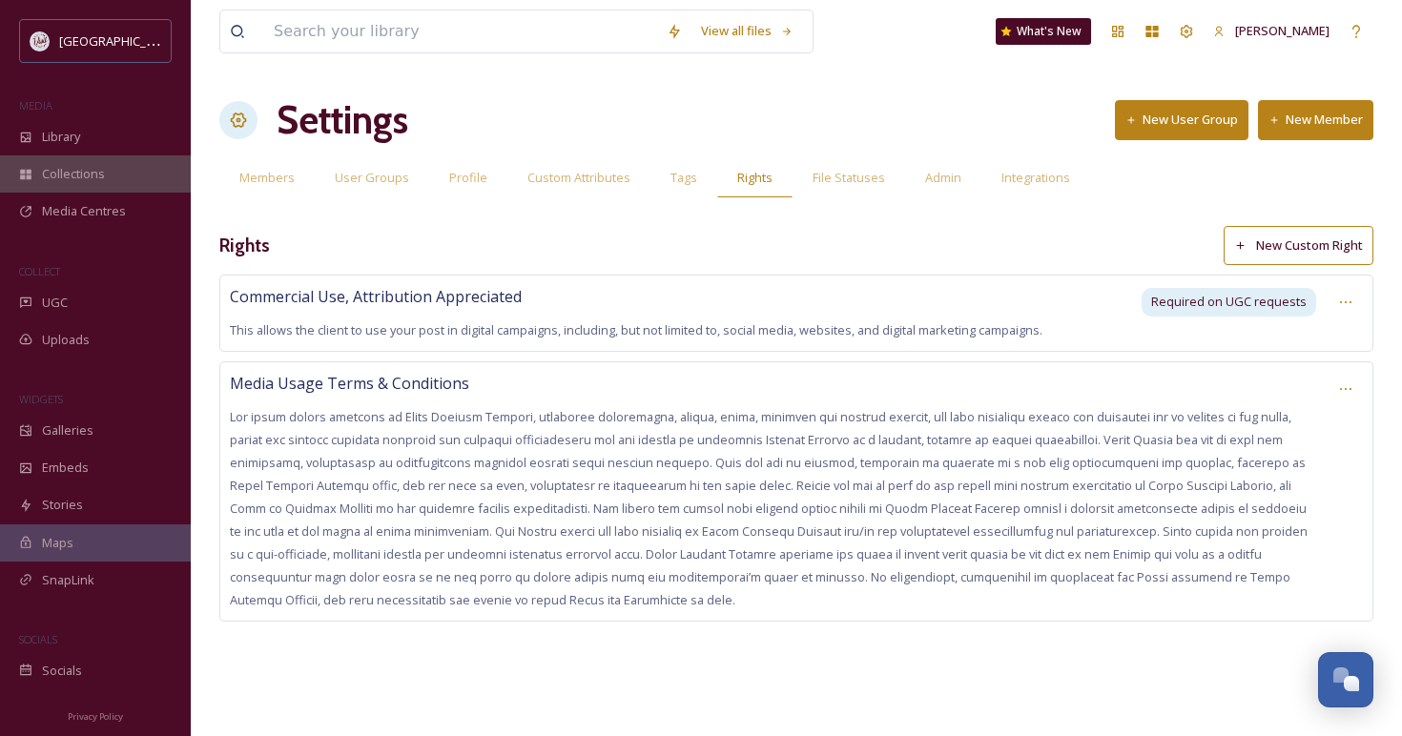
click at [82, 169] on span "Collections" at bounding box center [73, 174] width 63 height 18
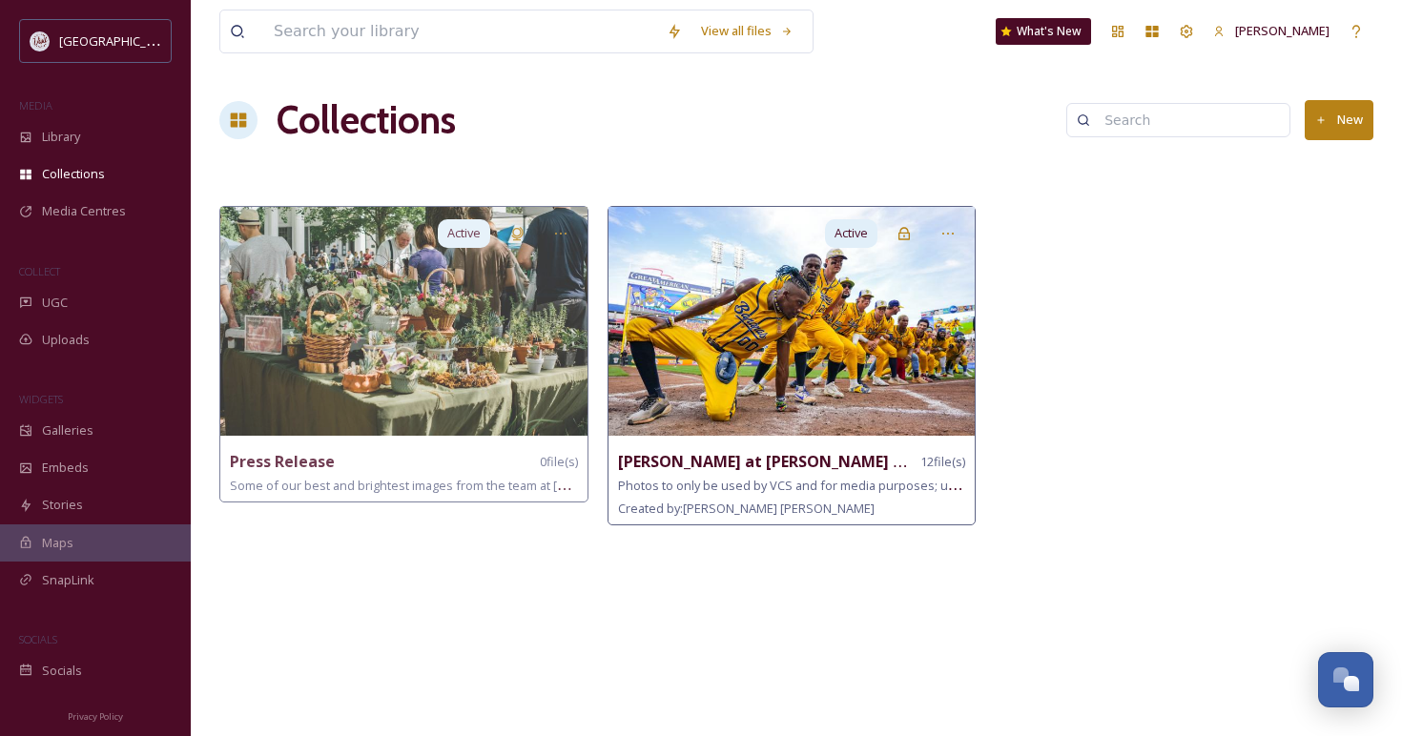
click at [845, 312] on img at bounding box center [791, 321] width 367 height 229
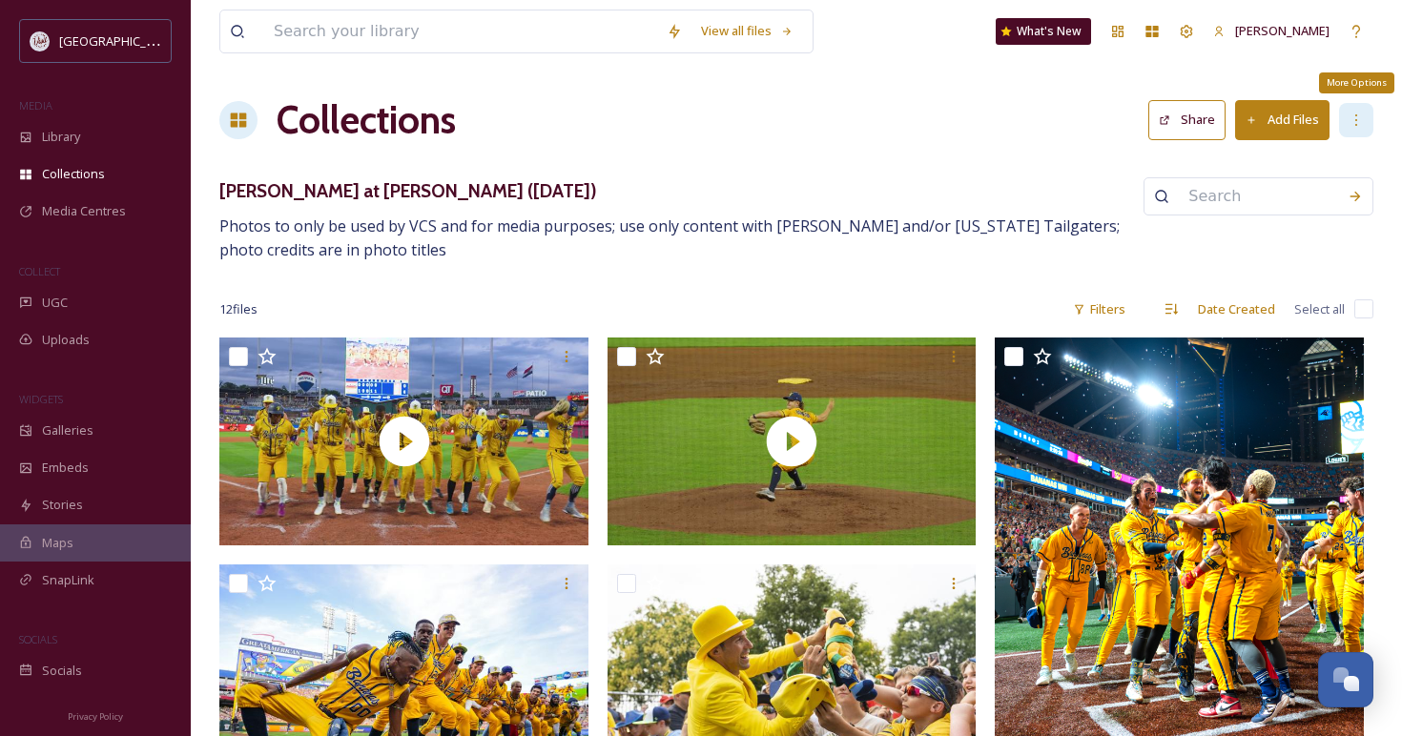
click at [1360, 118] on icon at bounding box center [1355, 120] width 15 height 15
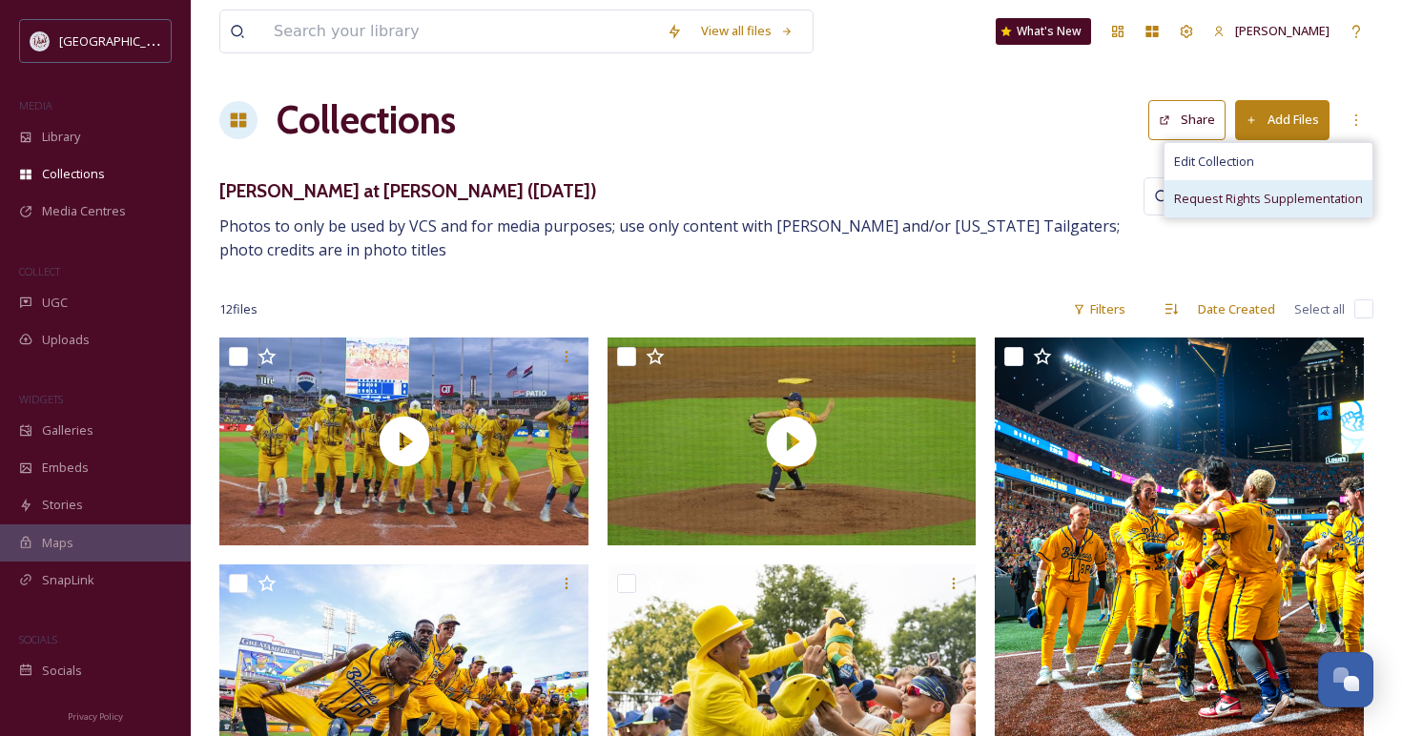
click at [1282, 201] on span "Request Rights Supplementation" at bounding box center [1268, 199] width 189 height 18
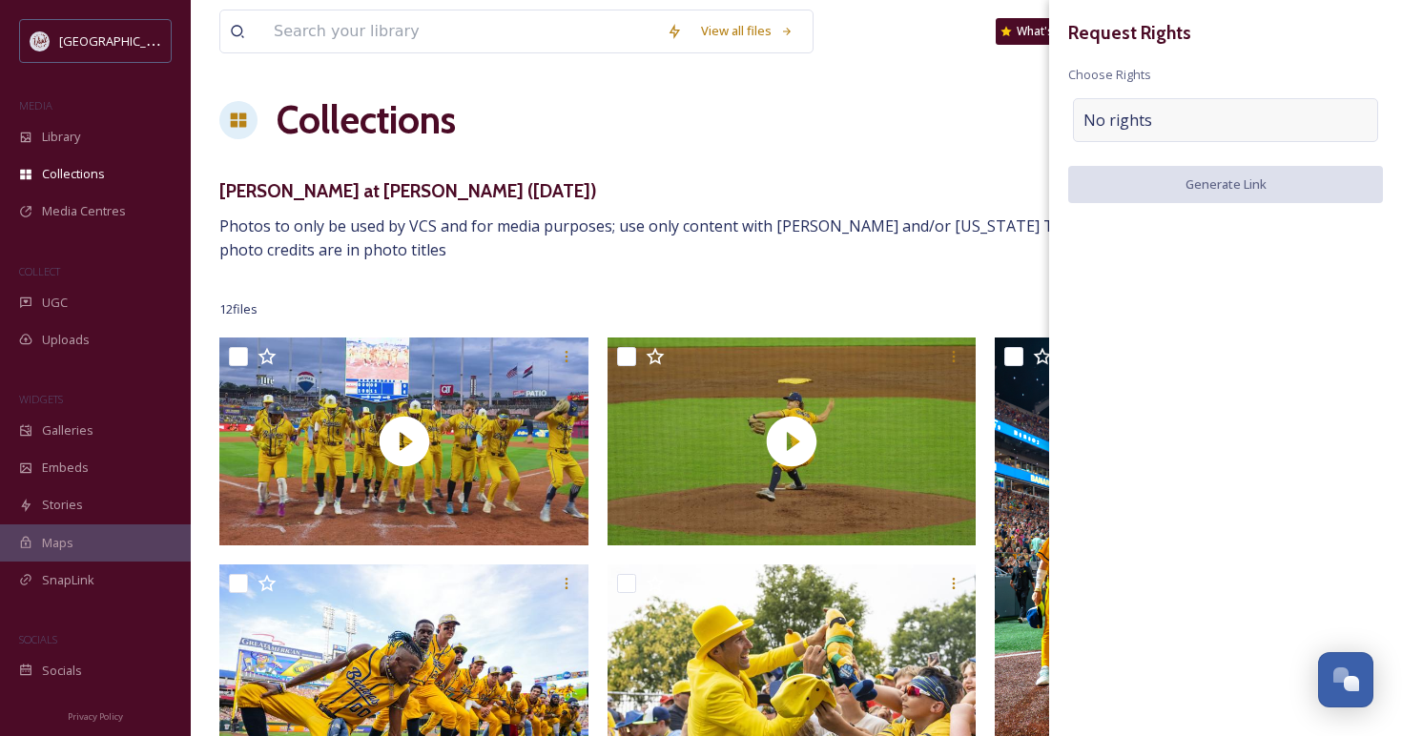
click at [1210, 120] on div "No rights" at bounding box center [1225, 120] width 305 height 44
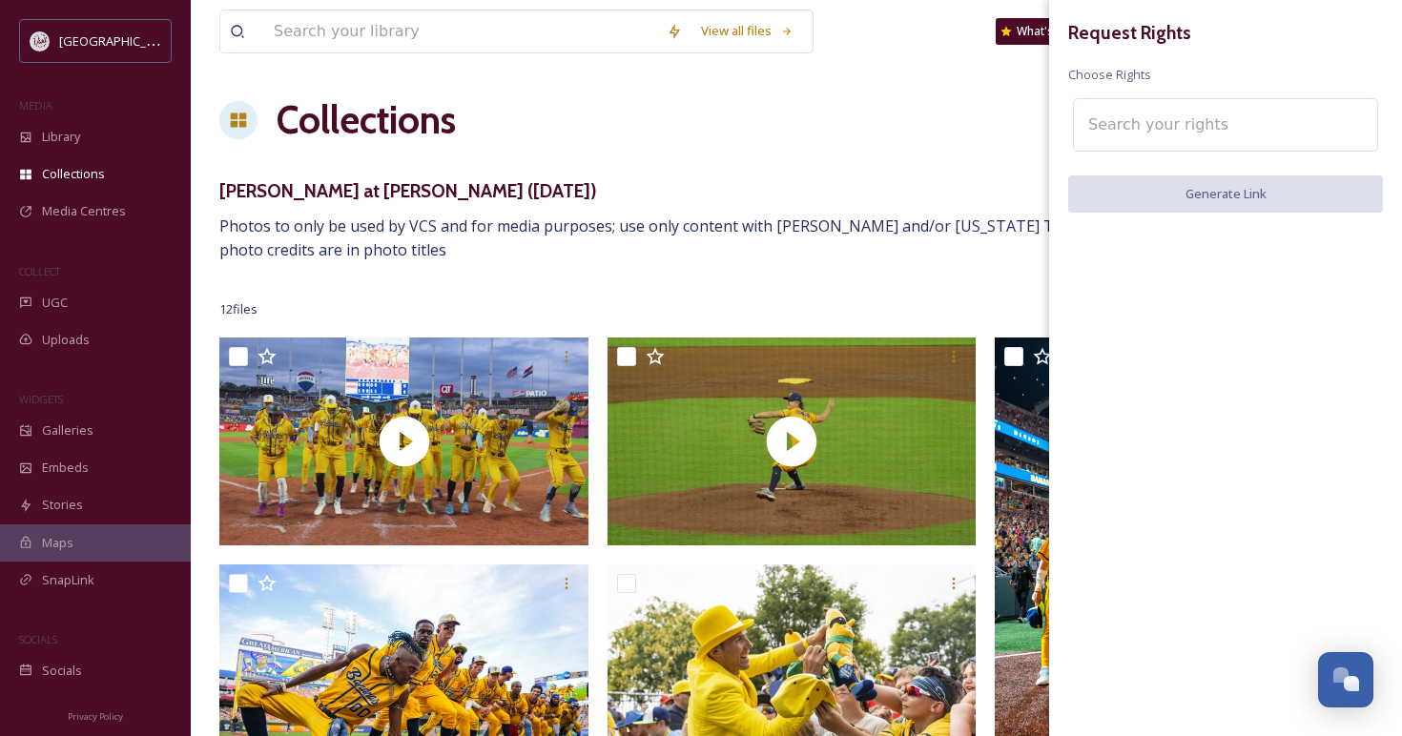
click at [1162, 122] on input at bounding box center [1183, 125] width 210 height 42
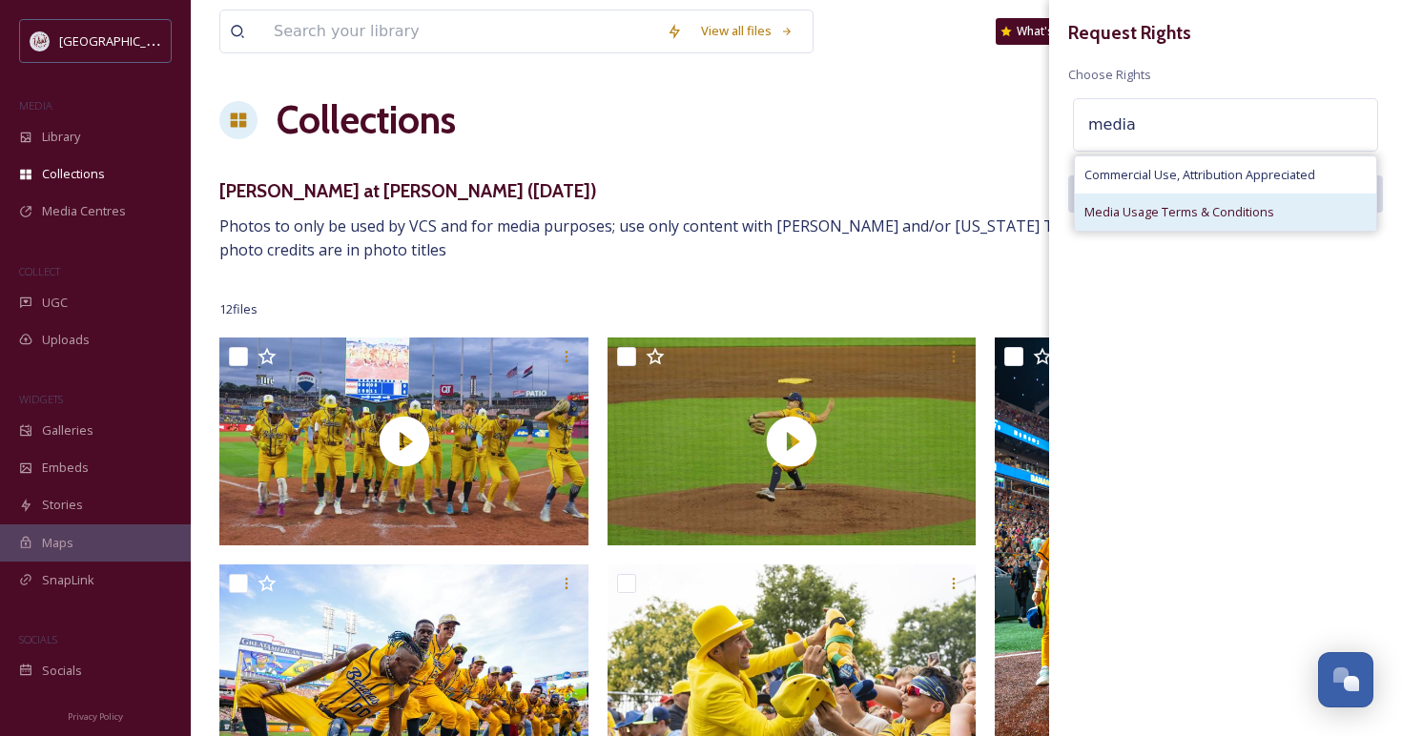
type input "media"
click at [1140, 207] on span "Media Usage Terms & Conditions" at bounding box center [1179, 212] width 190 height 18
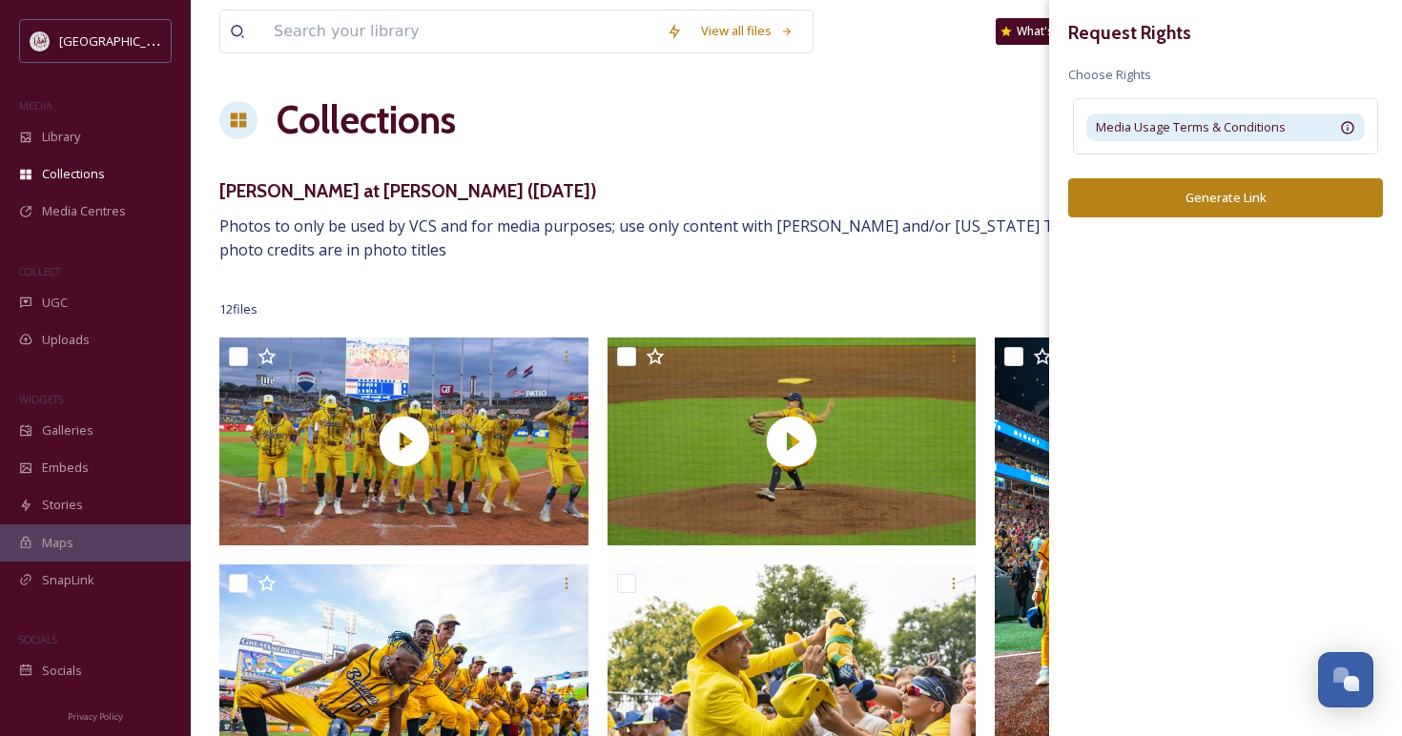
click at [1186, 233] on div "Request Rights Choose Rights Media Usage Terms & Conditions Generate Link" at bounding box center [1225, 132] width 353 height 265
click at [1182, 202] on button "Generate Link" at bounding box center [1225, 197] width 315 height 39
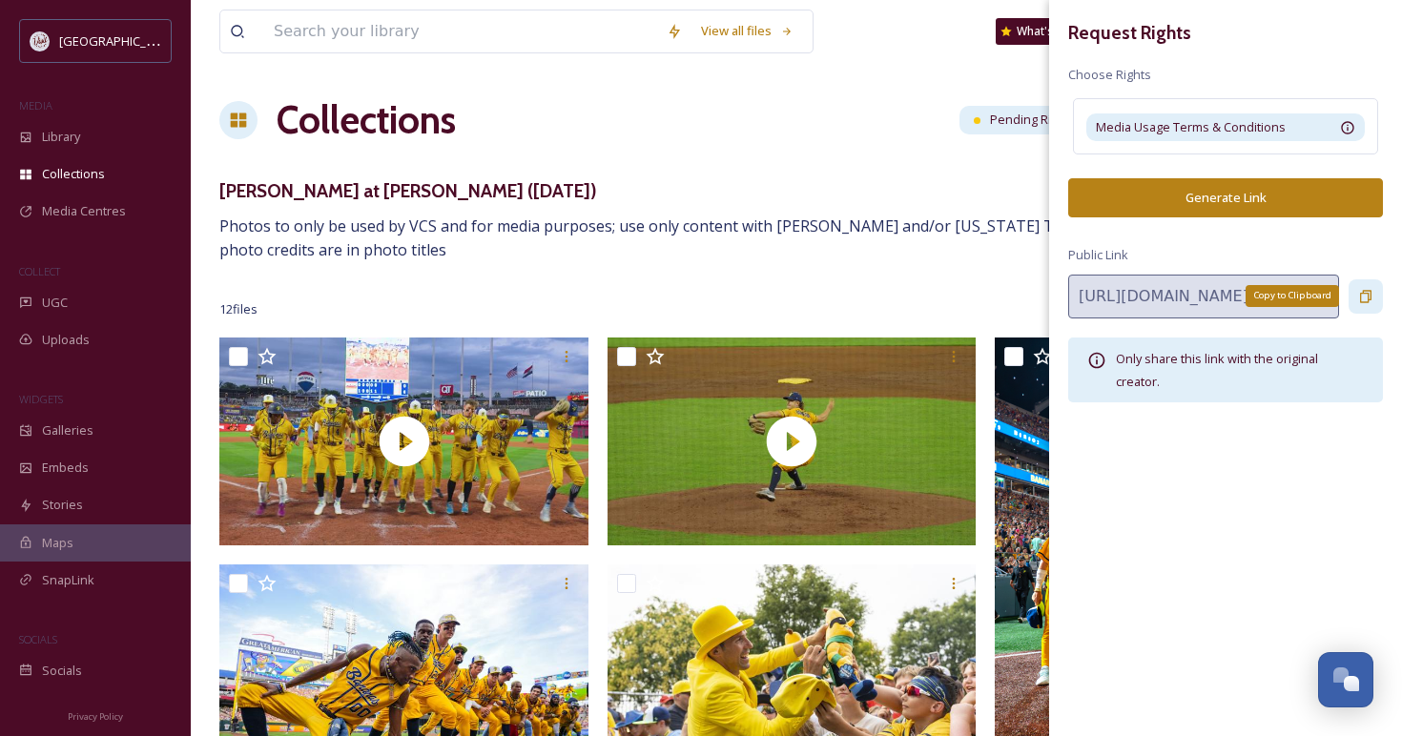
click at [1361, 297] on icon at bounding box center [1365, 296] width 11 height 12
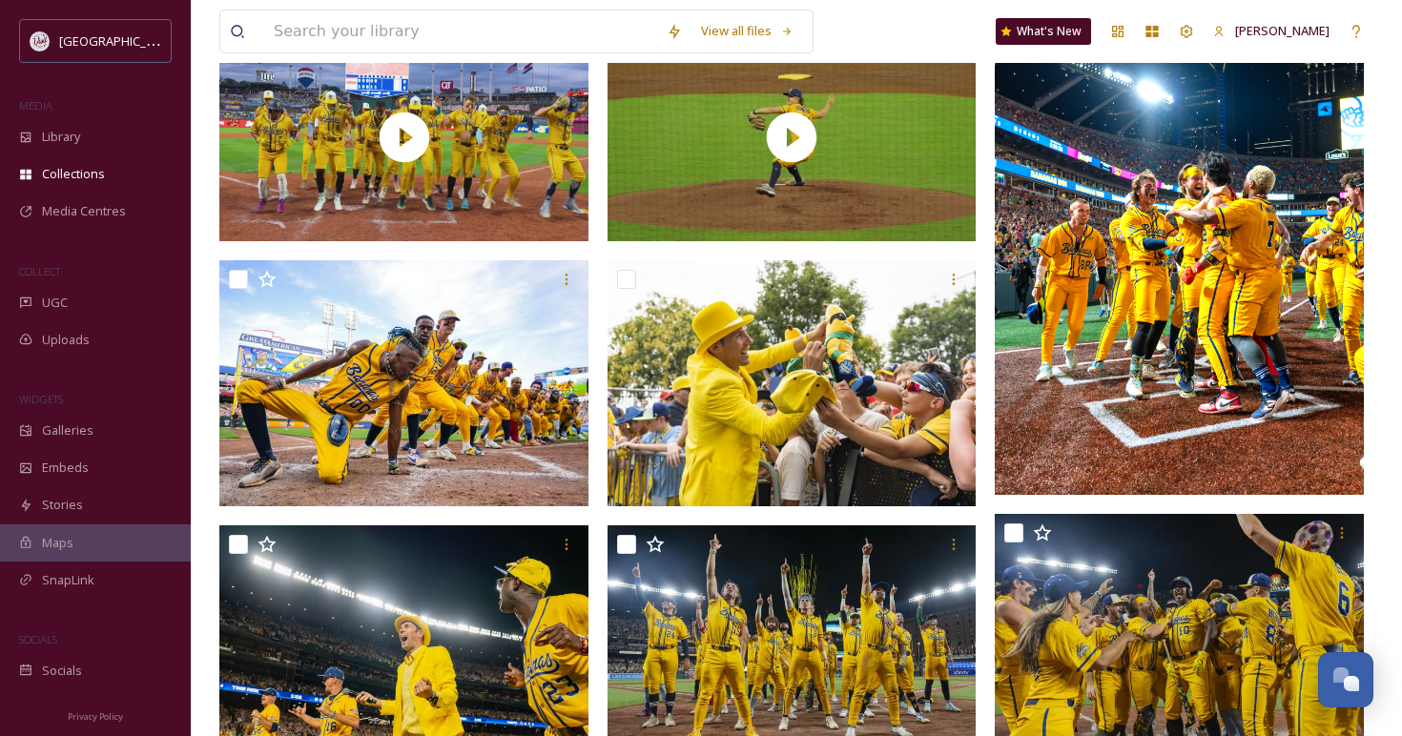
scroll to position [333, 0]
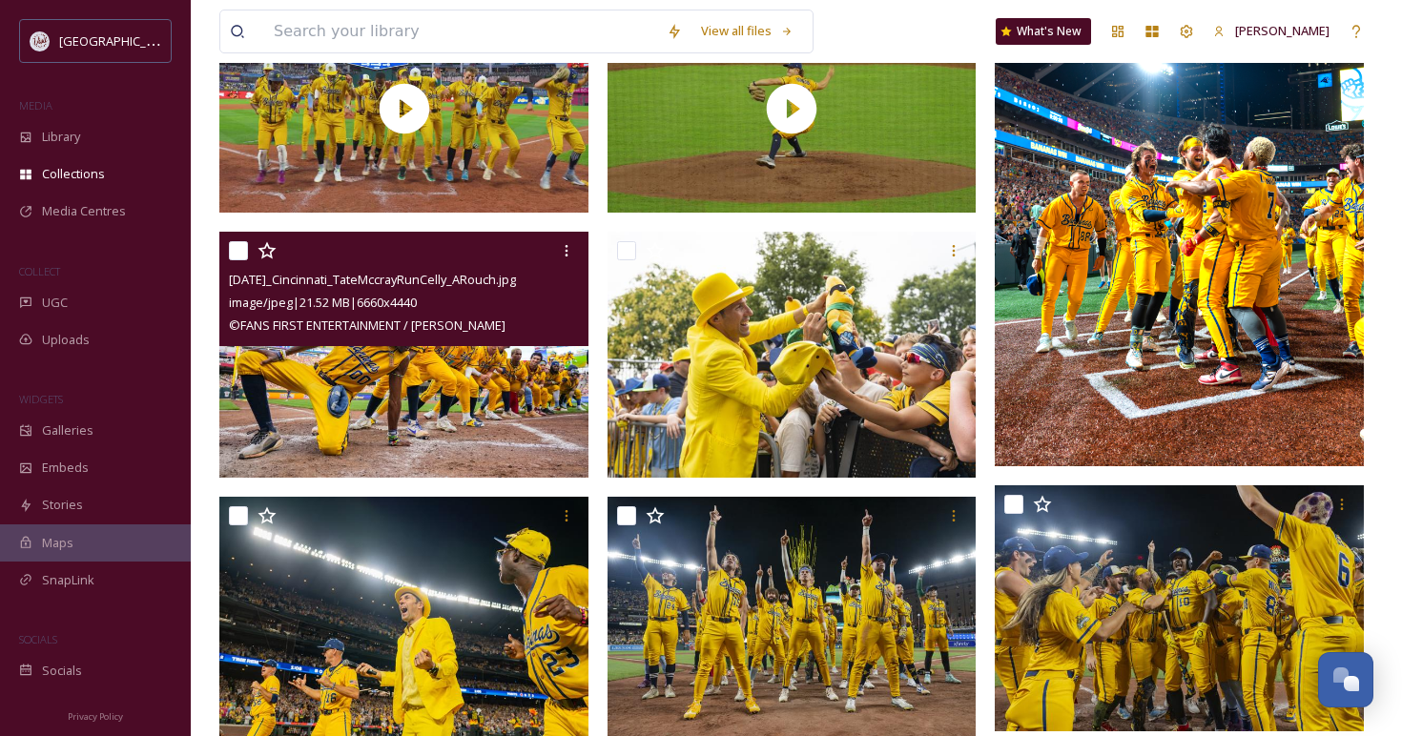
click at [407, 408] on img at bounding box center [403, 355] width 369 height 246
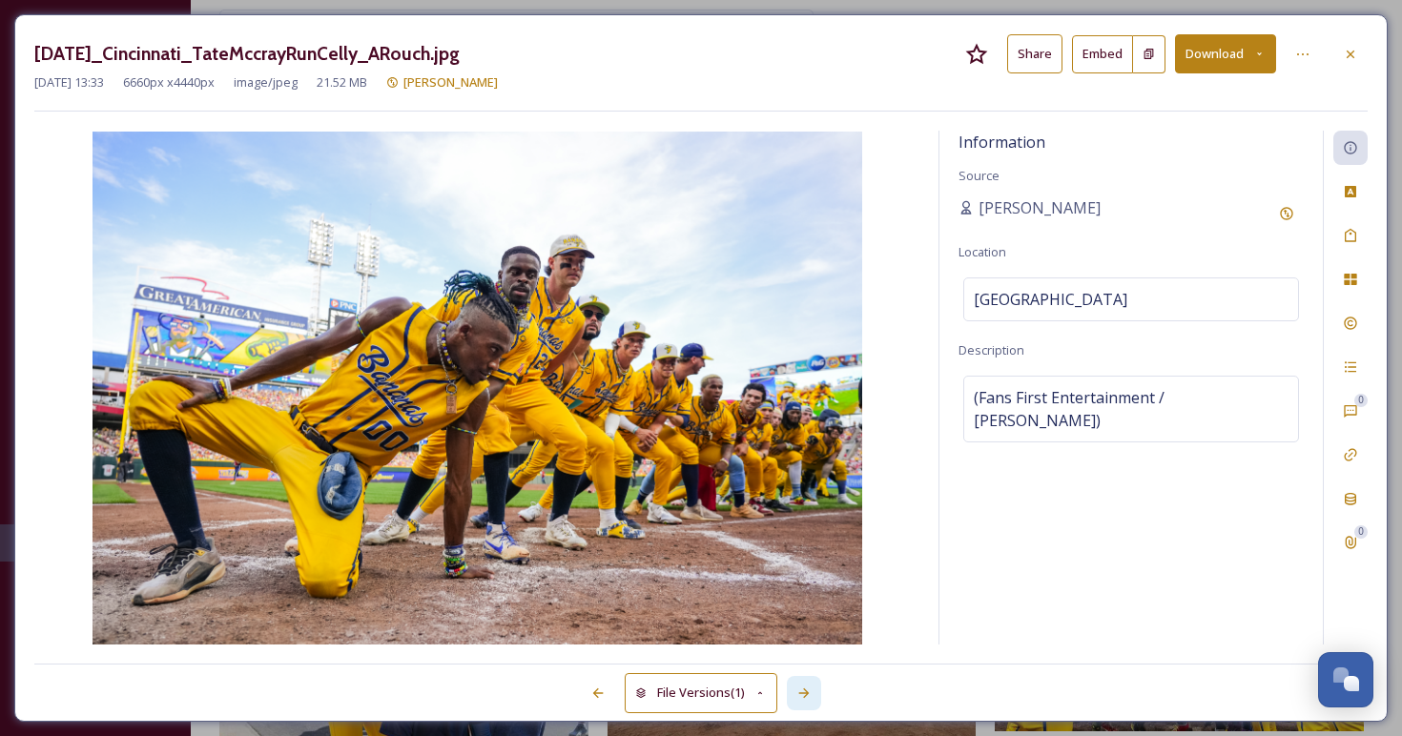
click at [810, 689] on icon at bounding box center [803, 693] width 15 height 15
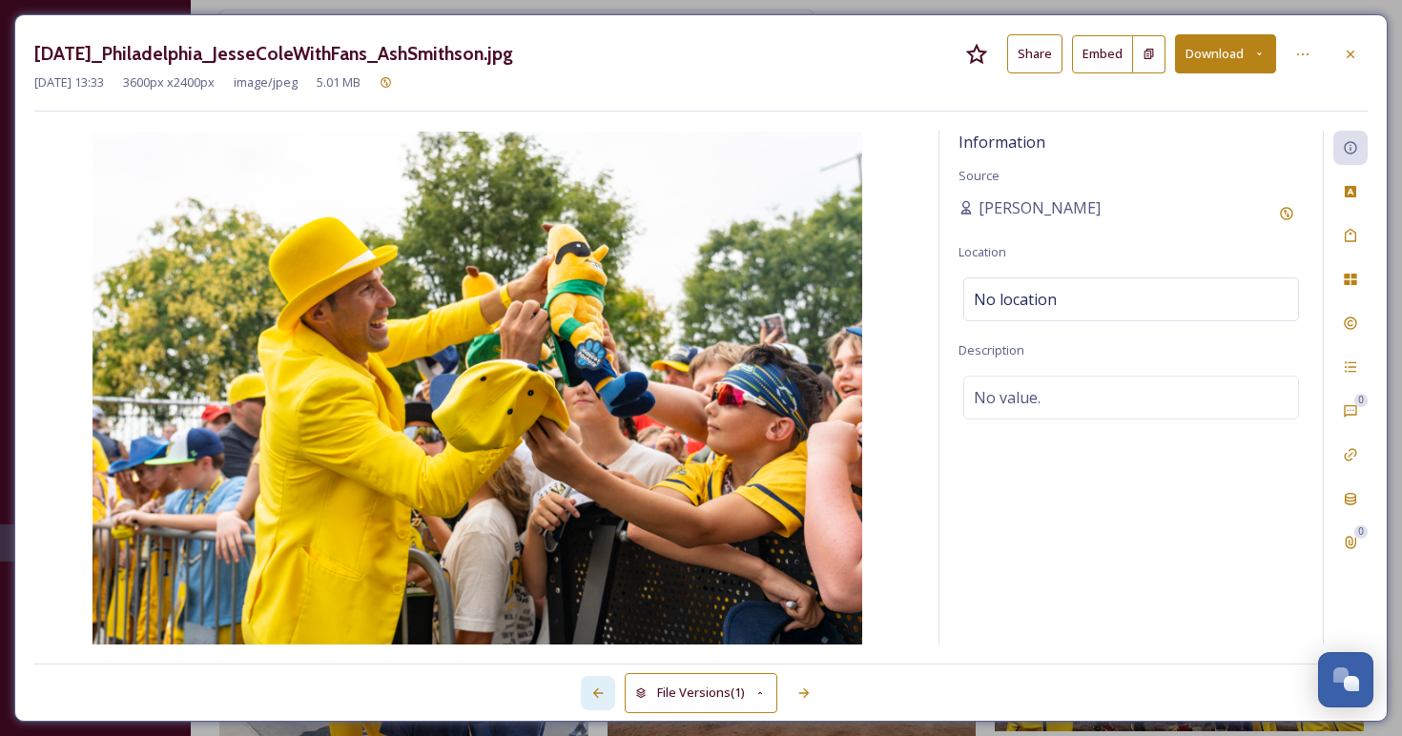
click at [593, 693] on icon at bounding box center [598, 693] width 10 height 10
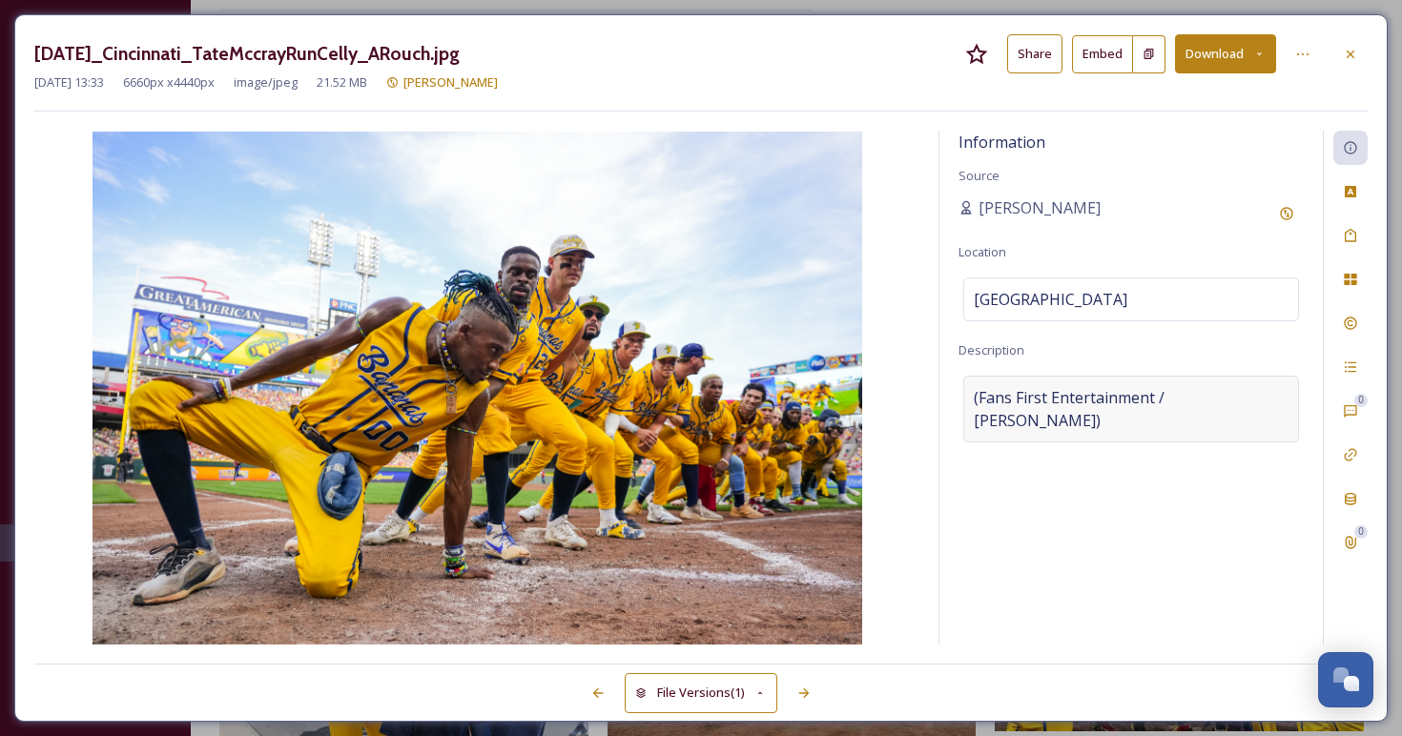
click at [979, 390] on span "(Fans First Entertainment / Anna Rouch)" at bounding box center [1131, 409] width 315 height 46
click at [979, 392] on textarea "(Fans First Entertainment / Anna Rouch)" at bounding box center [1130, 455] width 345 height 158
click at [974, 395] on textarea "(Fans First Entertainment / Anna Rouch)" at bounding box center [1130, 455] width 345 height 158
click at [1042, 413] on textarea "photo credit: Fans First Entertainment / Anna Rouch)" at bounding box center [1130, 455] width 345 height 158
type textarea "photo credit: Fans First Entertainment / Anna Rouch"
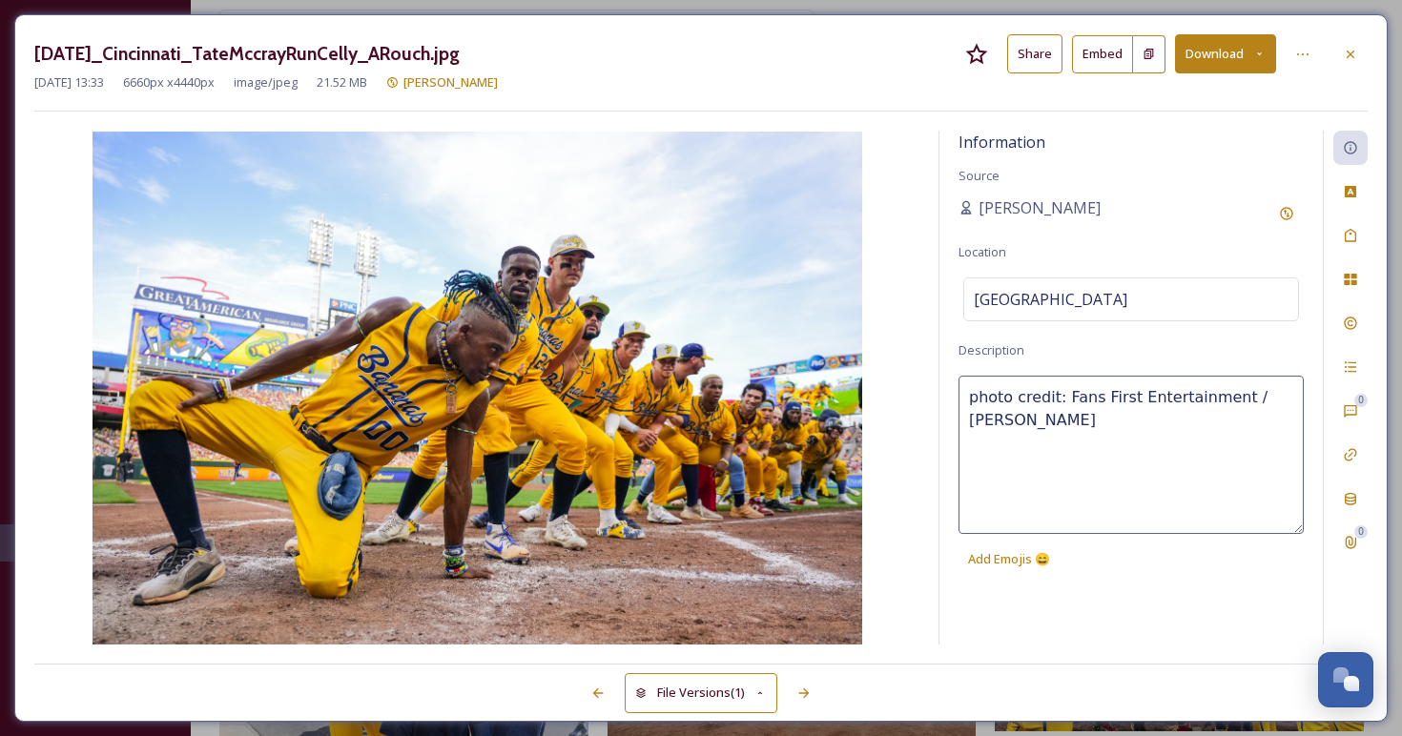
drag, startPoint x: 1019, startPoint y: 419, endPoint x: 965, endPoint y: 403, distance: 56.5
click at [965, 403] on textarea "photo credit: Fans First Entertainment / Anna Rouch" at bounding box center [1130, 455] width 345 height 158
click at [804, 686] on icon at bounding box center [803, 693] width 15 height 15
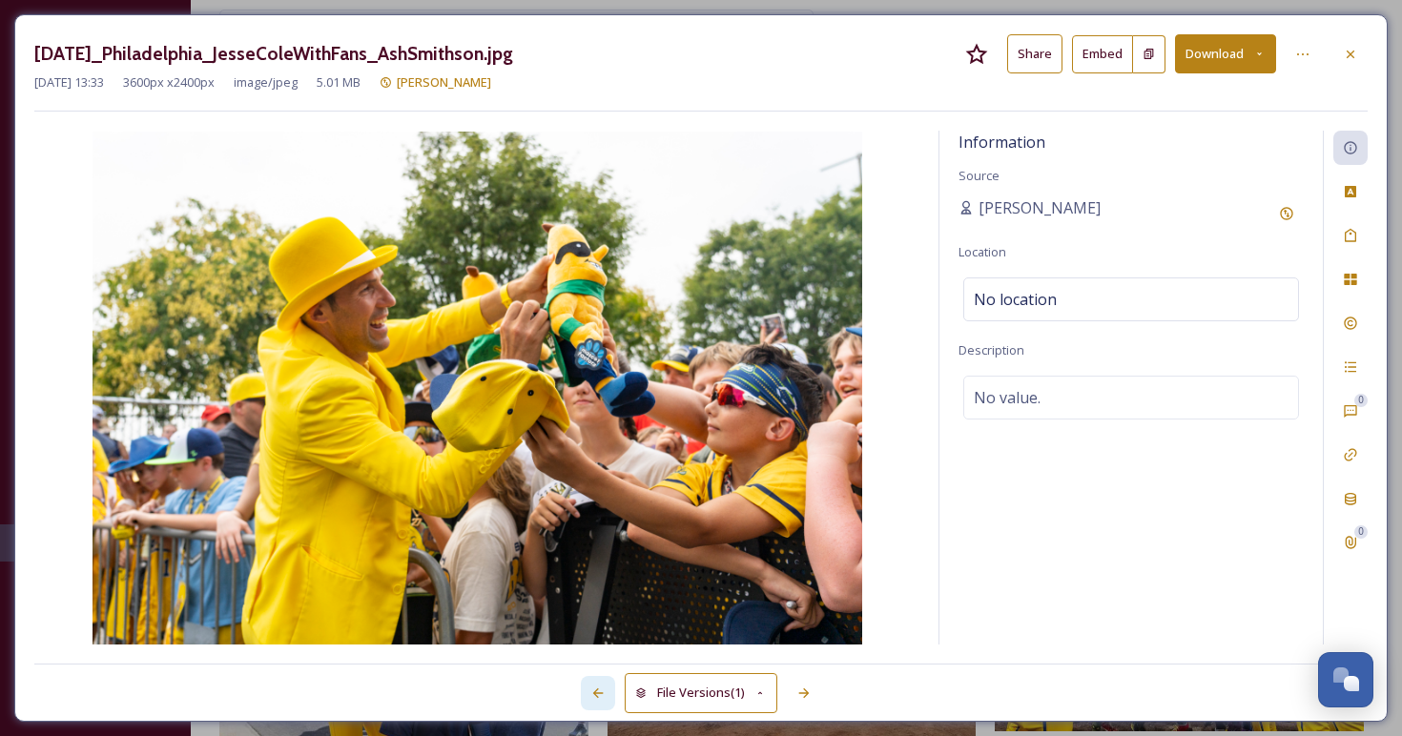
click at [602, 687] on icon at bounding box center [597, 693] width 15 height 15
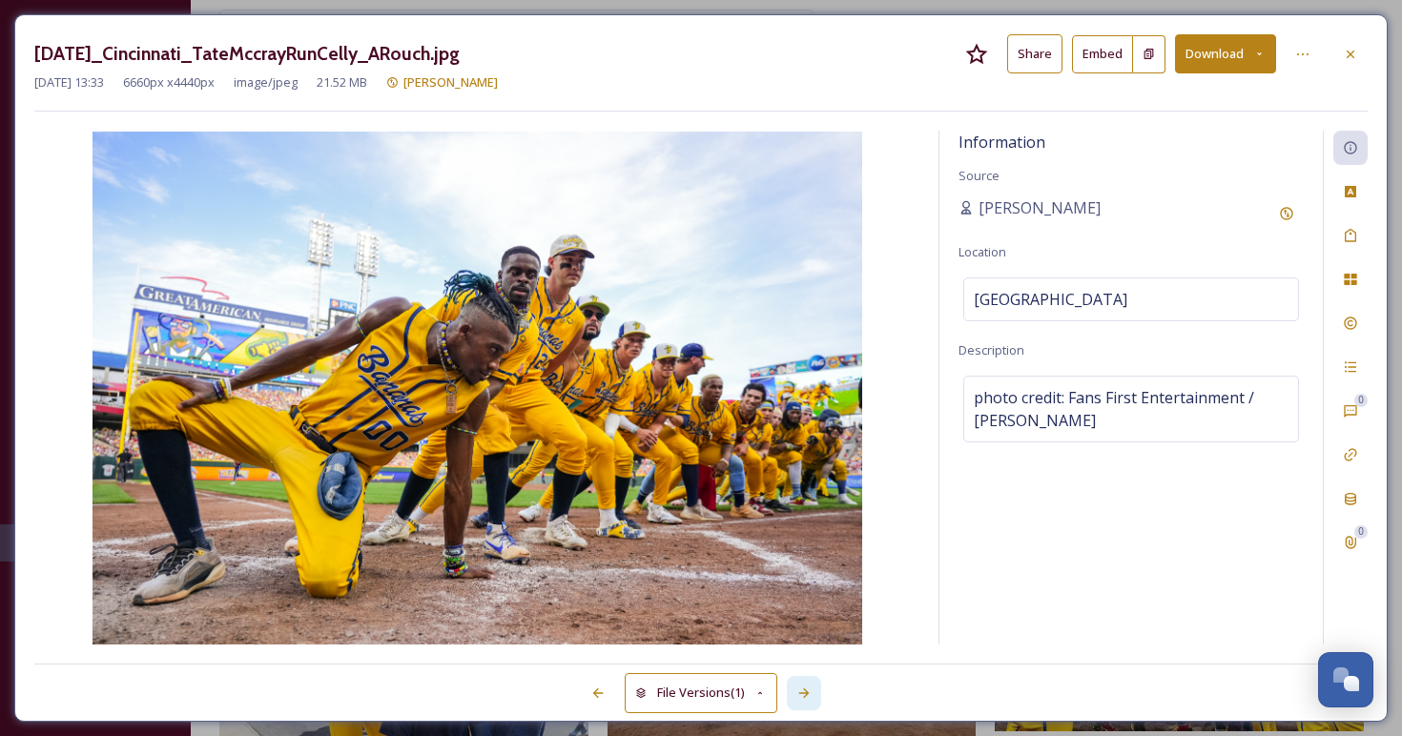
click at [805, 688] on icon at bounding box center [803, 693] width 10 height 10
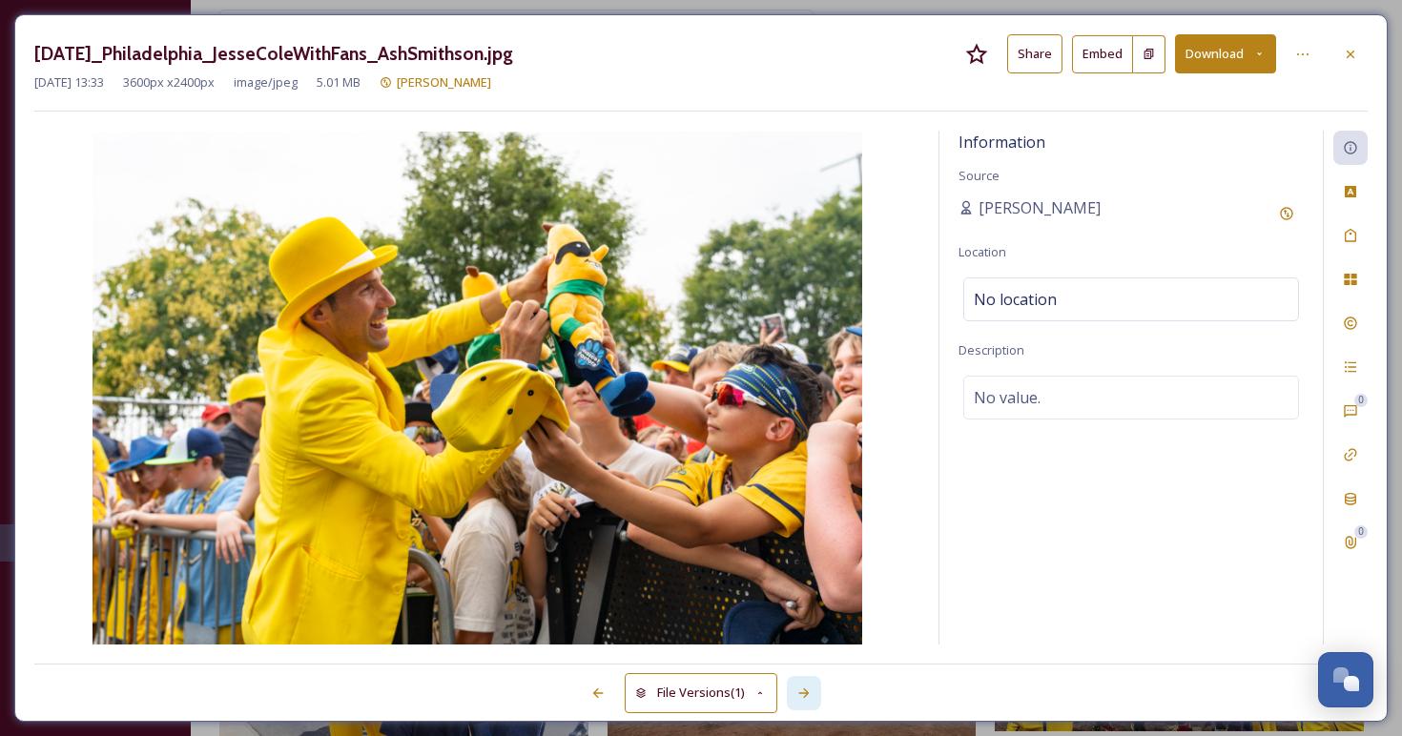
click at [805, 688] on icon at bounding box center [803, 693] width 10 height 10
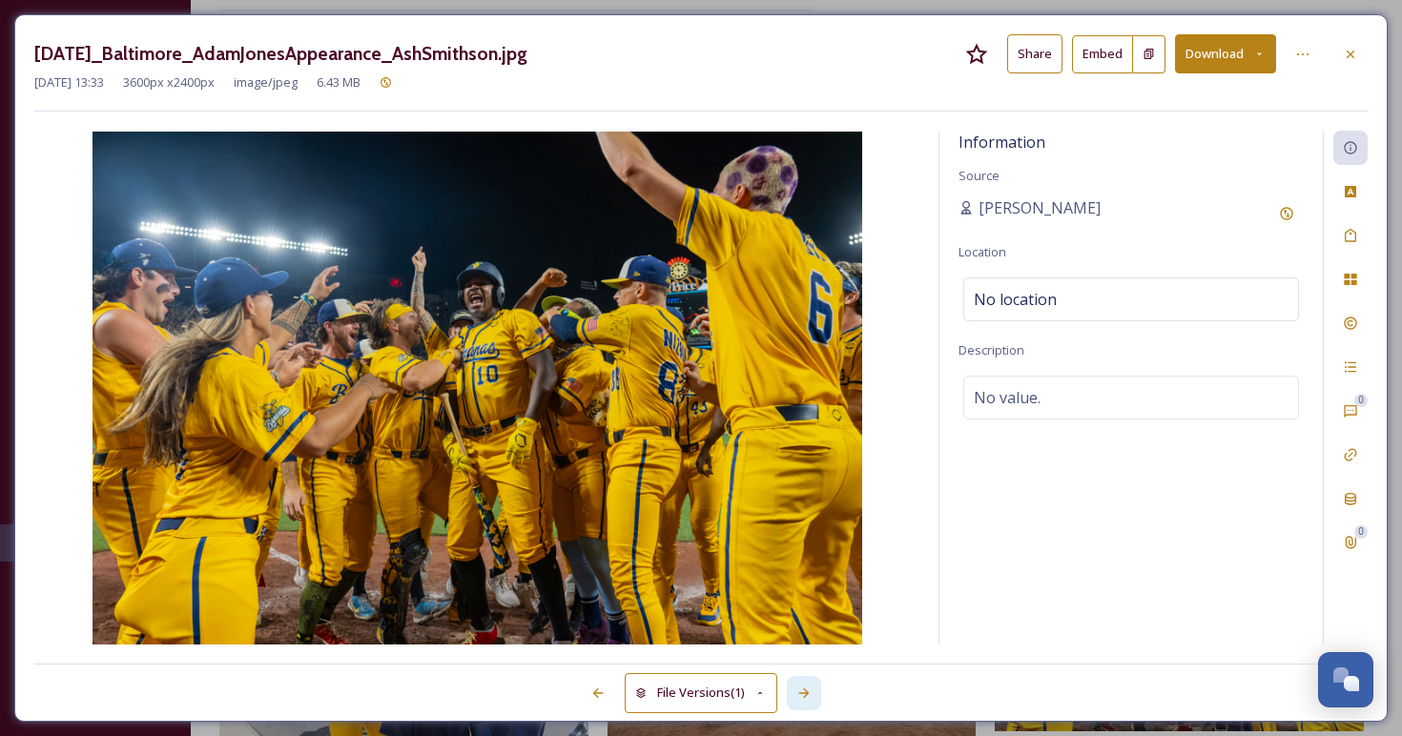
click at [805, 688] on icon at bounding box center [803, 693] width 10 height 10
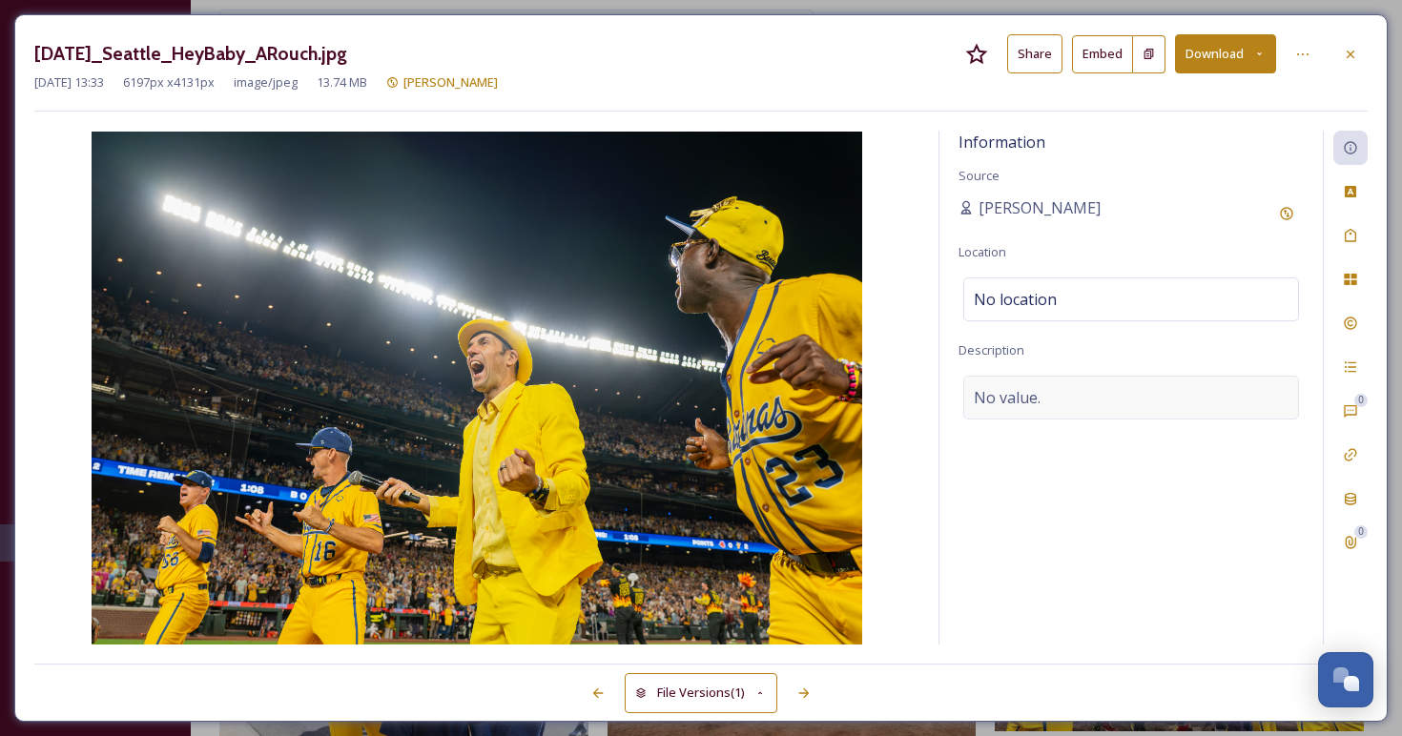
click at [1039, 398] on span "No value." at bounding box center [1007, 397] width 67 height 23
click at [1039, 398] on textarea at bounding box center [1130, 455] width 345 height 158
paste textarea "photo credit: Fans First Entertainment / Anna Rouch"
type textarea "photo credit: Fans First Entertainment / Anna Rouch"
click at [802, 683] on div at bounding box center [804, 693] width 34 height 34
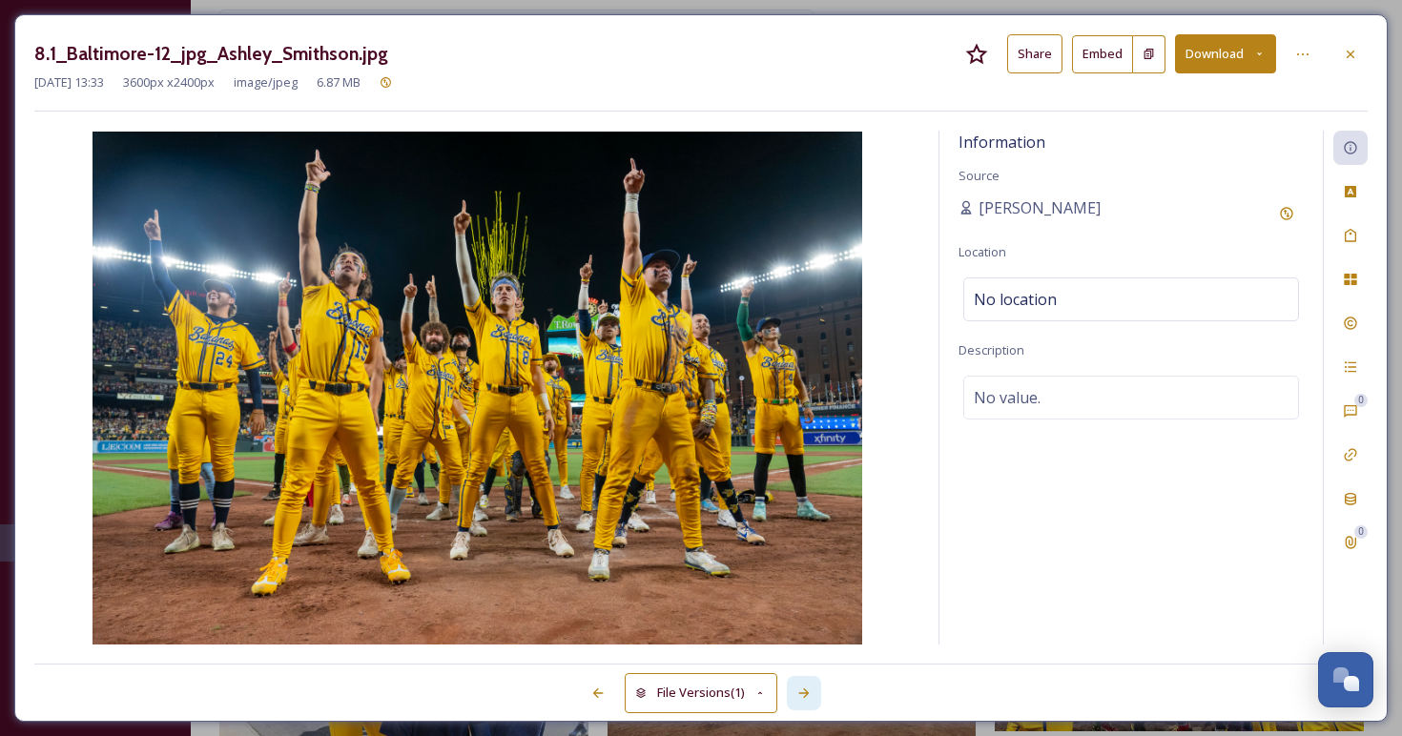
click at [802, 683] on div at bounding box center [804, 693] width 34 height 34
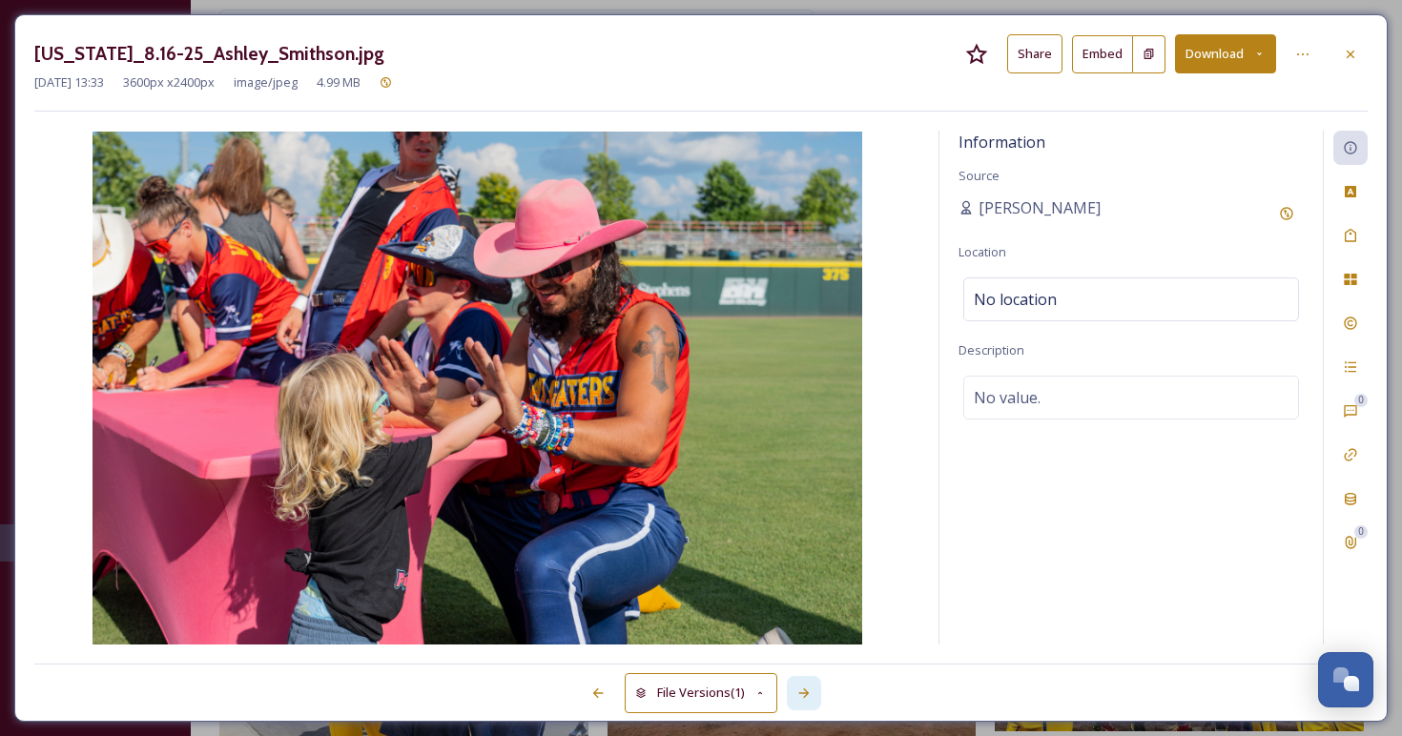
click at [802, 683] on div at bounding box center [804, 693] width 34 height 34
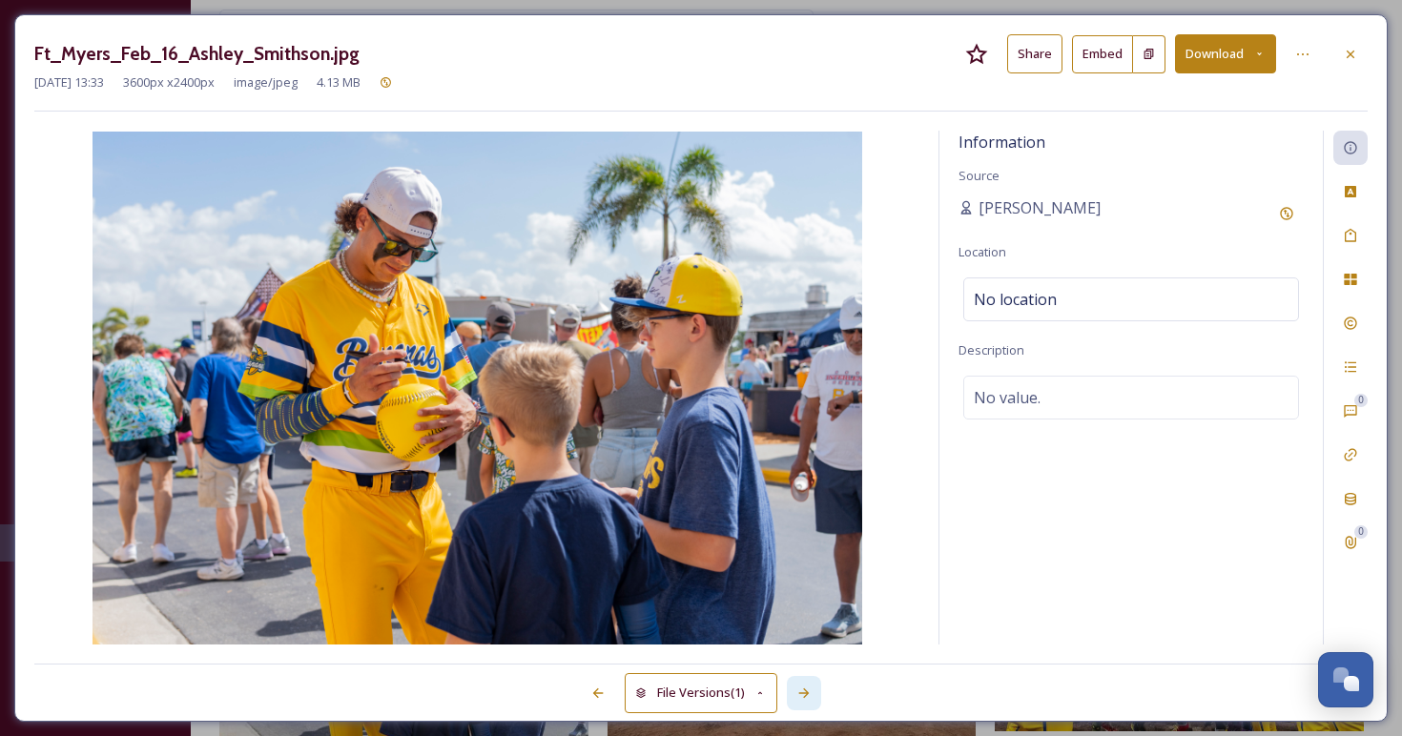
click at [802, 683] on div at bounding box center [804, 693] width 34 height 34
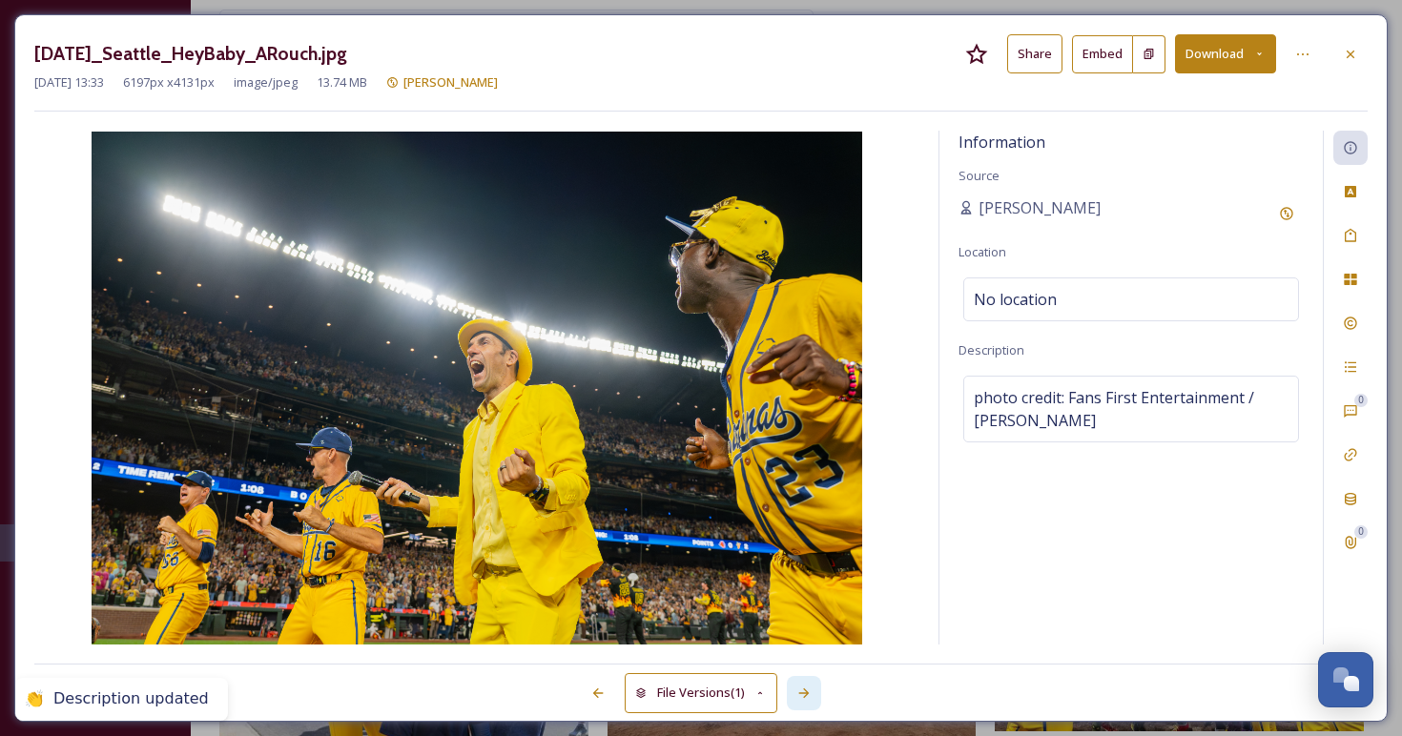
click at [802, 683] on div at bounding box center [804, 693] width 34 height 34
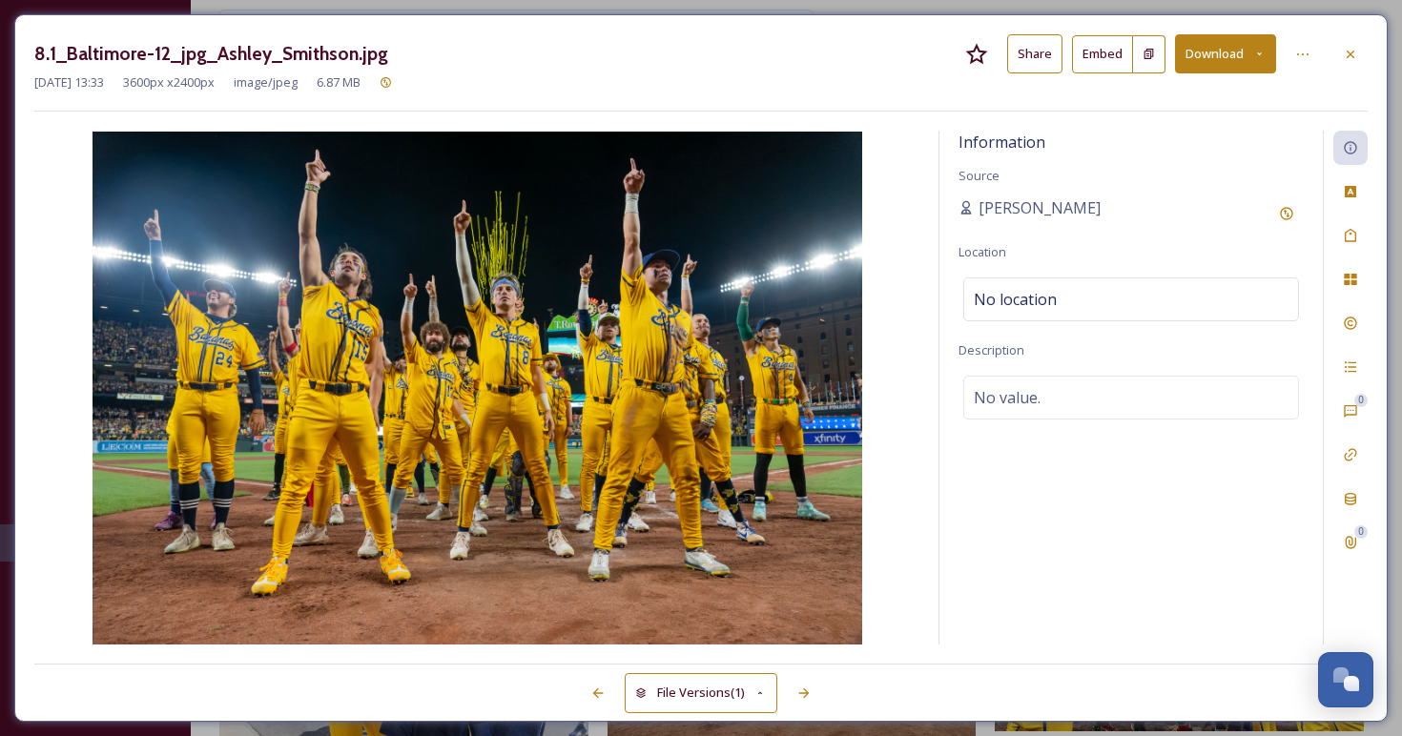
click at [579, 697] on div at bounding box center [329, 693] width 590 height 34
click at [597, 690] on icon at bounding box center [597, 693] width 15 height 15
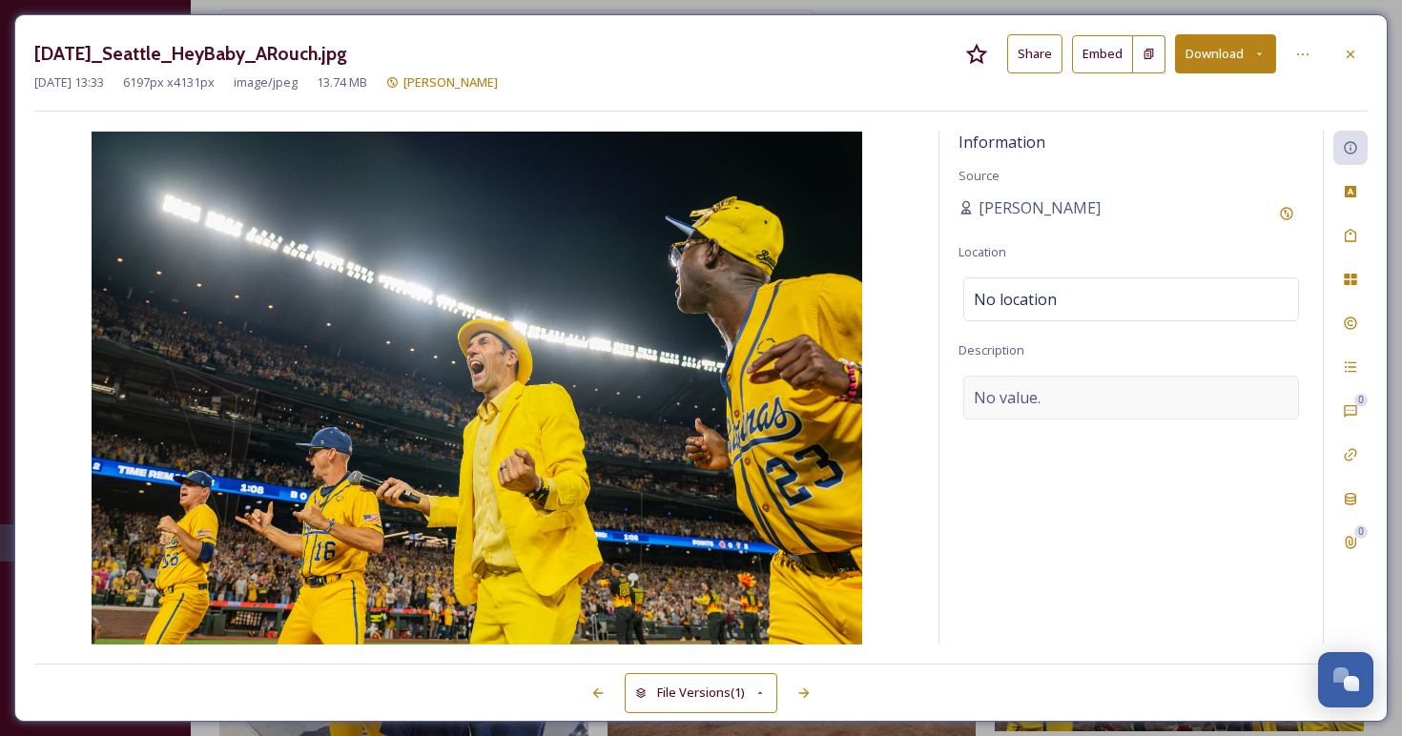
click at [1087, 388] on div "No value." at bounding box center [1131, 398] width 336 height 44
click at [1039, 410] on textarea at bounding box center [1130, 455] width 345 height 158
paste textarea "photo credit: Fans First Entertainment / Anna Rouch"
type textarea "photo credit: Fans First Entertainment / Anna Rouch"
click at [808, 690] on icon at bounding box center [803, 693] width 15 height 15
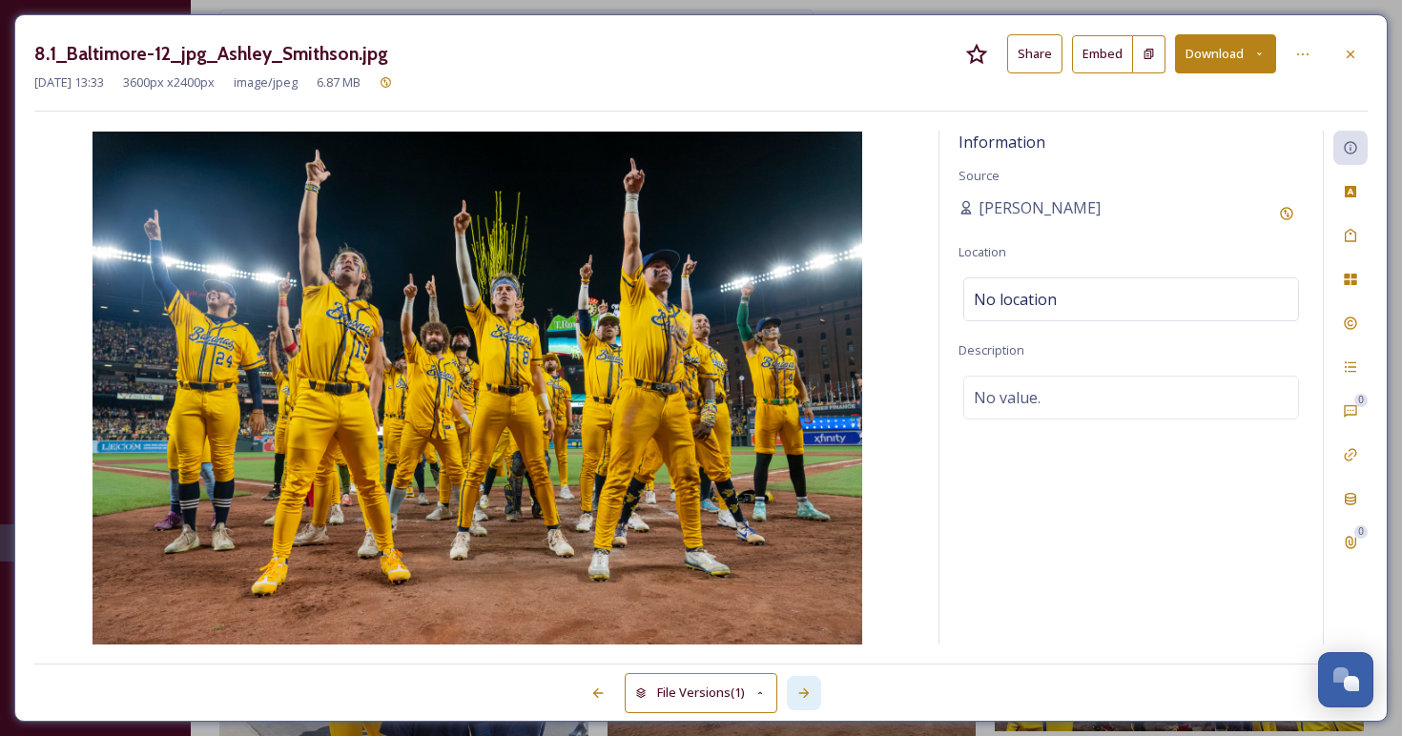
click at [808, 690] on icon at bounding box center [803, 693] width 15 height 15
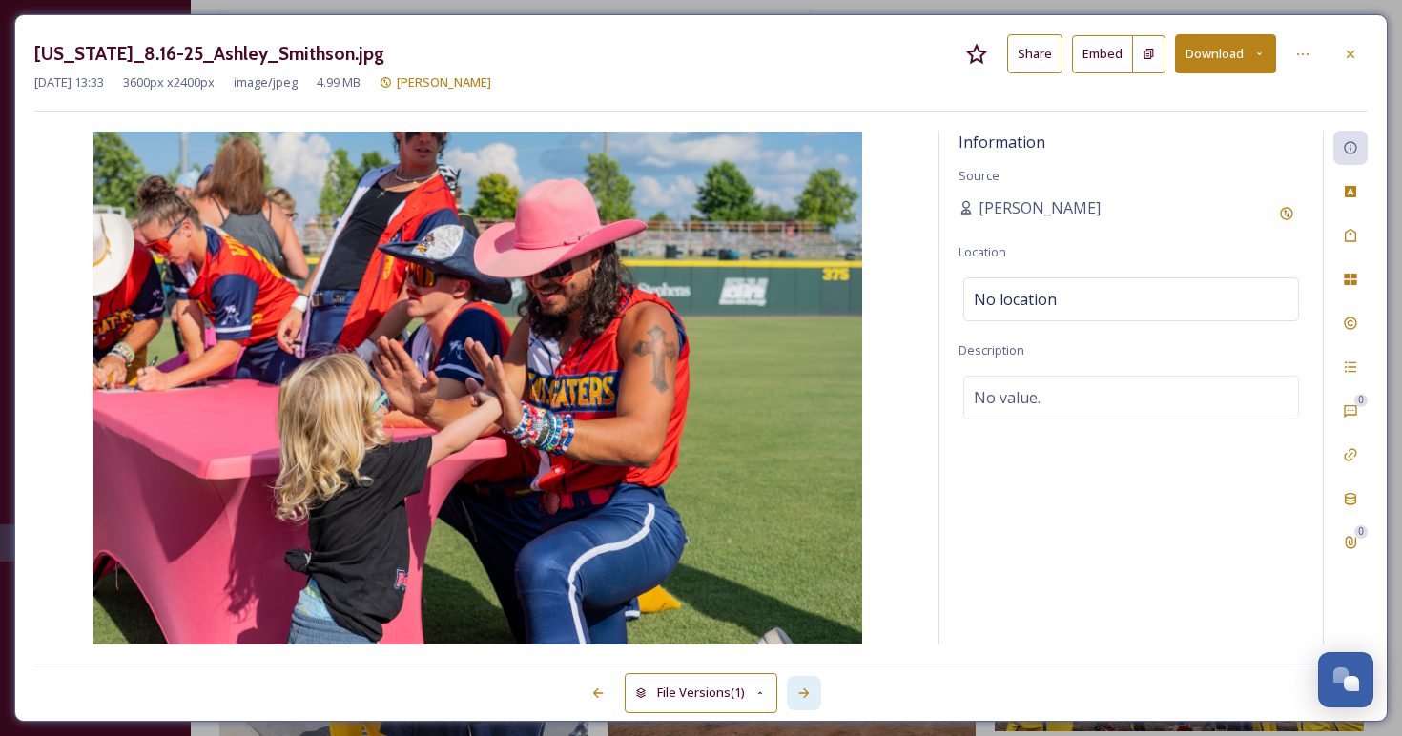
click at [808, 690] on icon at bounding box center [803, 693] width 15 height 15
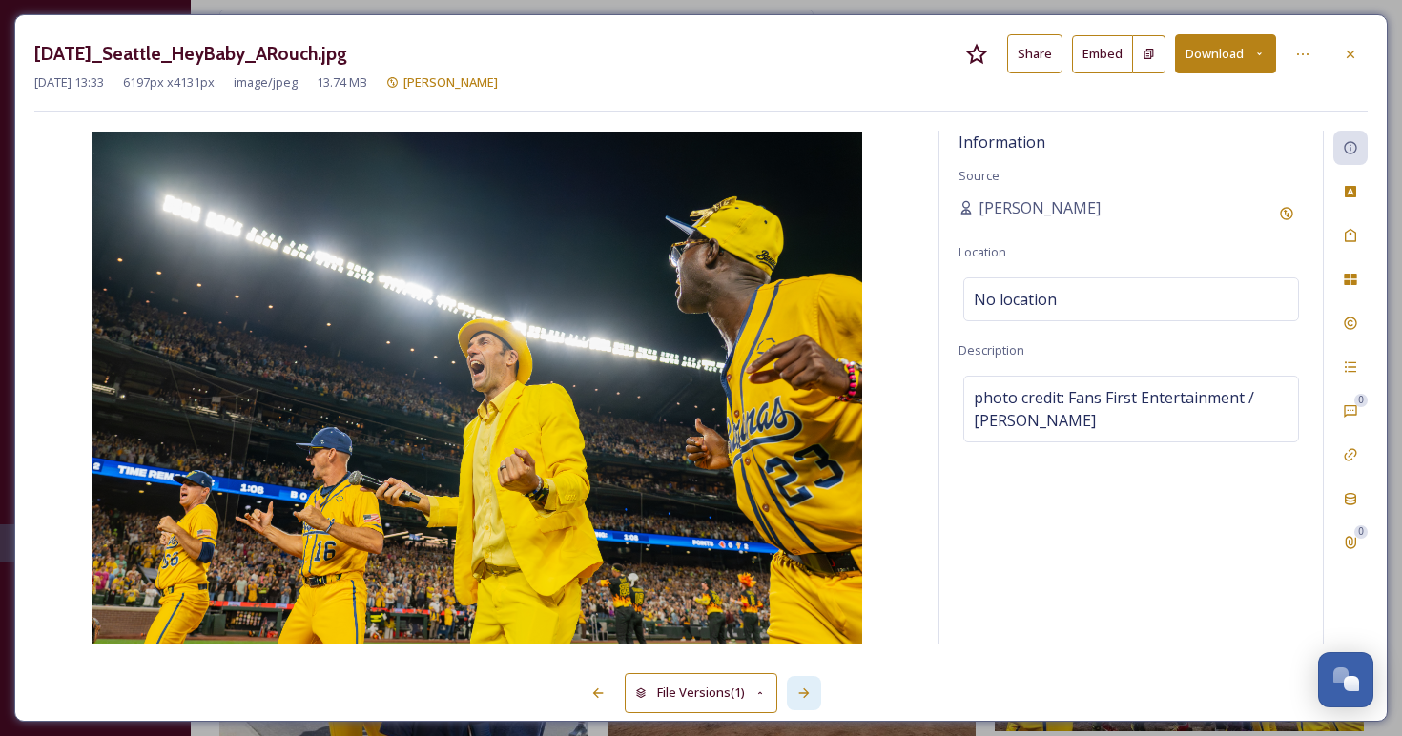
click at [805, 688] on icon at bounding box center [803, 693] width 15 height 15
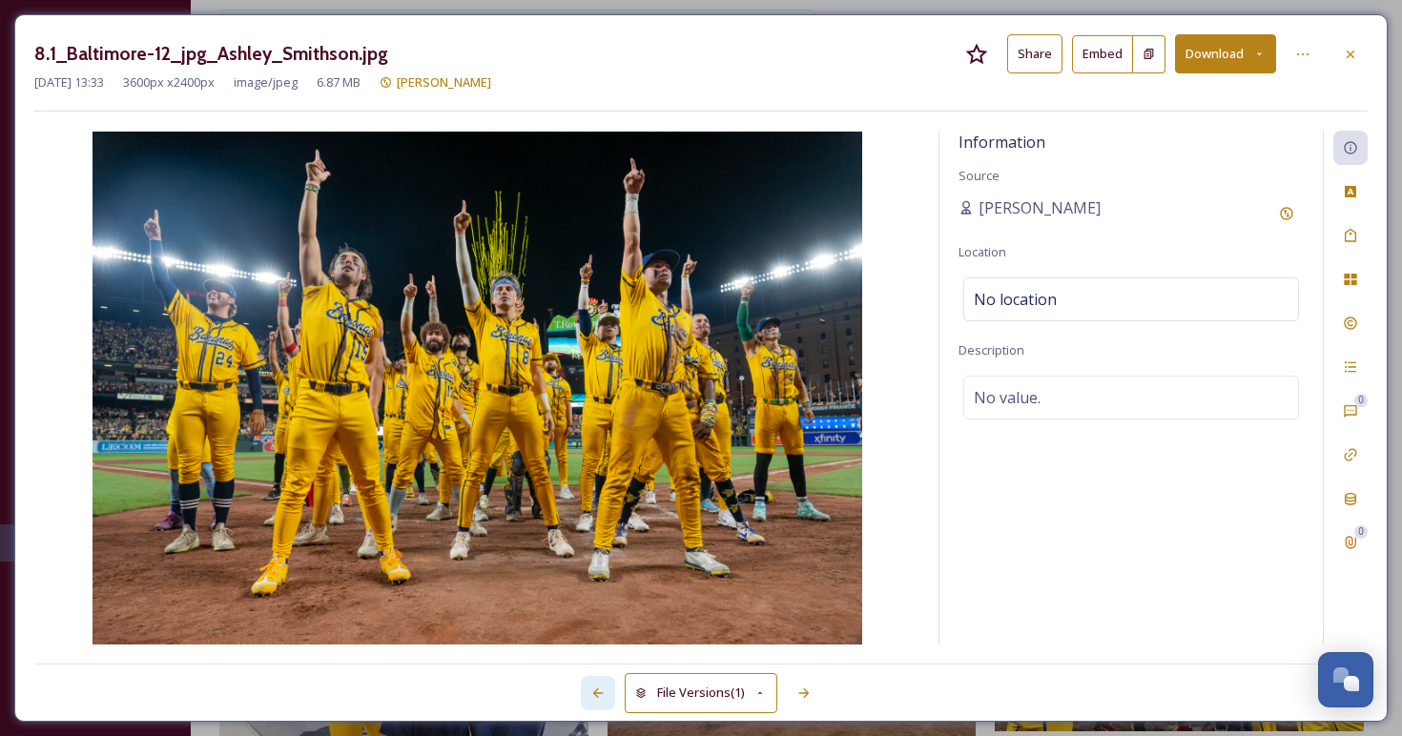
click at [594, 691] on icon at bounding box center [598, 693] width 10 height 10
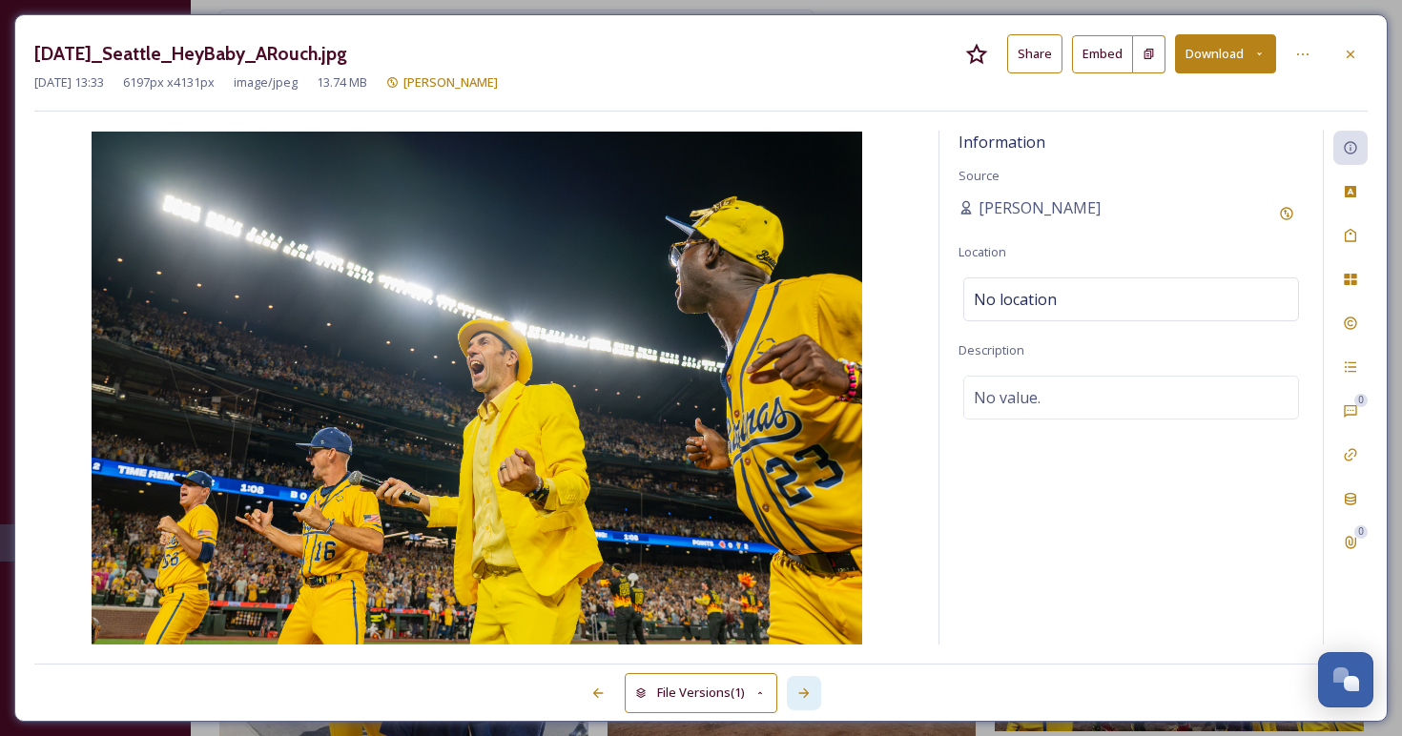
click at [806, 685] on div at bounding box center [804, 693] width 34 height 34
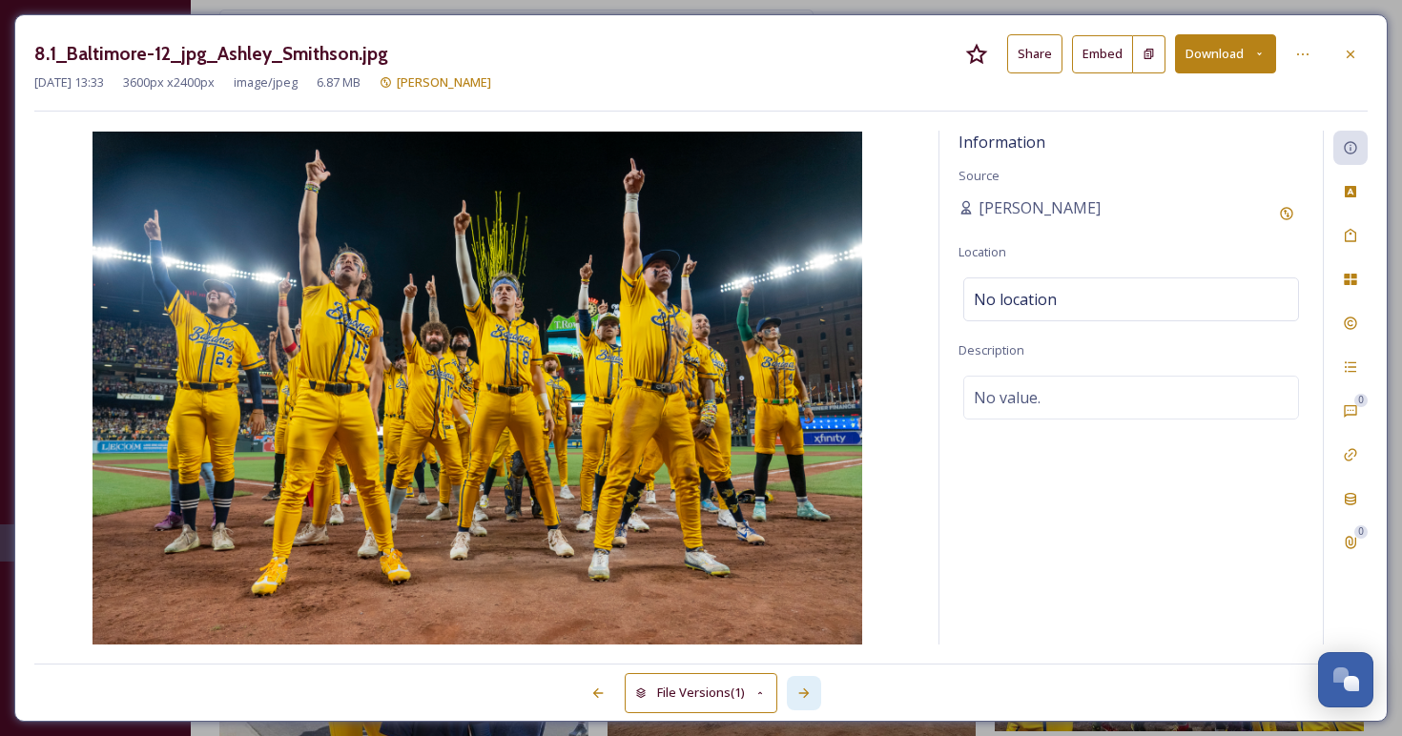
click at [806, 685] on div at bounding box center [804, 693] width 34 height 34
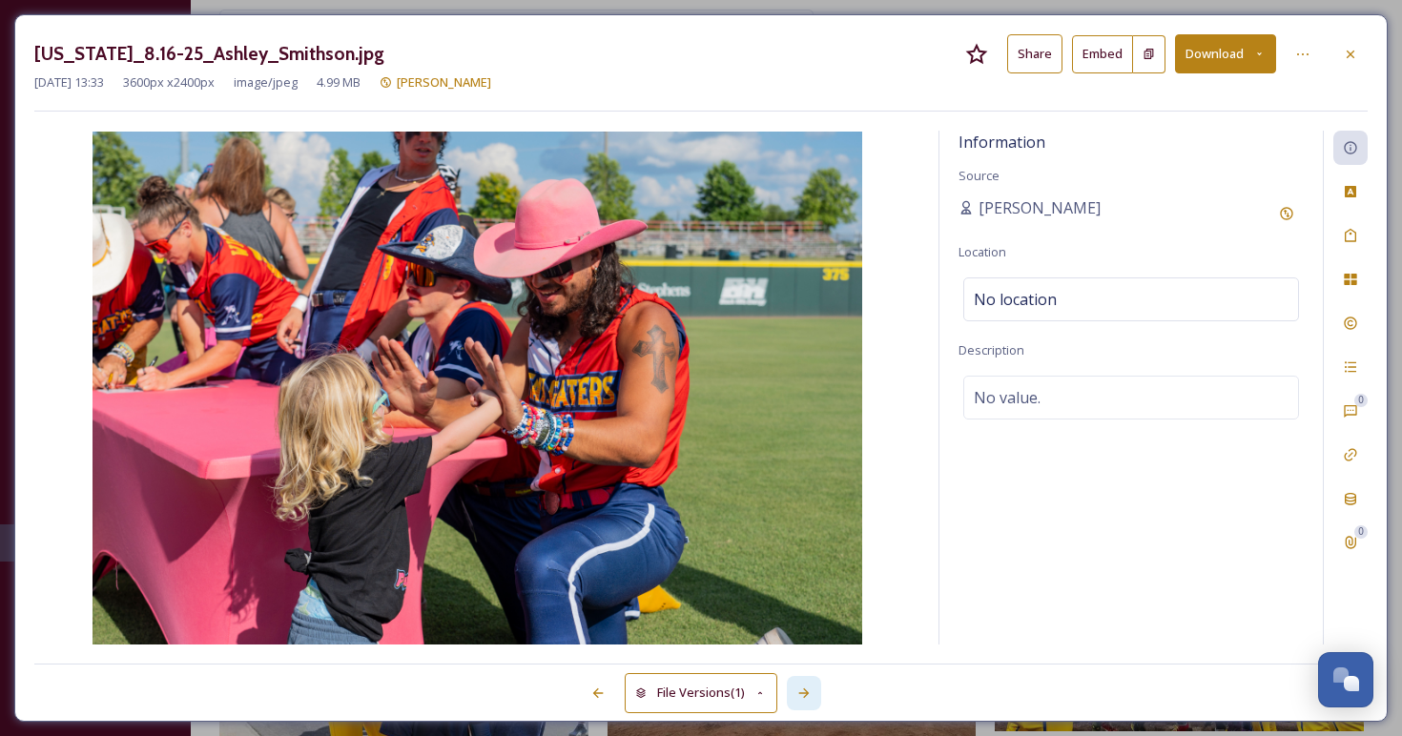
click at [806, 685] on div at bounding box center [804, 693] width 34 height 34
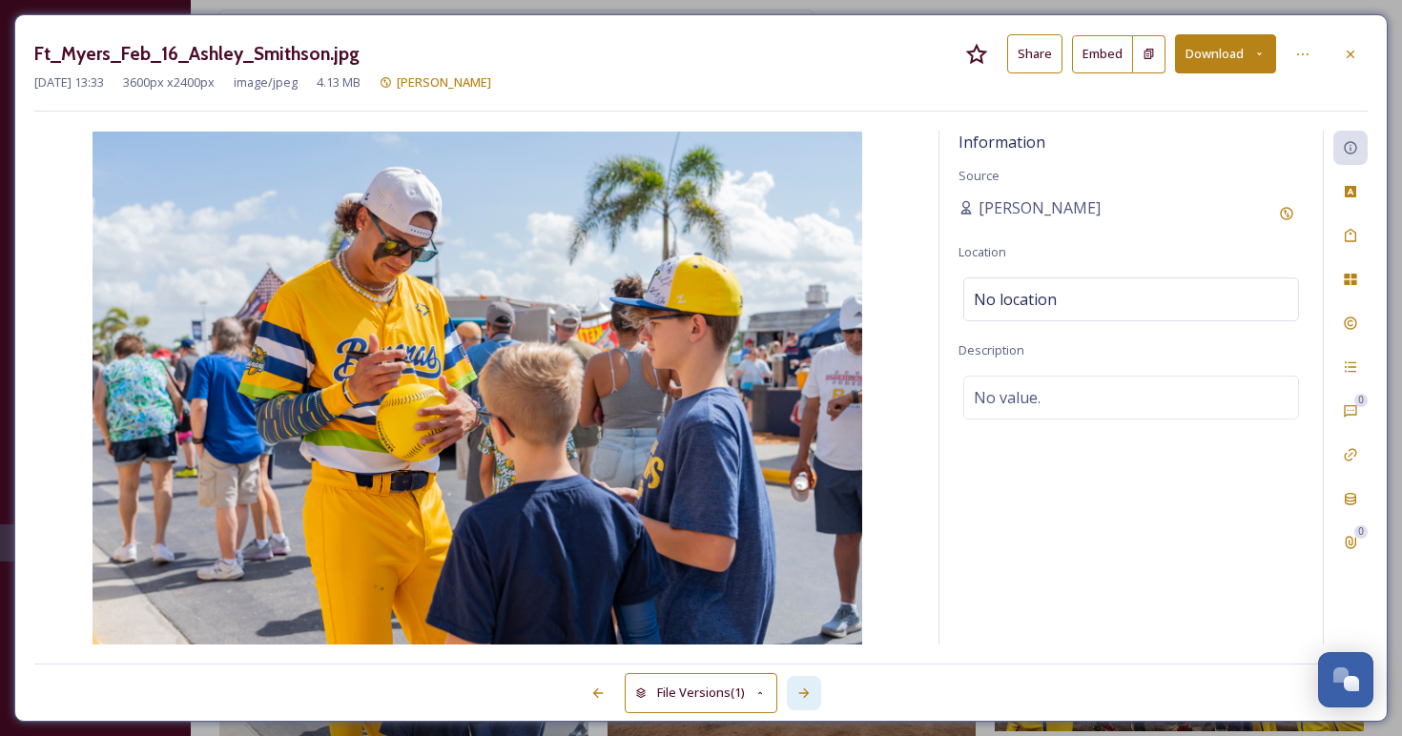
click at [806, 685] on div at bounding box center [804, 693] width 34 height 34
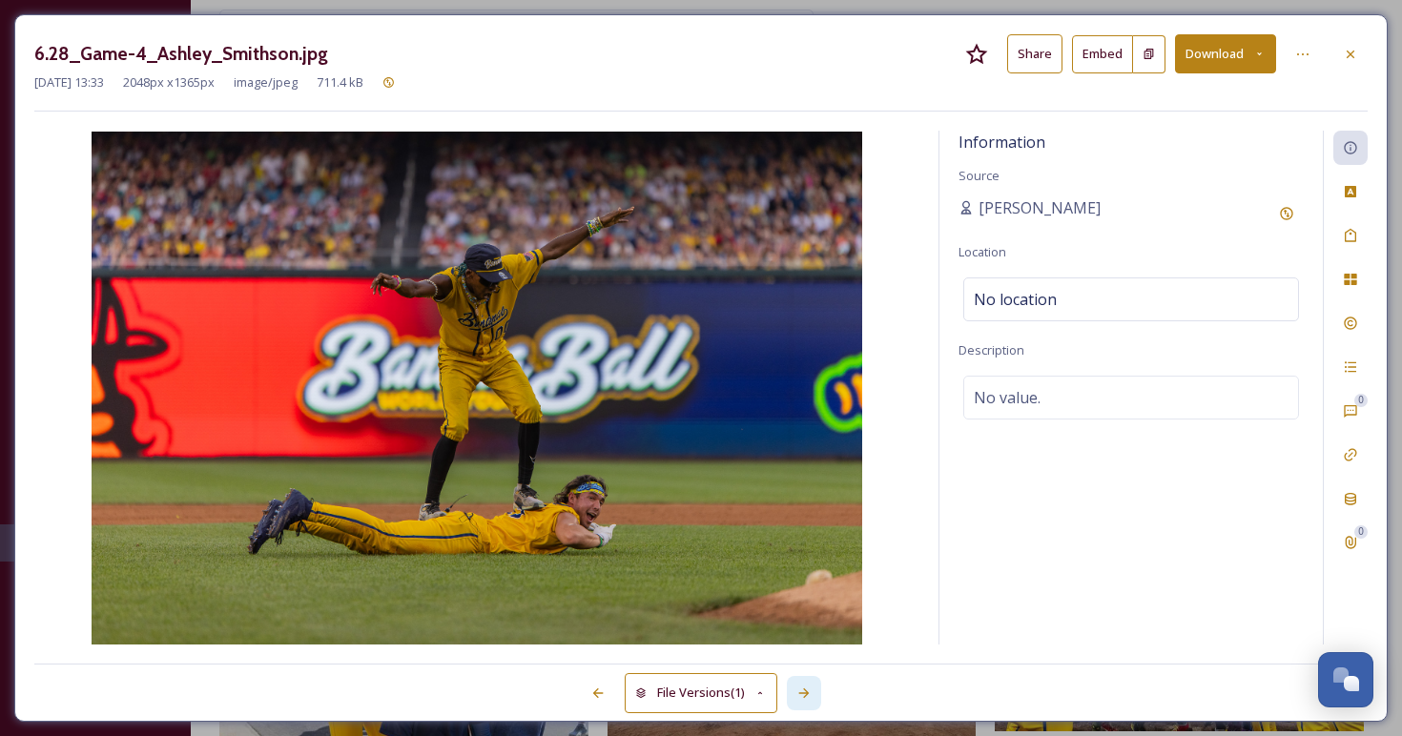
click at [806, 685] on div at bounding box center [804, 693] width 34 height 34
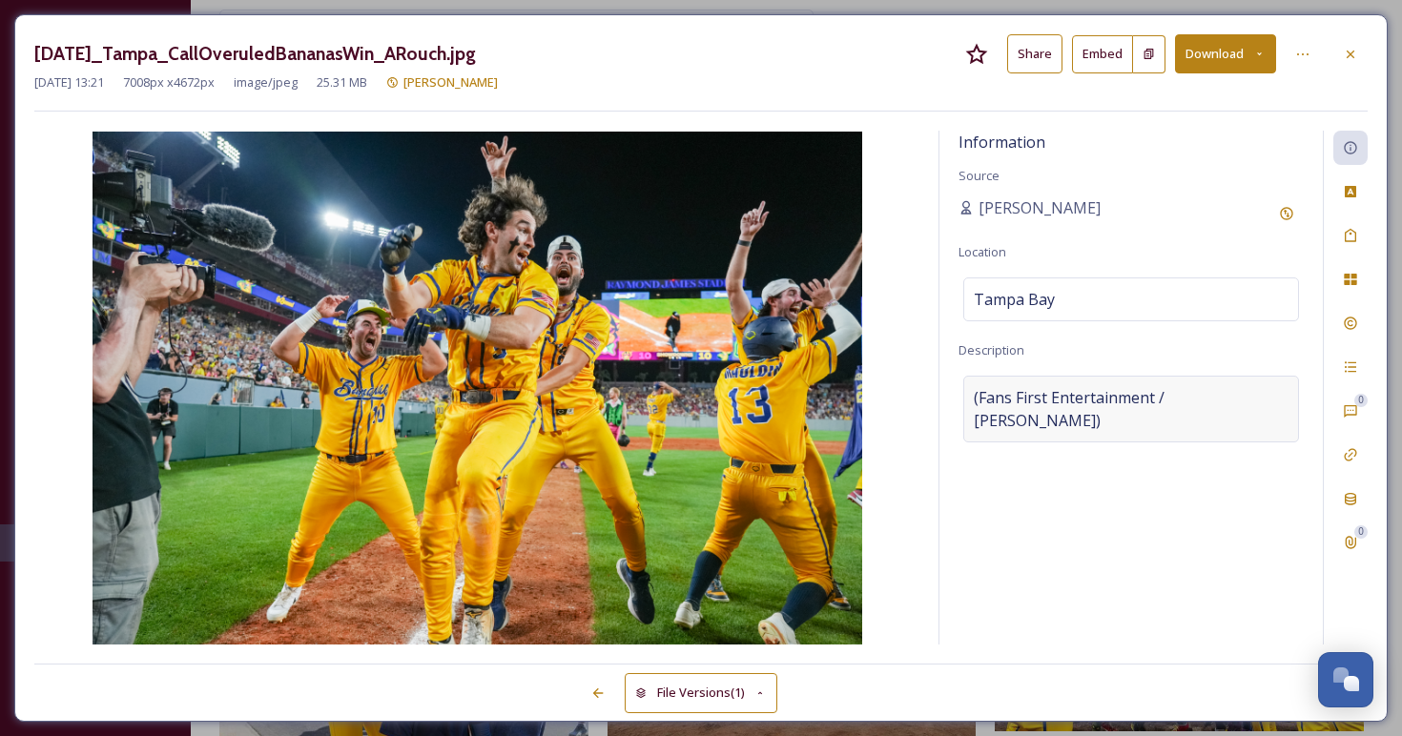
click at [1264, 390] on div "(Fans First Entertainment / Anna Rouch)" at bounding box center [1131, 409] width 336 height 67
drag, startPoint x: 1245, startPoint y: 392, endPoint x: 956, endPoint y: 402, distance: 289.1
click at [956, 402] on div "Information Source Angie Bertinot Location Tampa Bay Description (Fans First En…" at bounding box center [1130, 388] width 383 height 514
paste textarea "photo credit: Fans First Entertainment / Anna Rouch"
type textarea "photo credit: Fans First Entertainment / Anna Rouch"
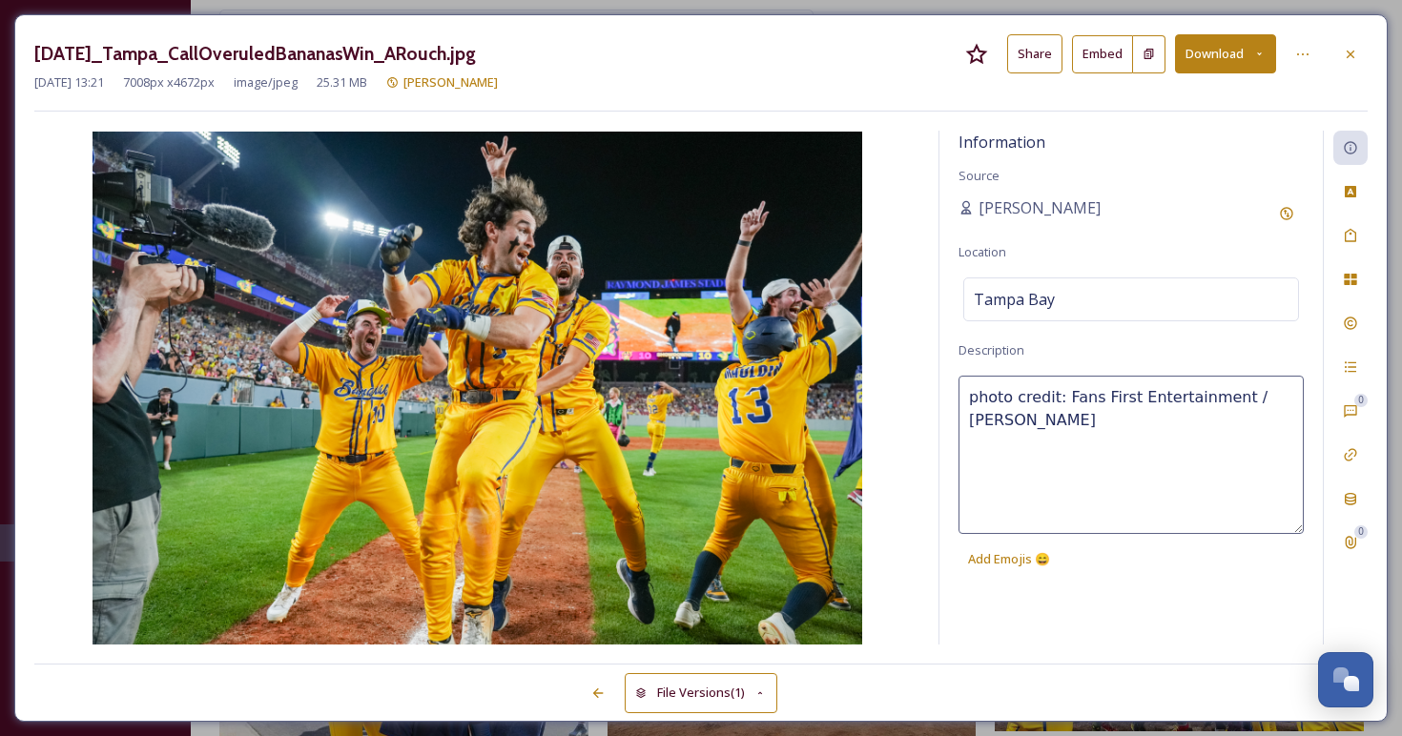
drag, startPoint x: 1059, startPoint y: 395, endPoint x: 966, endPoint y: 394, distance: 93.5
click at [966, 394] on textarea "photo credit: Fans First Entertainment / Anna Rouch" at bounding box center [1130, 455] width 345 height 158
click at [596, 694] on icon at bounding box center [597, 693] width 15 height 15
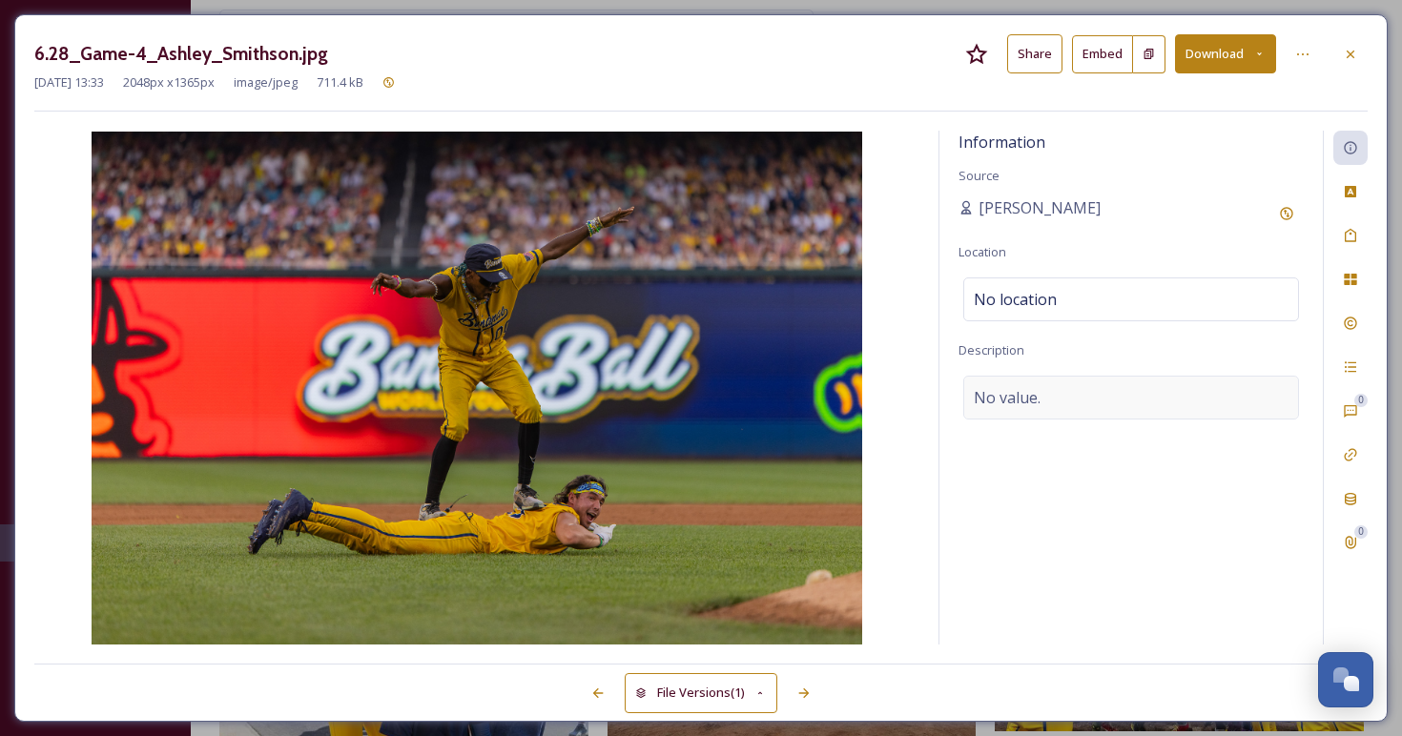
click at [1005, 397] on span "No value." at bounding box center [1007, 397] width 67 height 23
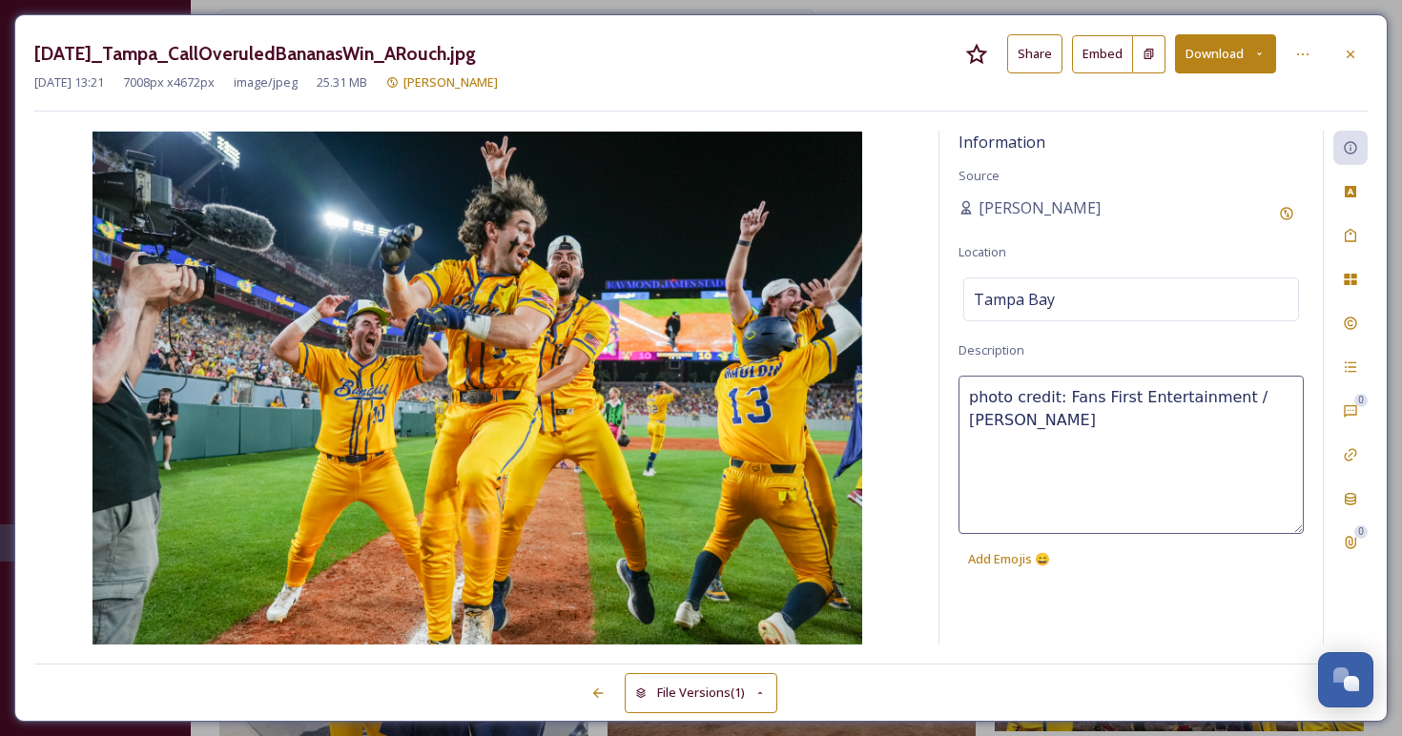
drag, startPoint x: 1018, startPoint y: 415, endPoint x: 1063, endPoint y: 390, distance: 51.2
click at [1063, 390] on textarea "photo credit: Fans First Entertainment / Anna Rouch" at bounding box center [1130, 455] width 345 height 158
type textarea "p"
paste textarea "photo credit:"
type textarea "photo credit:"
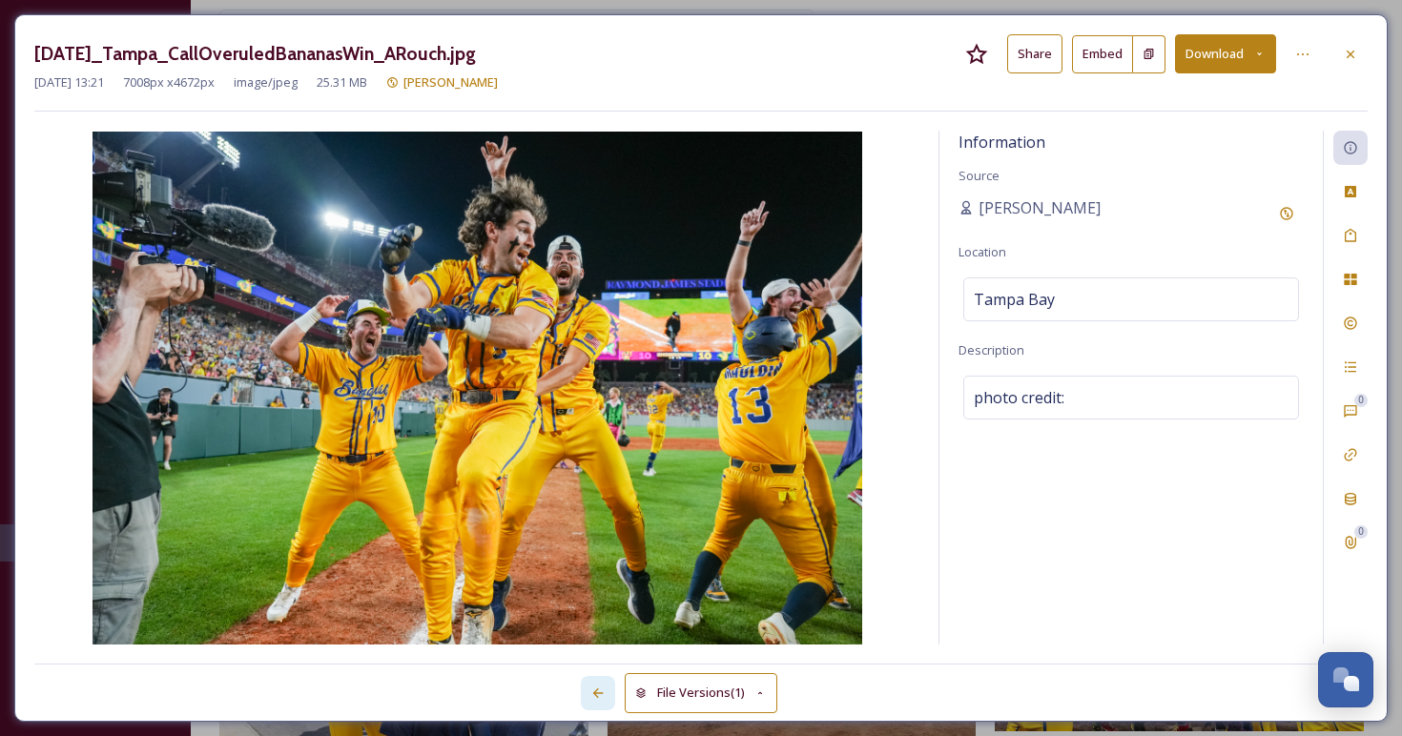
click at [597, 689] on icon at bounding box center [597, 693] width 15 height 15
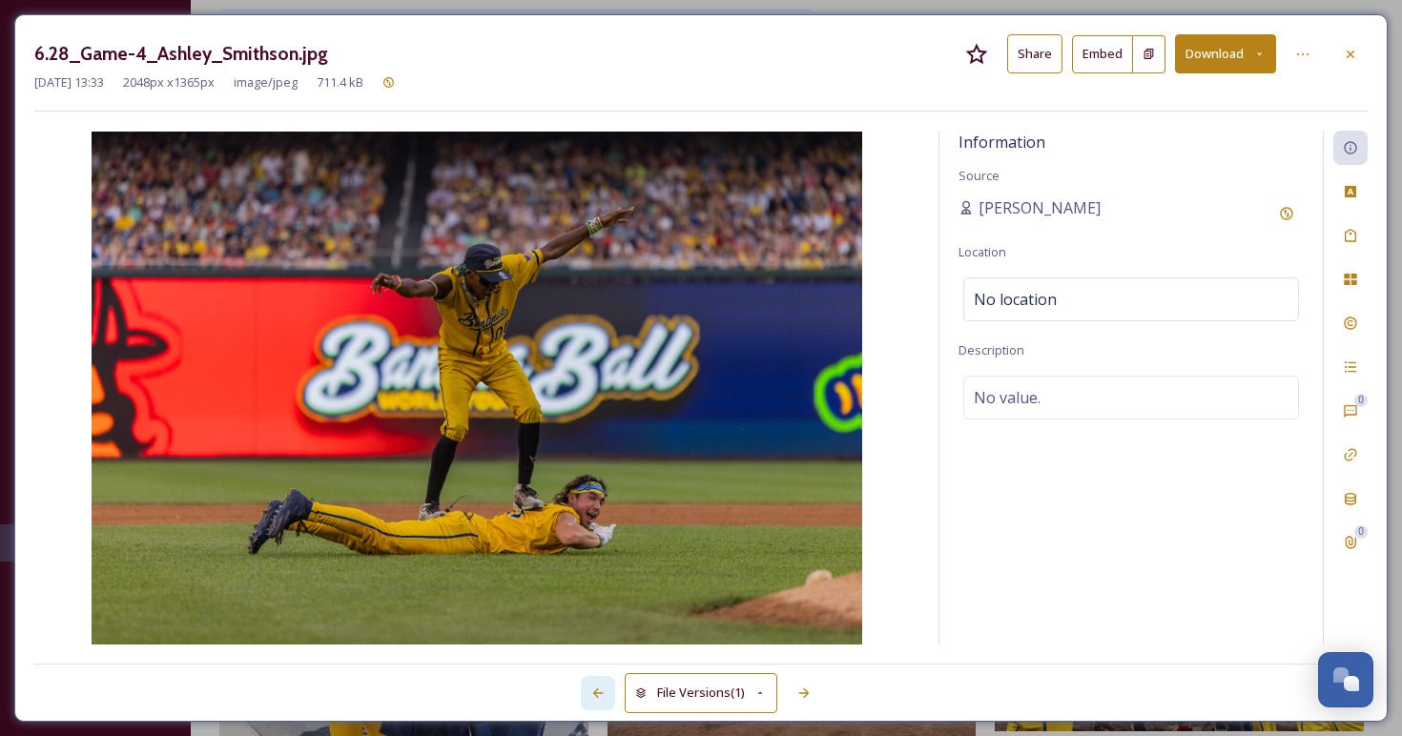
click at [597, 690] on icon at bounding box center [597, 693] width 15 height 15
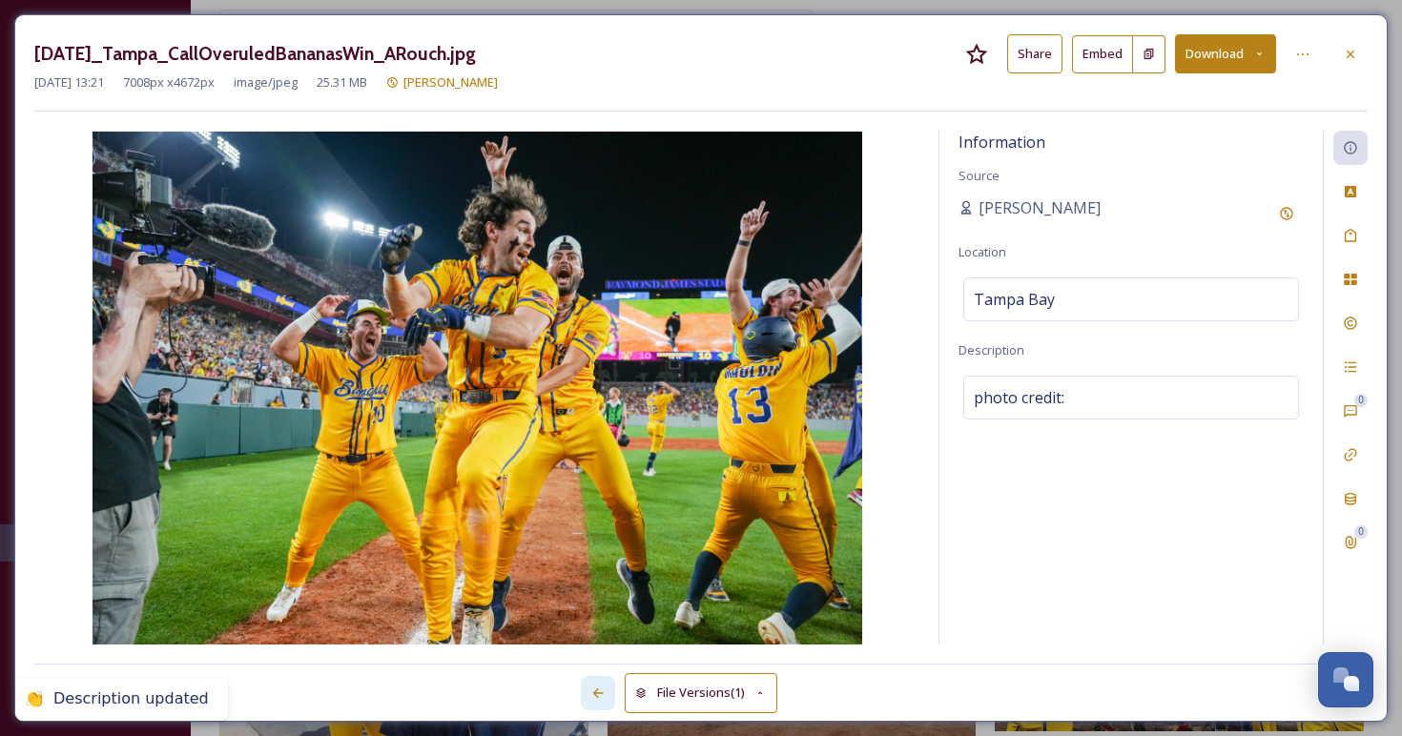
click at [597, 690] on icon at bounding box center [597, 693] width 15 height 15
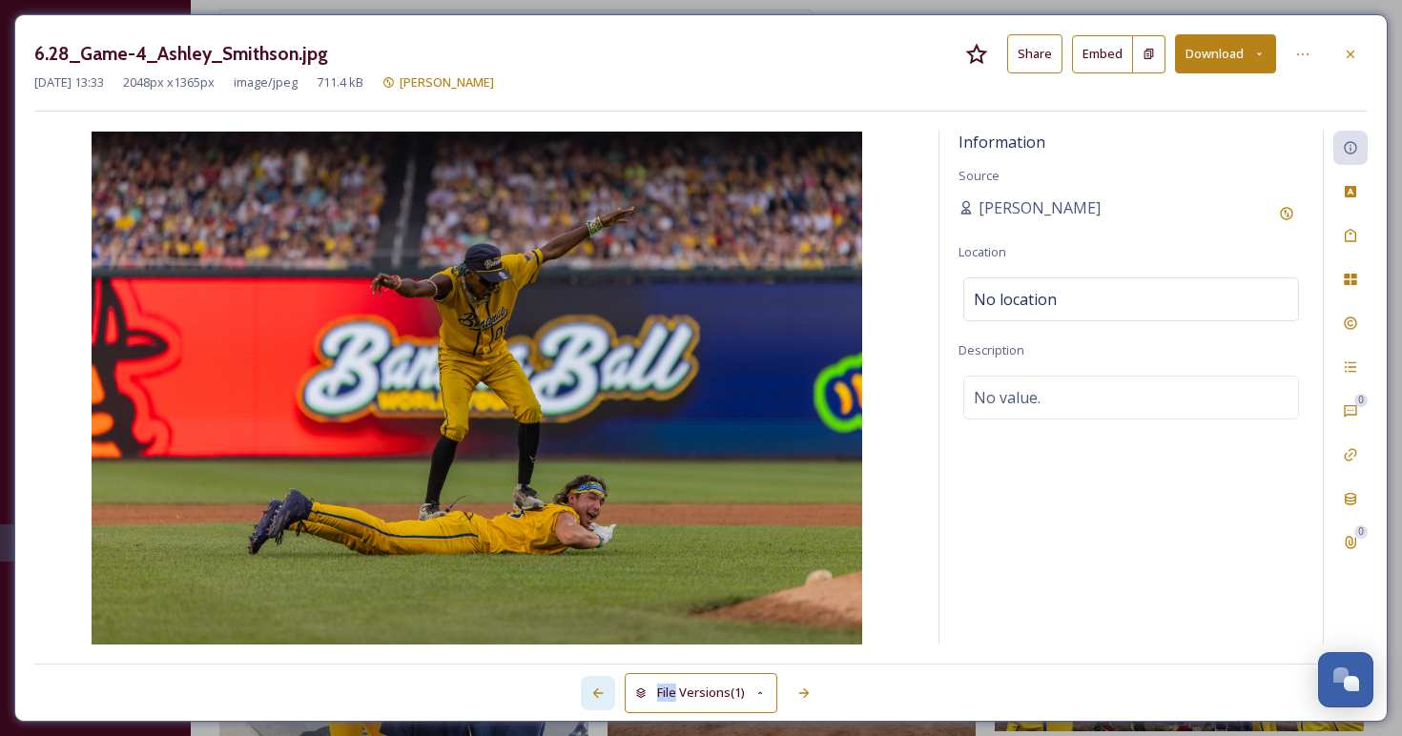
click at [597, 690] on icon at bounding box center [597, 693] width 15 height 15
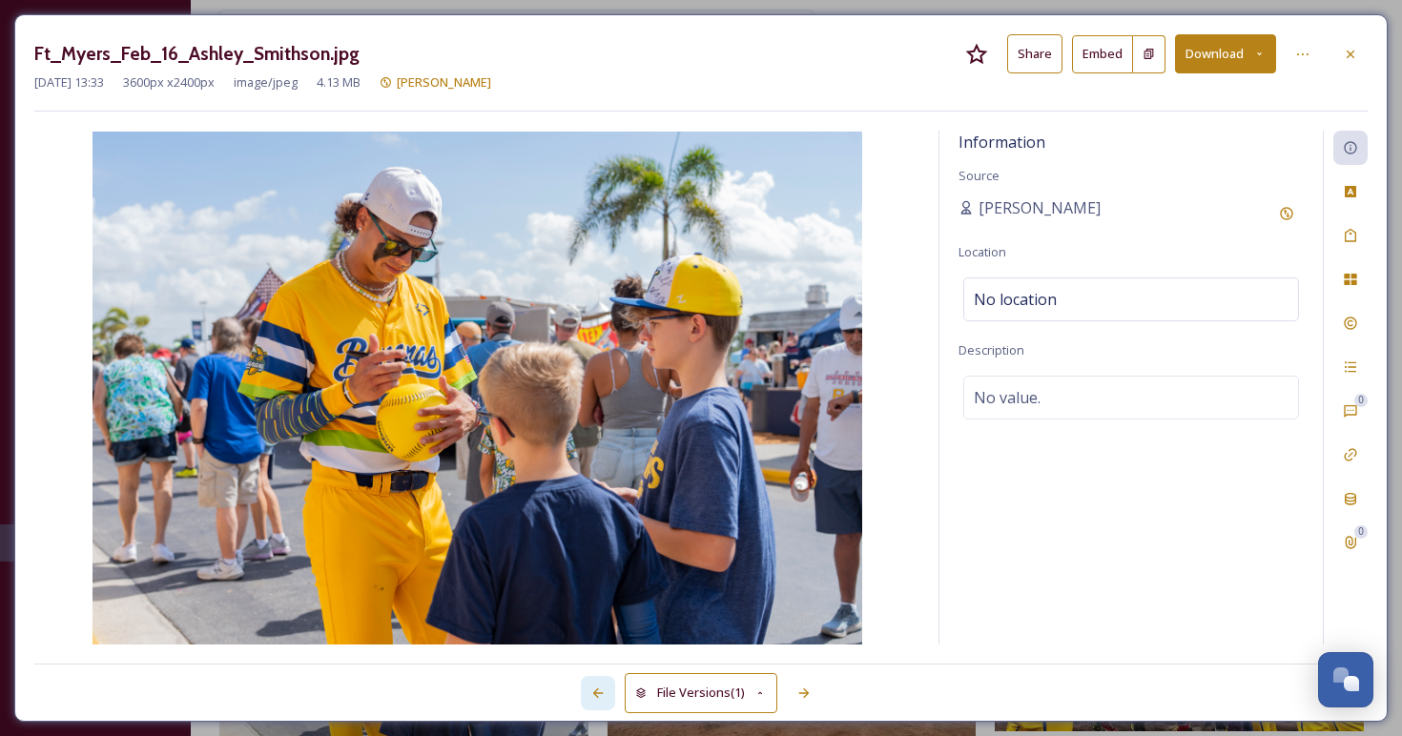
click at [597, 690] on icon at bounding box center [597, 693] width 15 height 15
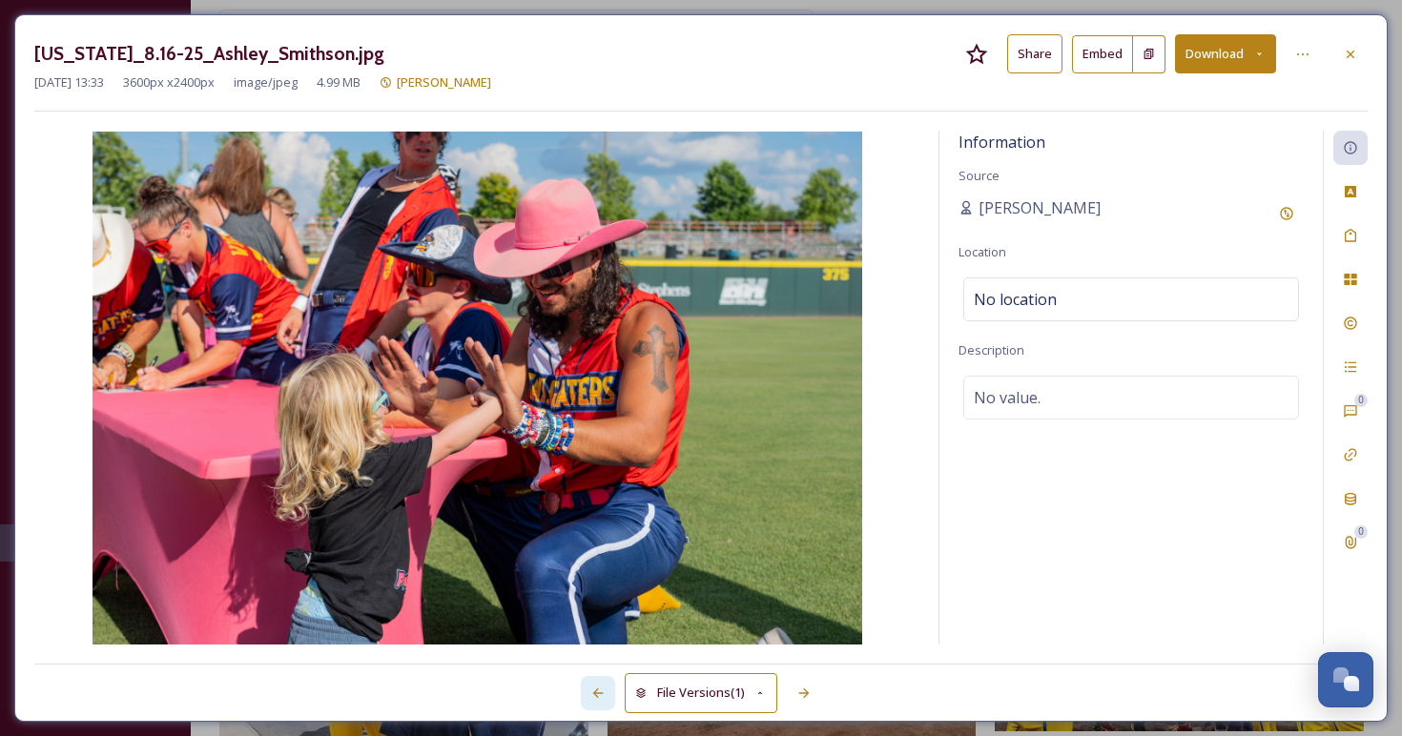
click at [597, 690] on icon at bounding box center [597, 693] width 15 height 15
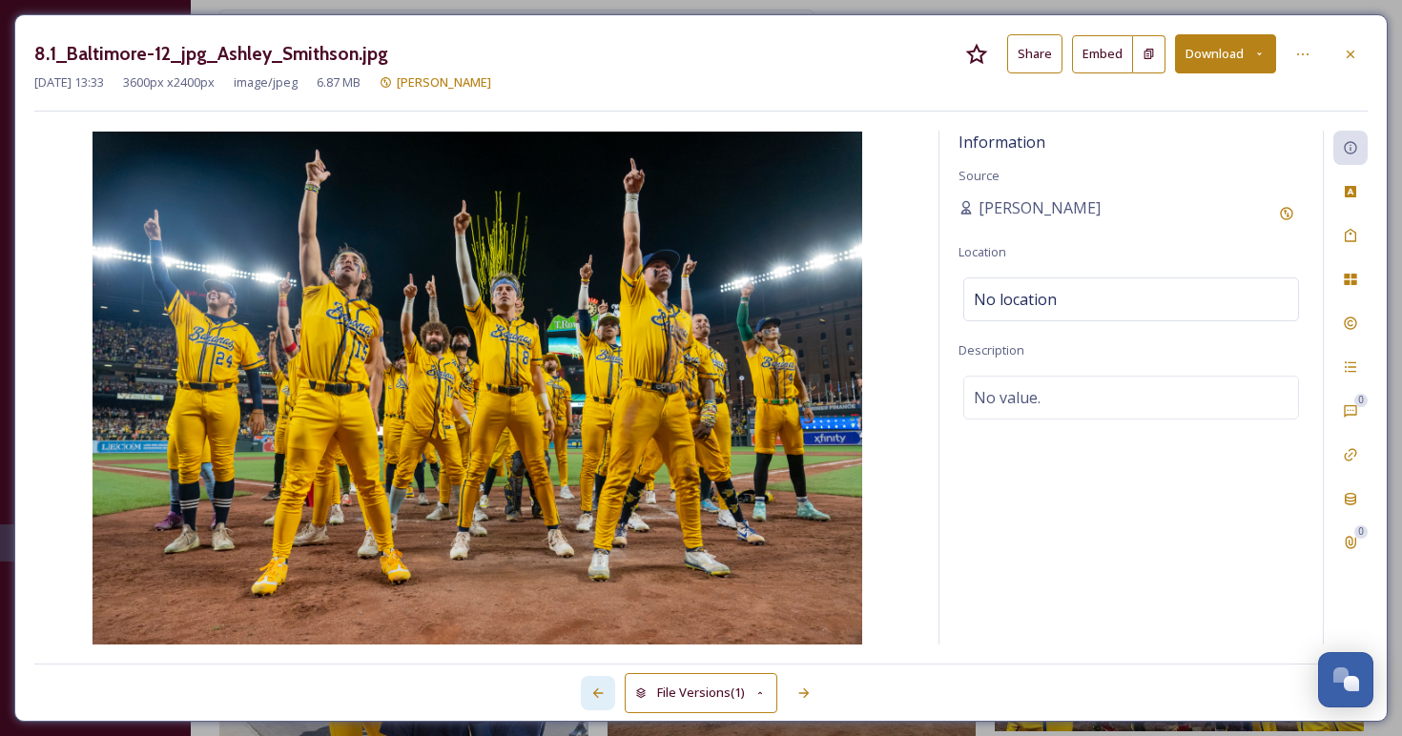
click at [597, 690] on icon at bounding box center [597, 693] width 15 height 15
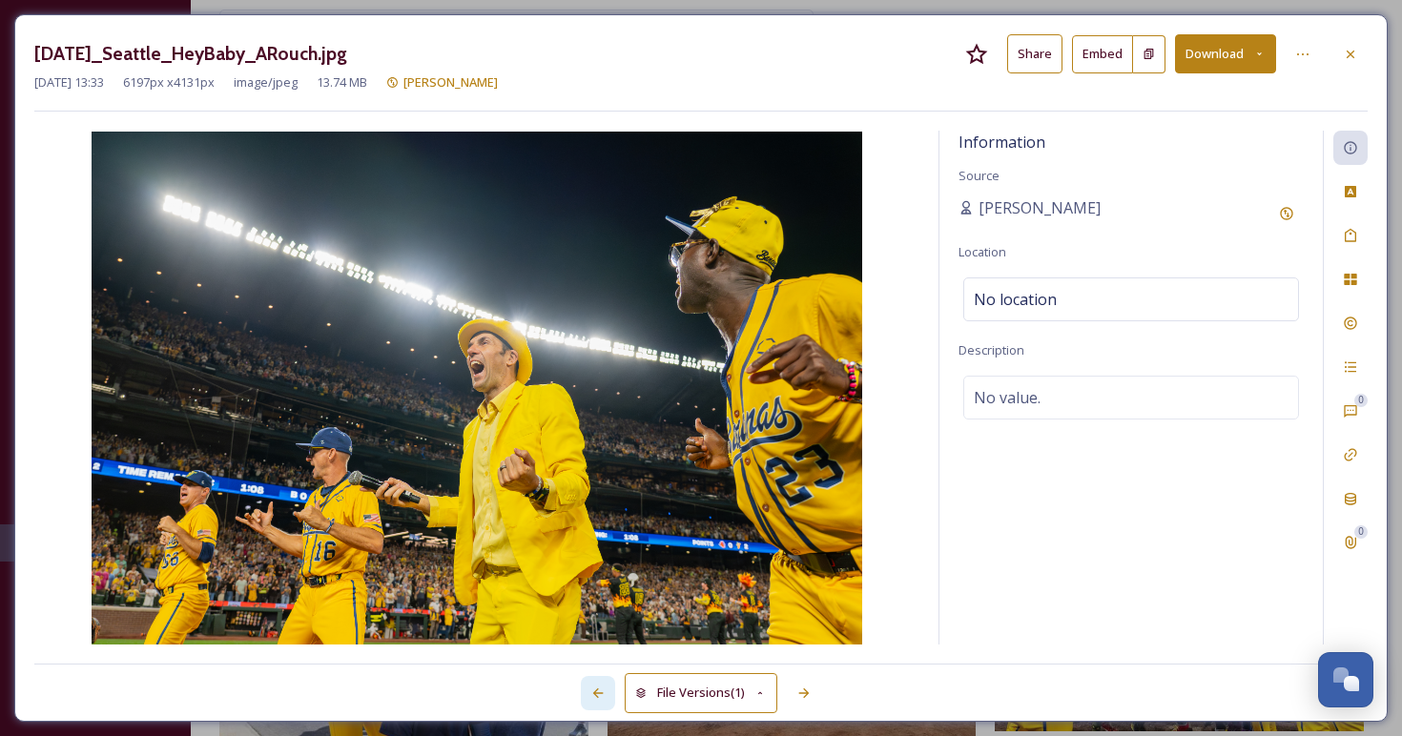
click at [597, 690] on icon at bounding box center [597, 693] width 15 height 15
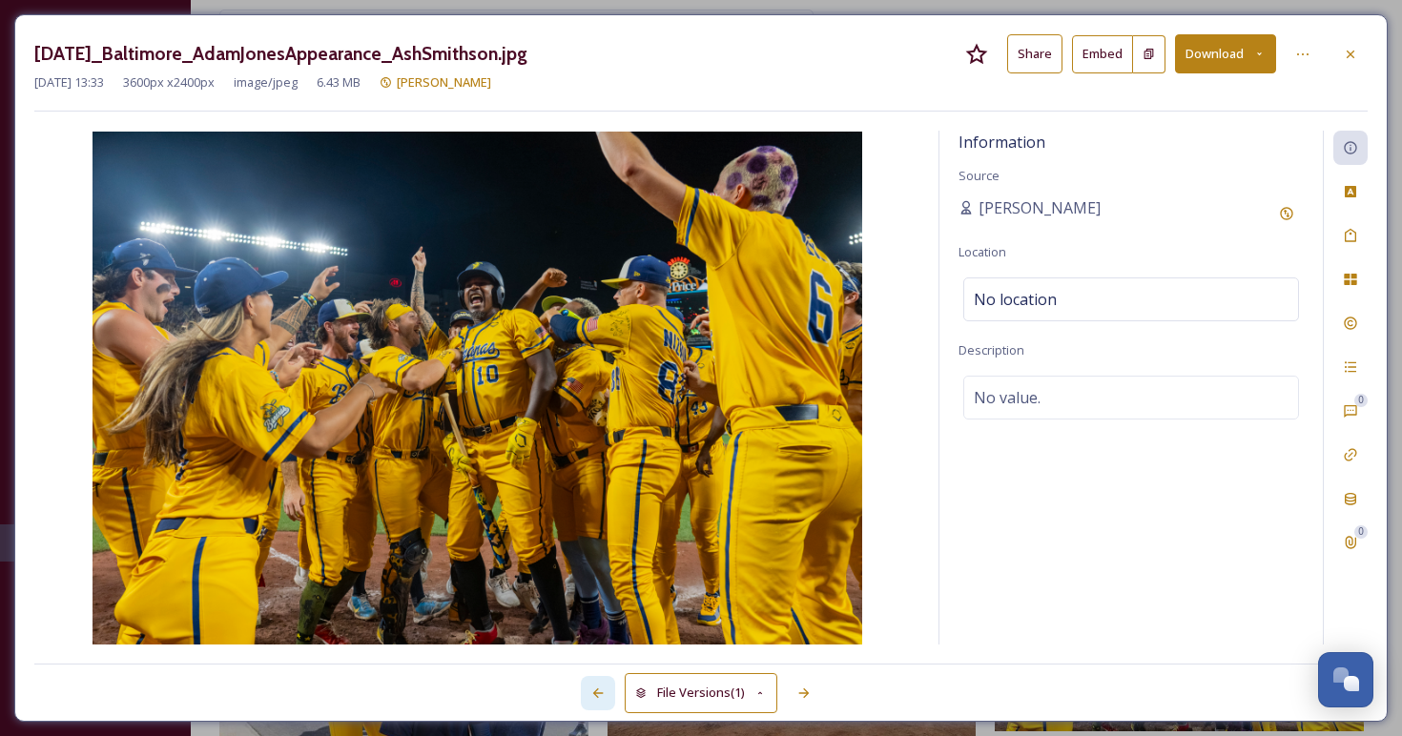
click at [597, 690] on icon at bounding box center [597, 693] width 15 height 15
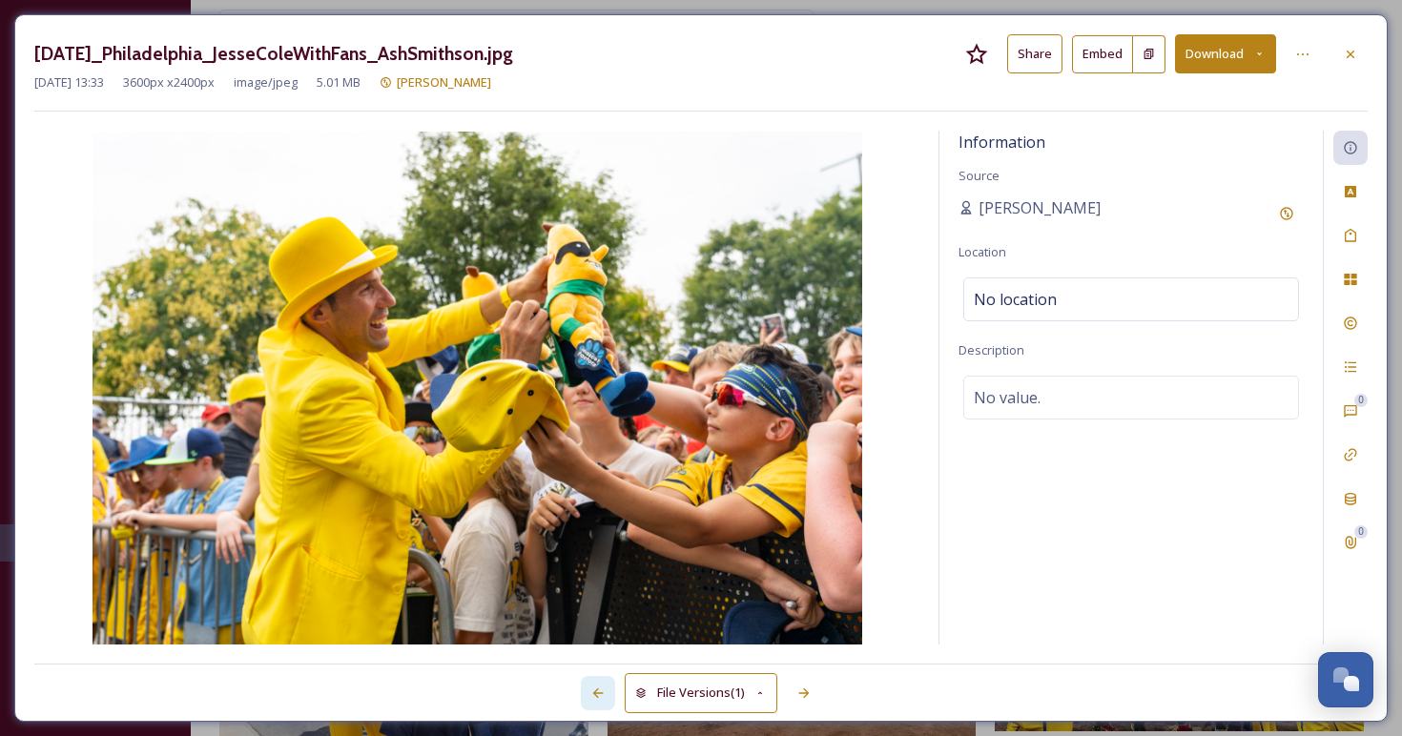
click at [603, 691] on icon at bounding box center [597, 693] width 15 height 15
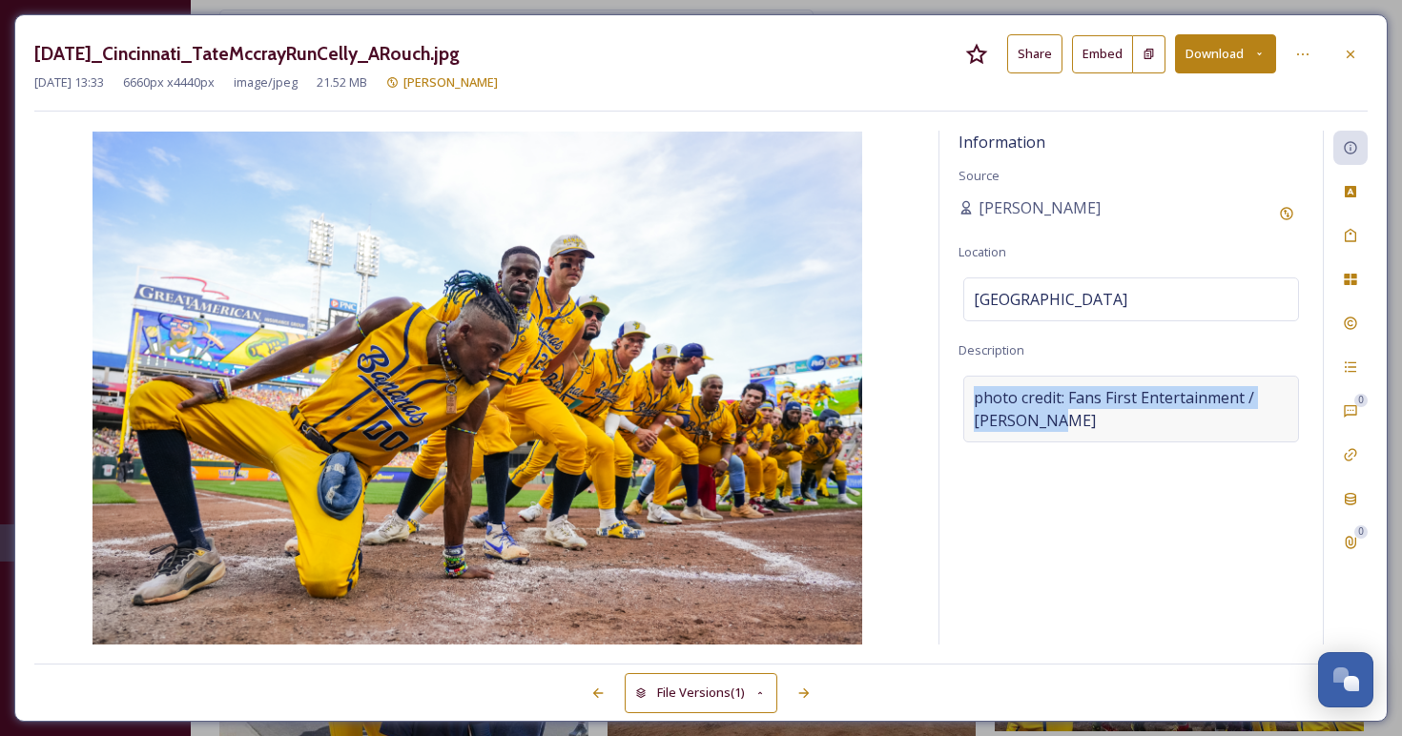
drag, startPoint x: 1072, startPoint y: 420, endPoint x: 966, endPoint y: 398, distance: 108.1
click at [966, 398] on div "photo credit: Fans First Entertainment / Anna Rouch" at bounding box center [1131, 409] width 336 height 67
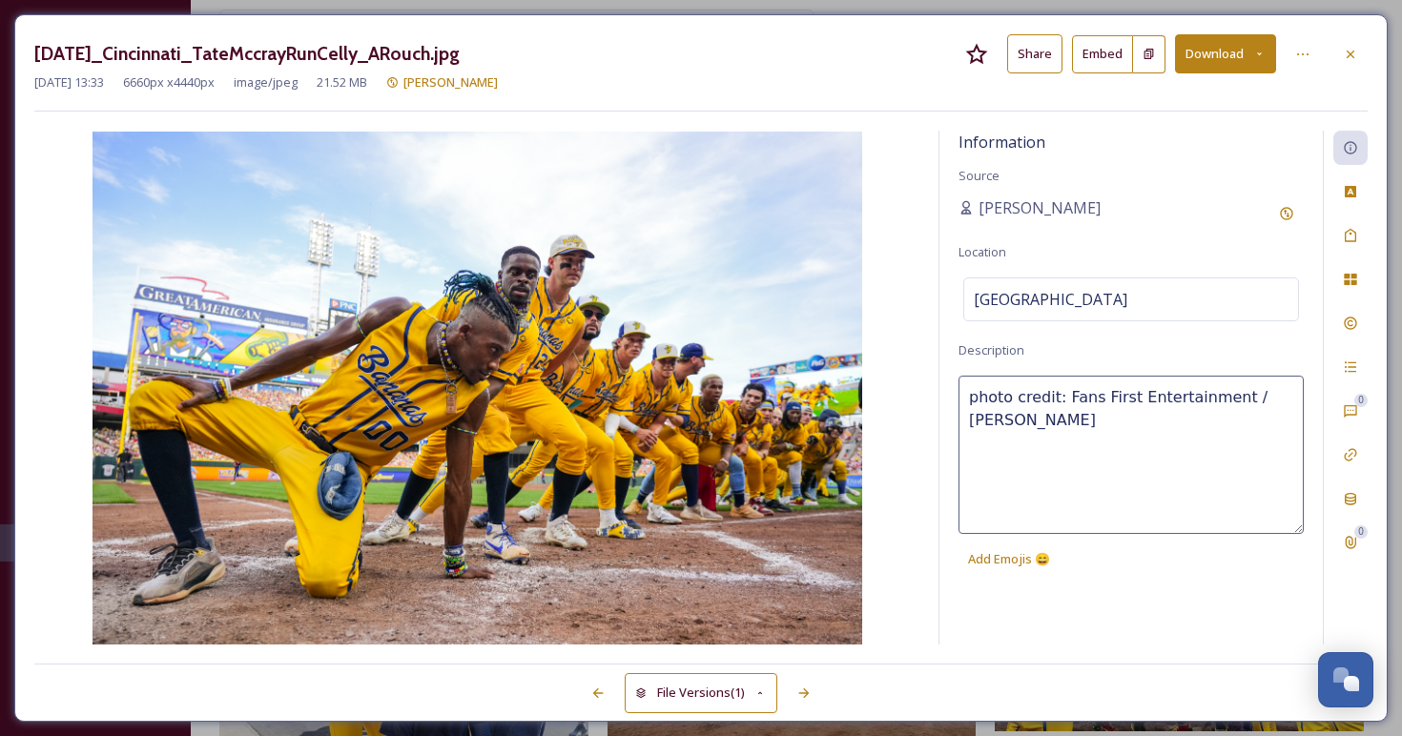
copy span "photo credit: Fans First Entertainment / Anna Rouch"
click at [807, 682] on div at bounding box center [804, 693] width 34 height 34
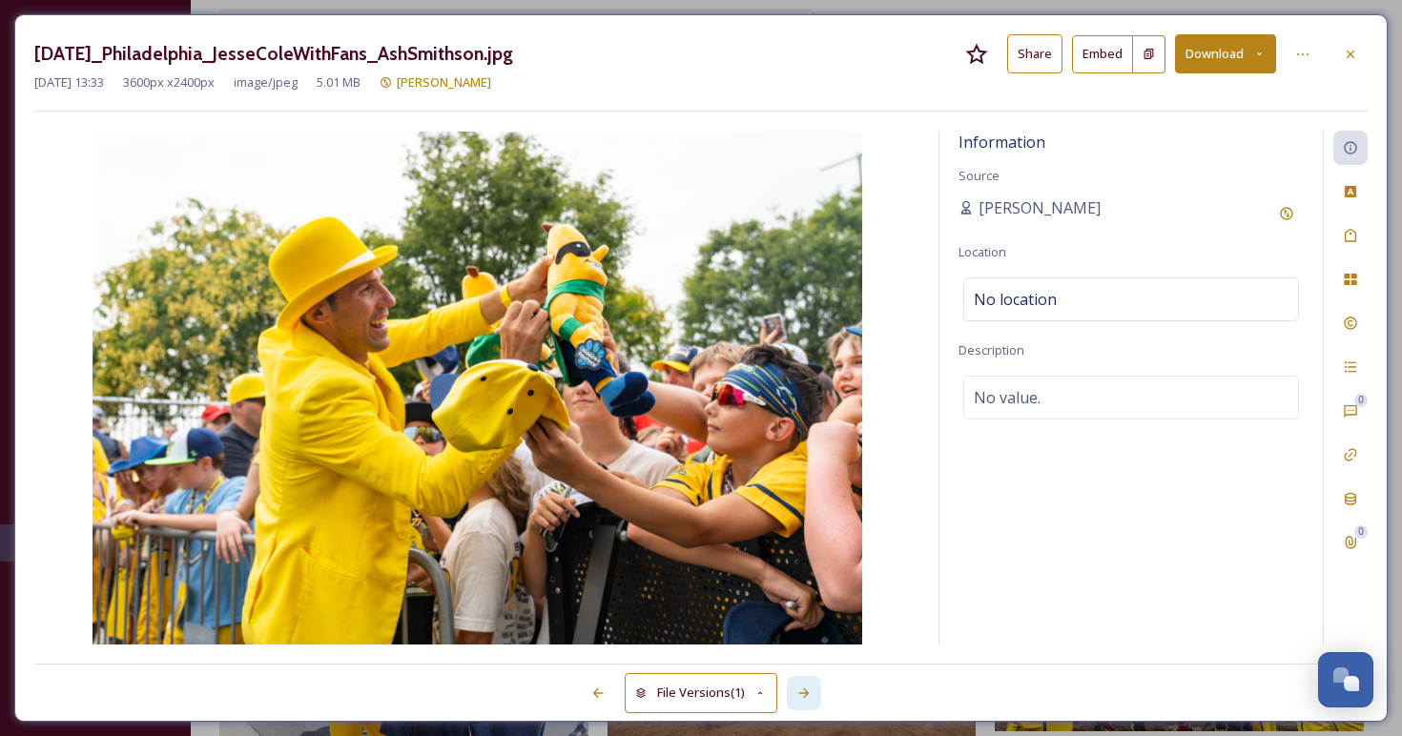
click at [807, 683] on div at bounding box center [804, 693] width 34 height 34
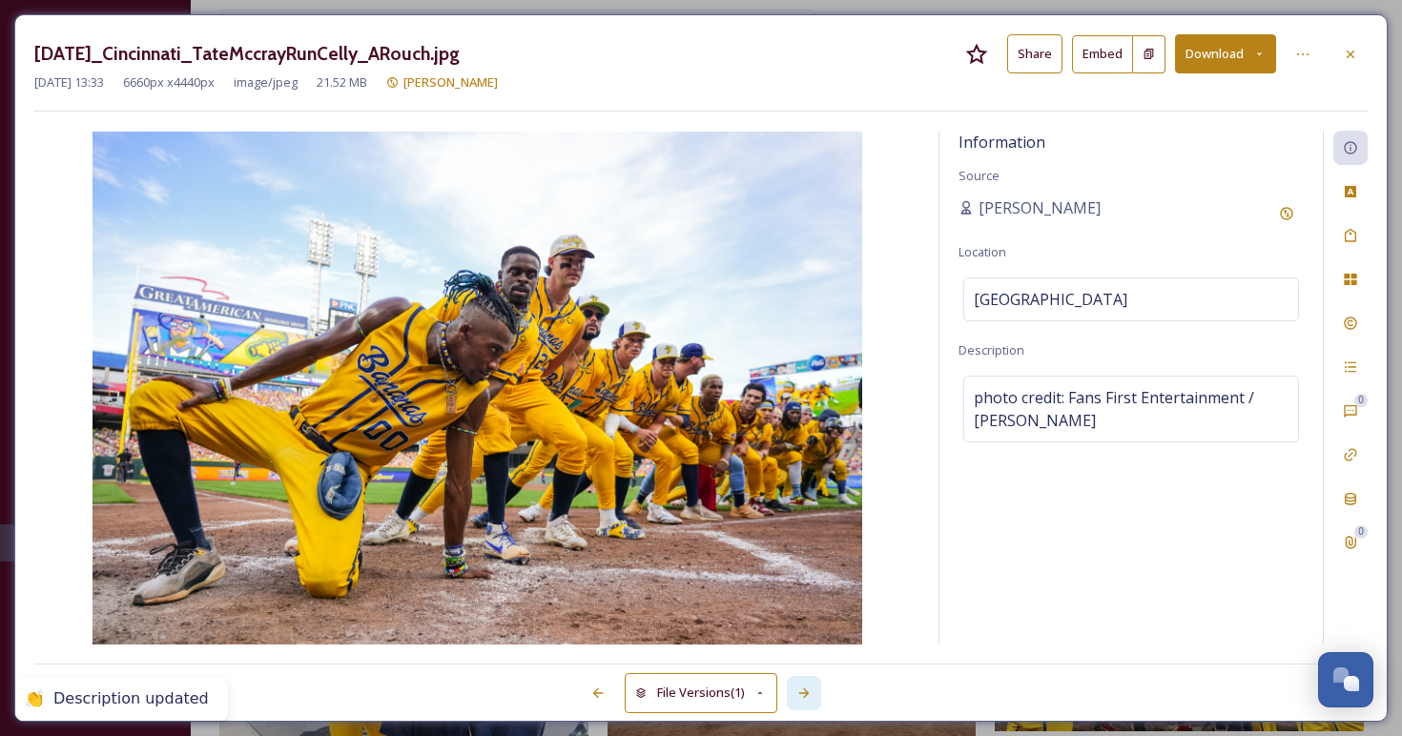
click at [802, 688] on icon at bounding box center [803, 693] width 15 height 15
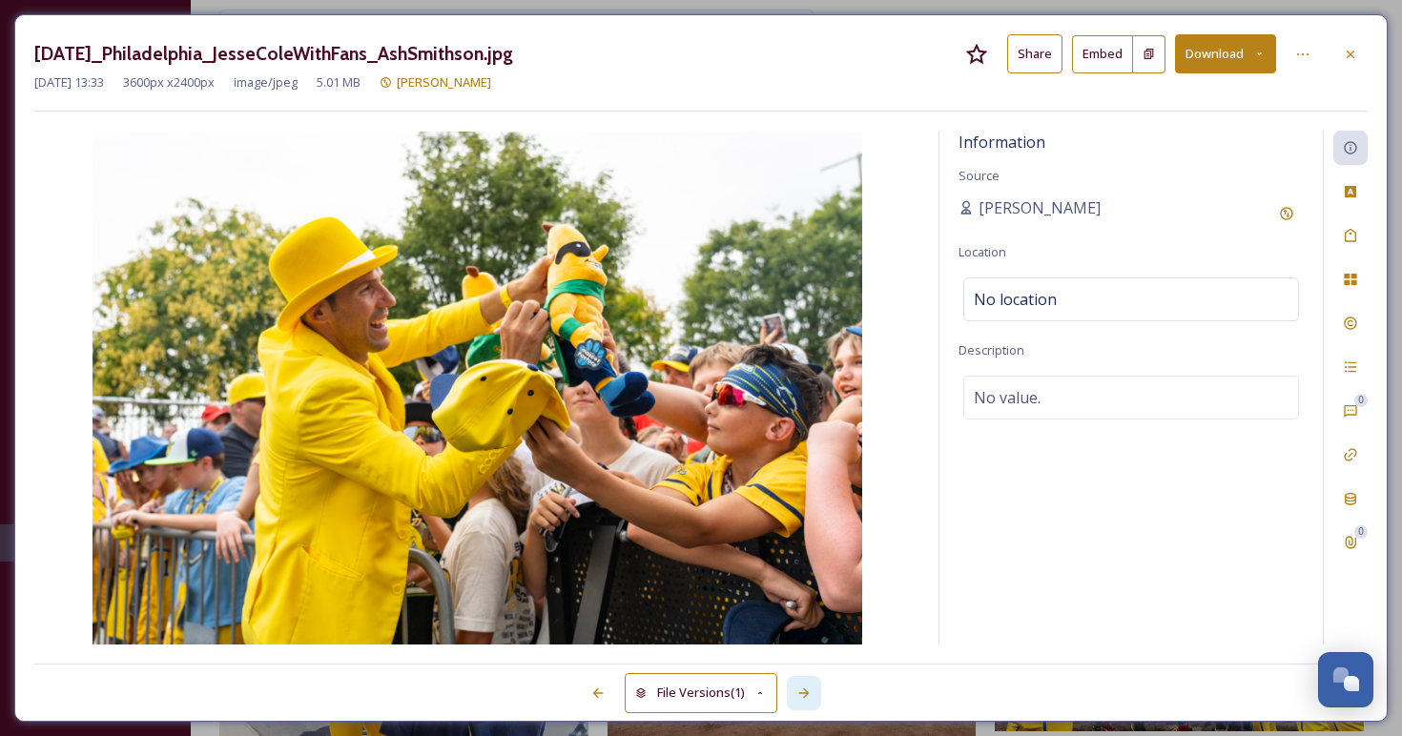
click at [802, 688] on icon at bounding box center [803, 693] width 15 height 15
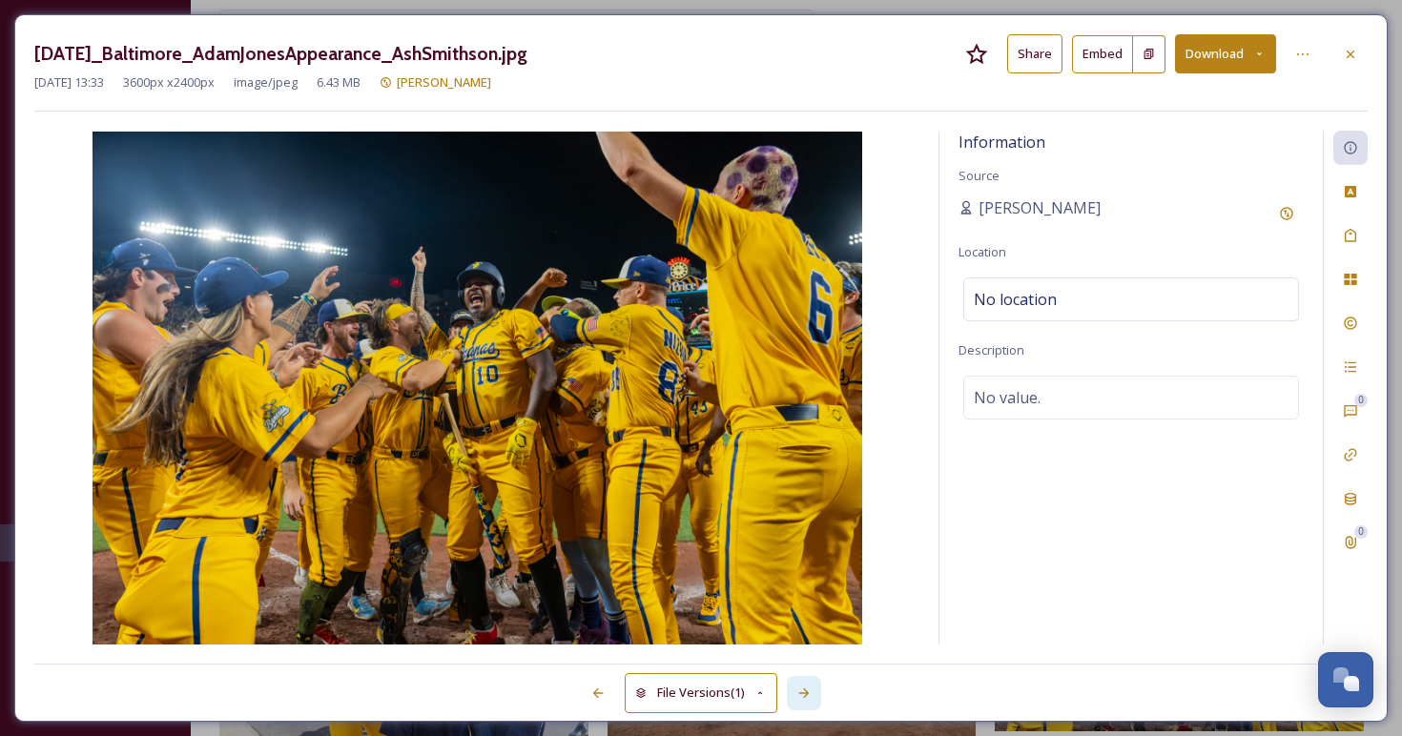
click at [800, 689] on icon at bounding box center [803, 693] width 15 height 15
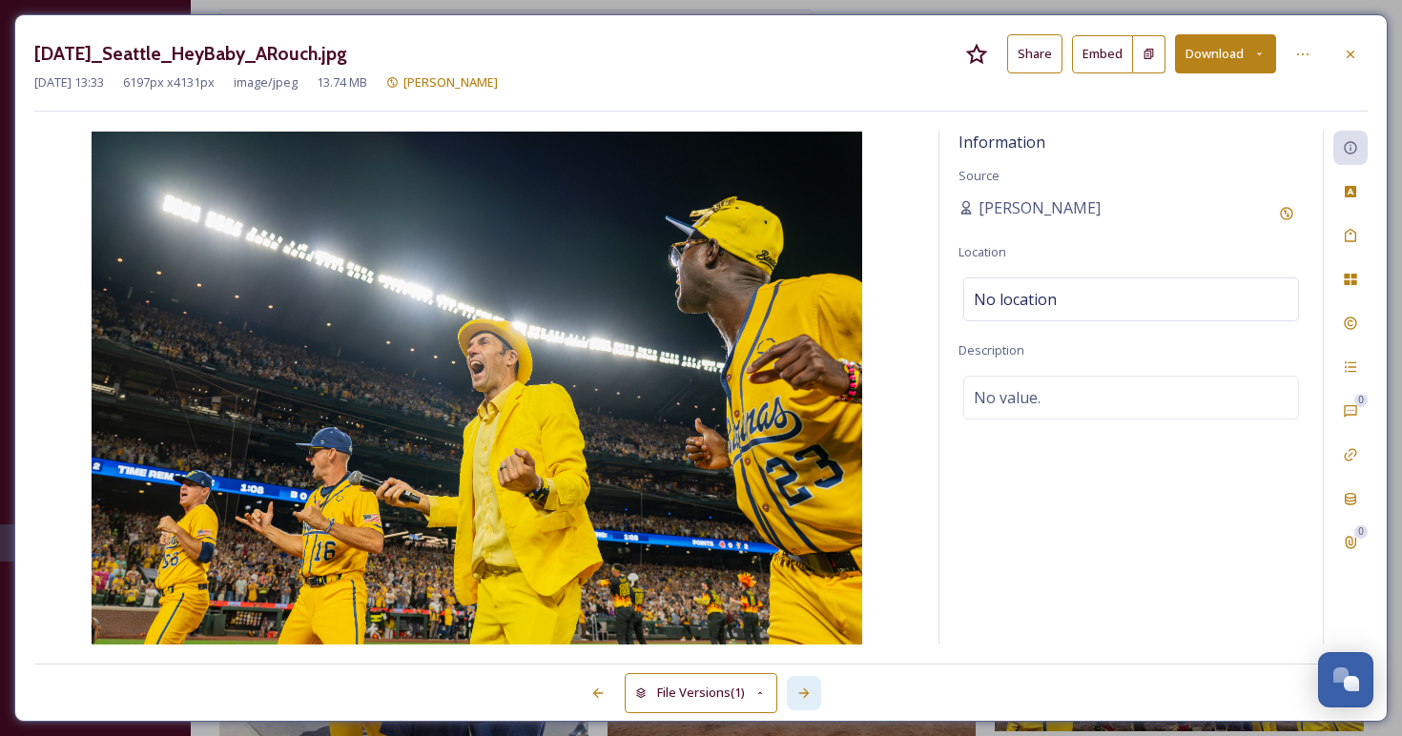
click at [800, 689] on icon at bounding box center [803, 693] width 15 height 15
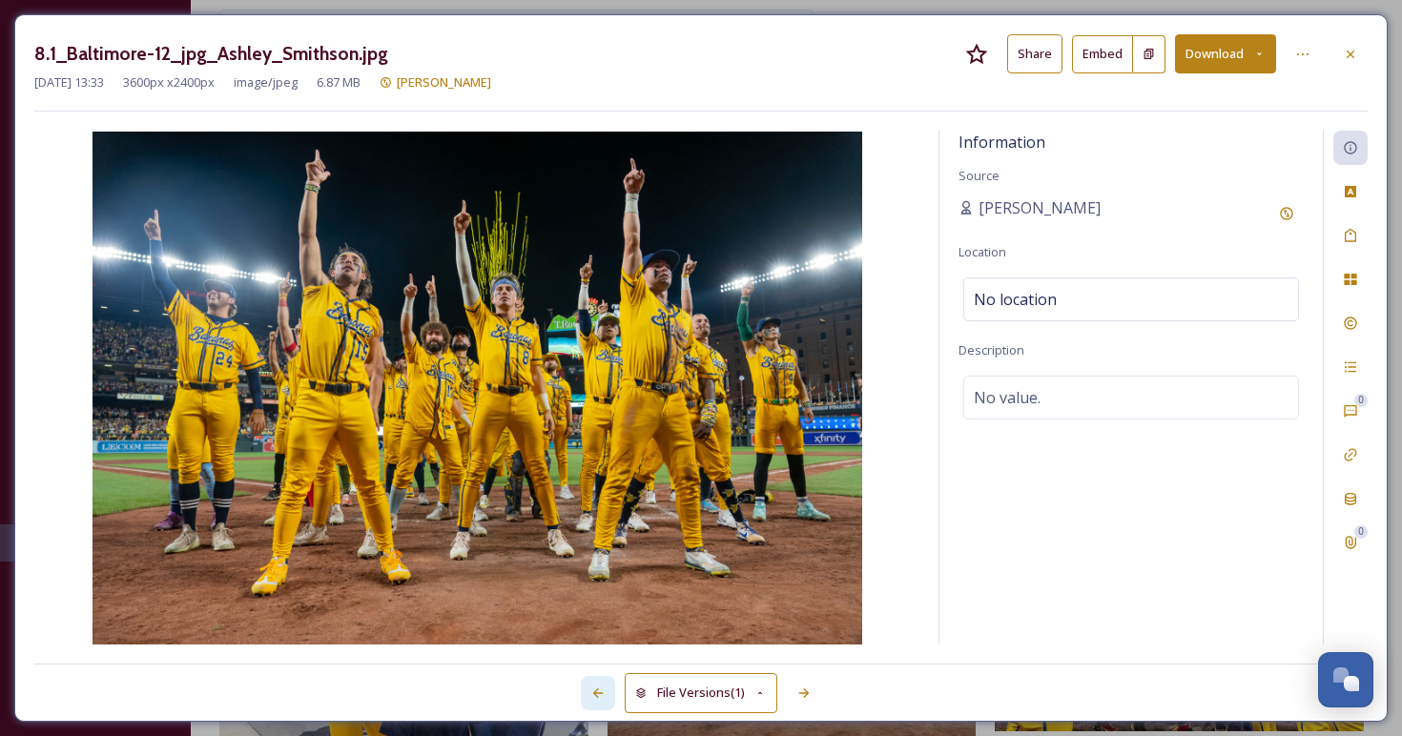
click at [600, 686] on icon at bounding box center [597, 693] width 15 height 15
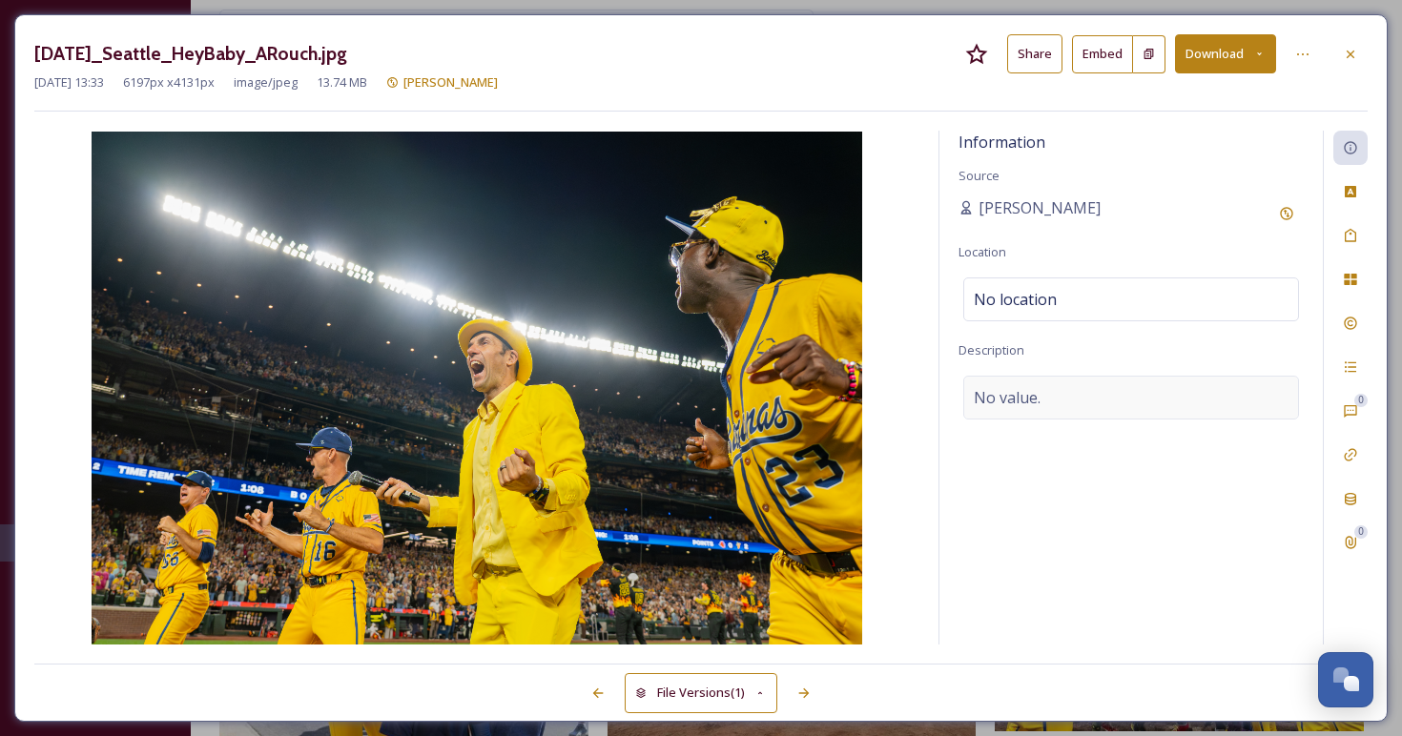
click at [1022, 395] on span "No value." at bounding box center [1007, 397] width 67 height 23
click at [987, 409] on textarea at bounding box center [1130, 455] width 345 height 158
paste textarea "photo credit:"
type textarea "photo credit:"
click at [587, 693] on div at bounding box center [598, 693] width 34 height 34
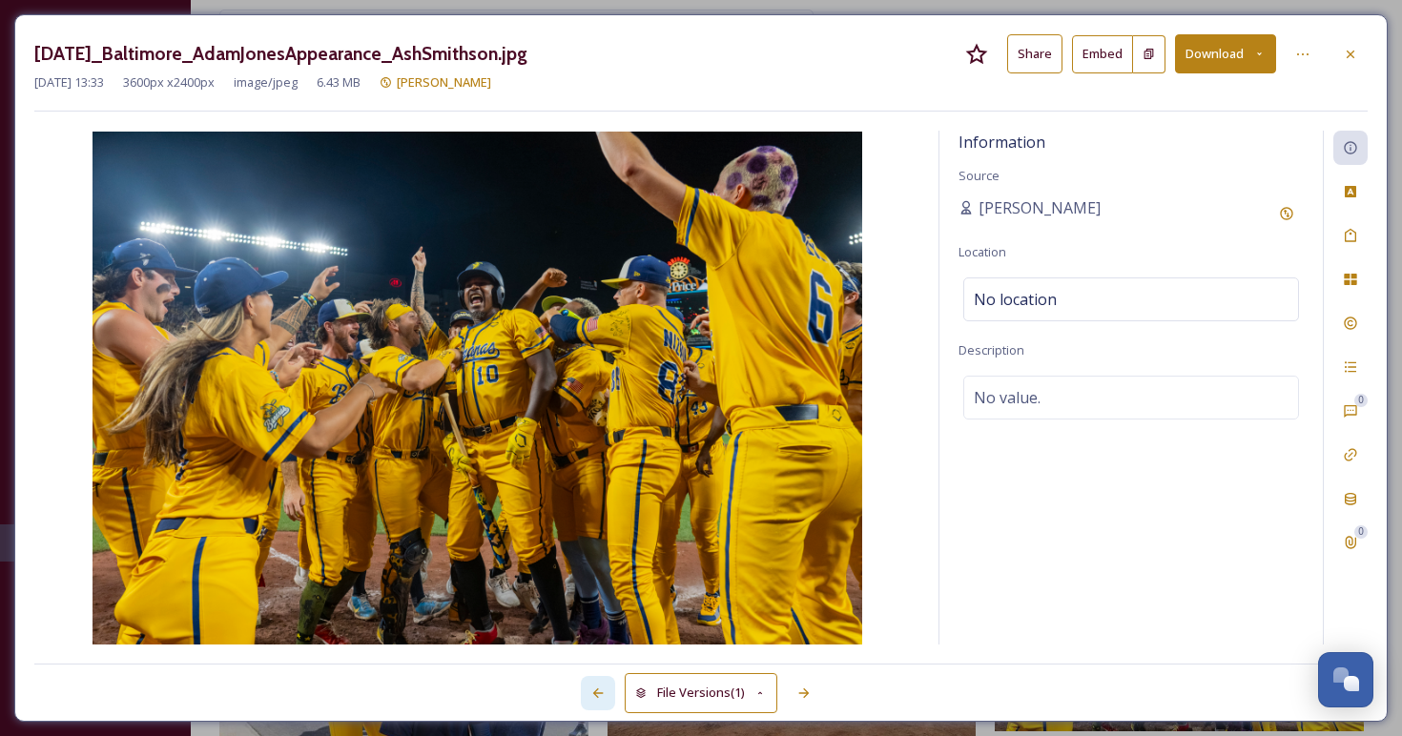
click at [587, 693] on div at bounding box center [598, 693] width 34 height 34
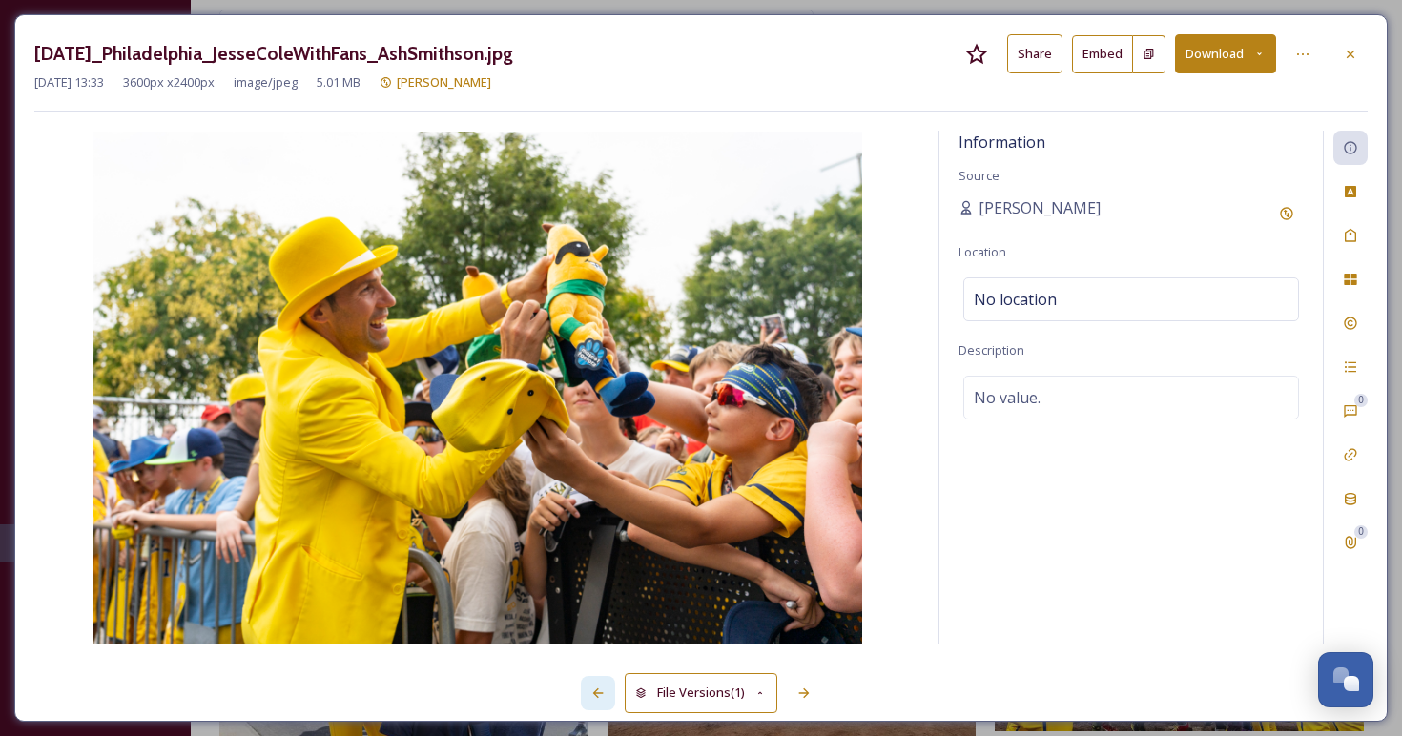
click at [587, 693] on div at bounding box center [598, 693] width 34 height 34
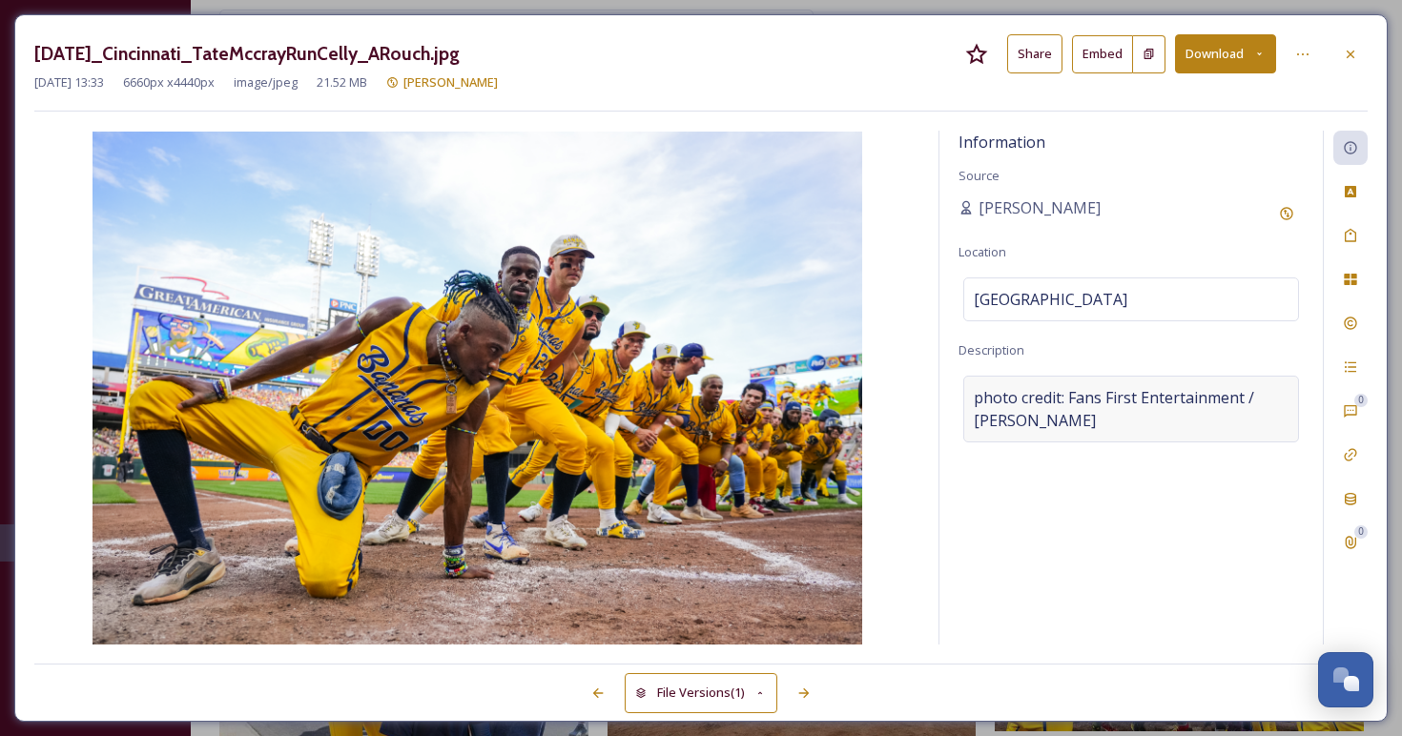
click at [1076, 419] on span "photo credit: Fans First Entertainment / Anna Rouch" at bounding box center [1131, 409] width 315 height 46
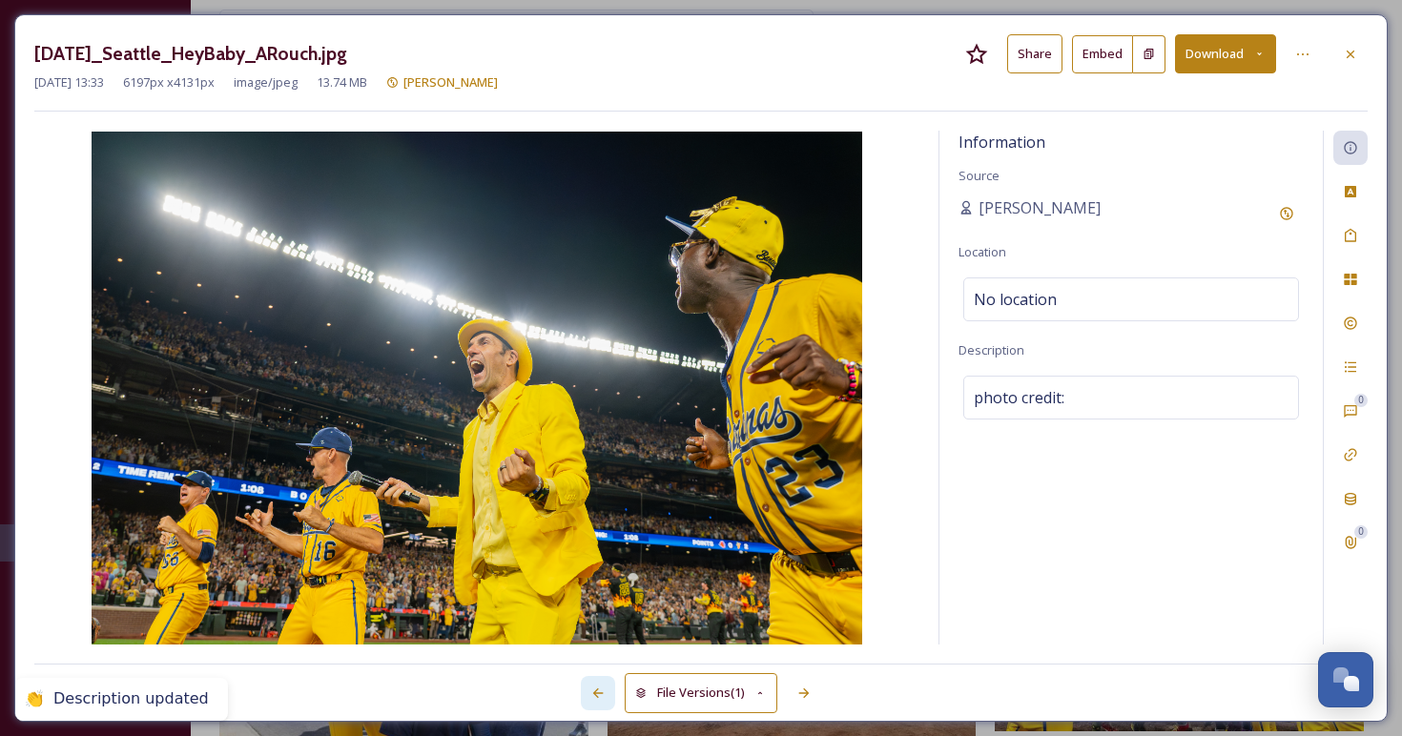
click at [600, 691] on icon at bounding box center [597, 693] width 15 height 15
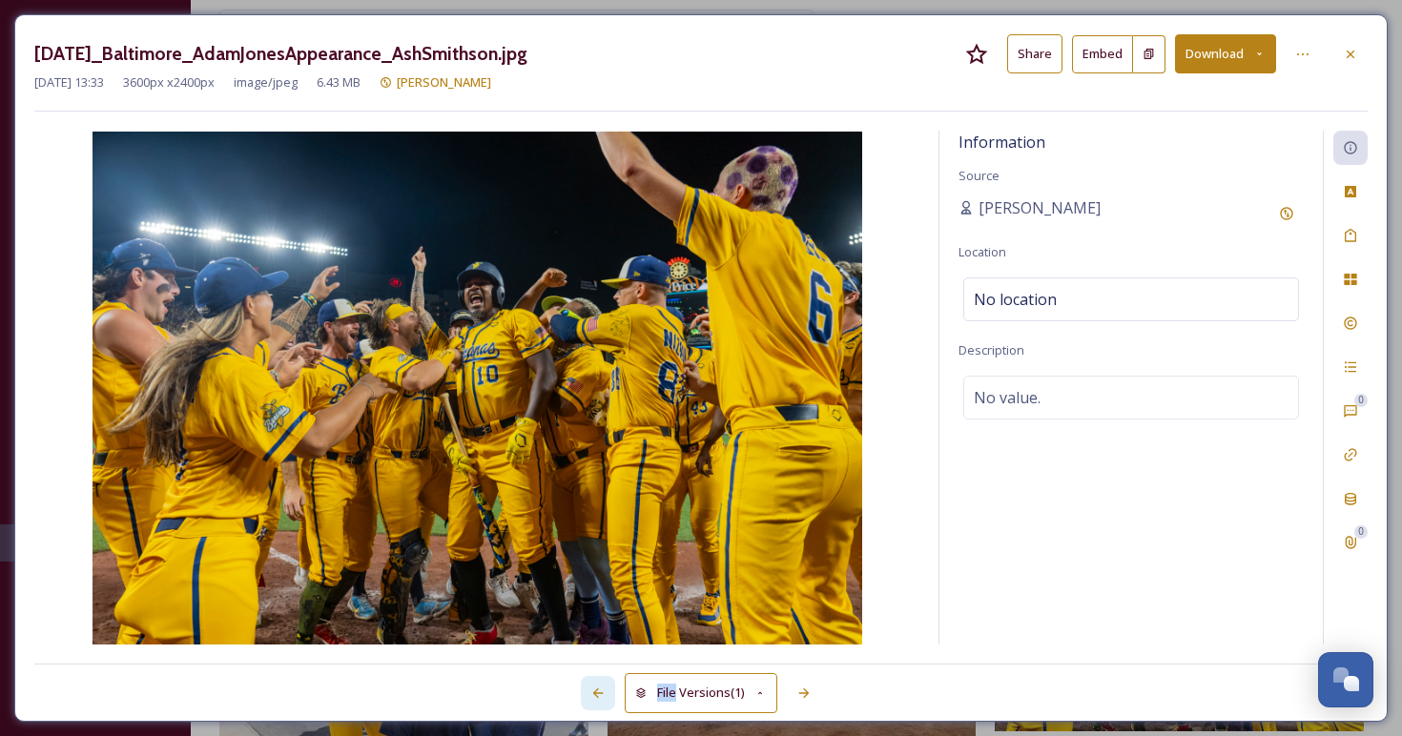
click at [600, 691] on icon at bounding box center [597, 693] width 15 height 15
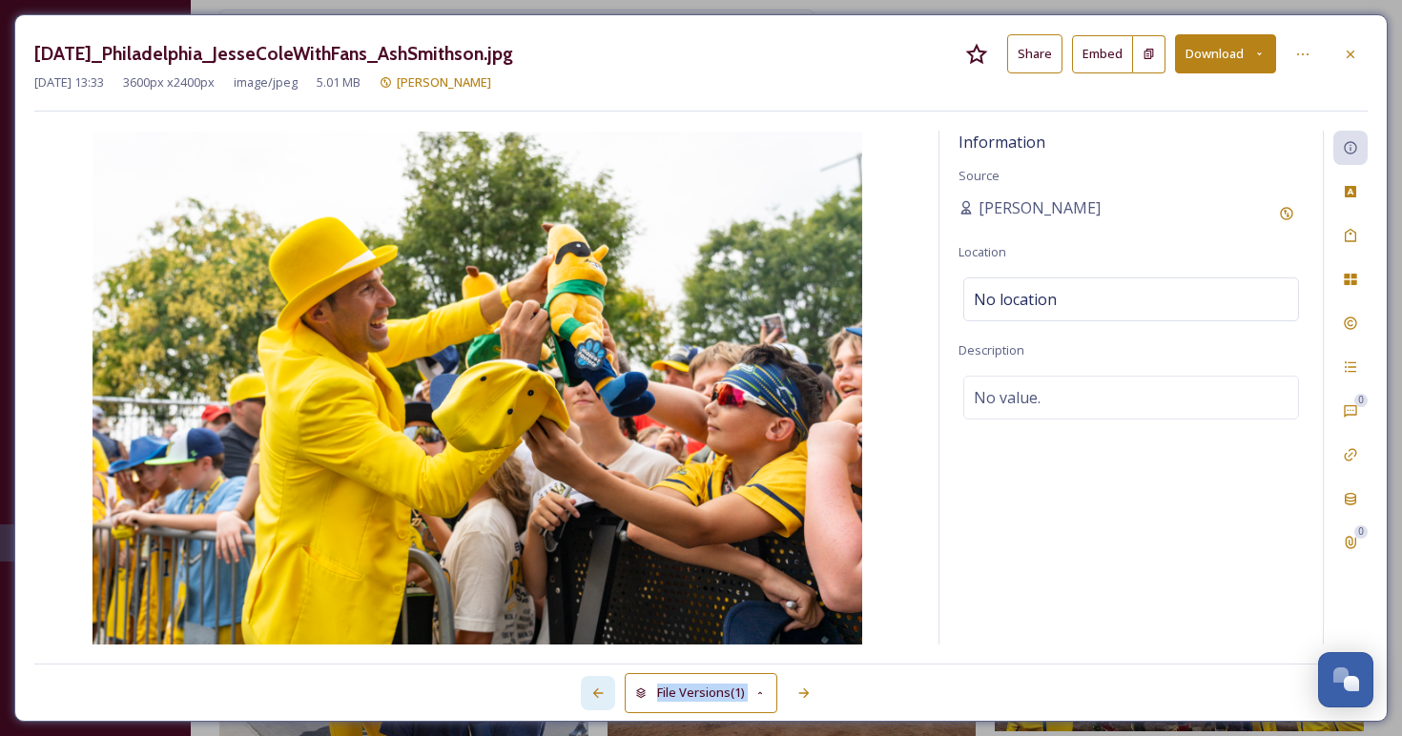
click at [600, 691] on icon at bounding box center [597, 693] width 15 height 15
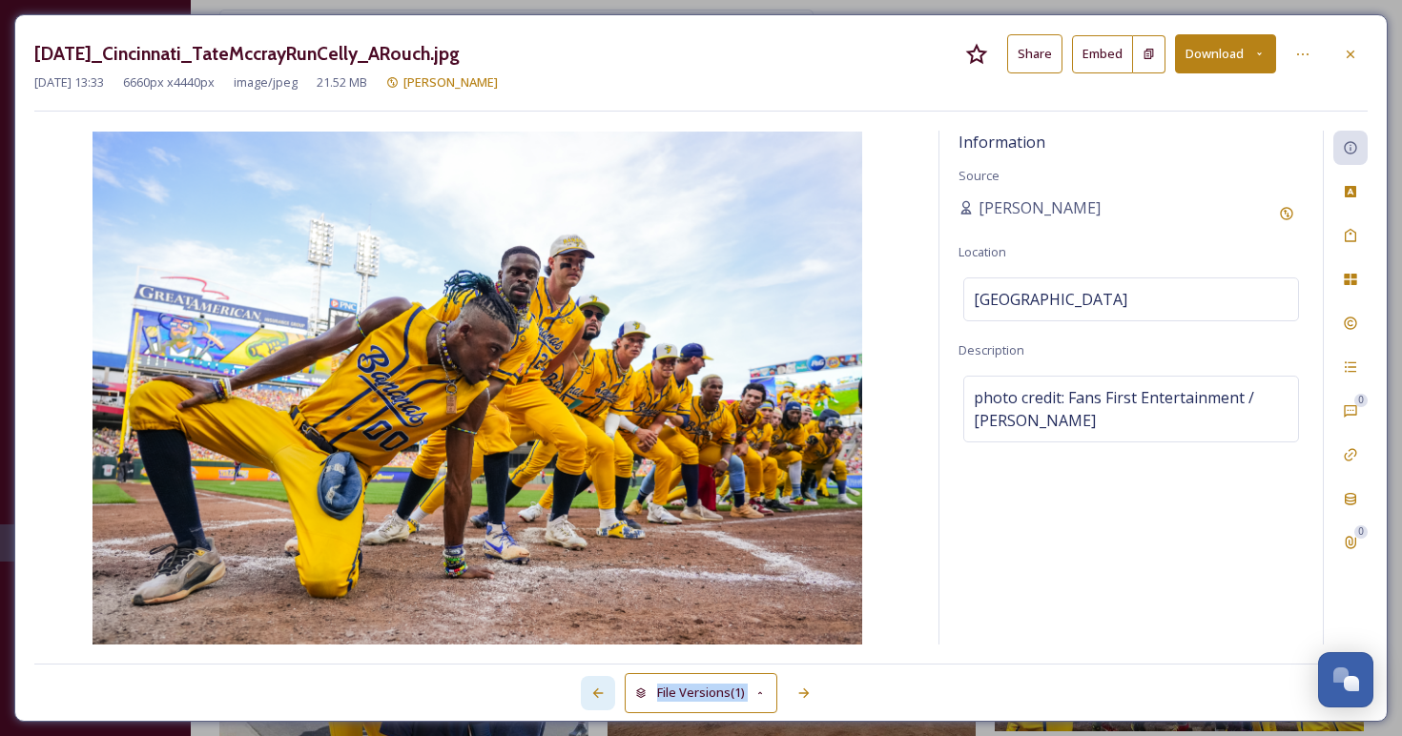
click at [600, 691] on icon at bounding box center [597, 693] width 15 height 15
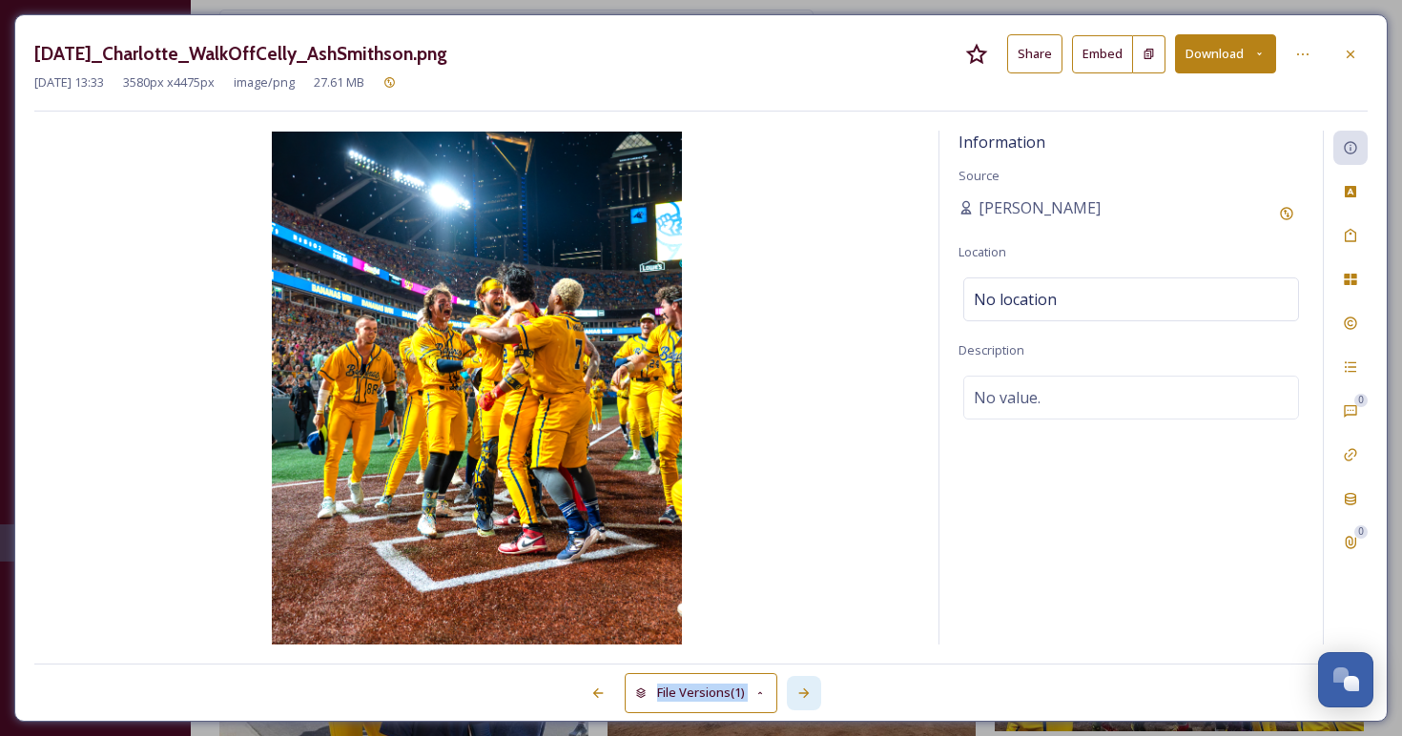
click at [810, 684] on div at bounding box center [804, 693] width 34 height 34
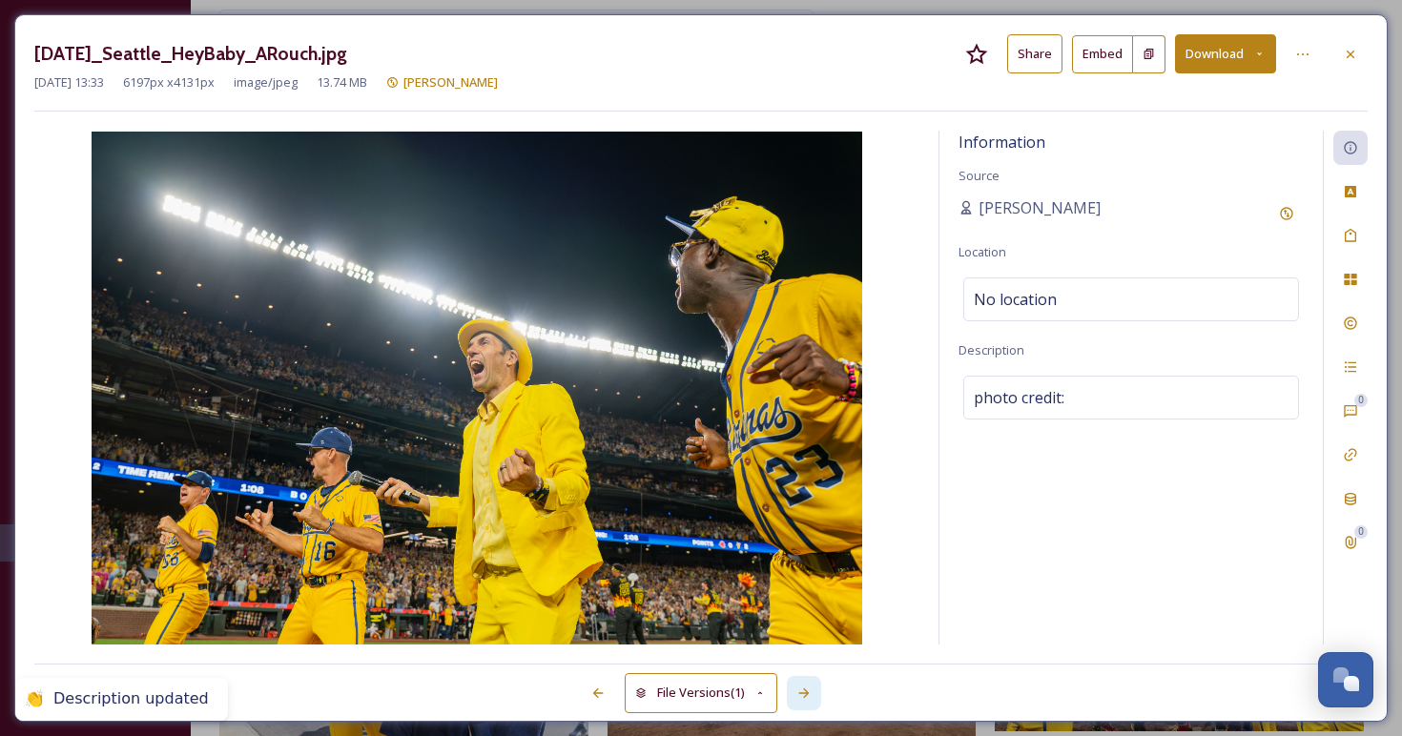
click at [800, 690] on icon at bounding box center [803, 693] width 15 height 15
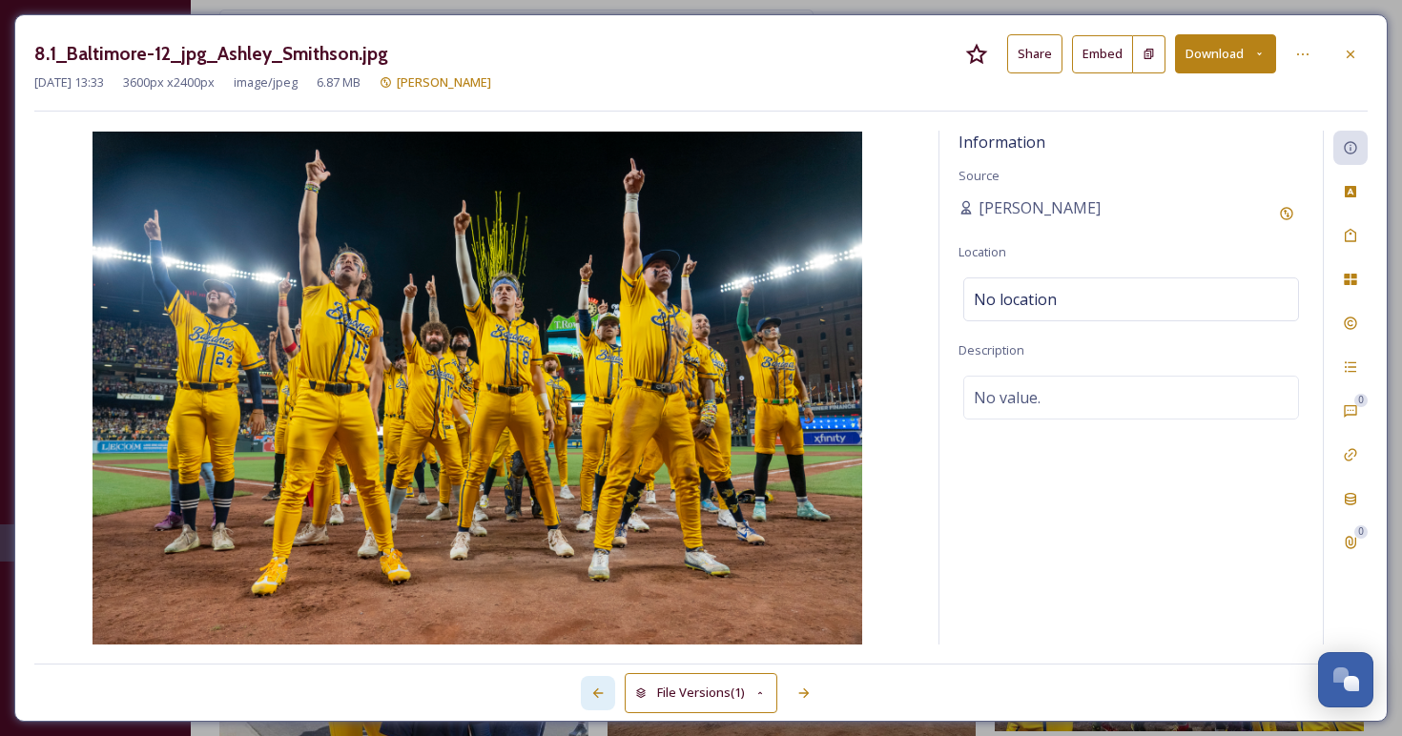
click at [597, 688] on icon at bounding box center [598, 693] width 10 height 10
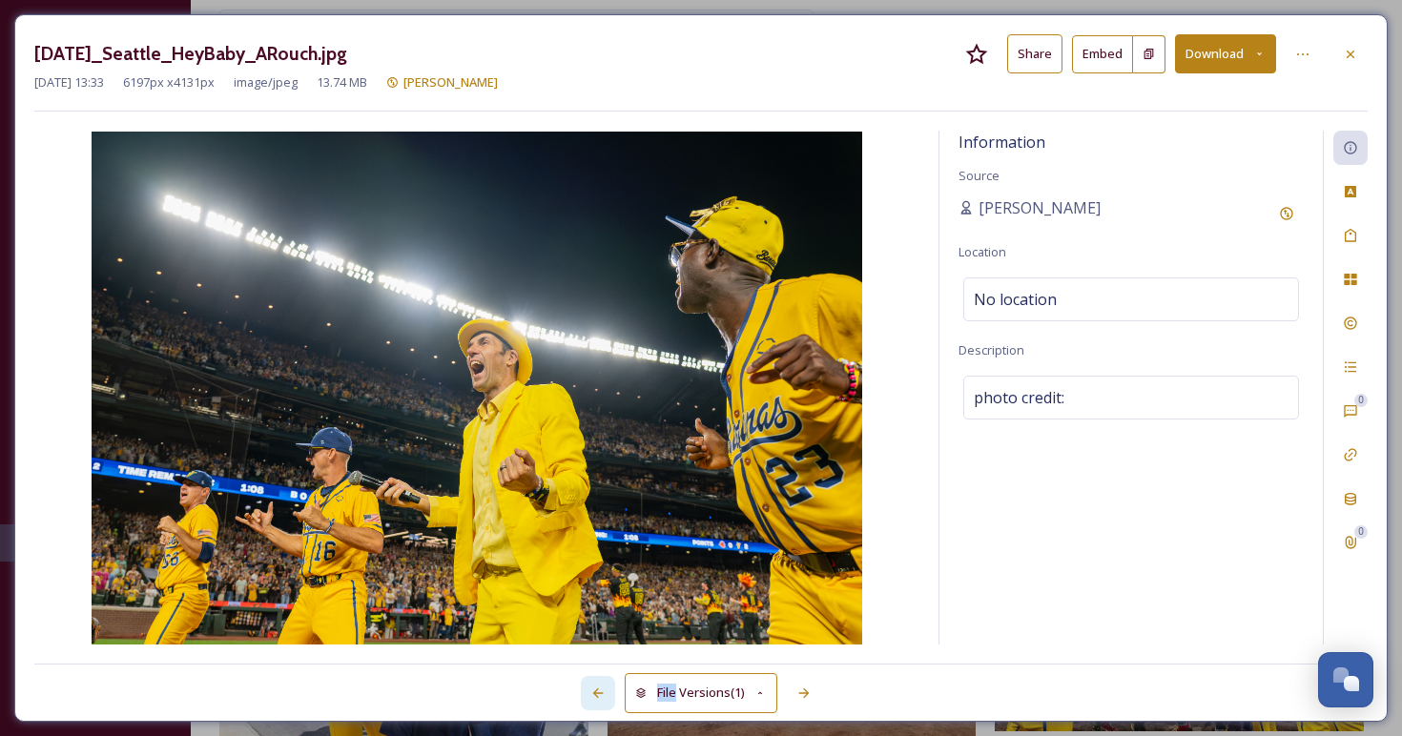
click at [597, 688] on icon at bounding box center [598, 693] width 10 height 10
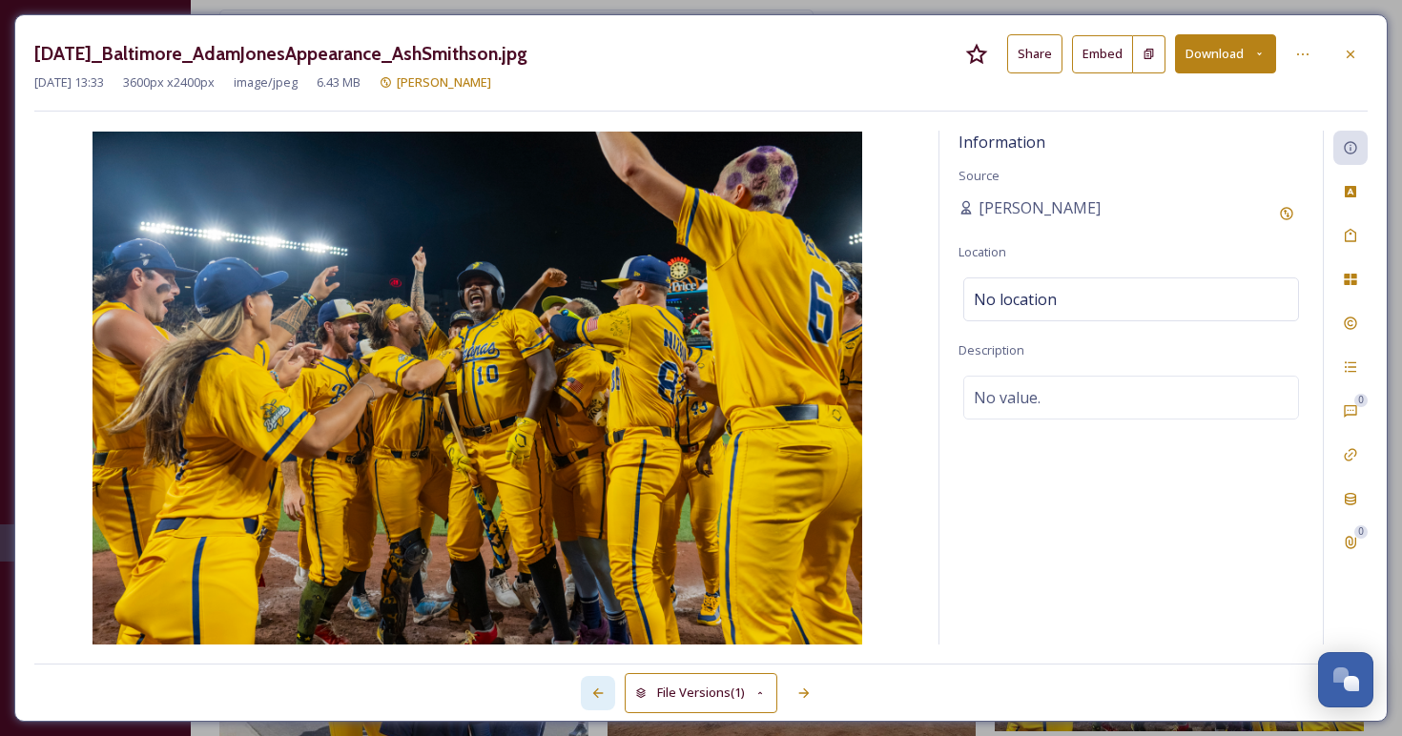
click at [597, 688] on icon at bounding box center [598, 693] width 10 height 10
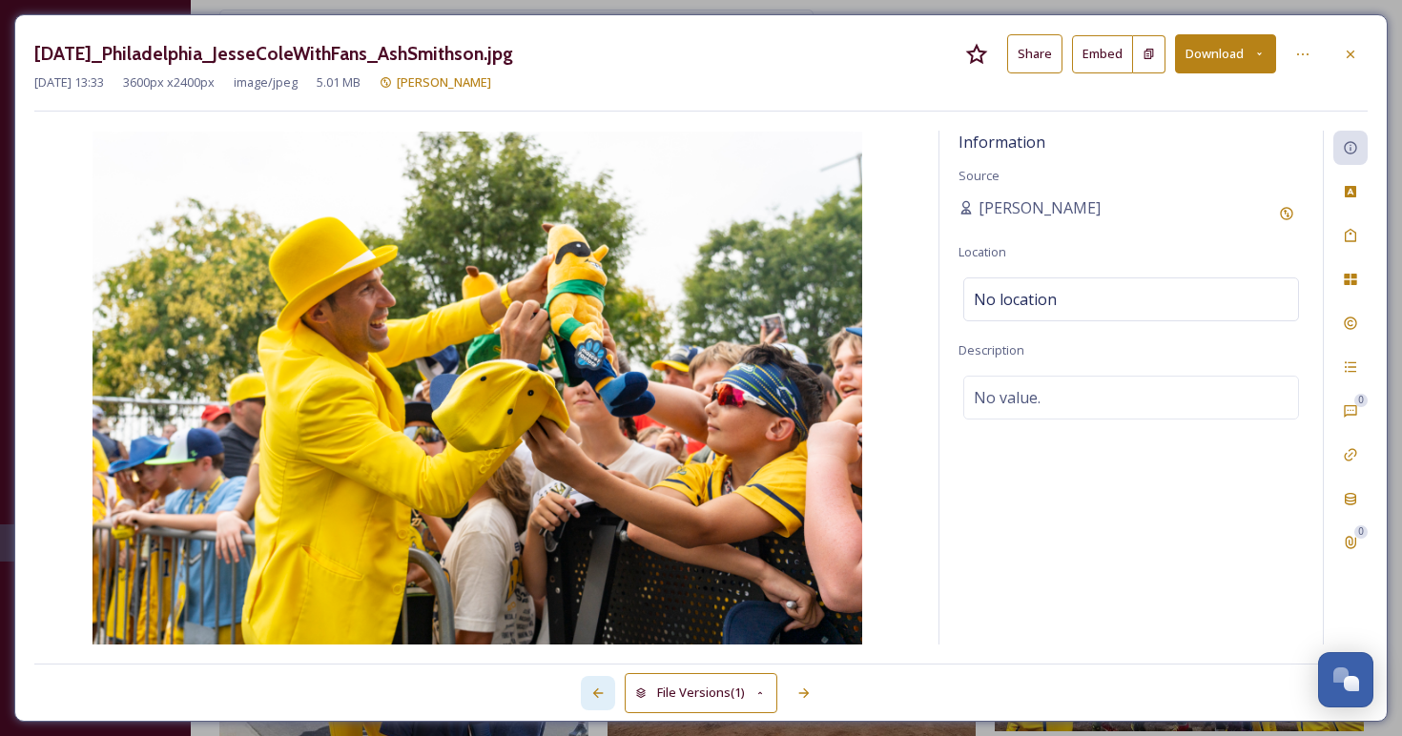
click at [596, 688] on icon at bounding box center [598, 693] width 10 height 10
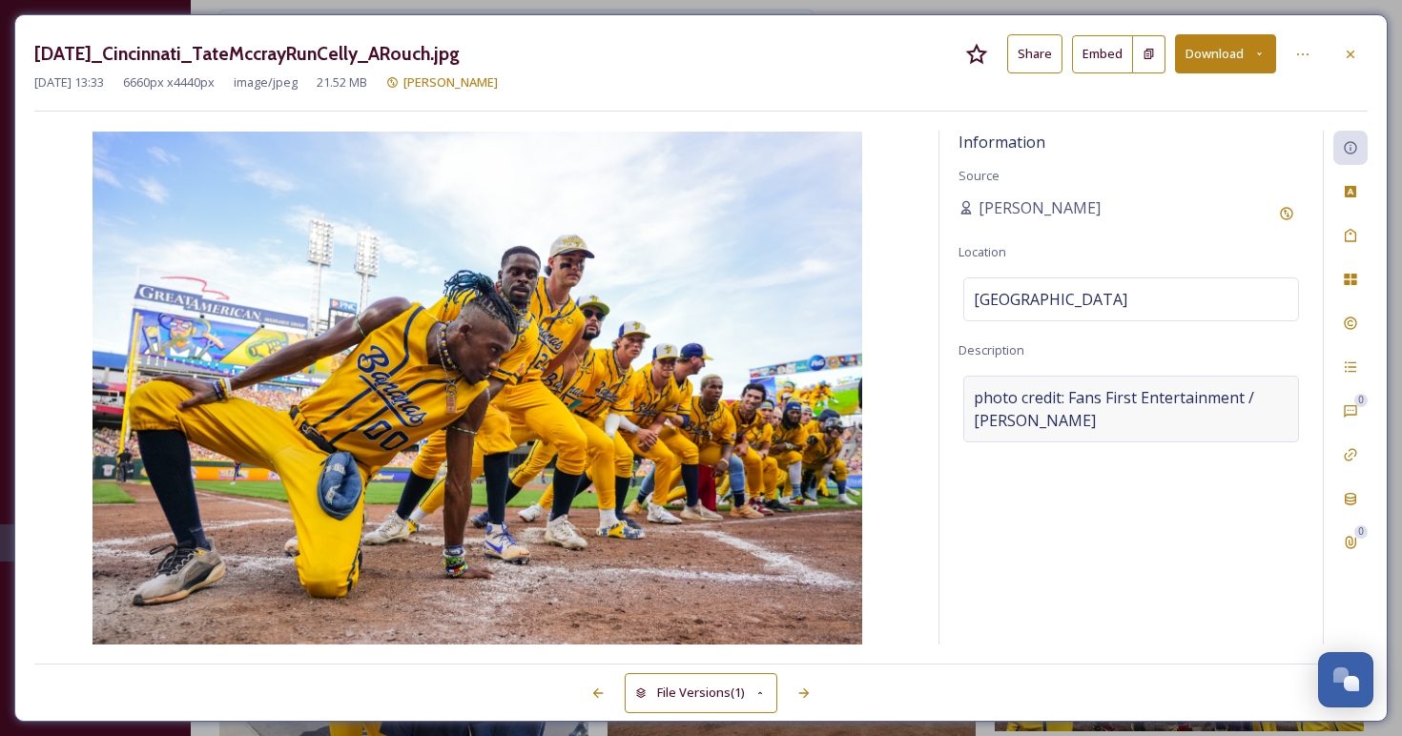
click at [983, 397] on span "photo credit: Fans First Entertainment / Anna Rouch" at bounding box center [1131, 409] width 315 height 46
drag, startPoint x: 1014, startPoint y: 419, endPoint x: 971, endPoint y: 401, distance: 46.2
click at [971, 402] on textarea "photo credit: Fans First Entertainment / Anna Rouch" at bounding box center [1130, 455] width 345 height 158
click at [797, 687] on icon at bounding box center [803, 693] width 15 height 15
click at [797, 688] on icon at bounding box center [803, 693] width 15 height 15
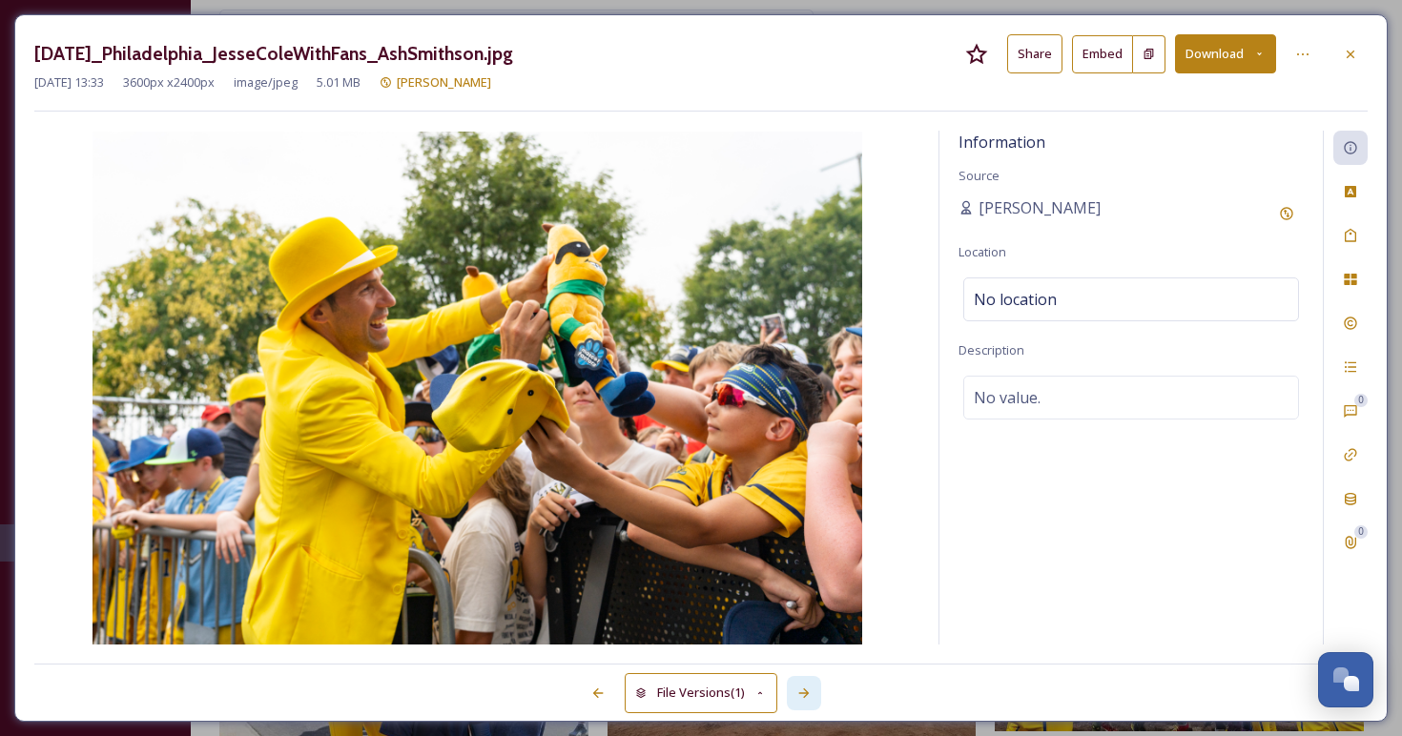
click at [796, 688] on icon at bounding box center [803, 693] width 15 height 15
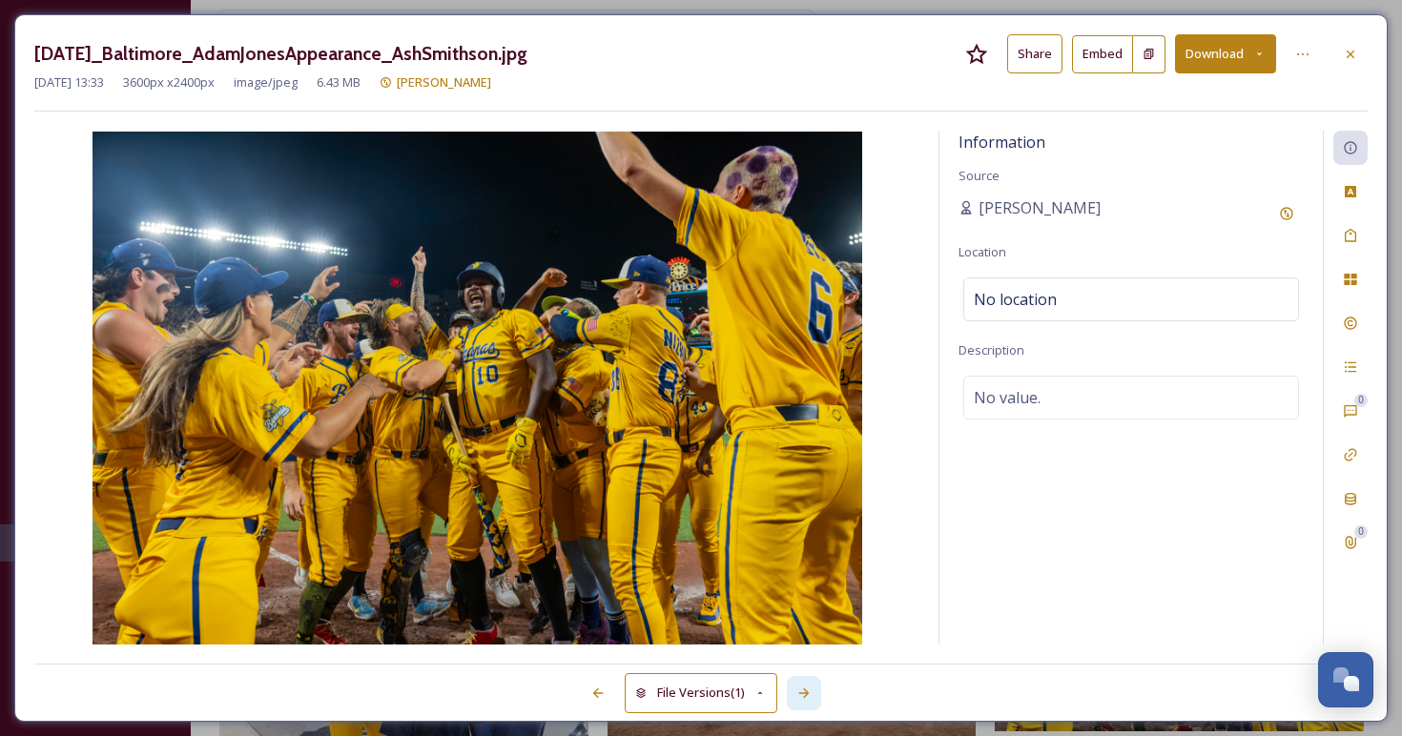
click at [796, 688] on icon at bounding box center [803, 693] width 15 height 15
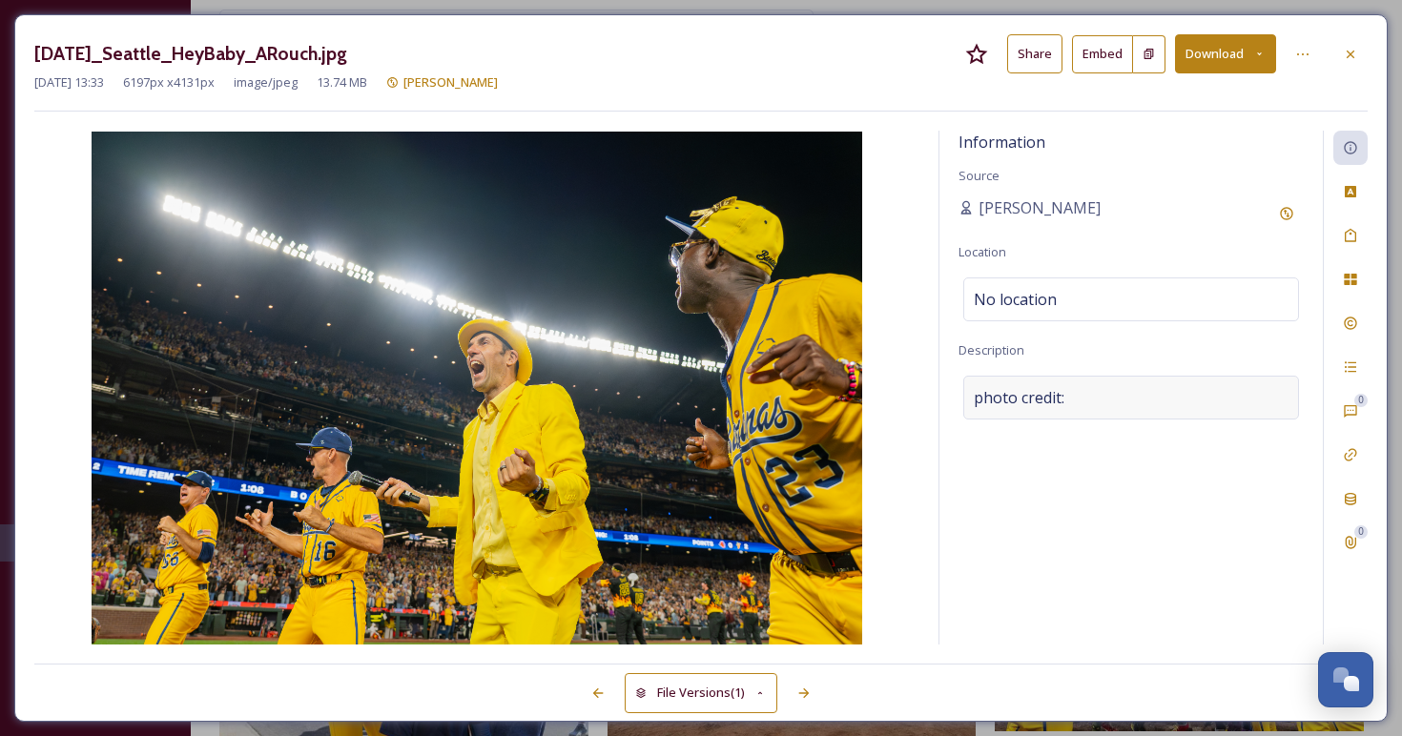
click at [996, 386] on span "photo credit:" at bounding box center [1019, 397] width 91 height 23
drag, startPoint x: 1077, startPoint y: 395, endPoint x: 944, endPoint y: 399, distance: 132.6
click at [944, 399] on div "Information Source Angie Bertinot Location No location Description photo credit…" at bounding box center [1130, 388] width 383 height 514
paste textarea "Fans First Entertainment / Anna Rouch"
type textarea "photo credit: Fans First Entertainment / Anna Rouch"
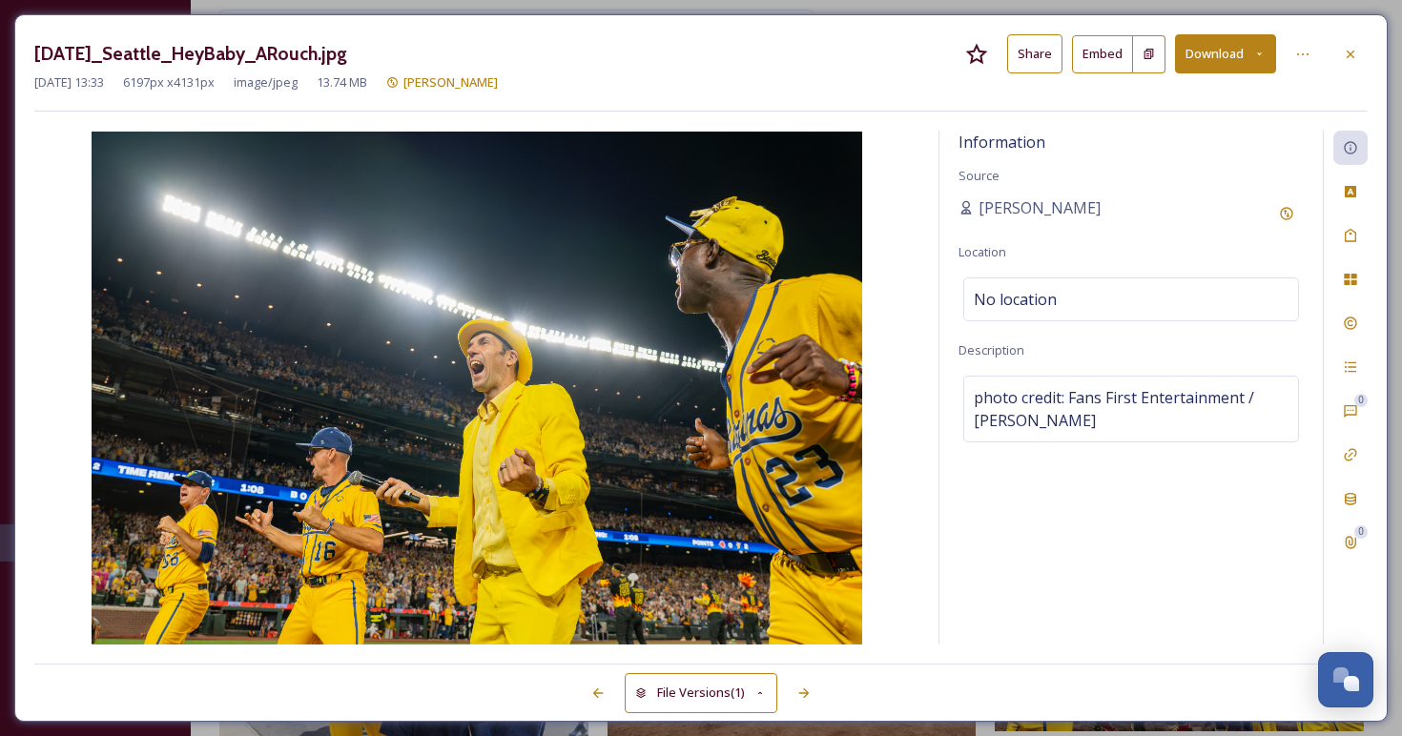
click at [1012, 579] on div "Information Source Angie Bertinot Location No location Description photo credit…" at bounding box center [1130, 388] width 383 height 514
click at [806, 691] on icon at bounding box center [803, 693] width 15 height 15
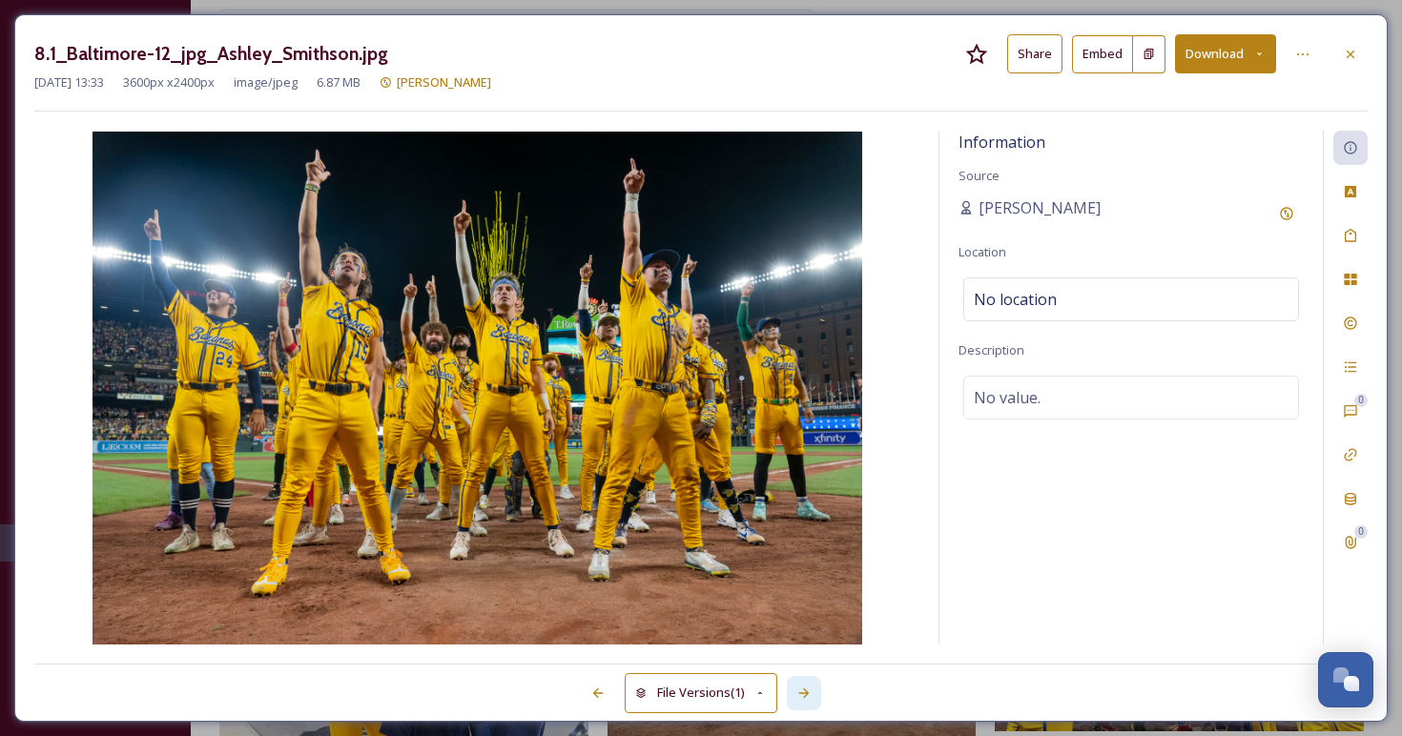
click at [805, 692] on icon at bounding box center [803, 693] width 10 height 10
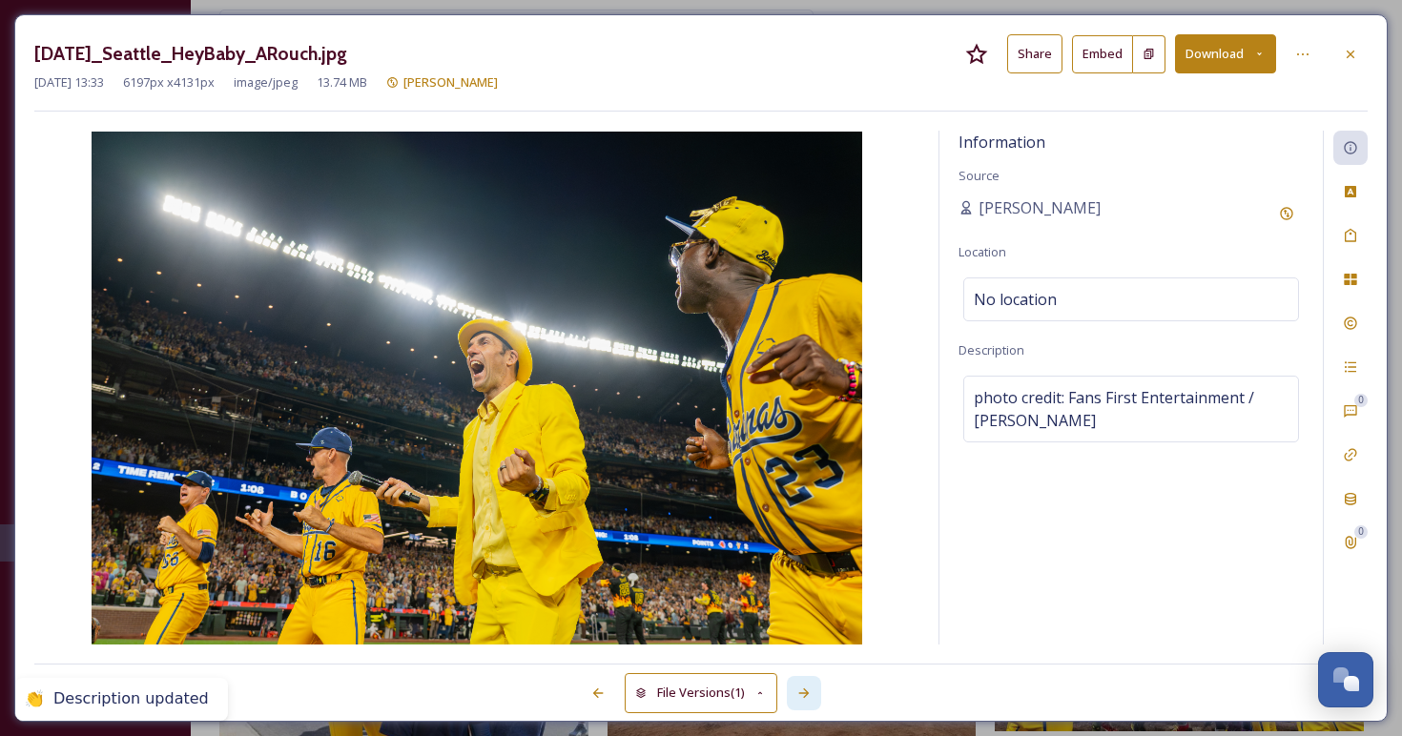
click at [804, 694] on icon at bounding box center [803, 693] width 15 height 15
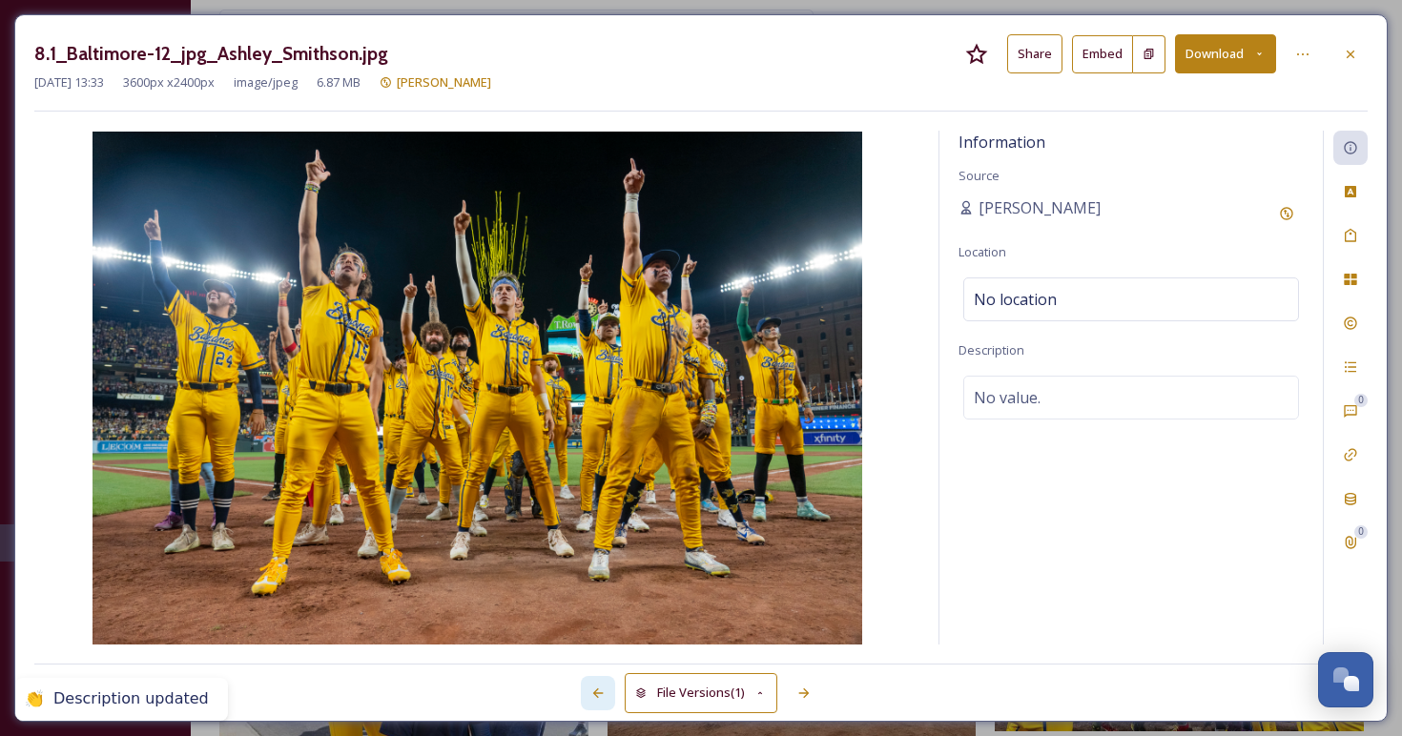
click at [588, 689] on div at bounding box center [598, 693] width 34 height 34
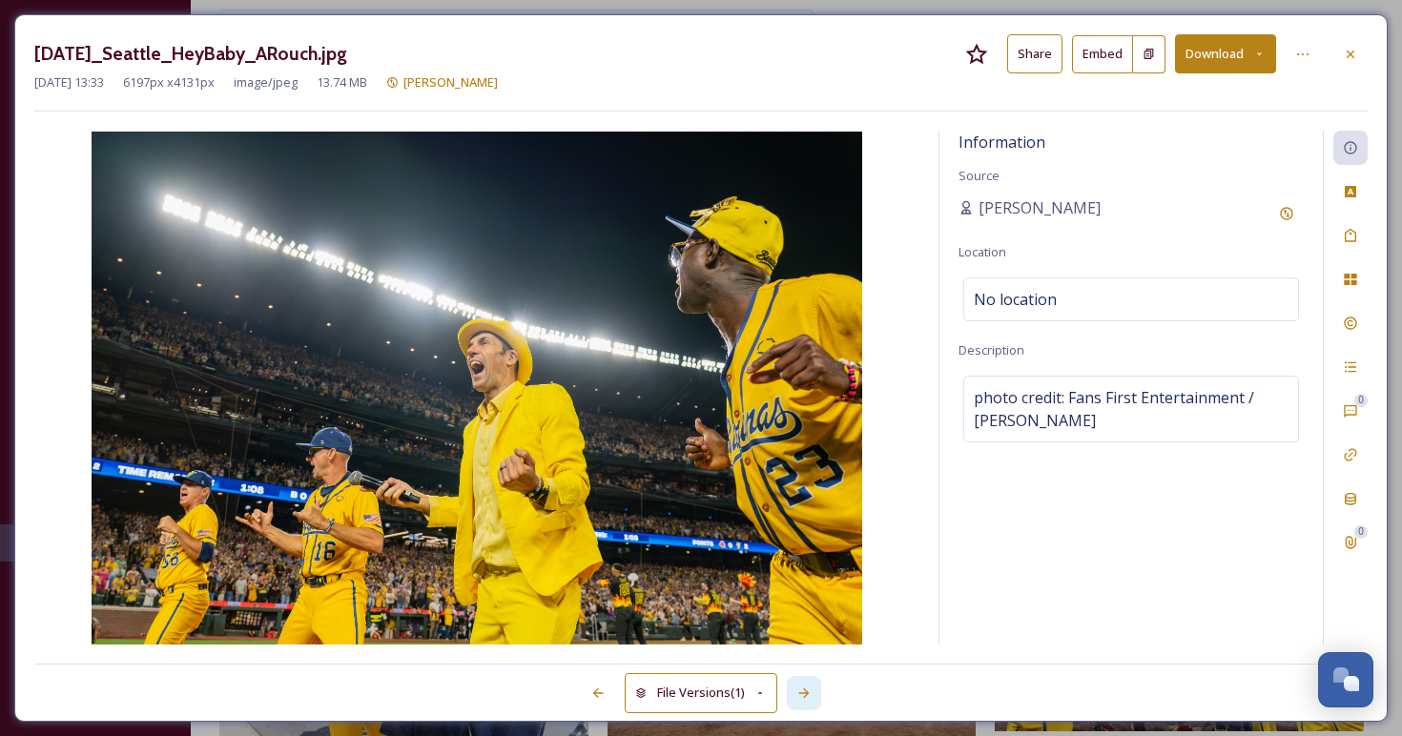
click at [804, 686] on icon at bounding box center [803, 693] width 15 height 15
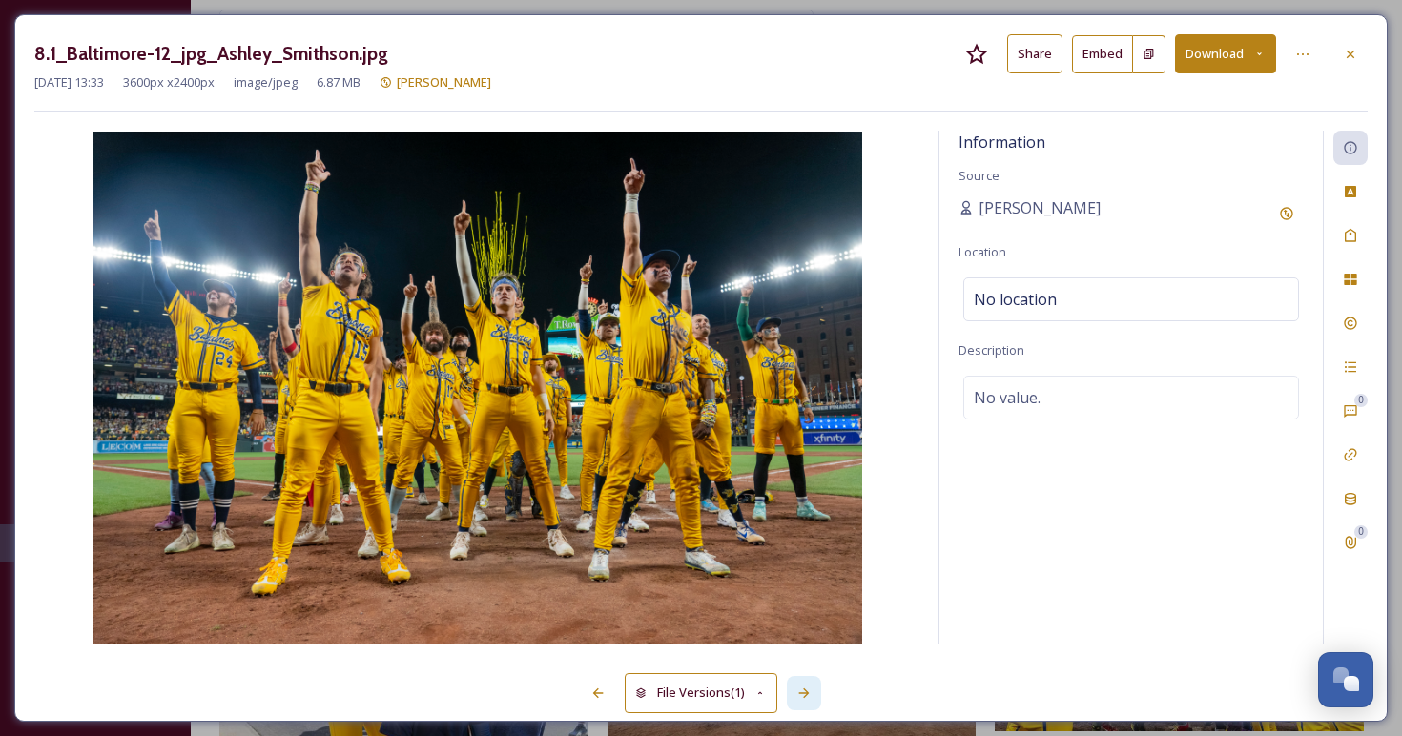
click at [803, 686] on icon at bounding box center [803, 693] width 15 height 15
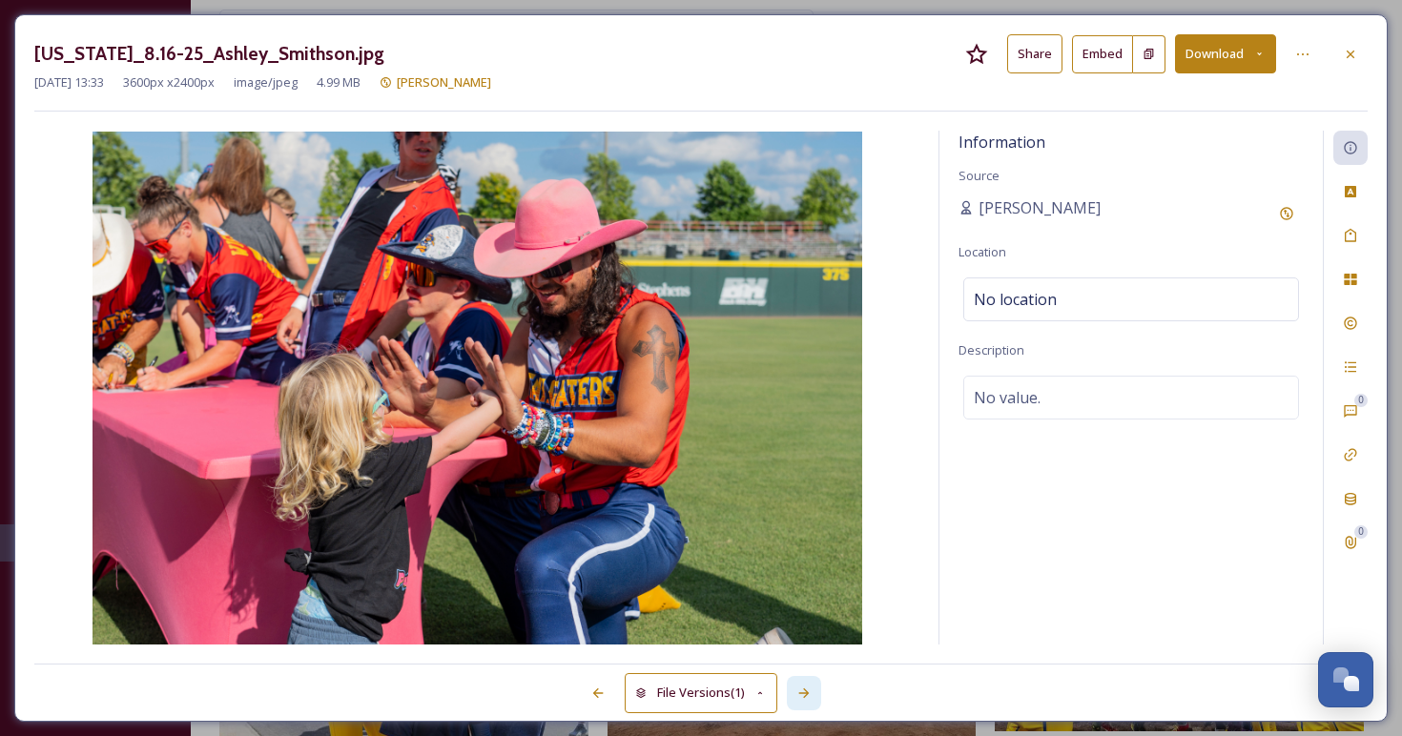
click at [802, 688] on icon at bounding box center [803, 693] width 15 height 15
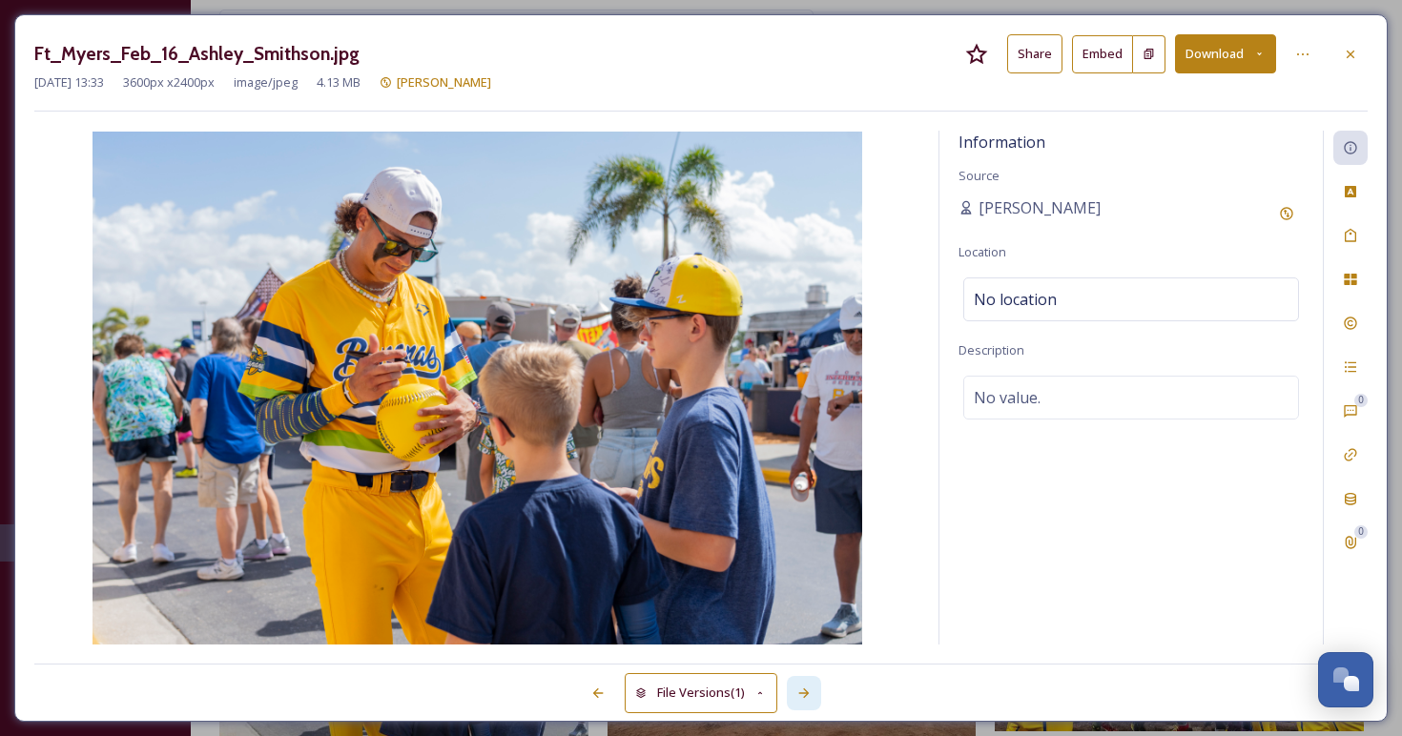
click at [802, 688] on icon at bounding box center [803, 693] width 15 height 15
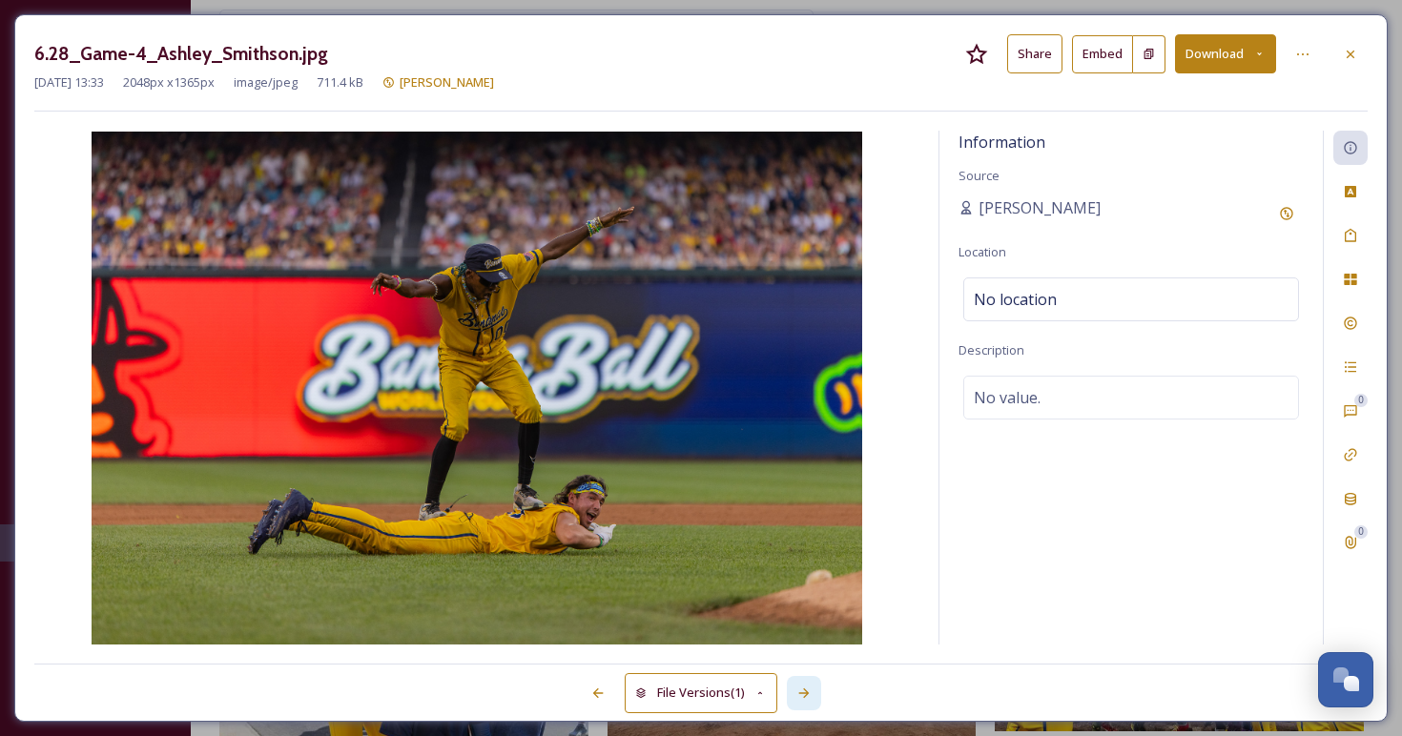
click at [802, 688] on icon at bounding box center [803, 693] width 15 height 15
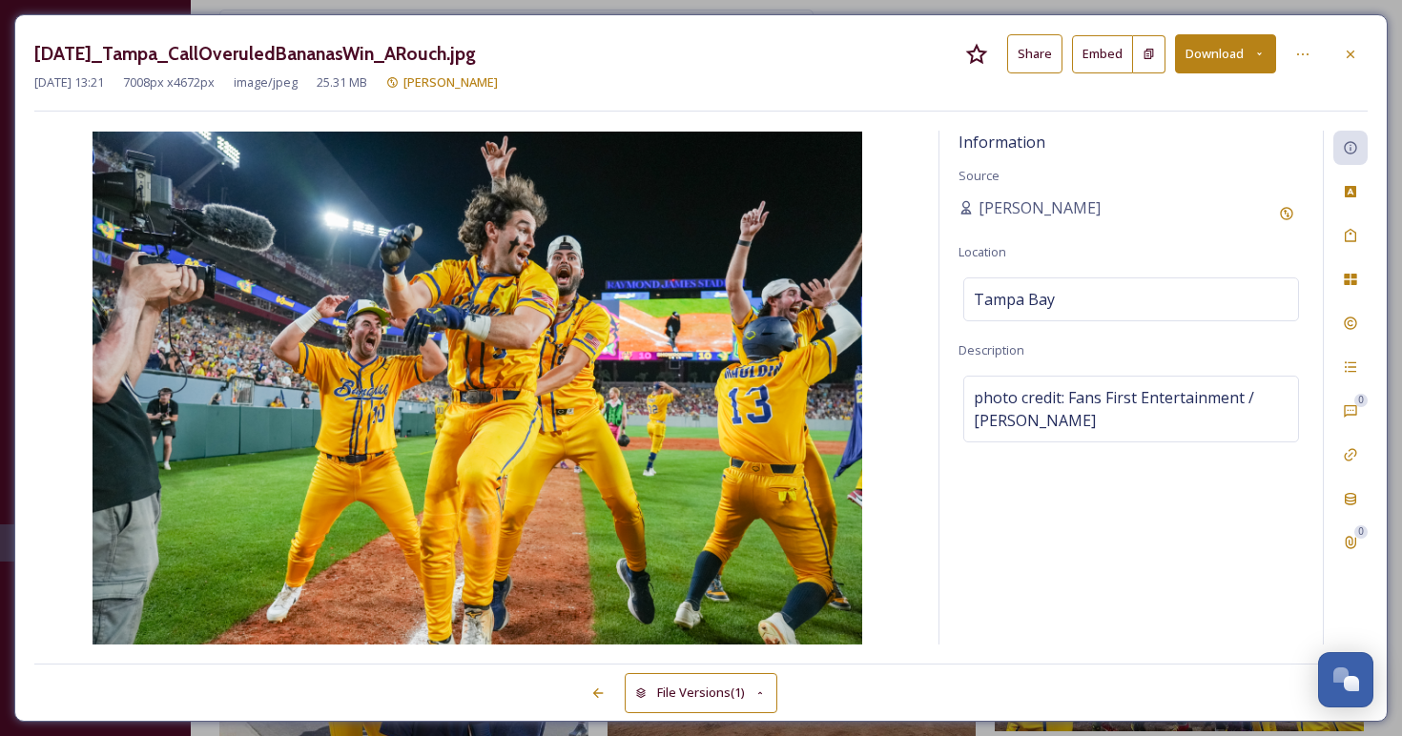
click at [802, 688] on div "File Versions (1)" at bounding box center [700, 683] width 1333 height 38
click at [1064, 419] on span "photo credit: Fans First Entertainment / Anna Rouch" at bounding box center [1131, 409] width 315 height 46
drag, startPoint x: 1008, startPoint y: 423, endPoint x: 949, endPoint y: 392, distance: 67.0
click at [949, 392] on div "Information Source Angie Bertinot Location Tampa Bay Description photo credit: …" at bounding box center [1130, 388] width 383 height 514
click at [597, 695] on icon at bounding box center [597, 693] width 15 height 15
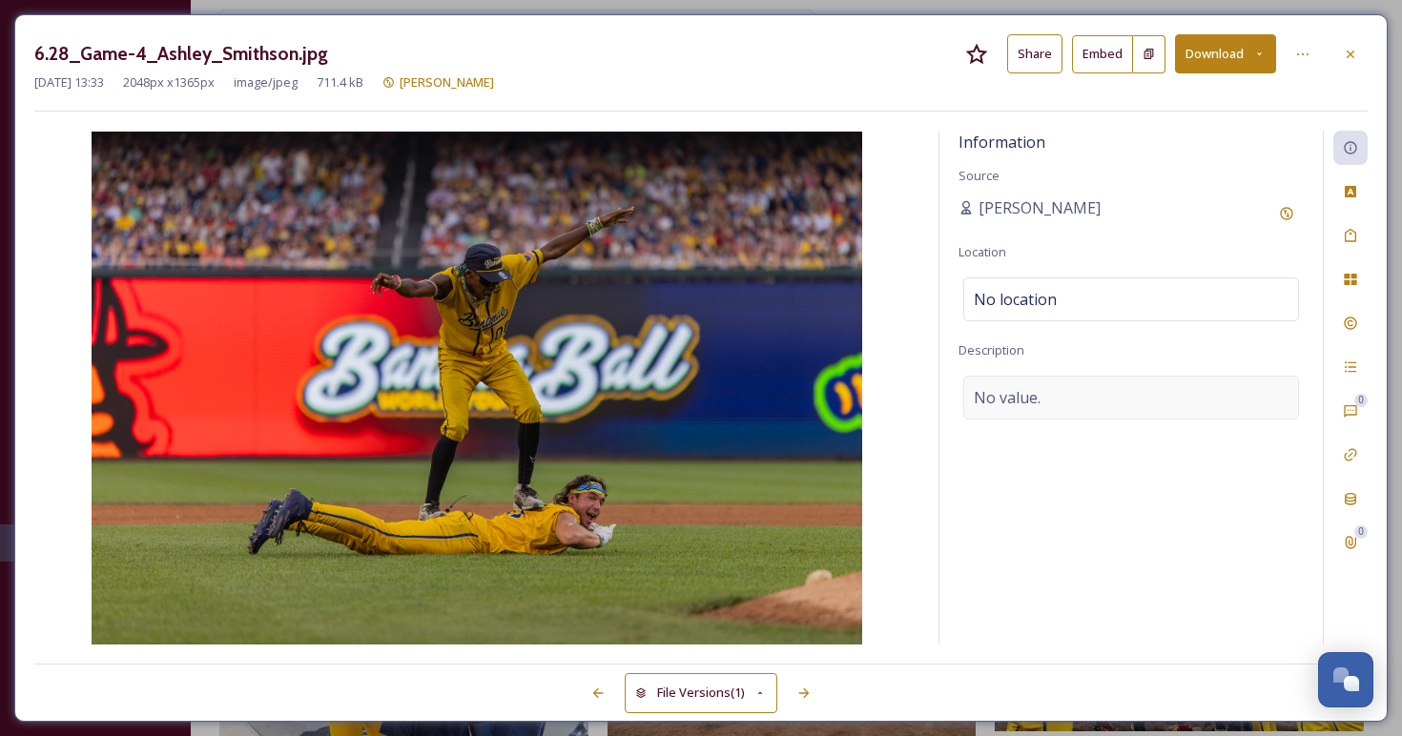
click at [1010, 393] on span "No value." at bounding box center [1007, 397] width 67 height 23
type textarea "photo credit: Fans First Entertainment / Anna Rouch"
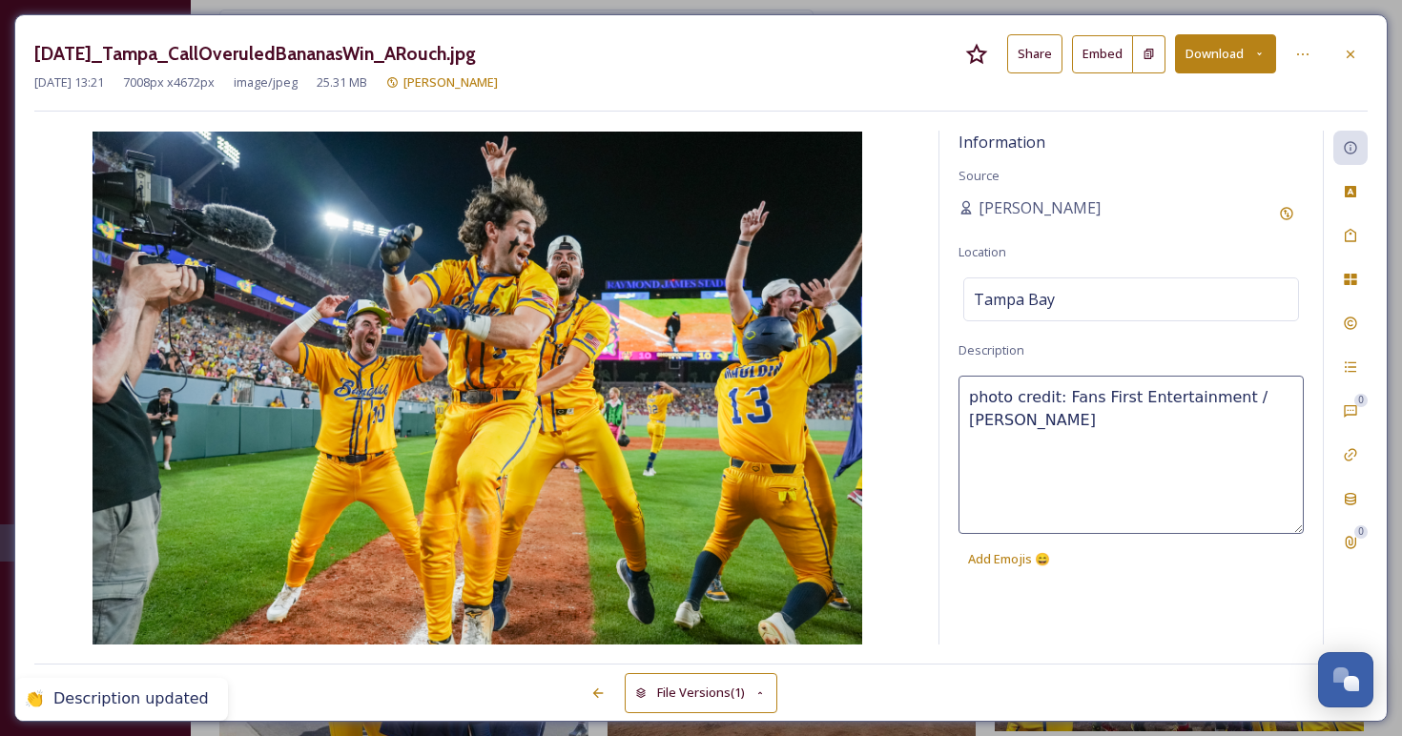
click at [1010, 395] on textarea "photo credit: Fans First Entertainment / Anna Rouch" at bounding box center [1130, 455] width 345 height 158
click at [600, 689] on icon at bounding box center [597, 693] width 15 height 15
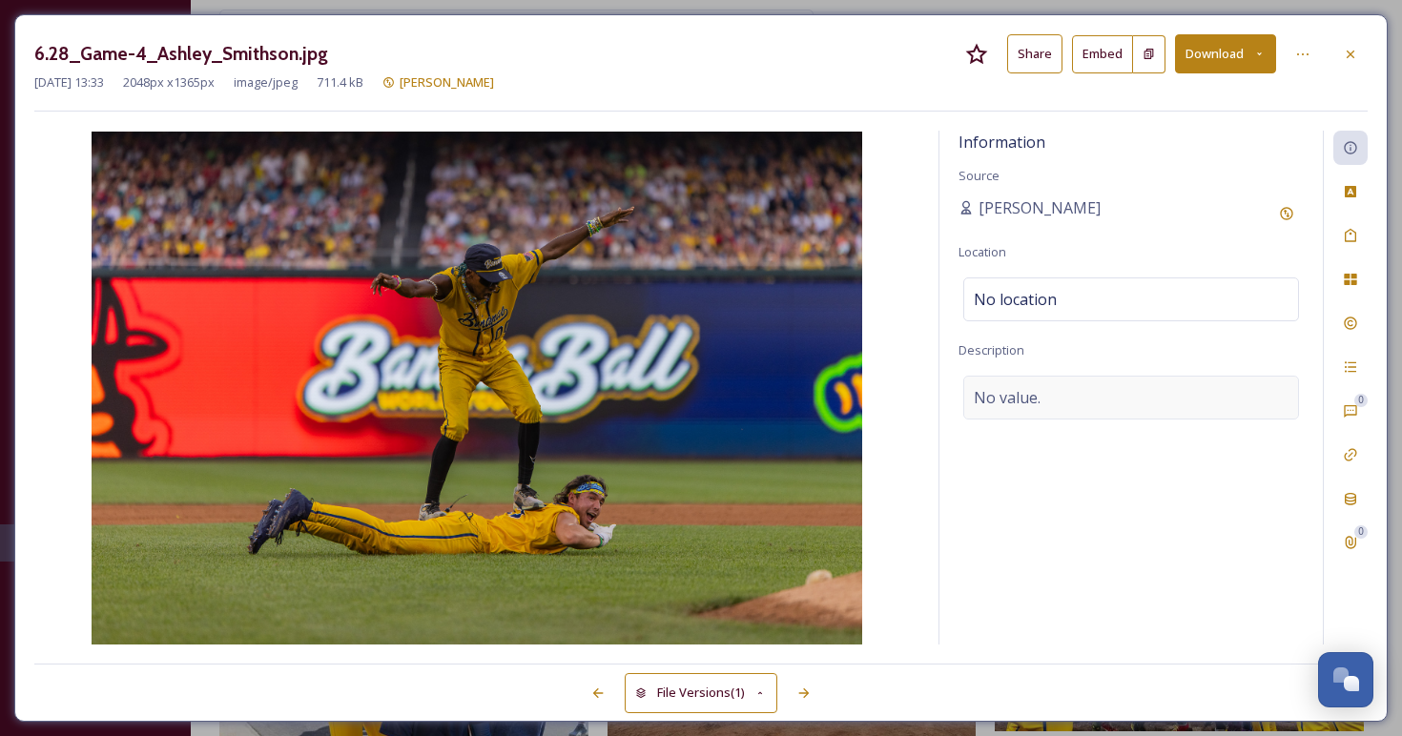
click at [993, 397] on span "No value." at bounding box center [1007, 397] width 67 height 23
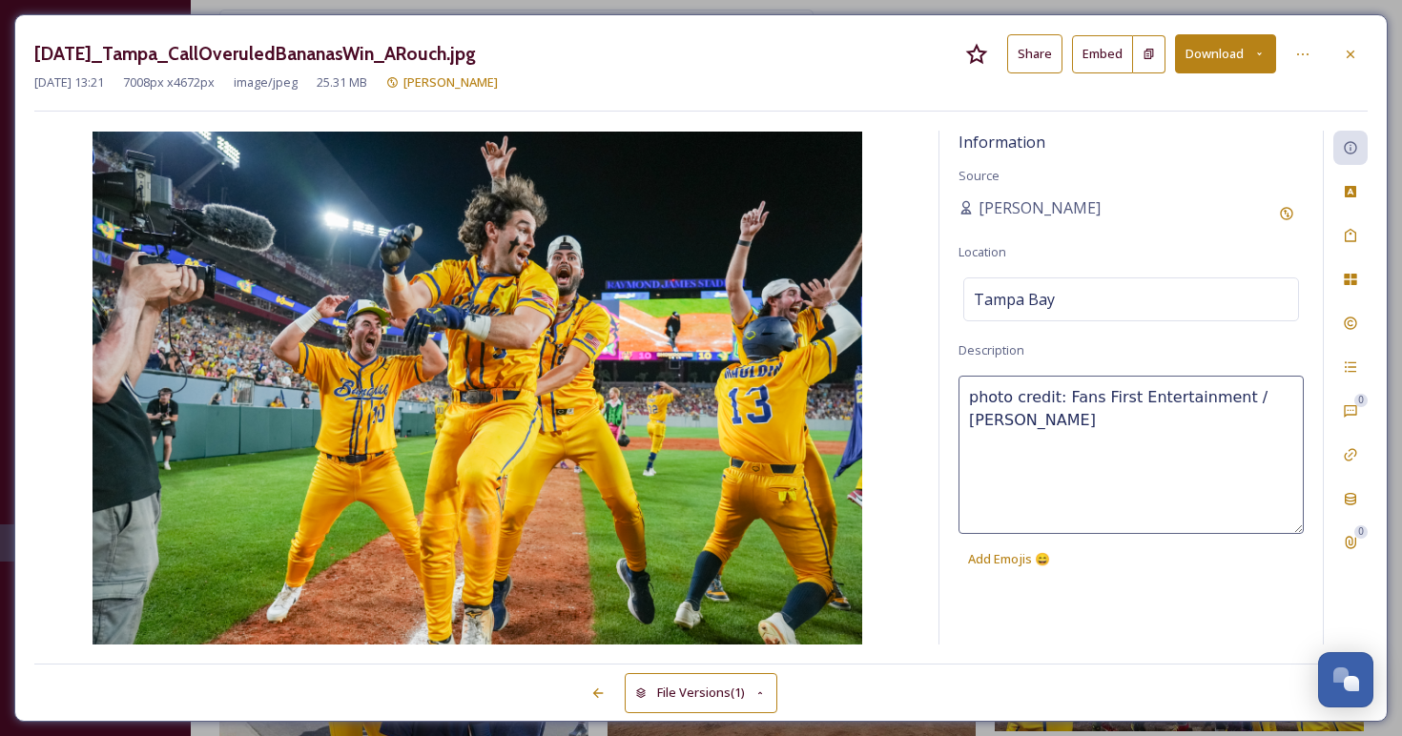
drag, startPoint x: 1018, startPoint y: 415, endPoint x: 1059, endPoint y: 389, distance: 48.4
click at [1059, 389] on textarea "photo credit: Fans First Entertainment / Anna Rouch" at bounding box center [1130, 455] width 345 height 158
type textarea "photo credit: Fans First Entertainment / Anna Rouch"
click at [1078, 458] on textarea "photo credit: Fans First Entertainment / Anna Rouch" at bounding box center [1130, 455] width 345 height 158
click at [590, 692] on icon at bounding box center [597, 693] width 15 height 15
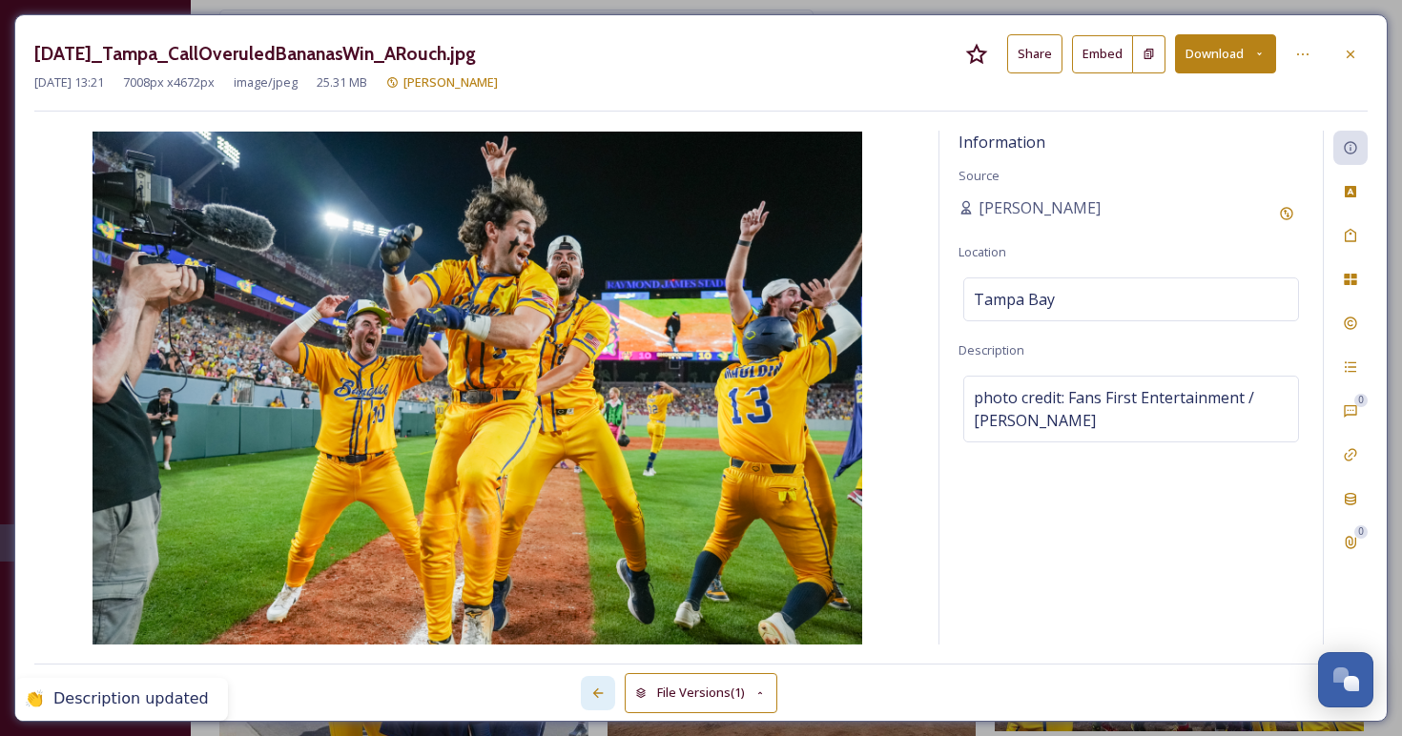
click at [591, 694] on icon at bounding box center [597, 693] width 15 height 15
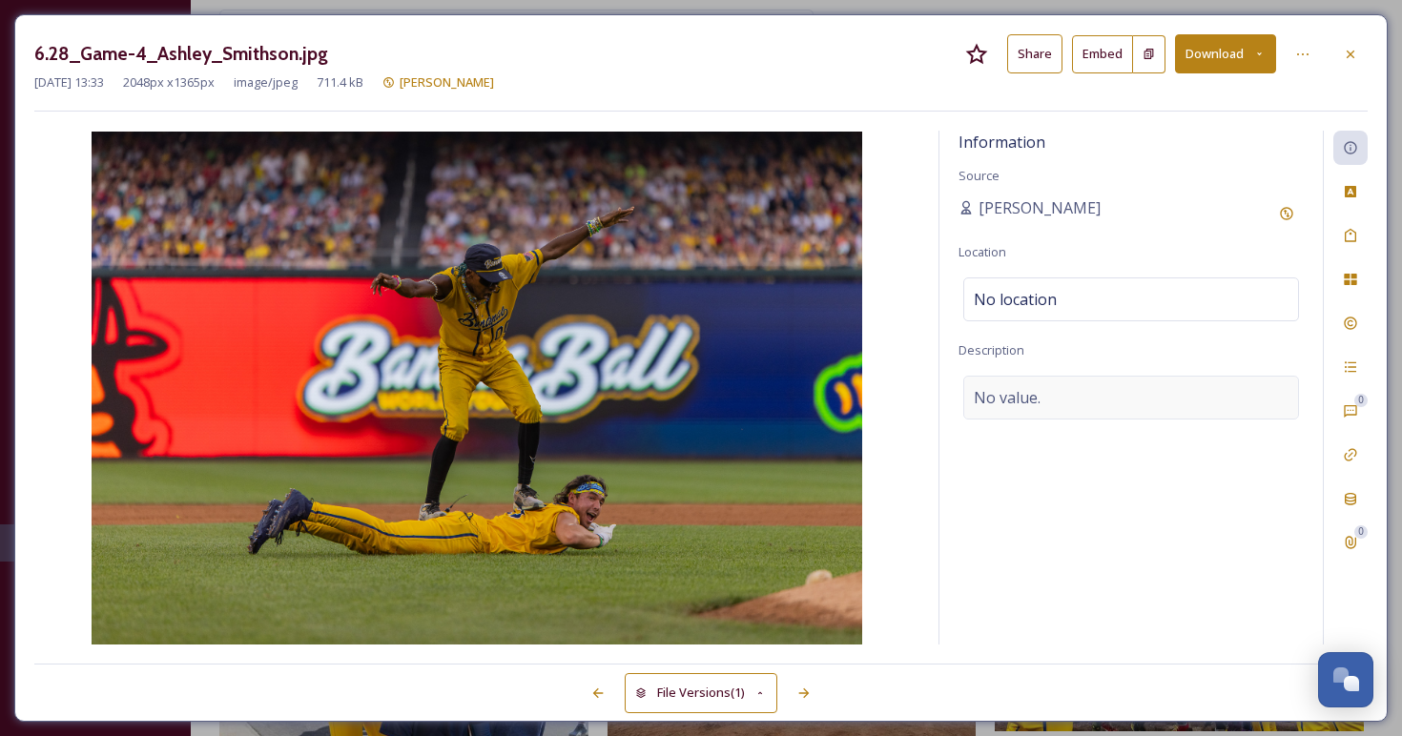
click at [999, 390] on span "No value." at bounding box center [1007, 397] width 67 height 23
click at [986, 421] on textarea at bounding box center [1130, 455] width 345 height 158
type textarea "photo credit: Ashley Smithson"
drag, startPoint x: 1185, startPoint y: 401, endPoint x: 971, endPoint y: 405, distance: 214.6
click at [971, 405] on textarea "photo credit: Ashley Smithson" at bounding box center [1130, 455] width 345 height 158
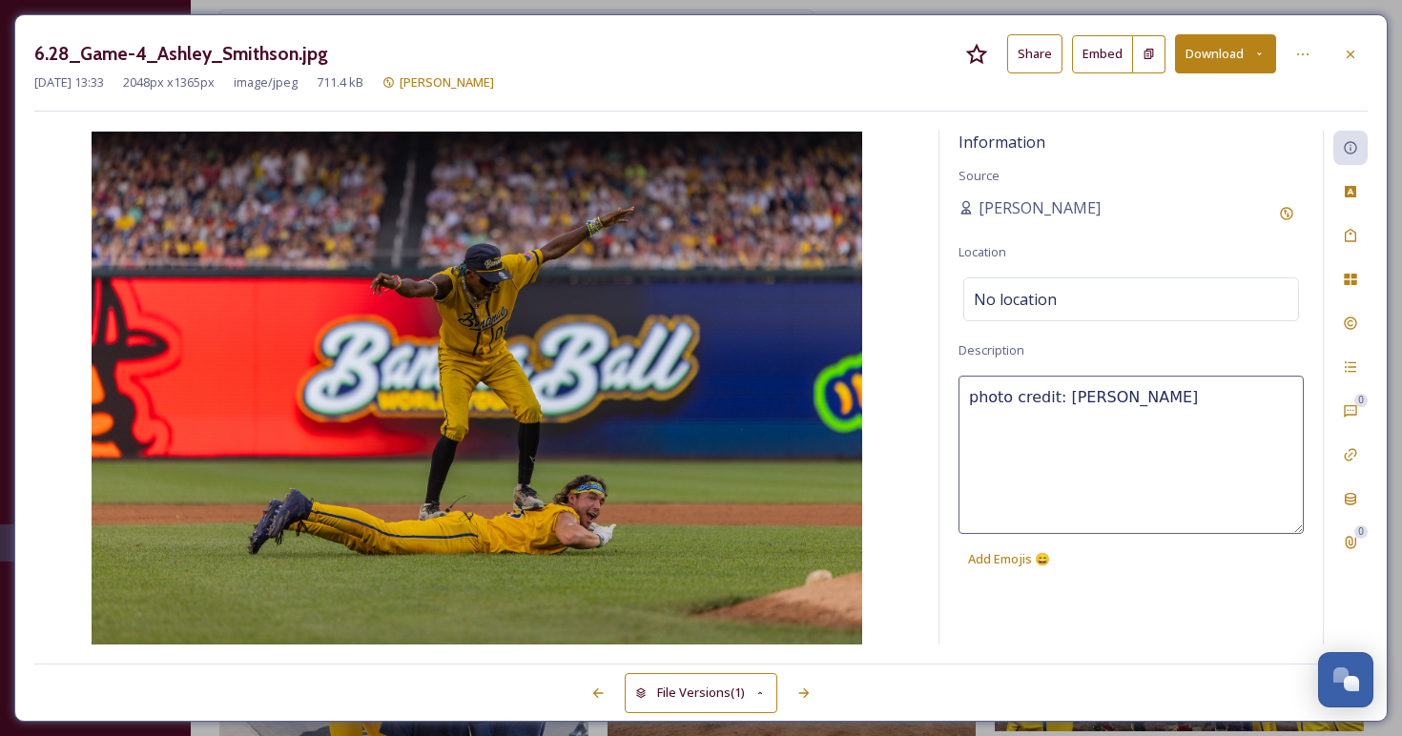
click at [1074, 503] on textarea "photo credit: Ashley Smithson" at bounding box center [1130, 455] width 345 height 158
click at [1093, 596] on div "Information Source Angie Bertinot Location No location Description photo credit…" at bounding box center [1130, 388] width 383 height 514
click at [596, 686] on icon at bounding box center [597, 693] width 15 height 15
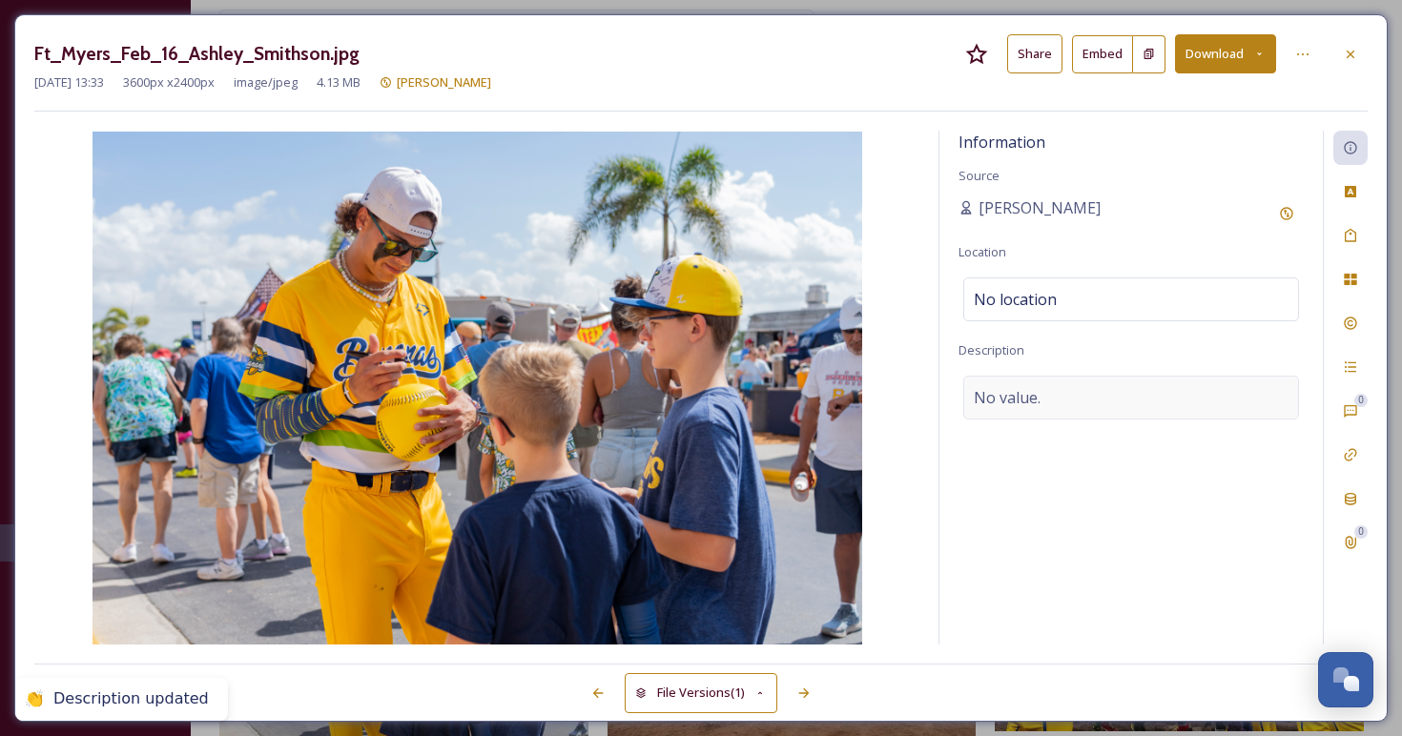
click at [1027, 395] on span "No value." at bounding box center [1007, 397] width 67 height 23
click at [1029, 394] on textarea at bounding box center [1130, 455] width 345 height 158
paste textarea "photo credit: Ashley Smithson"
type textarea "photo credit: Ashley Smithson"
click at [1096, 590] on div "Information Source Angie Bertinot Location No location Description photo credit…" at bounding box center [1130, 388] width 383 height 514
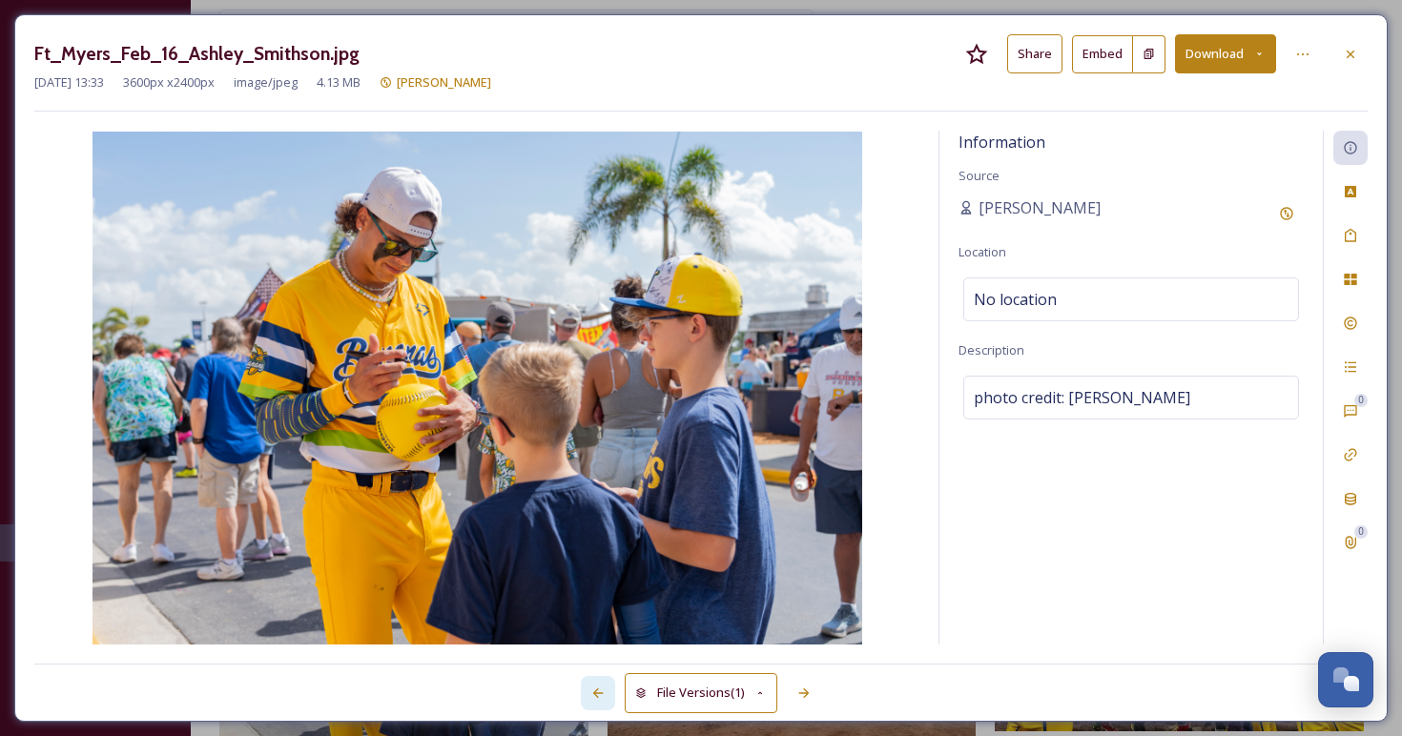
click at [600, 698] on icon at bounding box center [597, 693] width 15 height 15
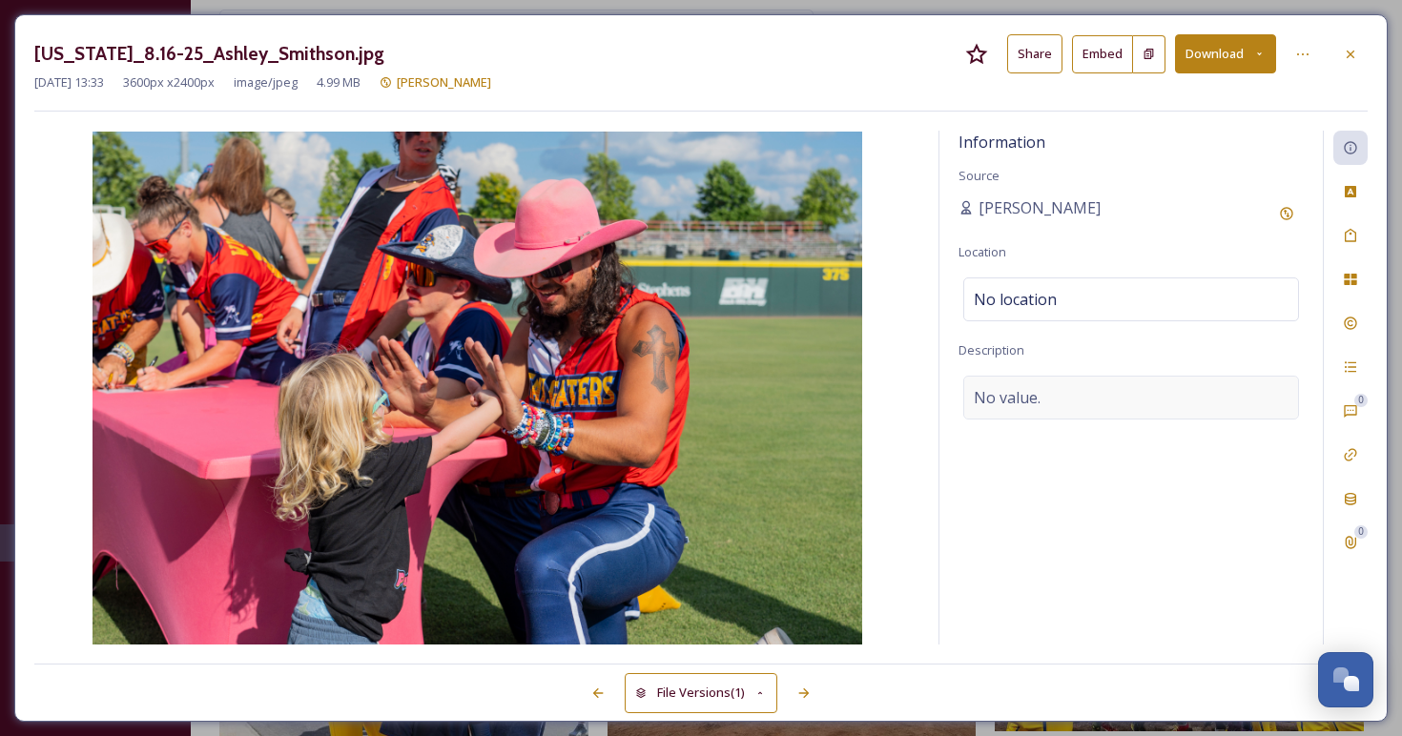
click at [1032, 396] on span "No value." at bounding box center [1007, 397] width 67 height 23
click at [1032, 396] on textarea at bounding box center [1130, 455] width 345 height 158
paste textarea "photo credit: Ashley Smithson"
type textarea "photo credit: Ashley Smithson"
click at [1027, 586] on div "Information Source Angie Bertinot Location No location Description photo credit…" at bounding box center [1130, 388] width 383 height 514
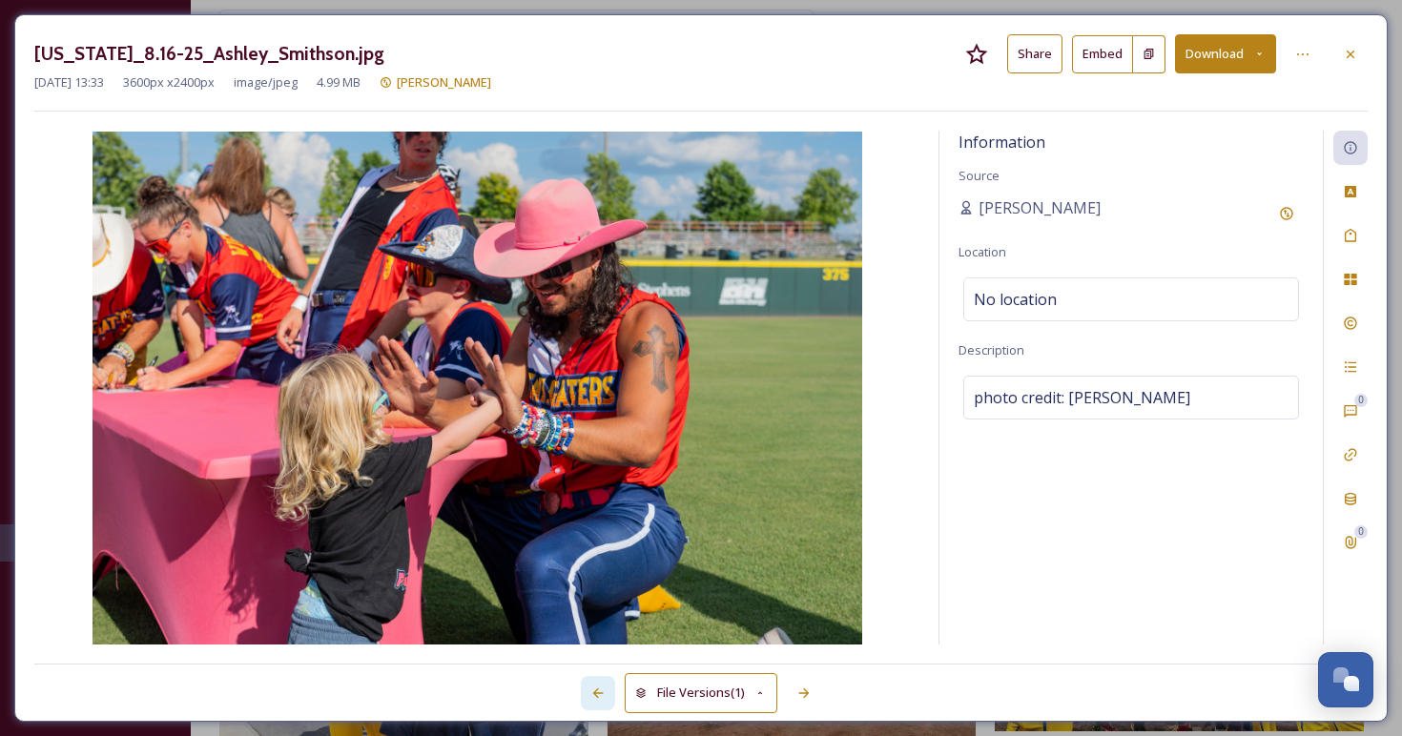
click at [596, 692] on icon at bounding box center [598, 693] width 10 height 10
click at [594, 695] on icon at bounding box center [598, 693] width 10 height 10
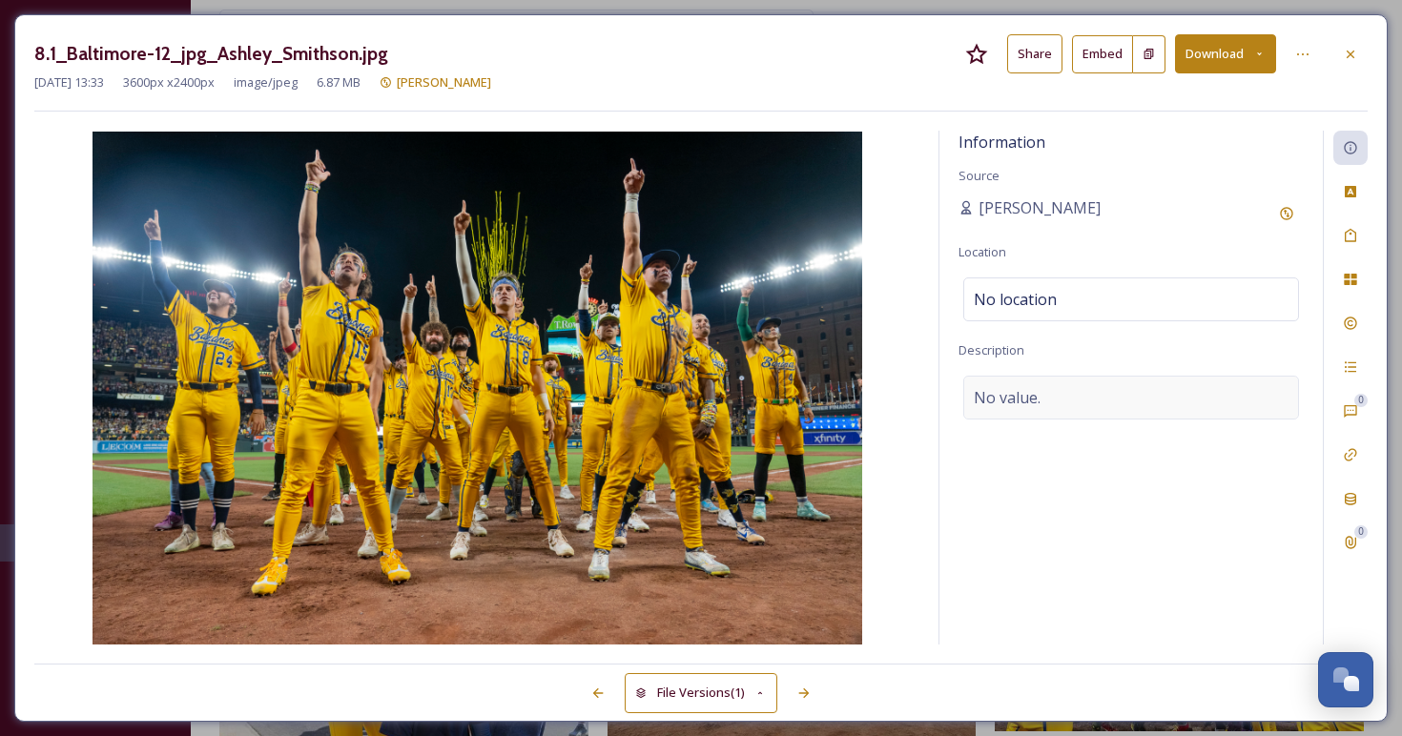
click at [996, 392] on span "No value." at bounding box center [1007, 397] width 67 height 23
click at [996, 392] on textarea at bounding box center [1130, 455] width 345 height 158
paste textarea "photo credit: Ashley Smithson"
type textarea "photo credit: Ashley Smithson"
click at [987, 602] on div "Information Source Angie Bertinot Location No location Description photo credit…" at bounding box center [1130, 388] width 383 height 514
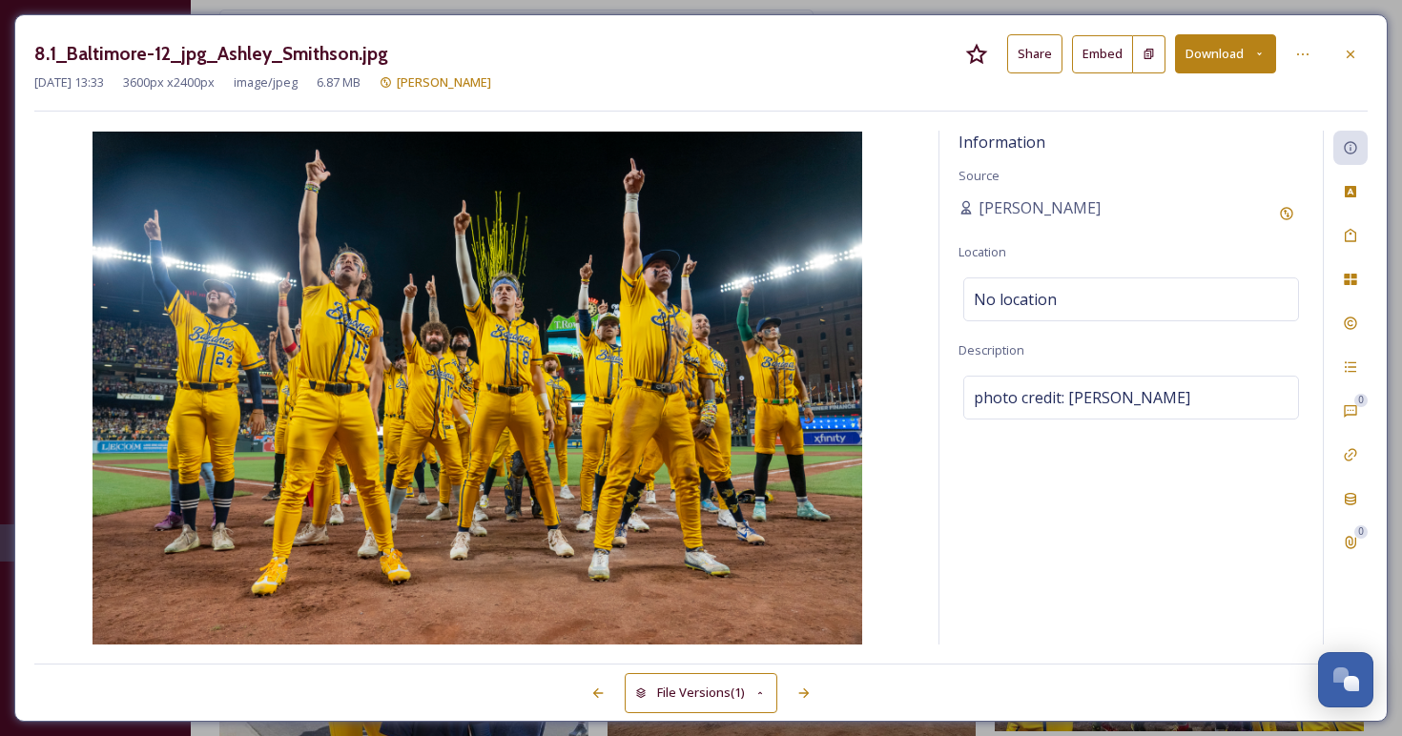
click at [987, 602] on div "Information Source Angie Bertinot Location No location Description photo credit…" at bounding box center [1130, 388] width 383 height 514
click at [588, 691] on div at bounding box center [598, 693] width 34 height 34
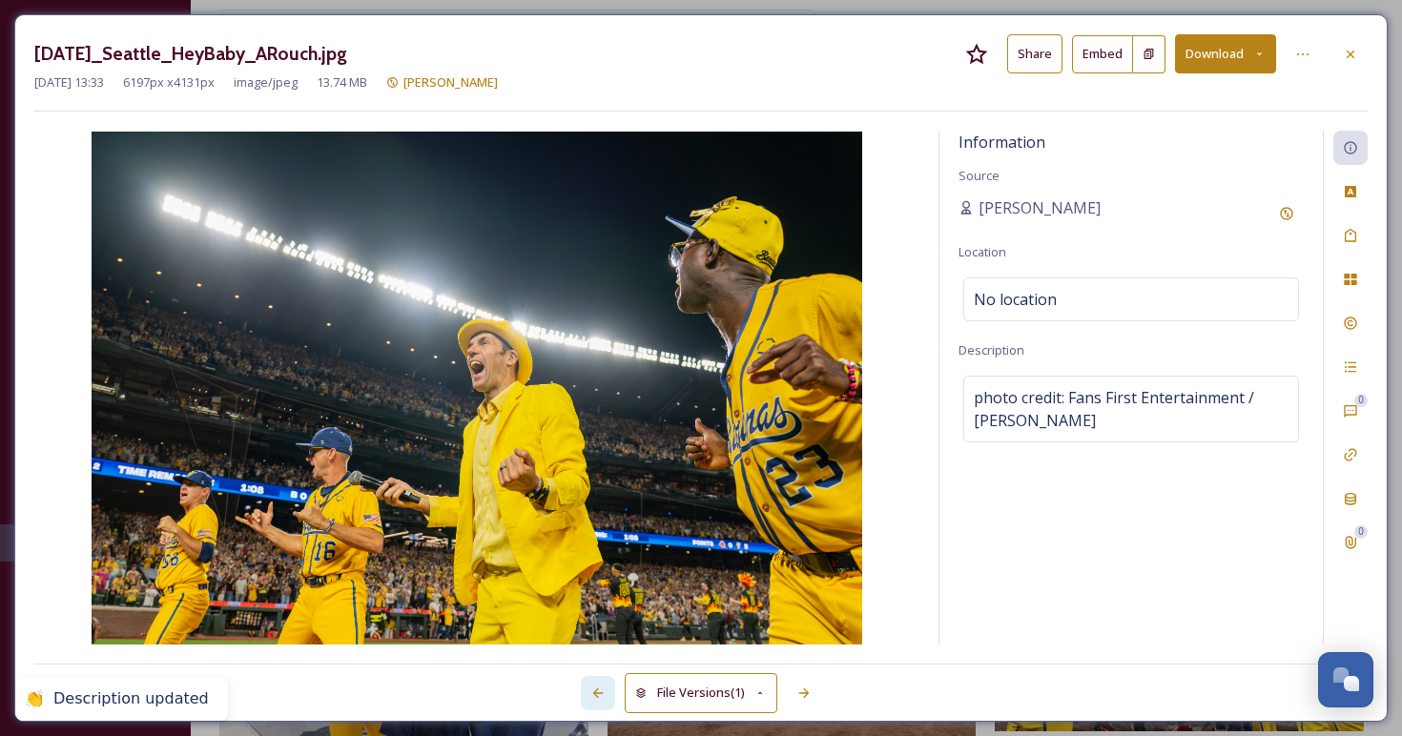
click at [588, 691] on div at bounding box center [598, 693] width 34 height 34
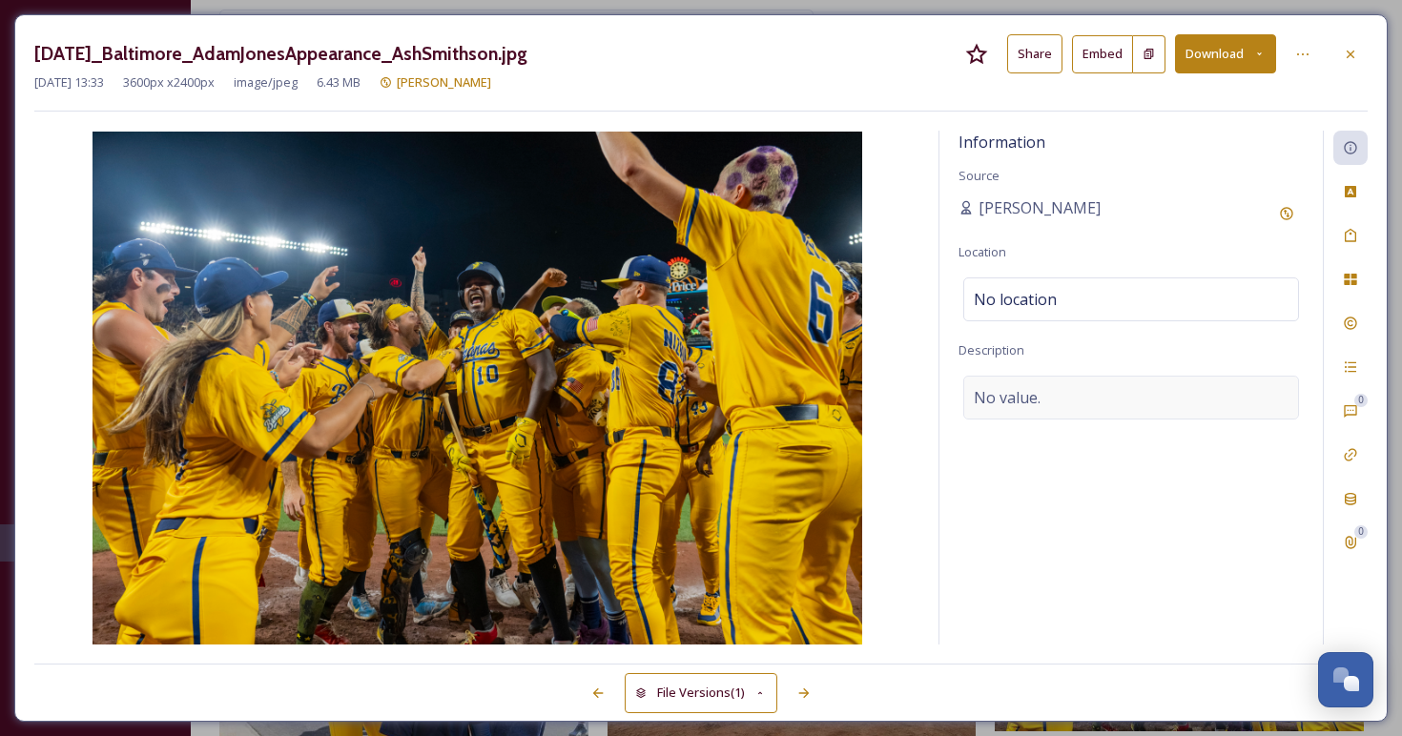
click at [1136, 407] on div "No value." at bounding box center [1131, 398] width 336 height 44
click at [1038, 426] on textarea at bounding box center [1130, 455] width 345 height 158
paste textarea "photo credit: Ashley Smithson"
type textarea "photo credit: Ashley Smithson"
click at [1024, 476] on textarea "photo credit: Ashley Smithson" at bounding box center [1130, 455] width 345 height 158
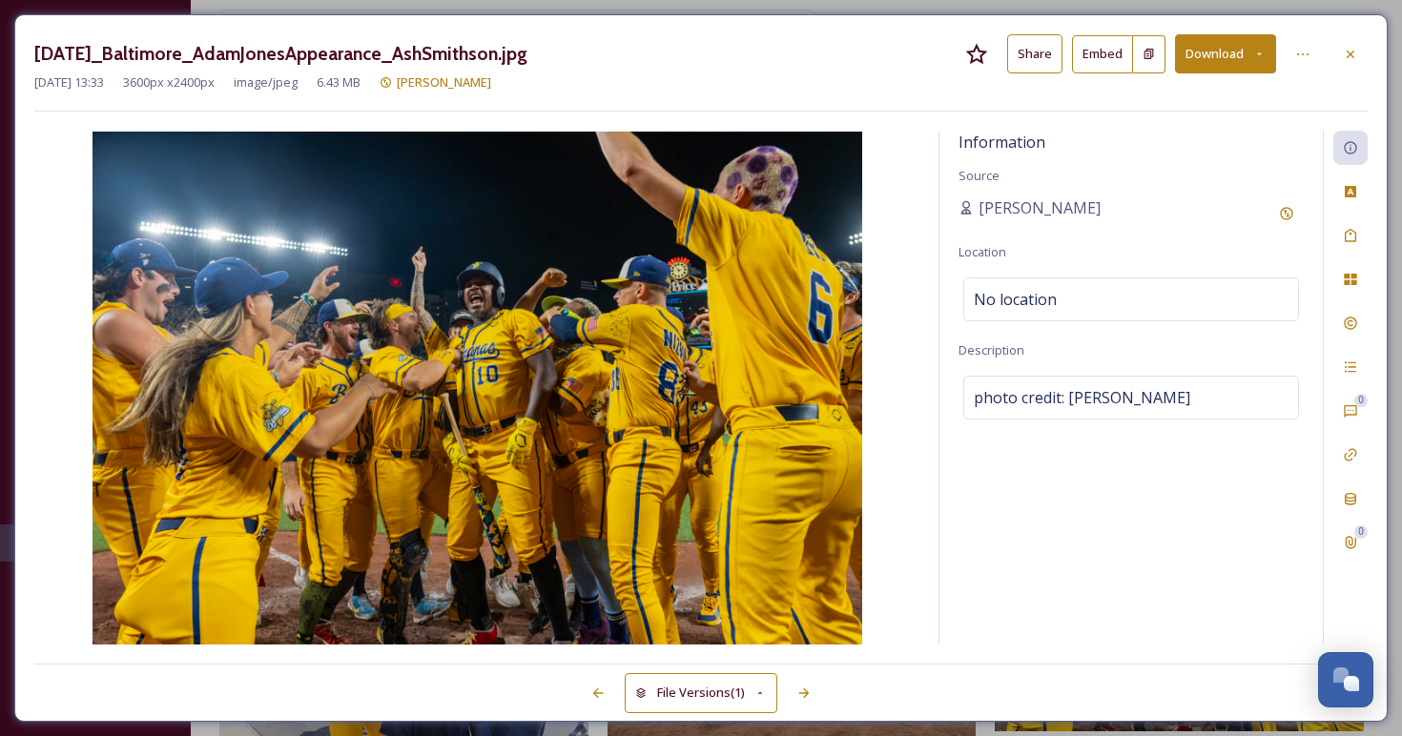
click at [1016, 606] on div "Information Source Angie Bertinot Location No location Description photo credit…" at bounding box center [1130, 388] width 383 height 514
click at [598, 687] on icon at bounding box center [597, 693] width 15 height 15
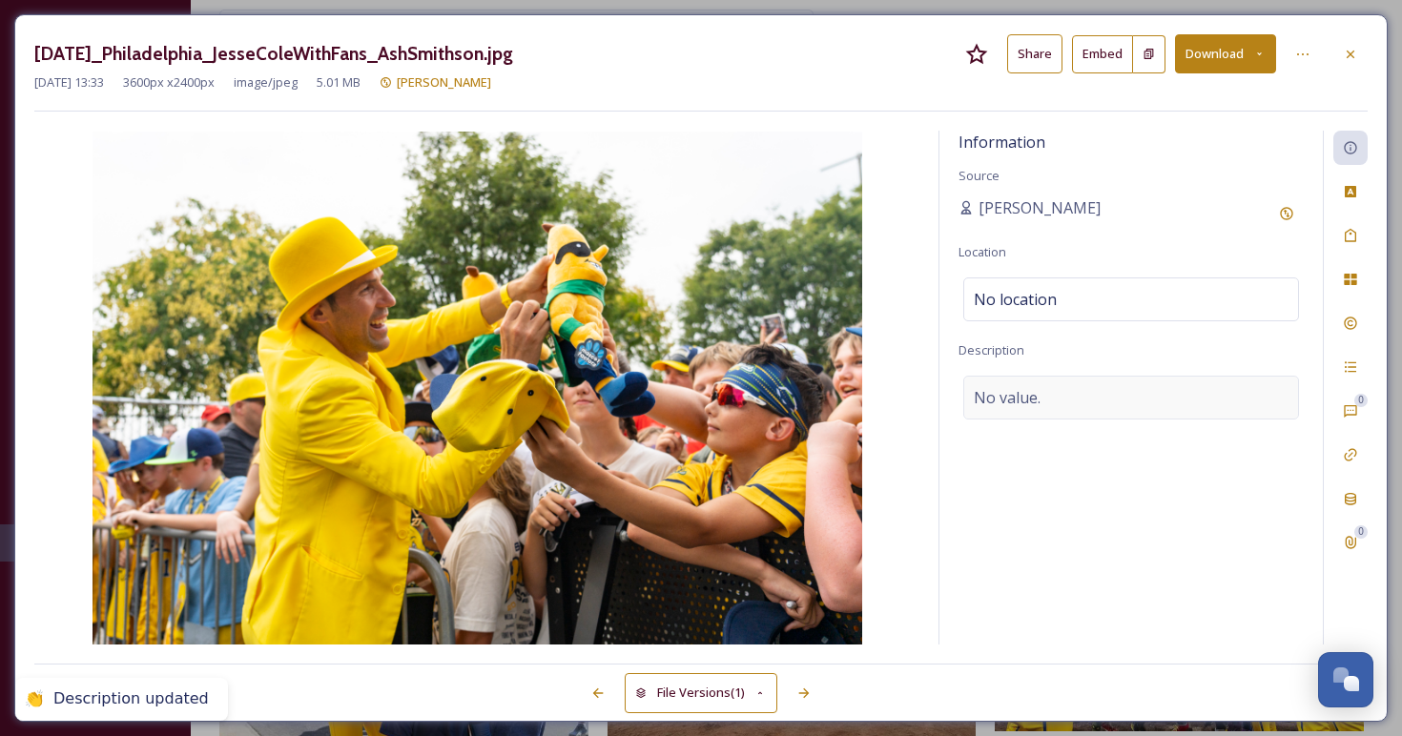
click at [1033, 404] on span "No value." at bounding box center [1007, 397] width 67 height 23
click at [1024, 425] on textarea at bounding box center [1130, 455] width 345 height 158
paste textarea "photo credit: Ashley Smithson"
type textarea "photo credit: Ashley Smithson"
click at [997, 597] on div "Information Source Angie Bertinot Location No location Description photo credit…" at bounding box center [1130, 388] width 383 height 514
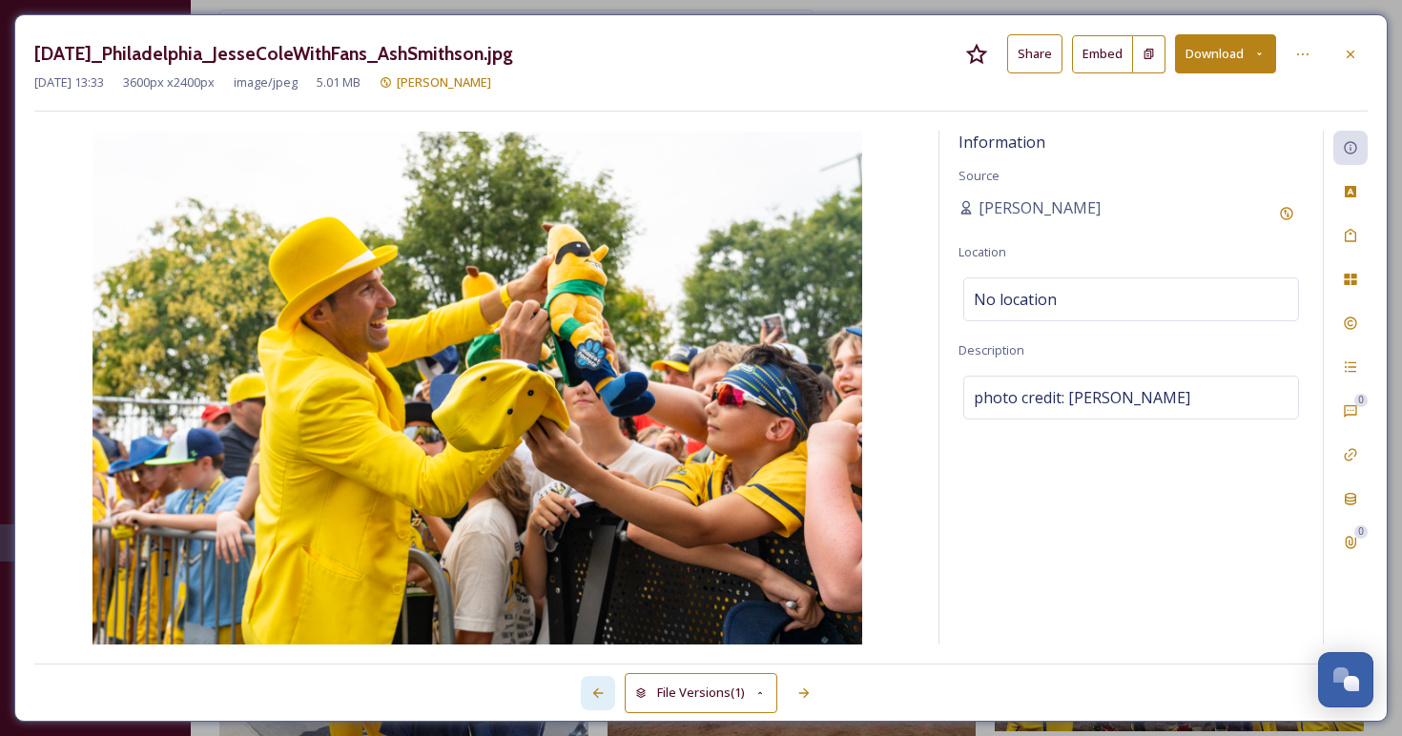
click at [596, 691] on icon at bounding box center [597, 693] width 15 height 15
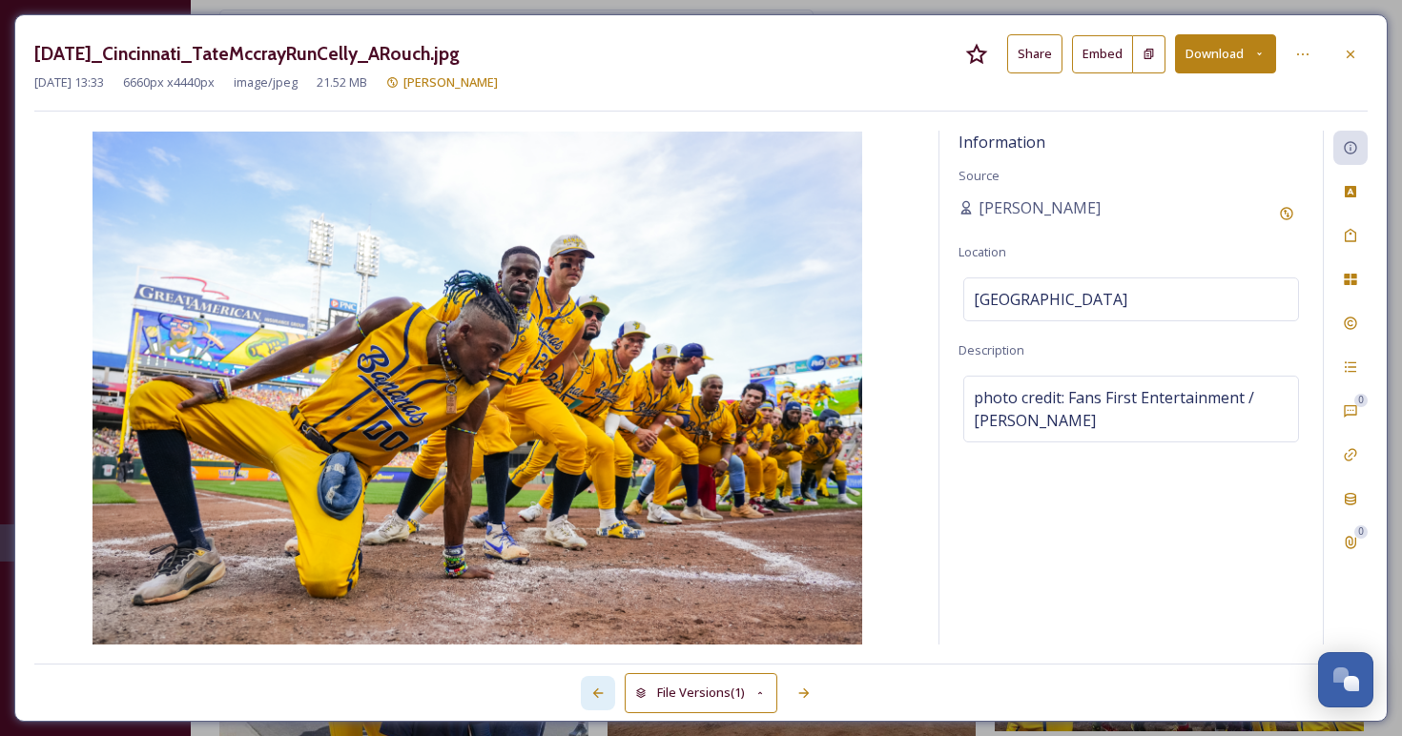
click at [596, 691] on icon at bounding box center [597, 693] width 15 height 15
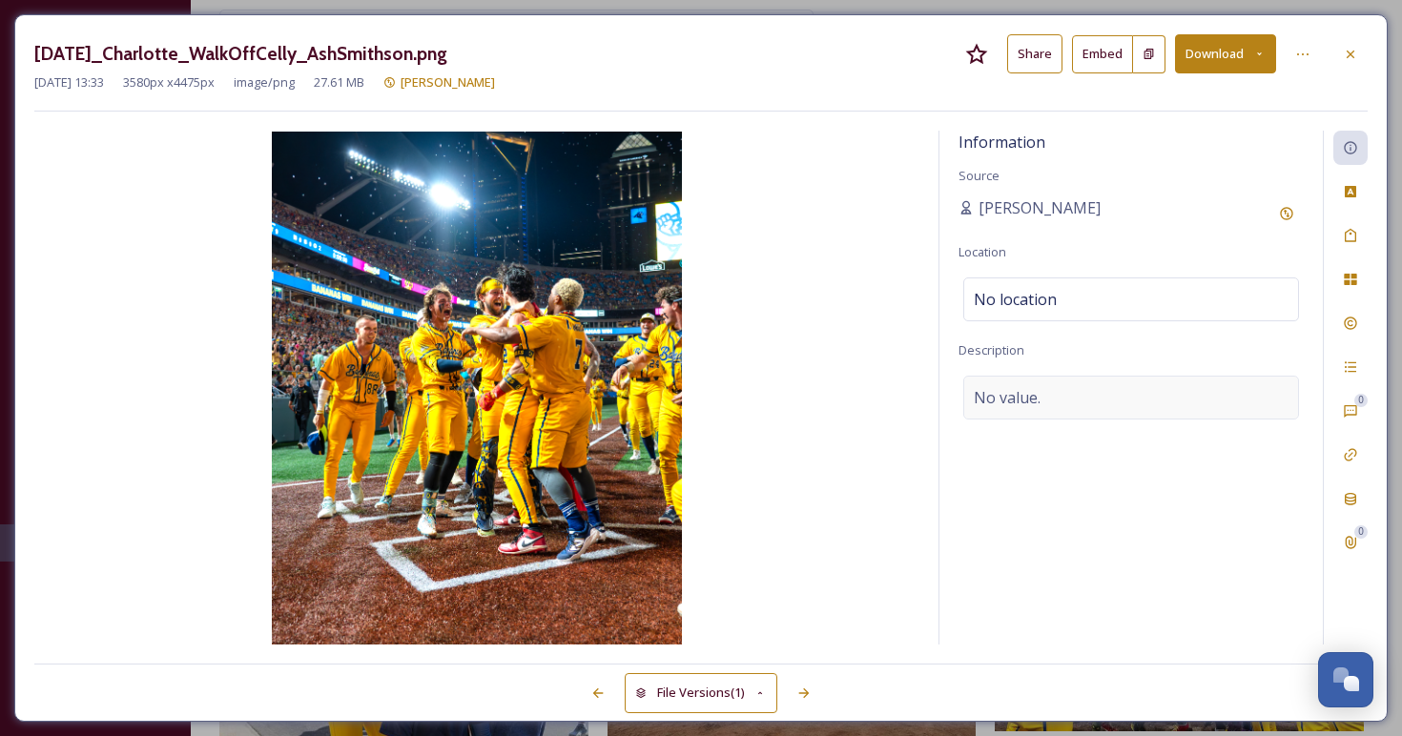
click at [1044, 397] on div "No value." at bounding box center [1131, 398] width 336 height 44
click at [1044, 397] on textarea at bounding box center [1130, 455] width 345 height 158
paste textarea "photo credit: Ashley Smithson"
type textarea "photo credit: Ashley Smithson"
click at [1069, 568] on div "photo credit: Ashley Smithson Add Emojis 😄" at bounding box center [1130, 477] width 345 height 202
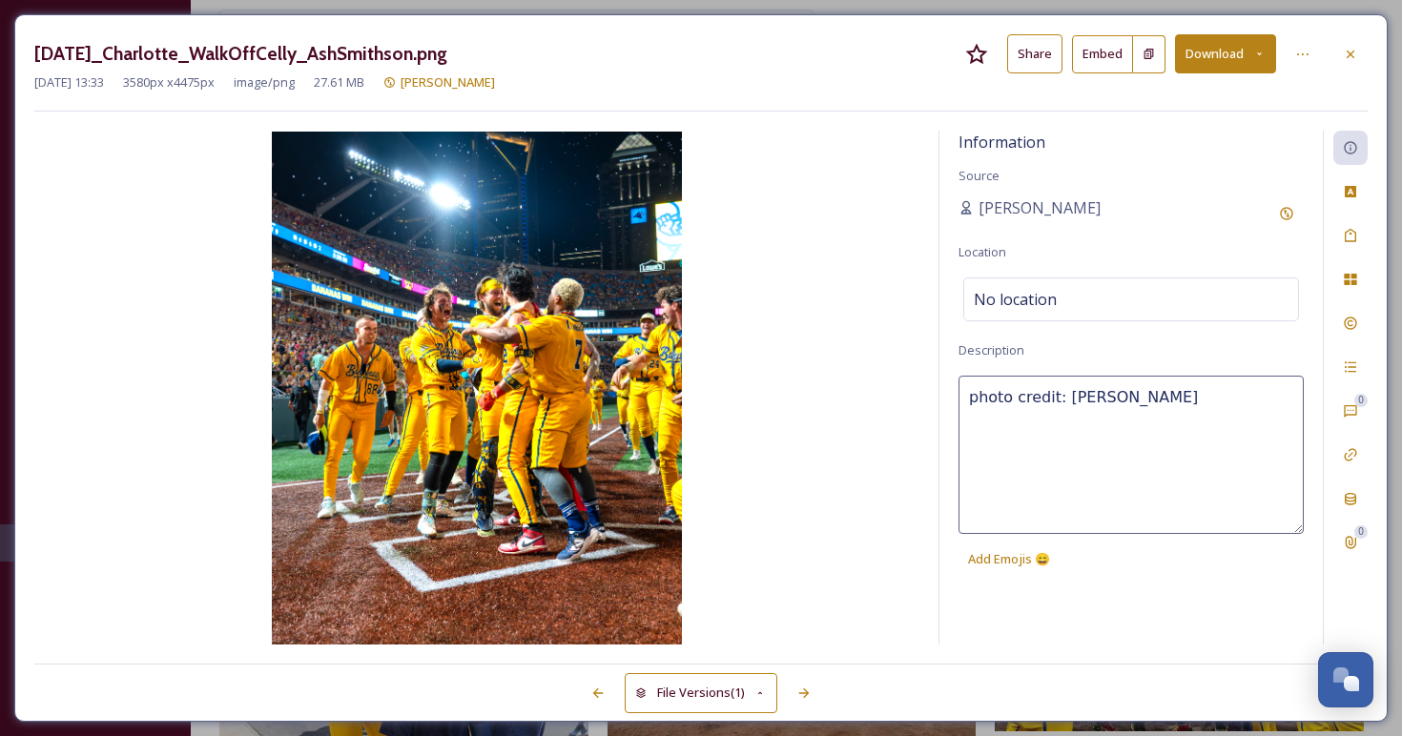
click at [1067, 599] on div "Information Source Angie Bertinot Location No location Description photo credit…" at bounding box center [1130, 388] width 383 height 514
click at [597, 688] on icon at bounding box center [598, 693] width 10 height 10
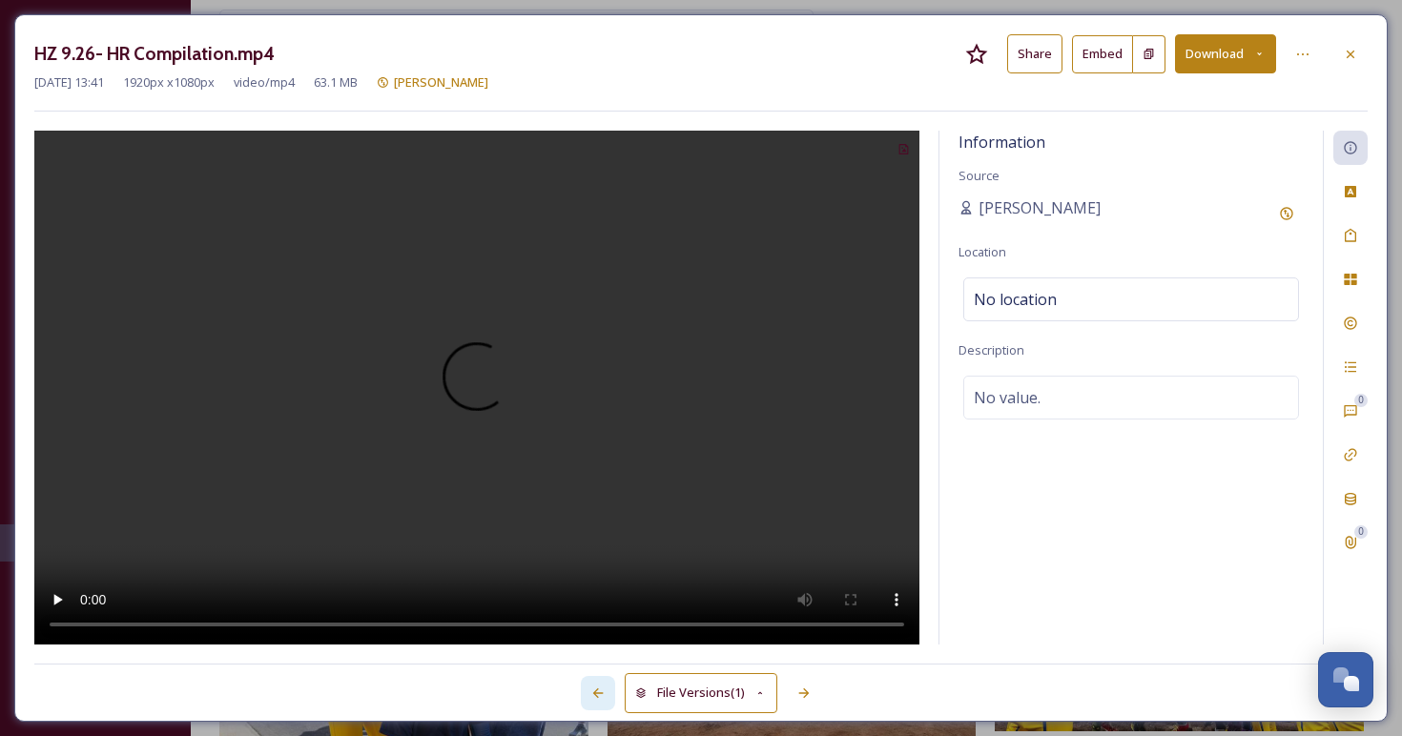
click at [595, 691] on icon at bounding box center [597, 693] width 15 height 15
click at [1357, 49] on icon at bounding box center [1350, 54] width 15 height 15
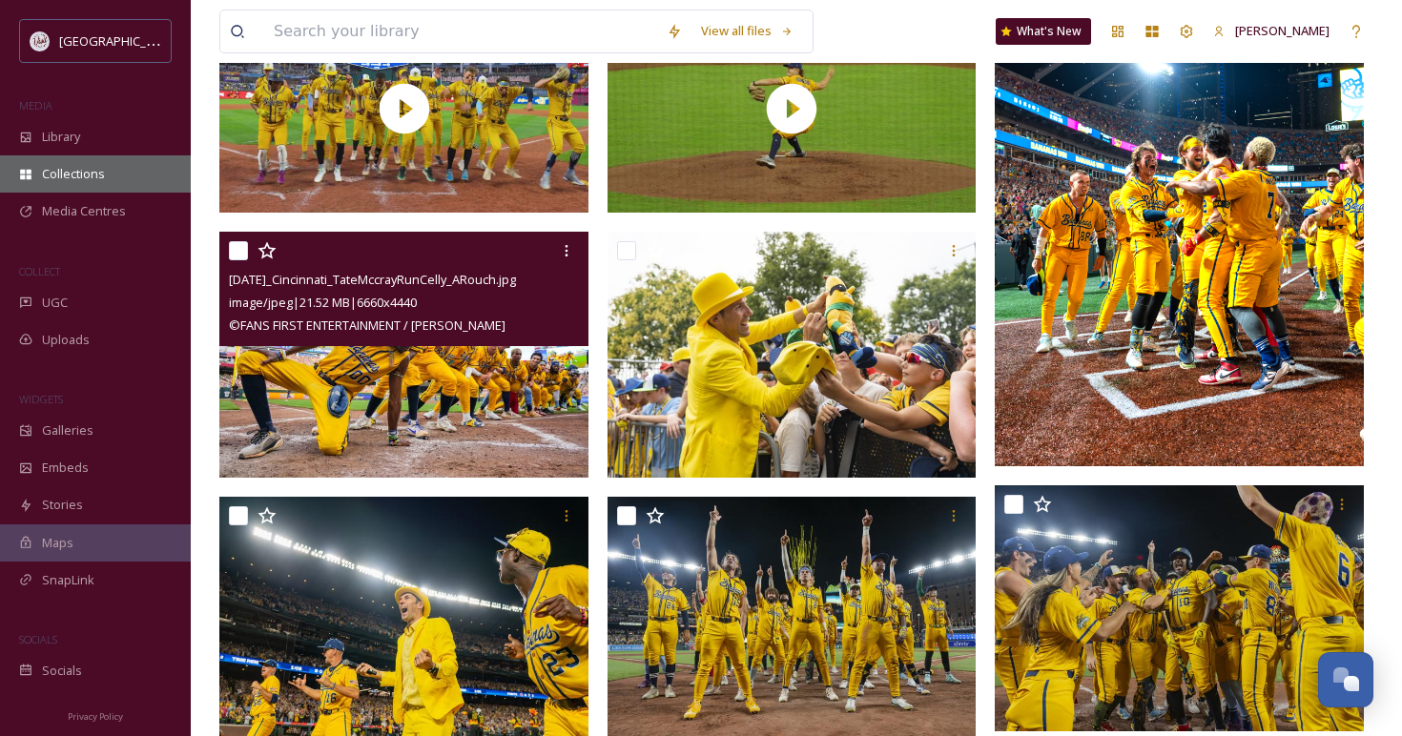
click at [73, 173] on span "Collections" at bounding box center [73, 174] width 63 height 18
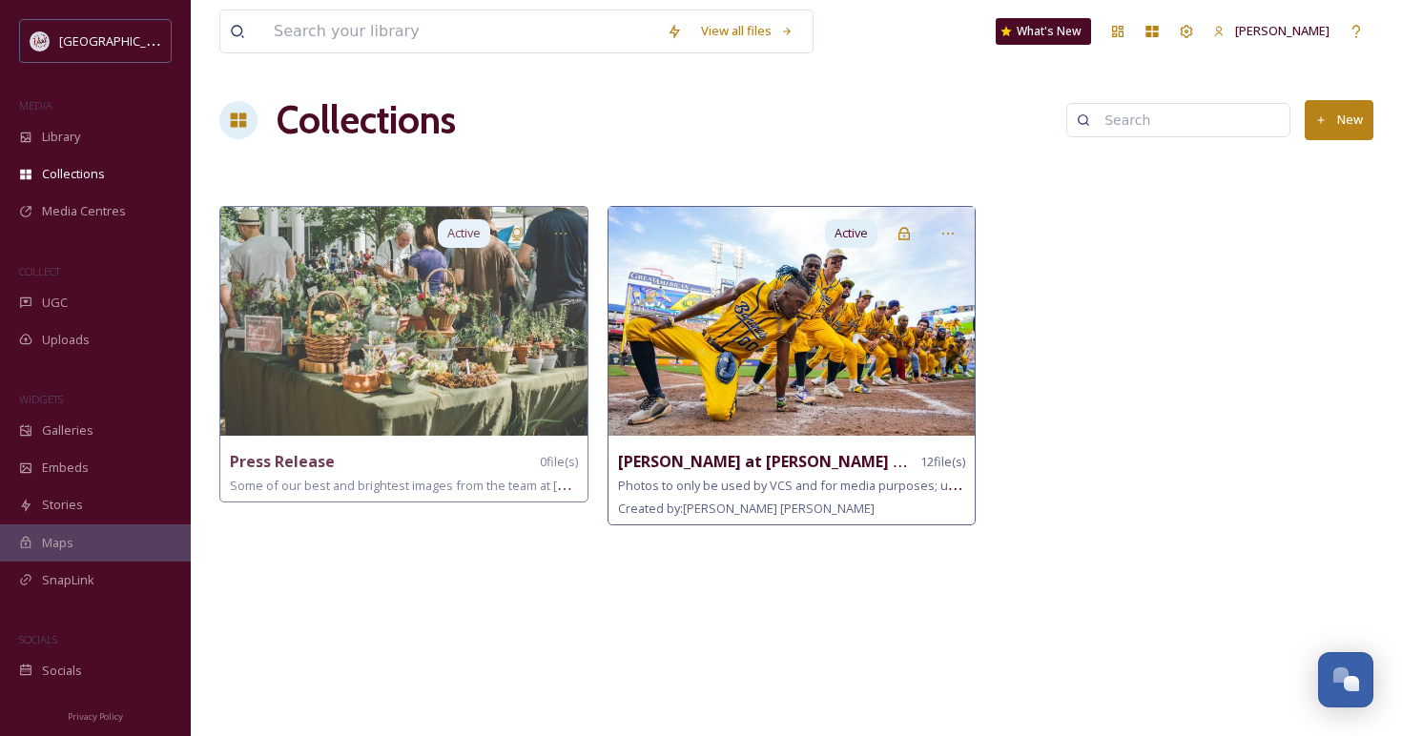
click at [844, 304] on img at bounding box center [791, 321] width 367 height 229
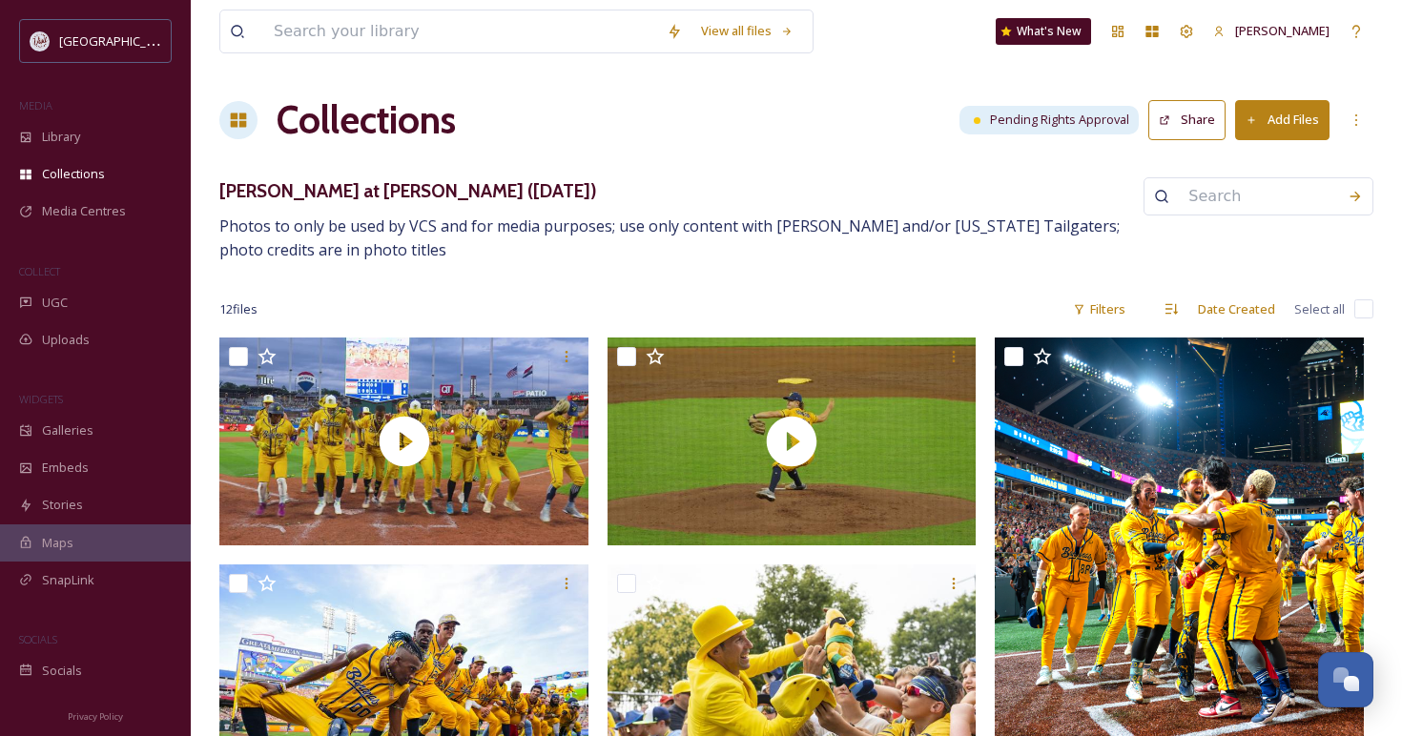
click at [1196, 123] on button "Share" at bounding box center [1186, 119] width 77 height 39
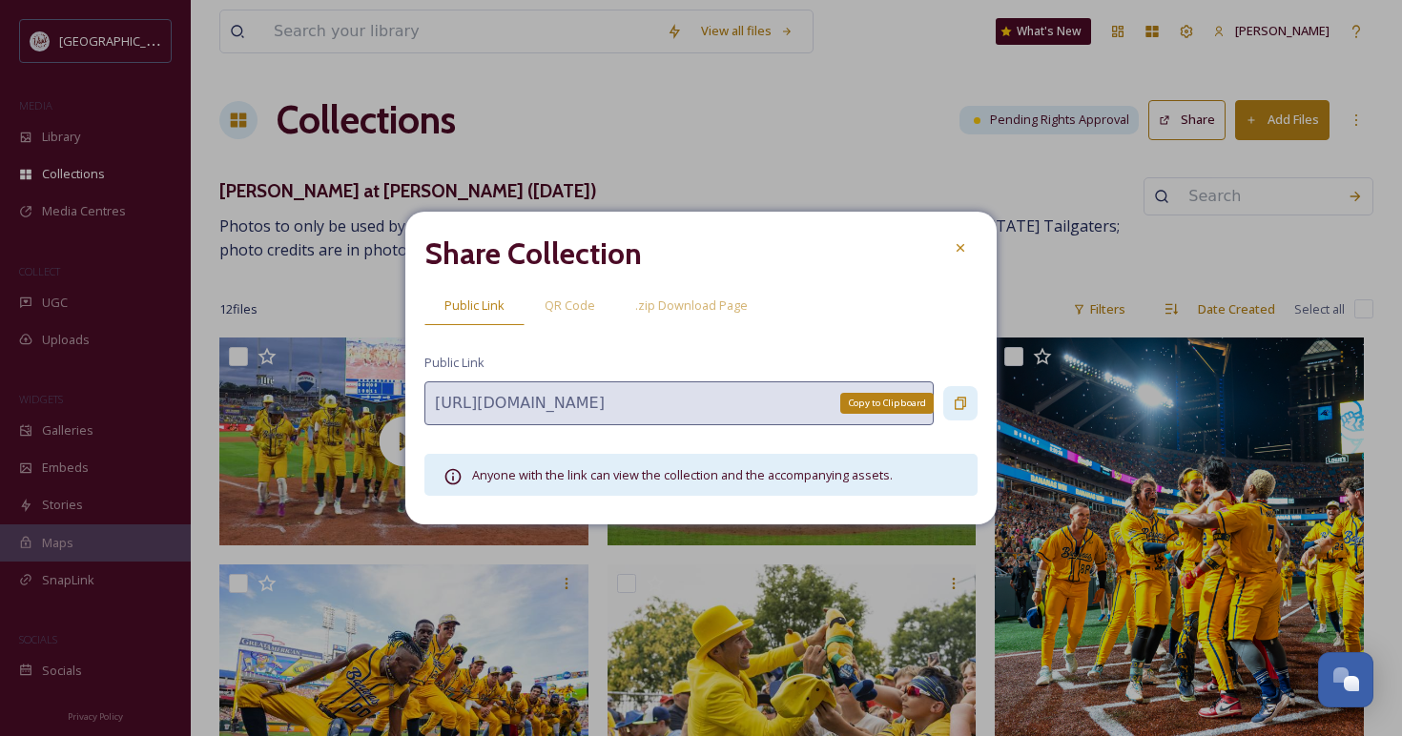
click at [960, 399] on icon at bounding box center [960, 403] width 15 height 15
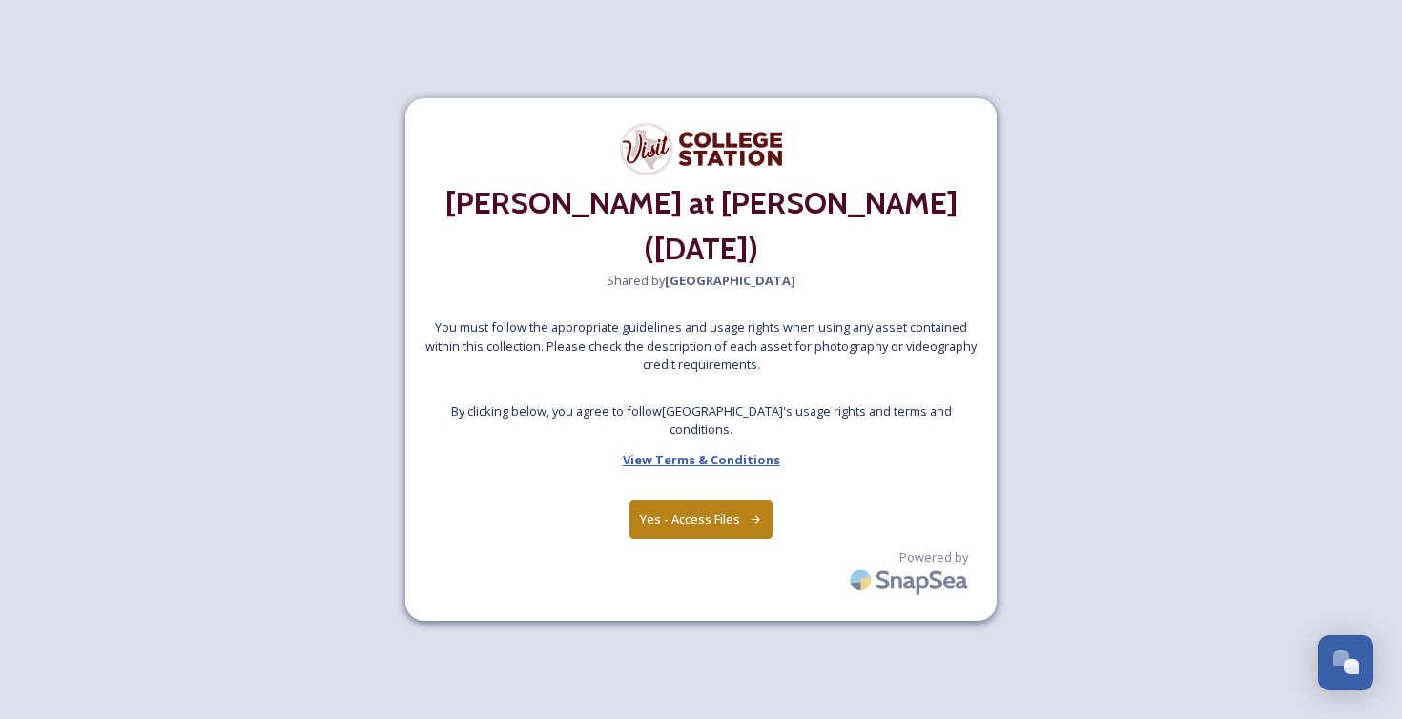
click at [704, 451] on strong "View Terms & Conditions" at bounding box center [701, 459] width 157 height 17
click at [677, 500] on button "Yes - Access Files" at bounding box center [700, 519] width 143 height 39
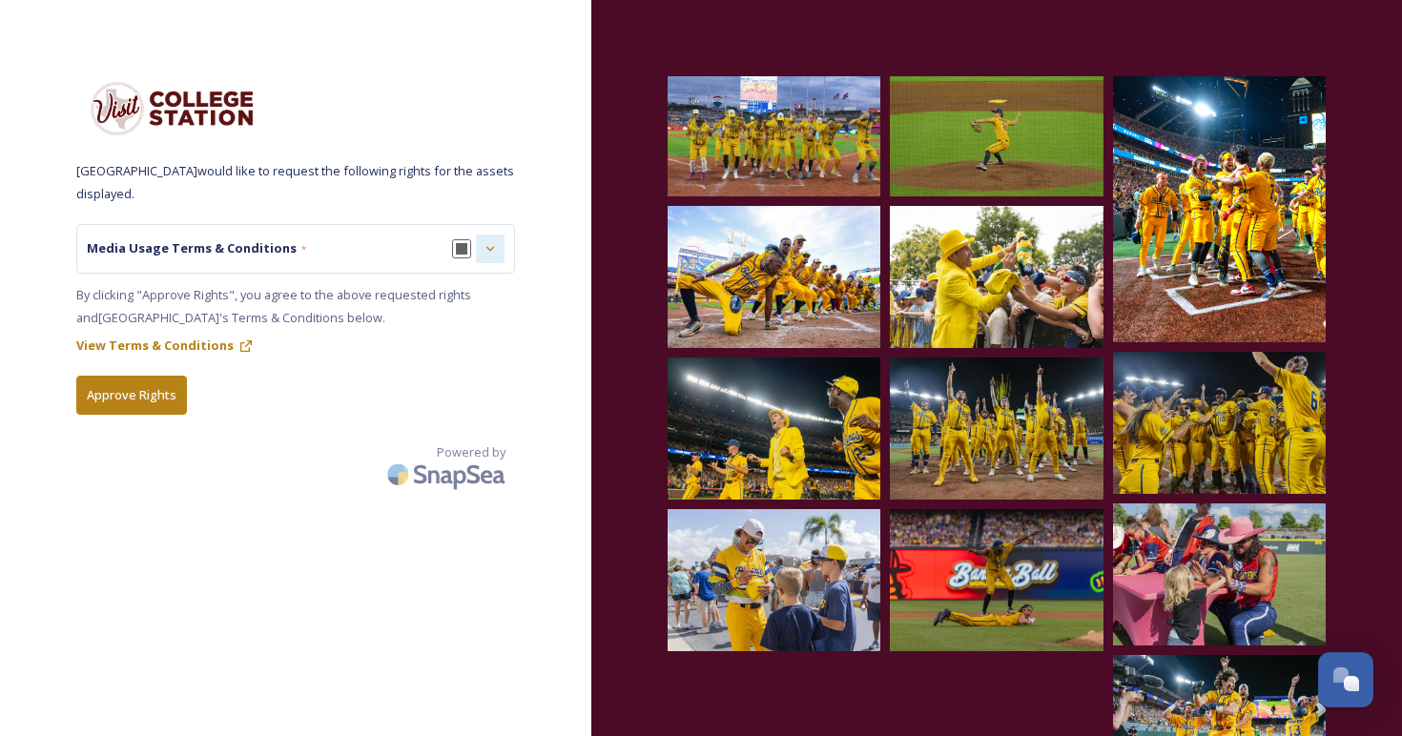
click at [488, 248] on icon at bounding box center [490, 248] width 8 height 5
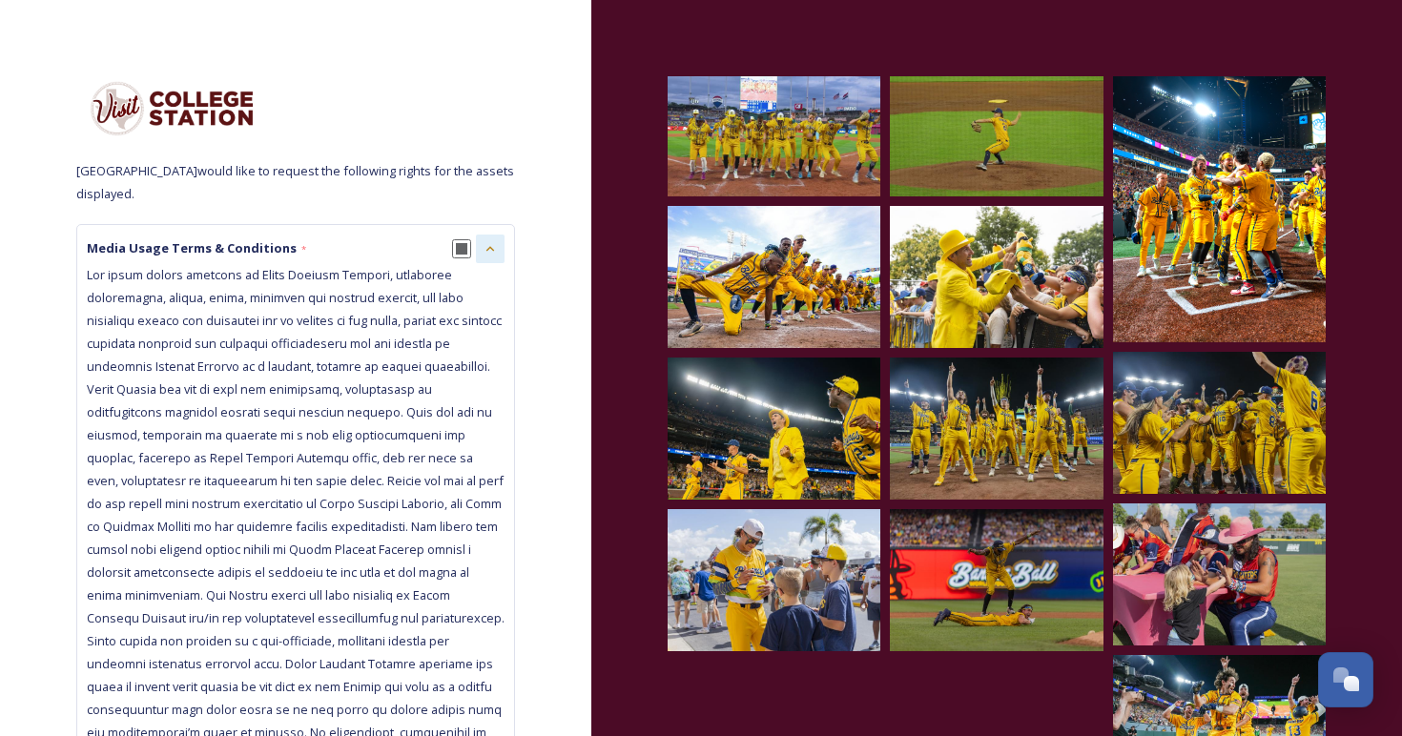
click at [460, 248] on input "checkbox" at bounding box center [461, 248] width 19 height 19
click at [491, 245] on icon at bounding box center [490, 248] width 15 height 15
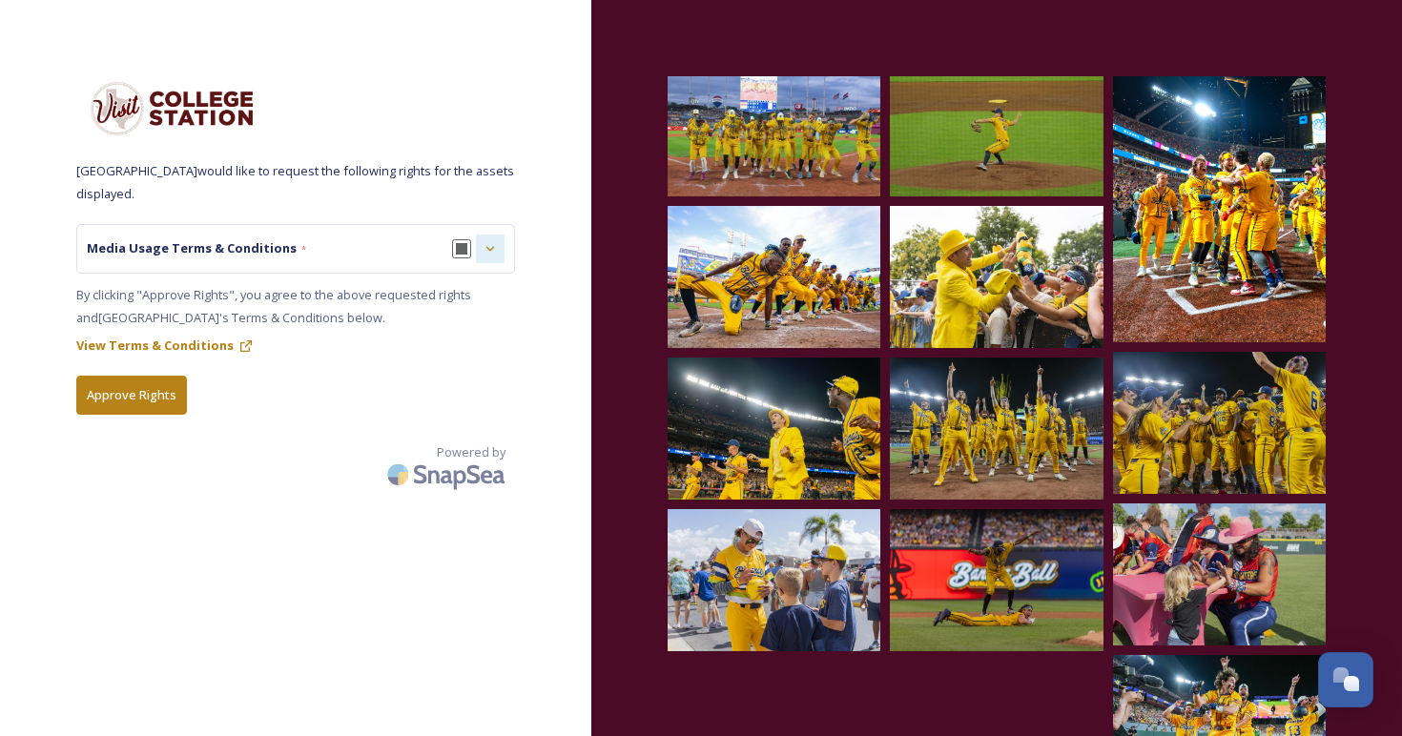
click at [462, 244] on input "checkbox" at bounding box center [461, 248] width 19 height 19
checkbox input "true"
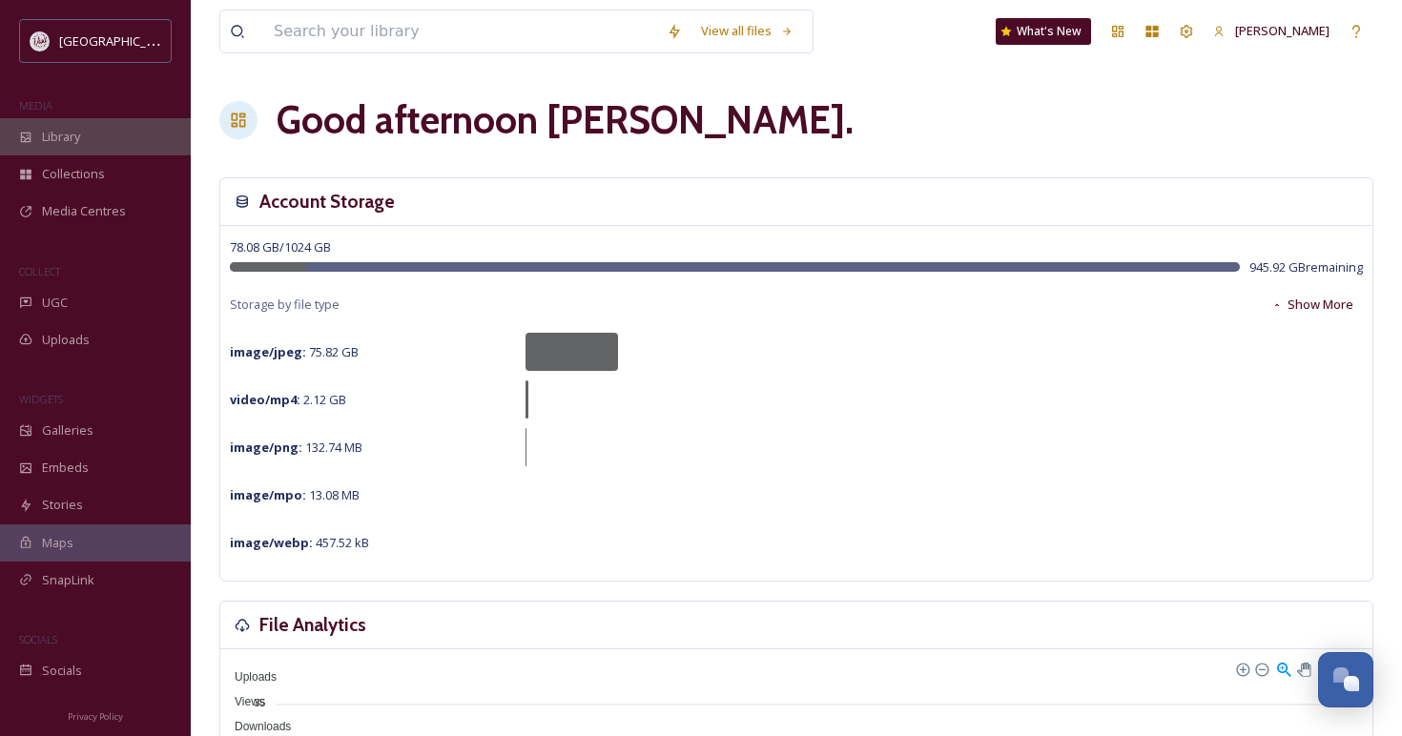
click at [68, 142] on span "Library" at bounding box center [61, 137] width 38 height 18
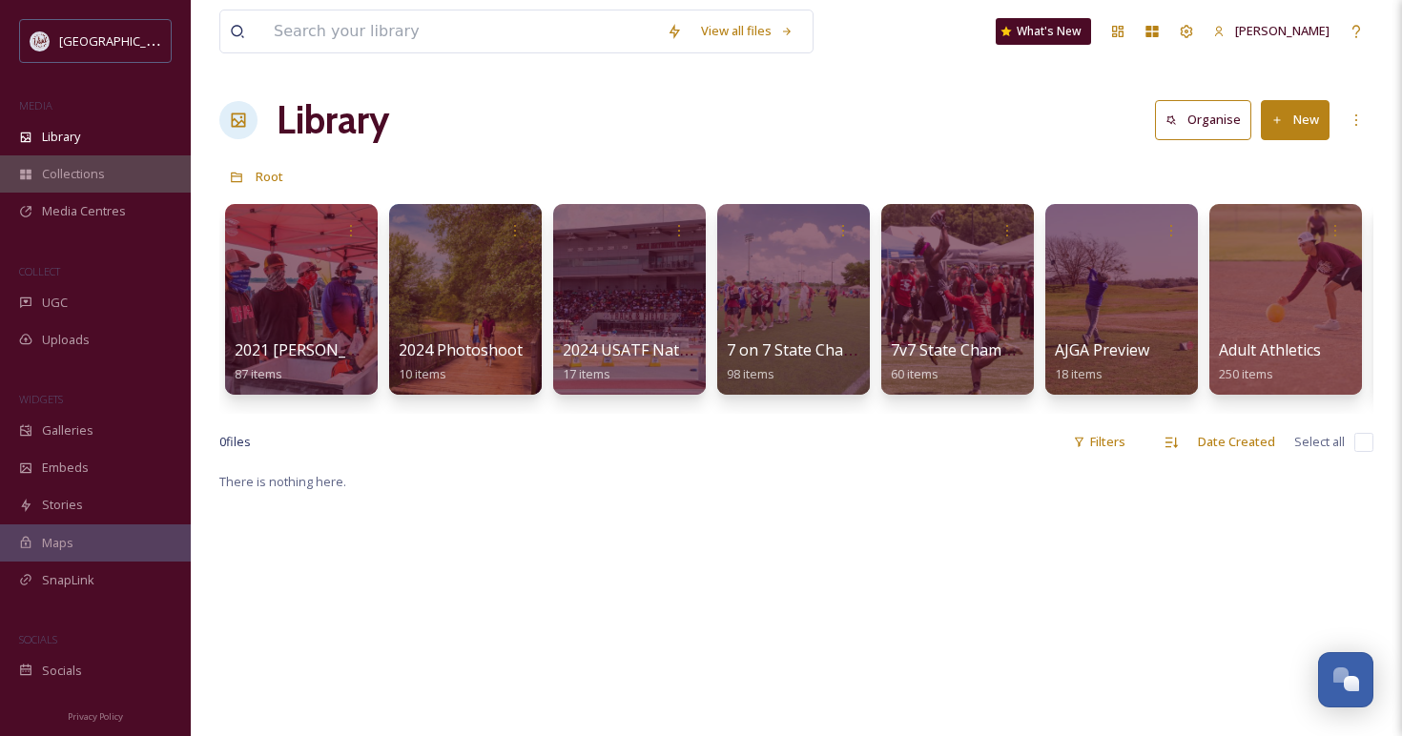
click at [80, 176] on span "Collections" at bounding box center [73, 174] width 63 height 18
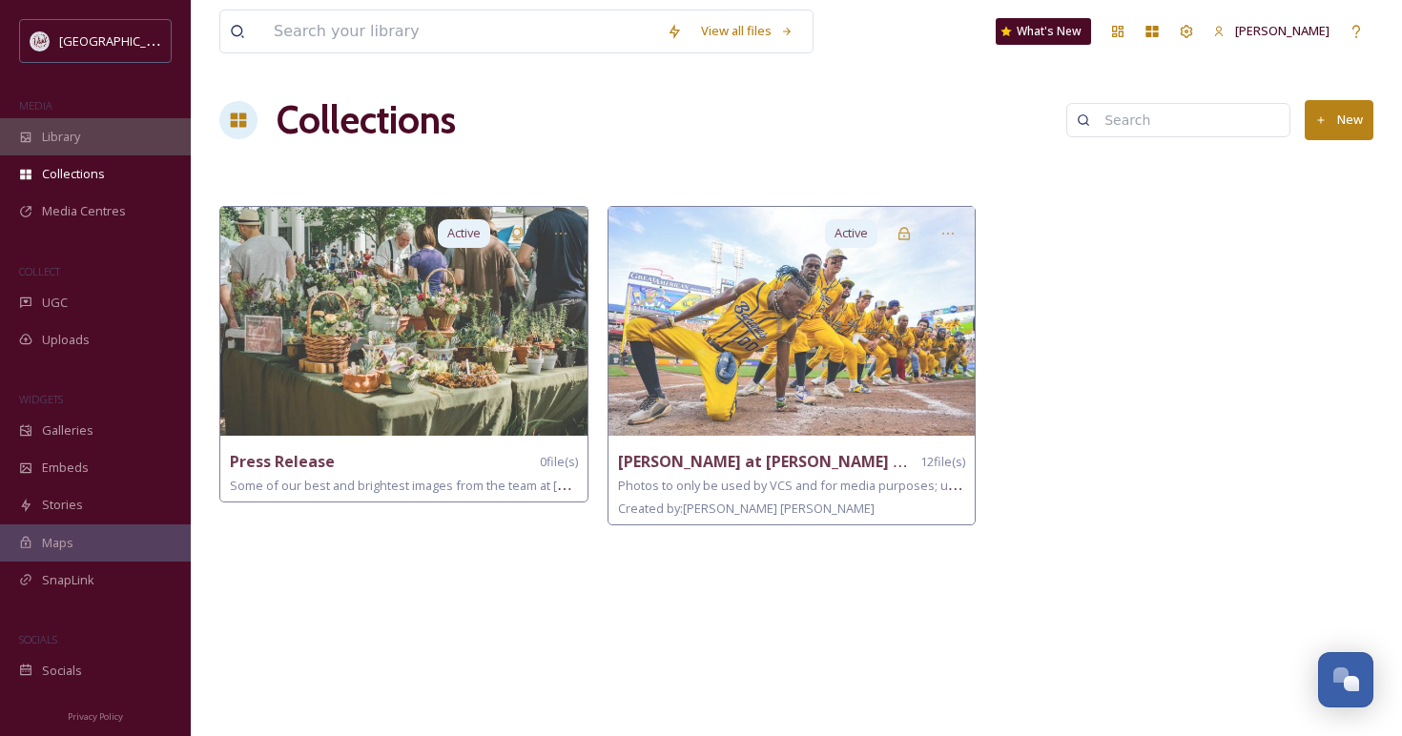
click at [68, 141] on span "Library" at bounding box center [61, 137] width 38 height 18
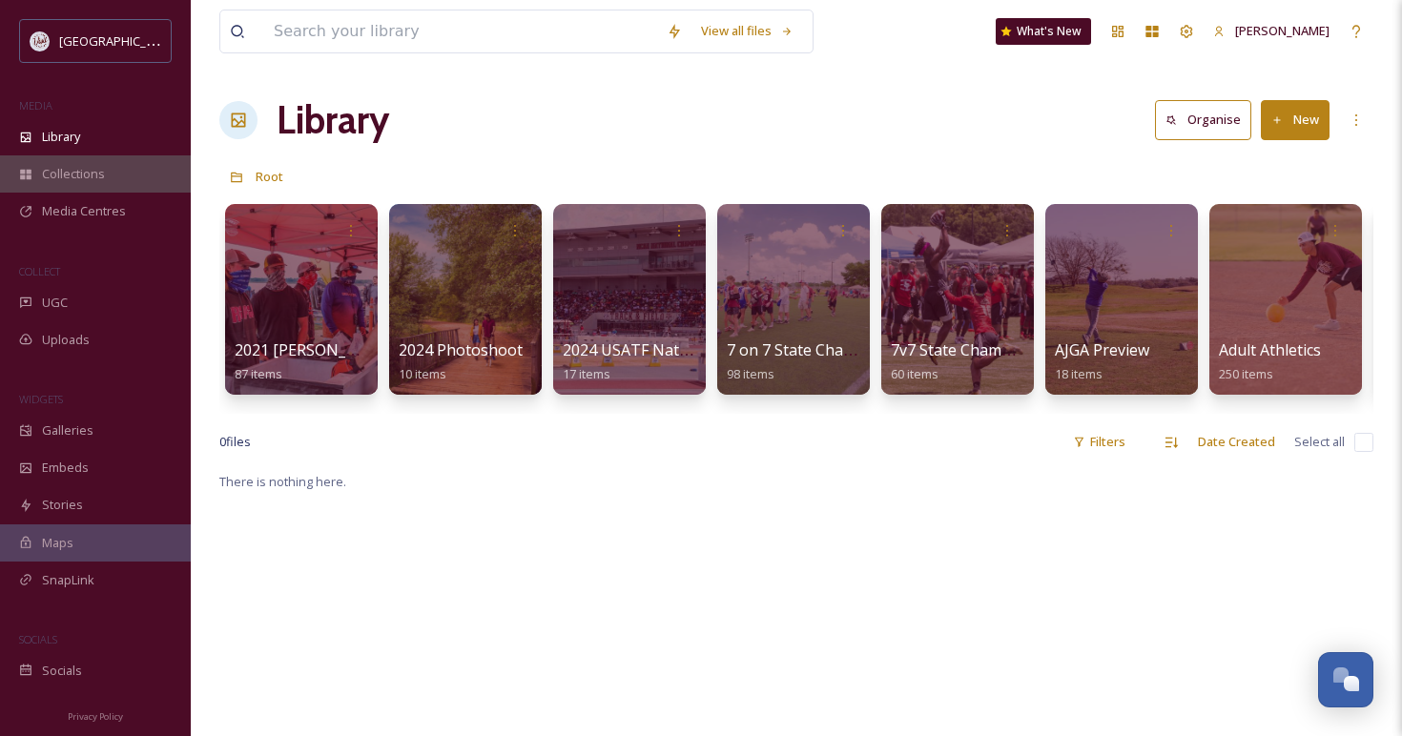
click at [65, 170] on span "Collections" at bounding box center [73, 174] width 63 height 18
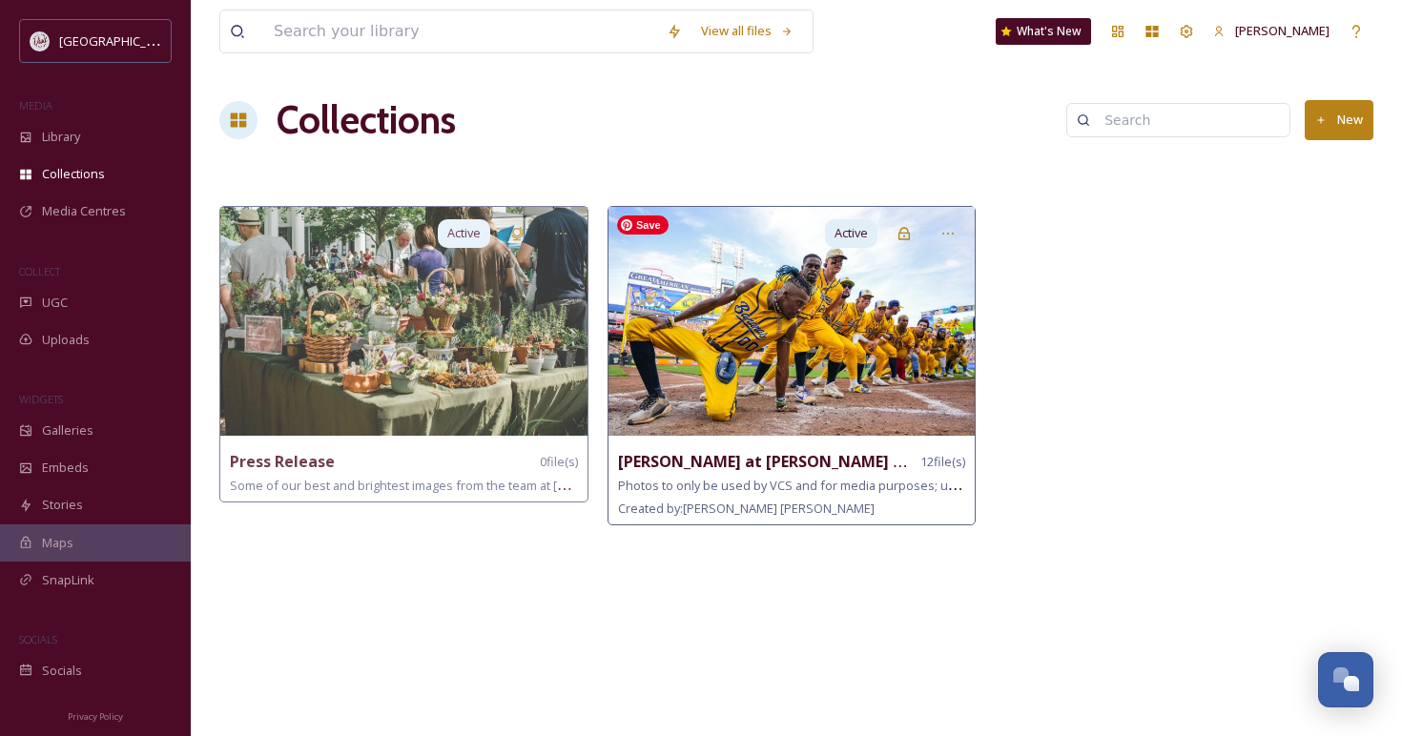
click at [810, 374] on img at bounding box center [791, 321] width 367 height 229
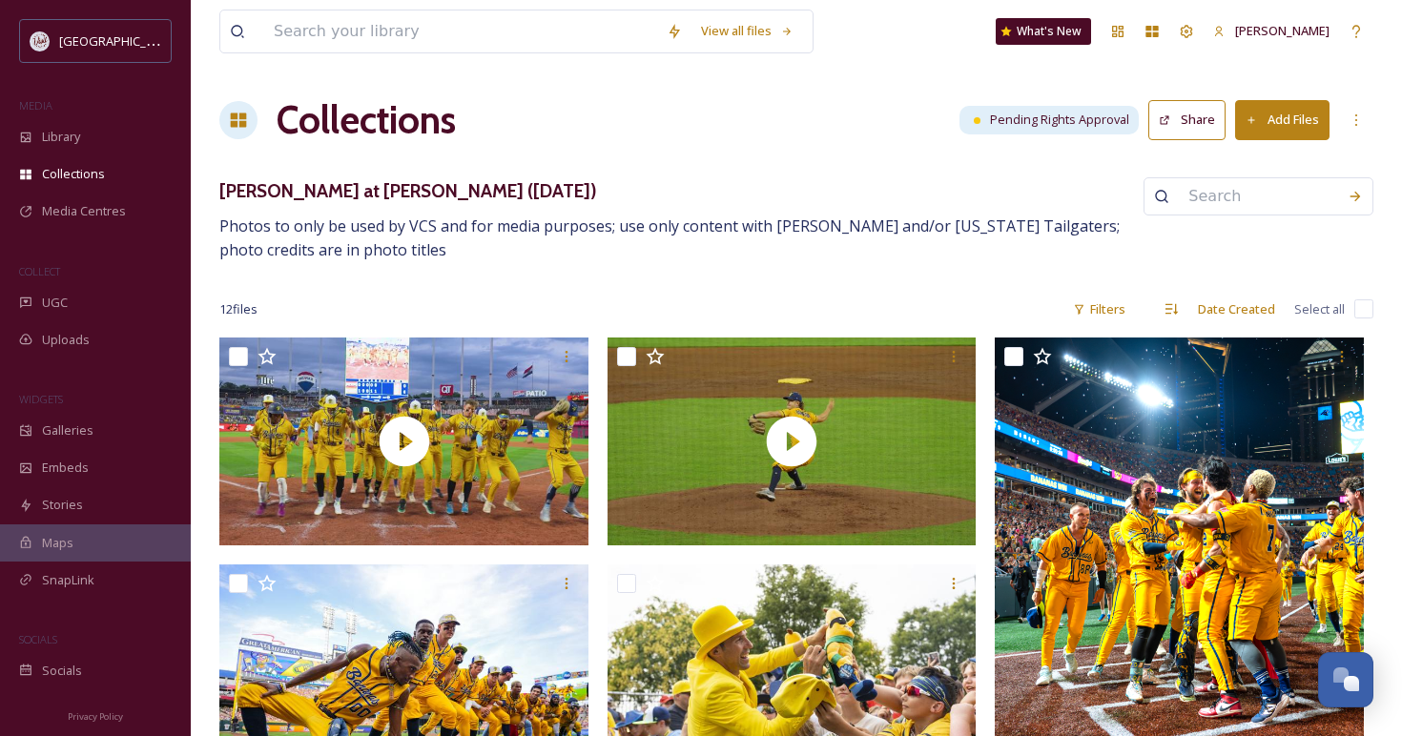
click at [1180, 116] on button "Share" at bounding box center [1186, 119] width 77 height 39
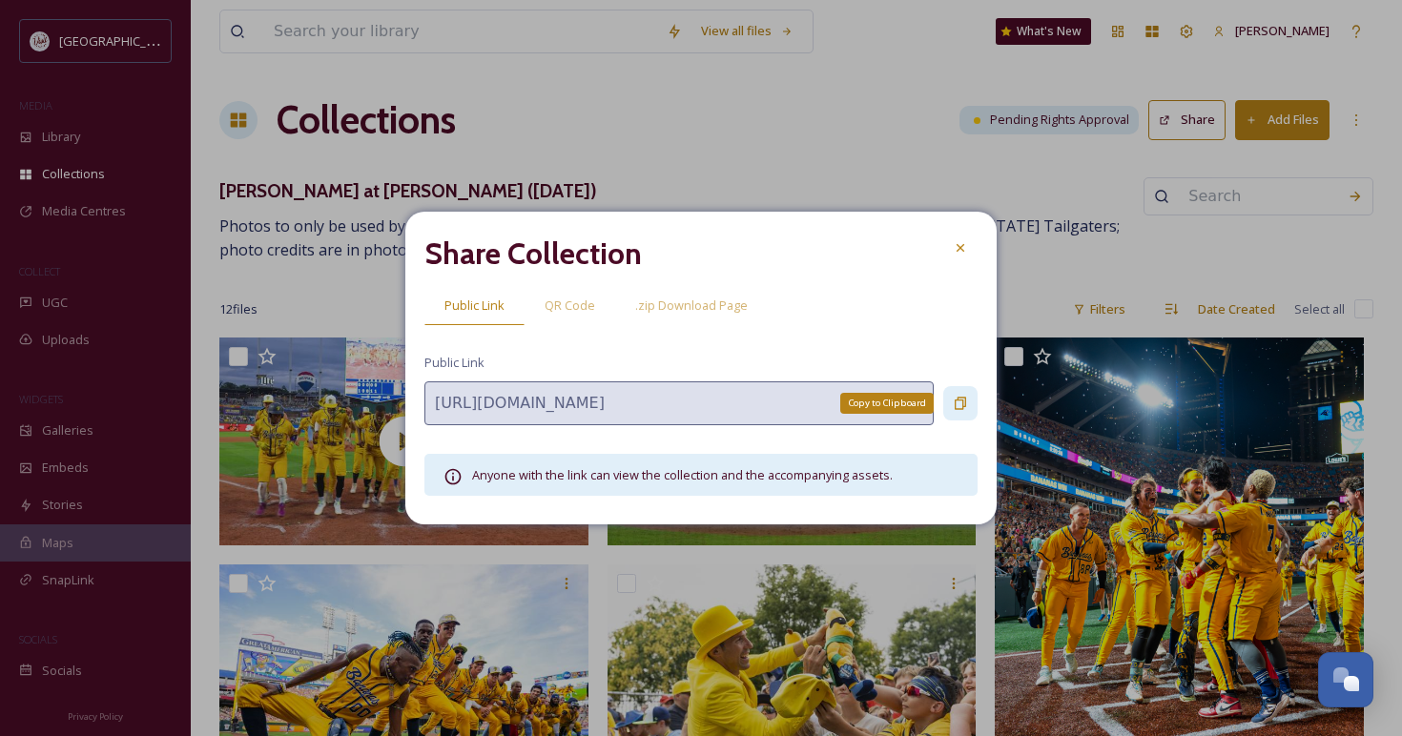
click at [951, 402] on div "Copy to Clipboard" at bounding box center [960, 403] width 34 height 34
click at [964, 247] on icon at bounding box center [960, 247] width 15 height 15
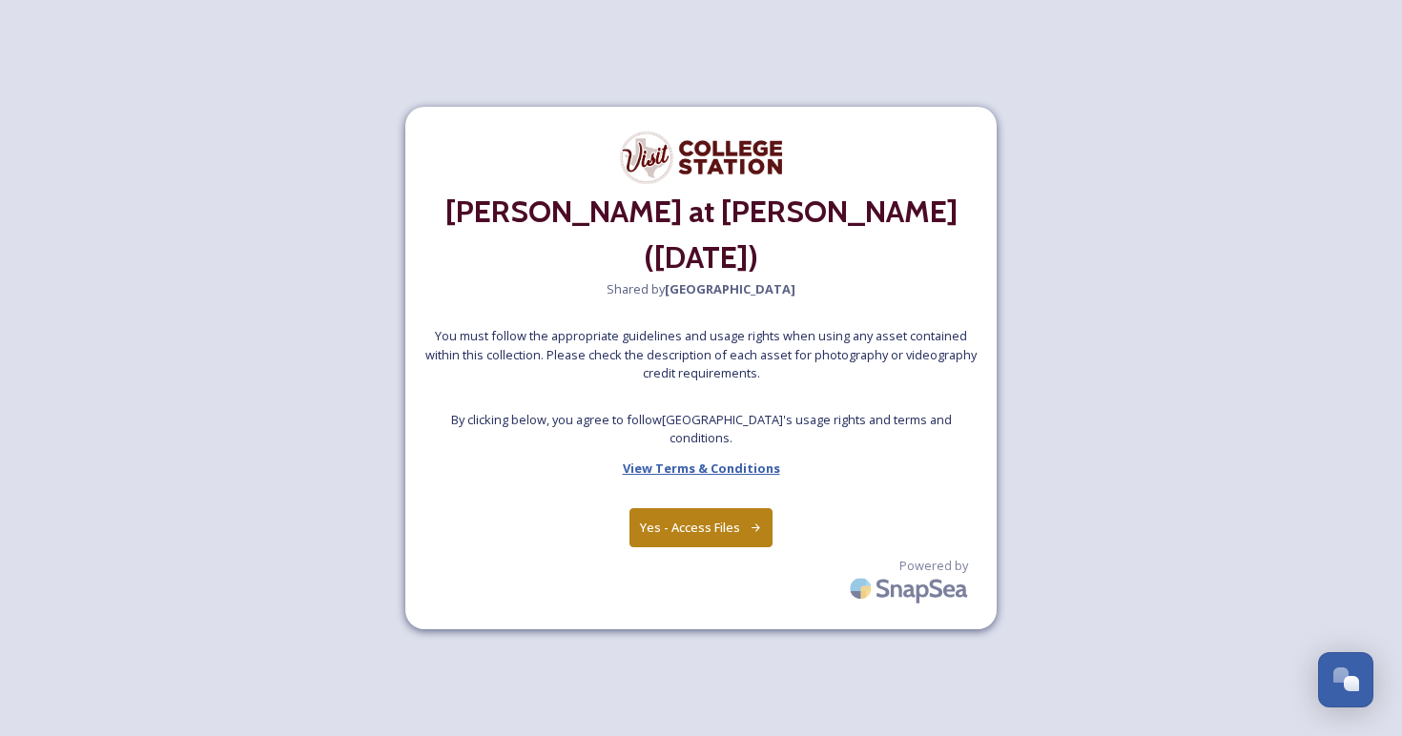
click at [705, 460] on strong "View Terms & Conditions" at bounding box center [701, 468] width 157 height 17
click at [700, 508] on button "Yes - Access Files" at bounding box center [700, 527] width 143 height 39
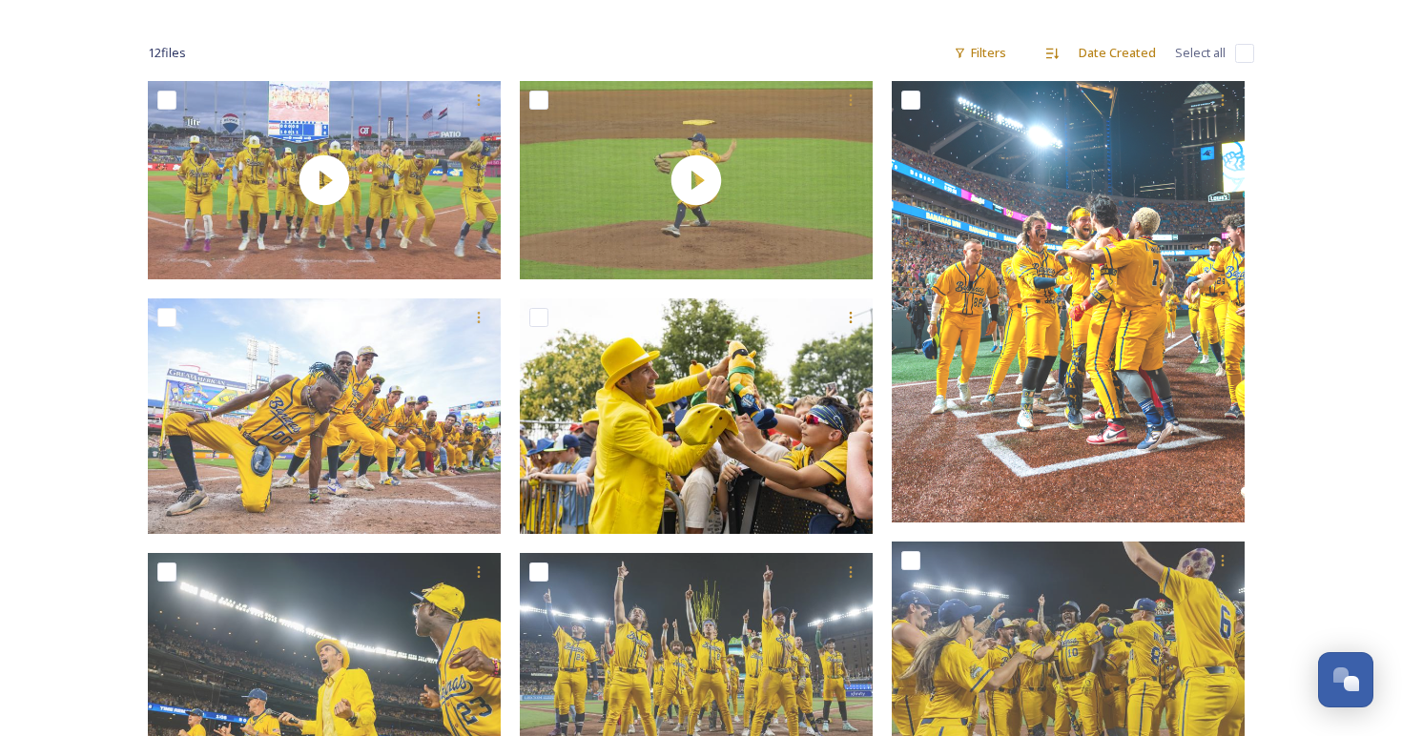
scroll to position [236, 0]
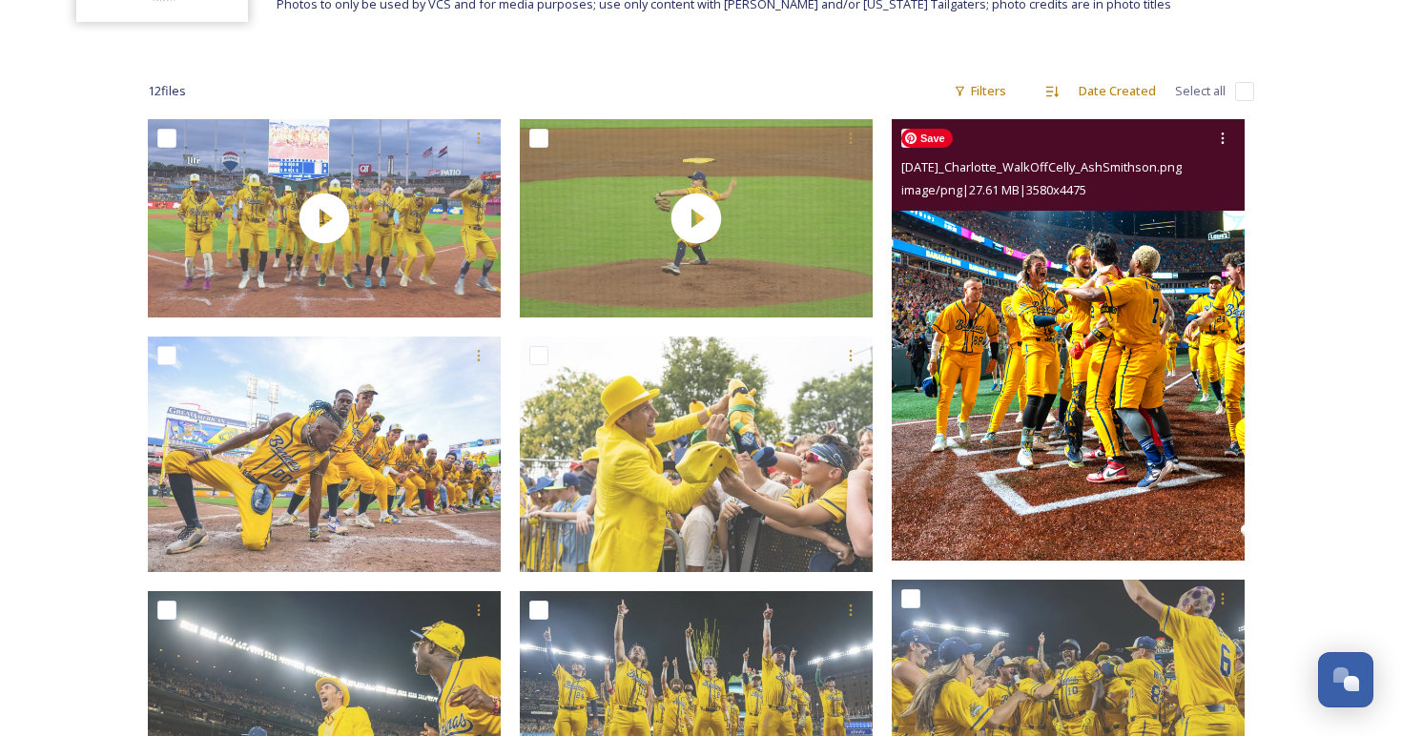
click at [968, 297] on img at bounding box center [1068, 340] width 353 height 442
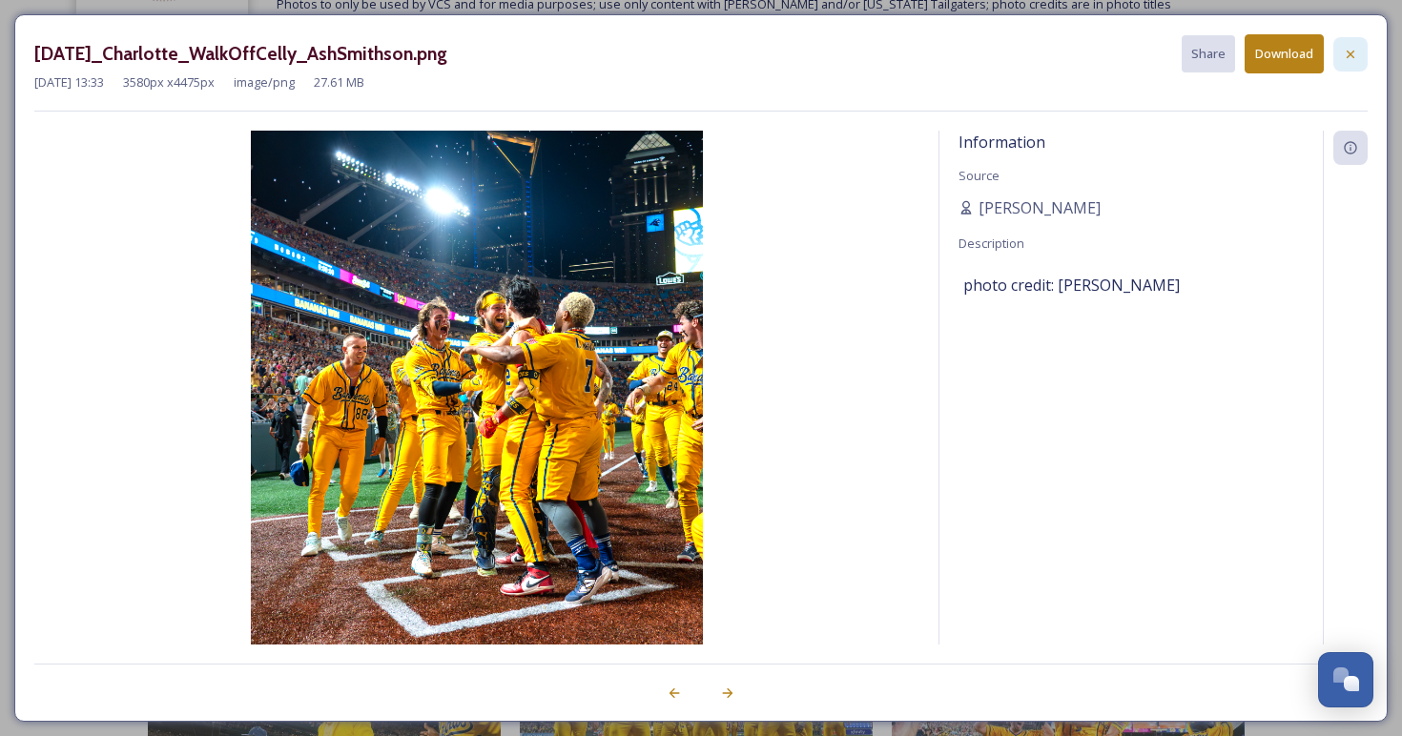
click at [1344, 48] on icon at bounding box center [1350, 54] width 15 height 15
